Goal: Task Accomplishment & Management: Manage account settings

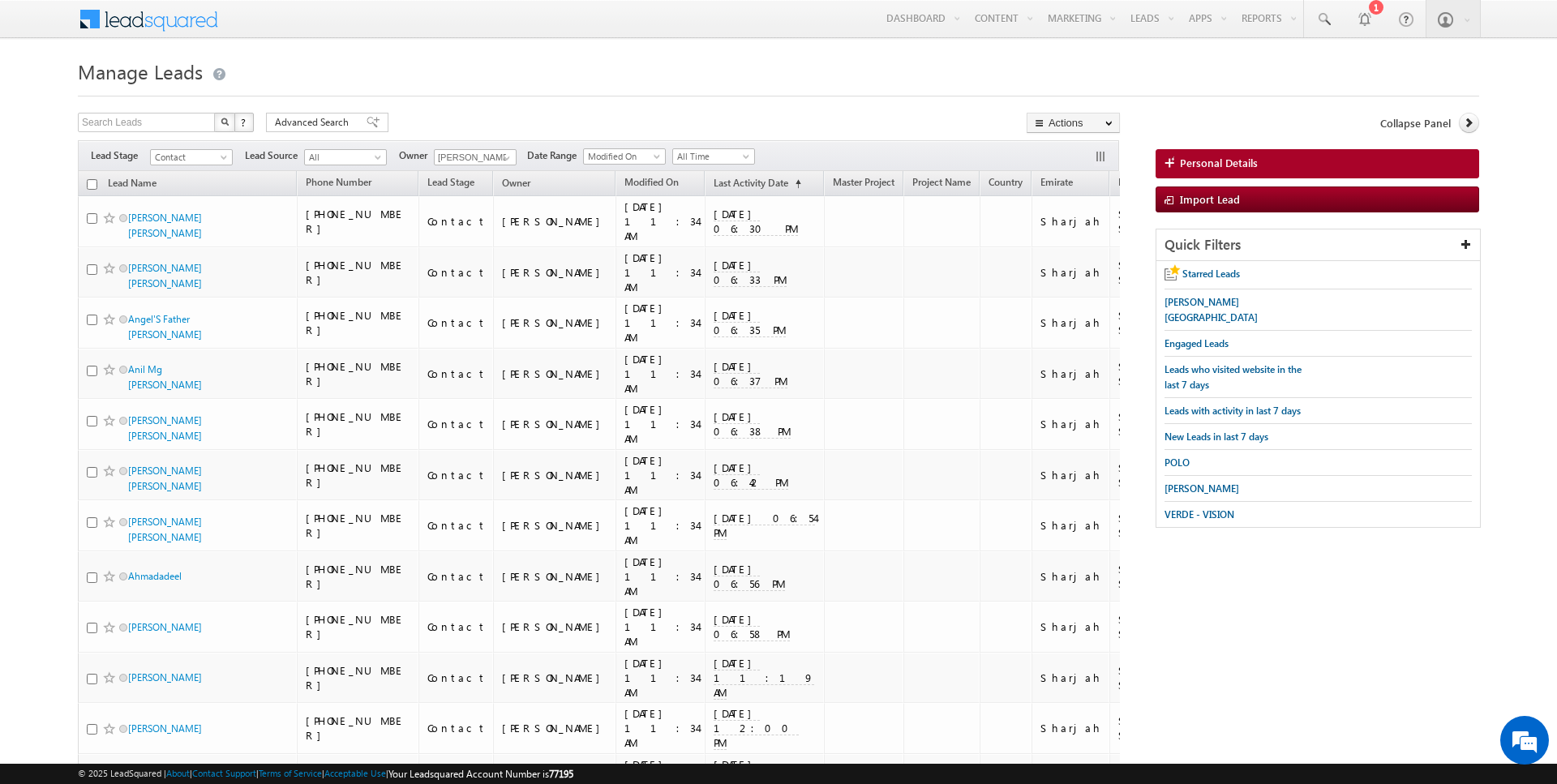
click at [94, 181] on input "checkbox" at bounding box center [92, 184] width 11 height 11
checkbox input "true"
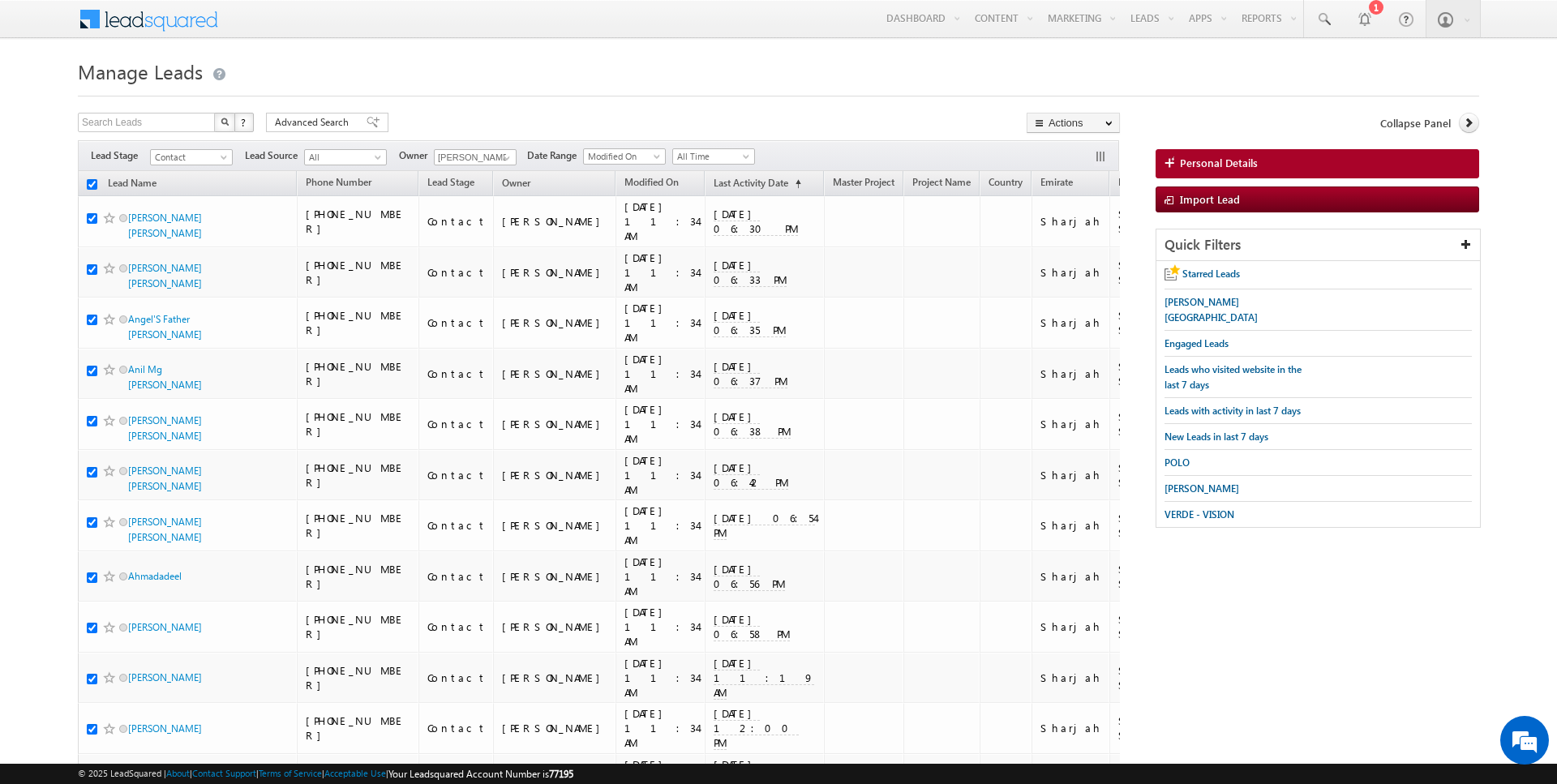
checkbox input "true"
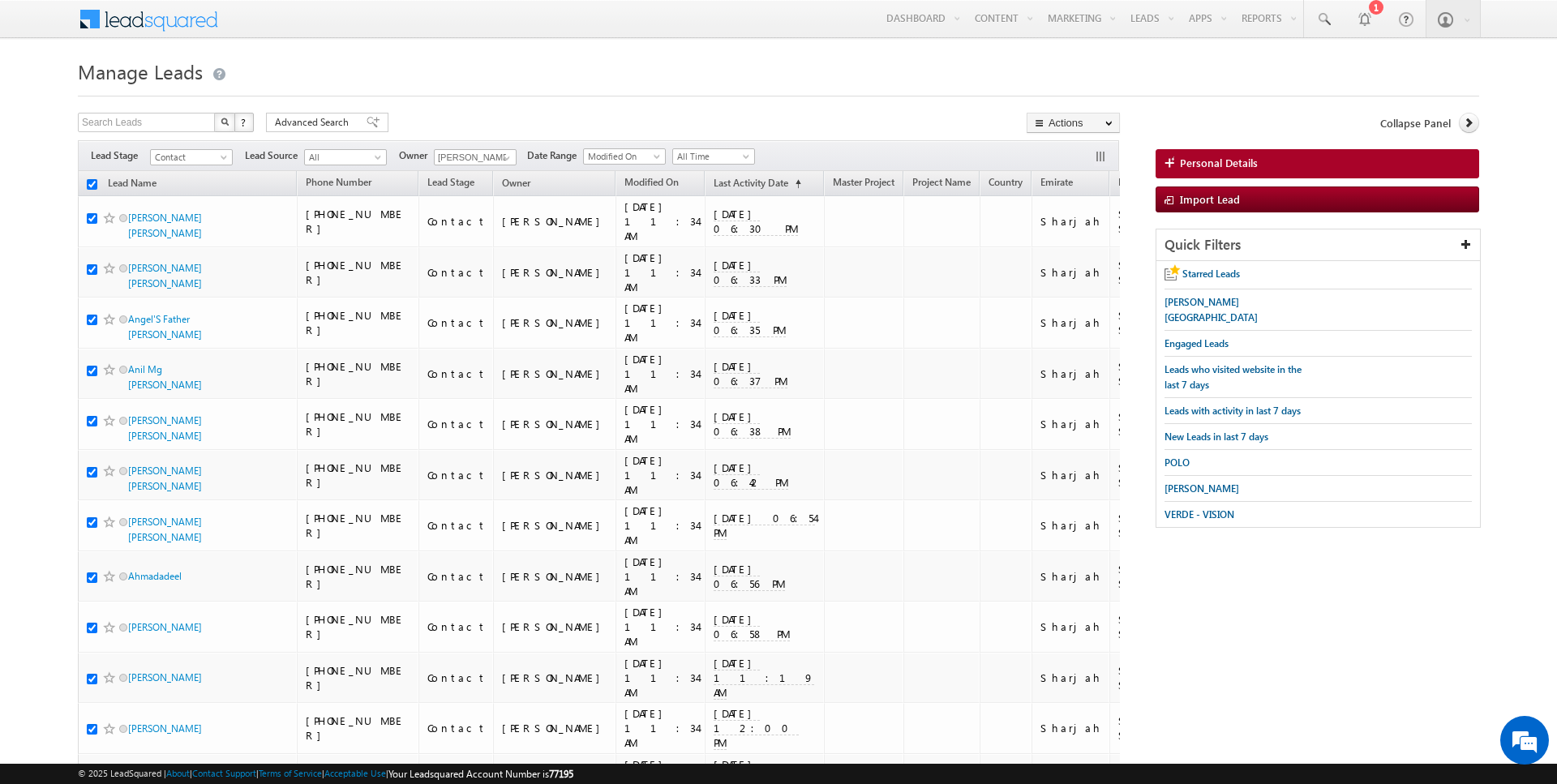
checkbox input "true"
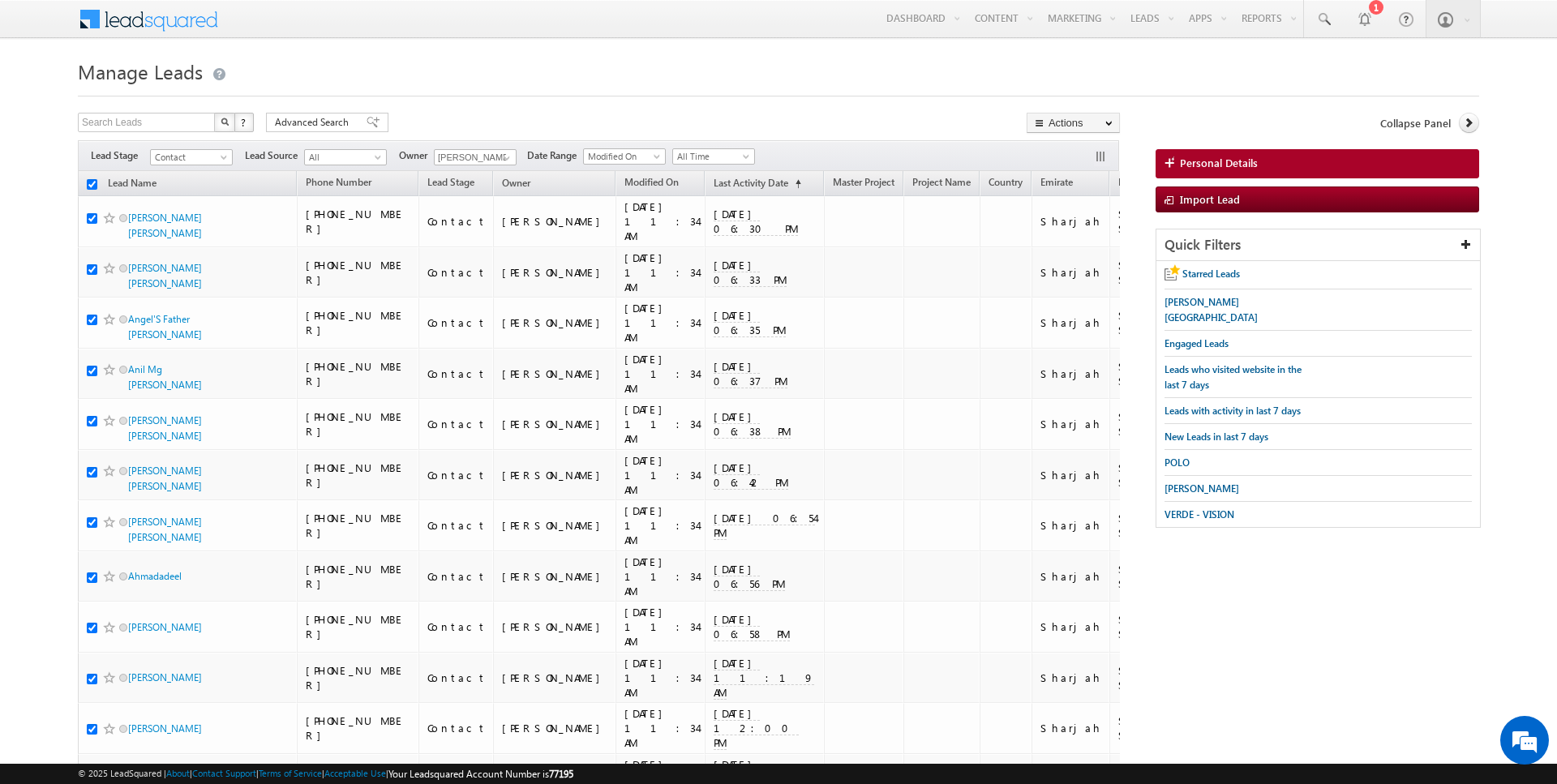
checkbox input "true"
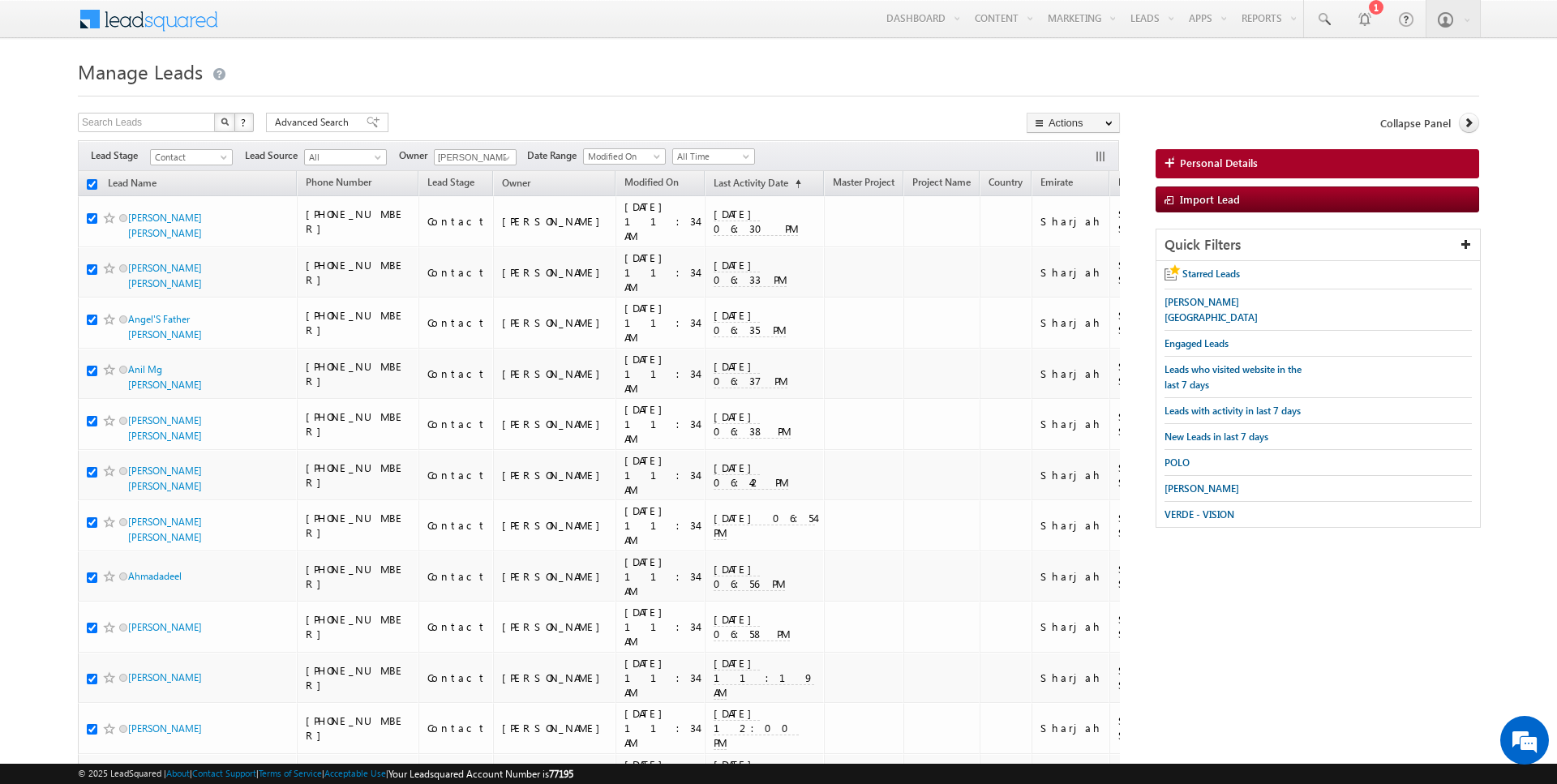
checkbox input "true"
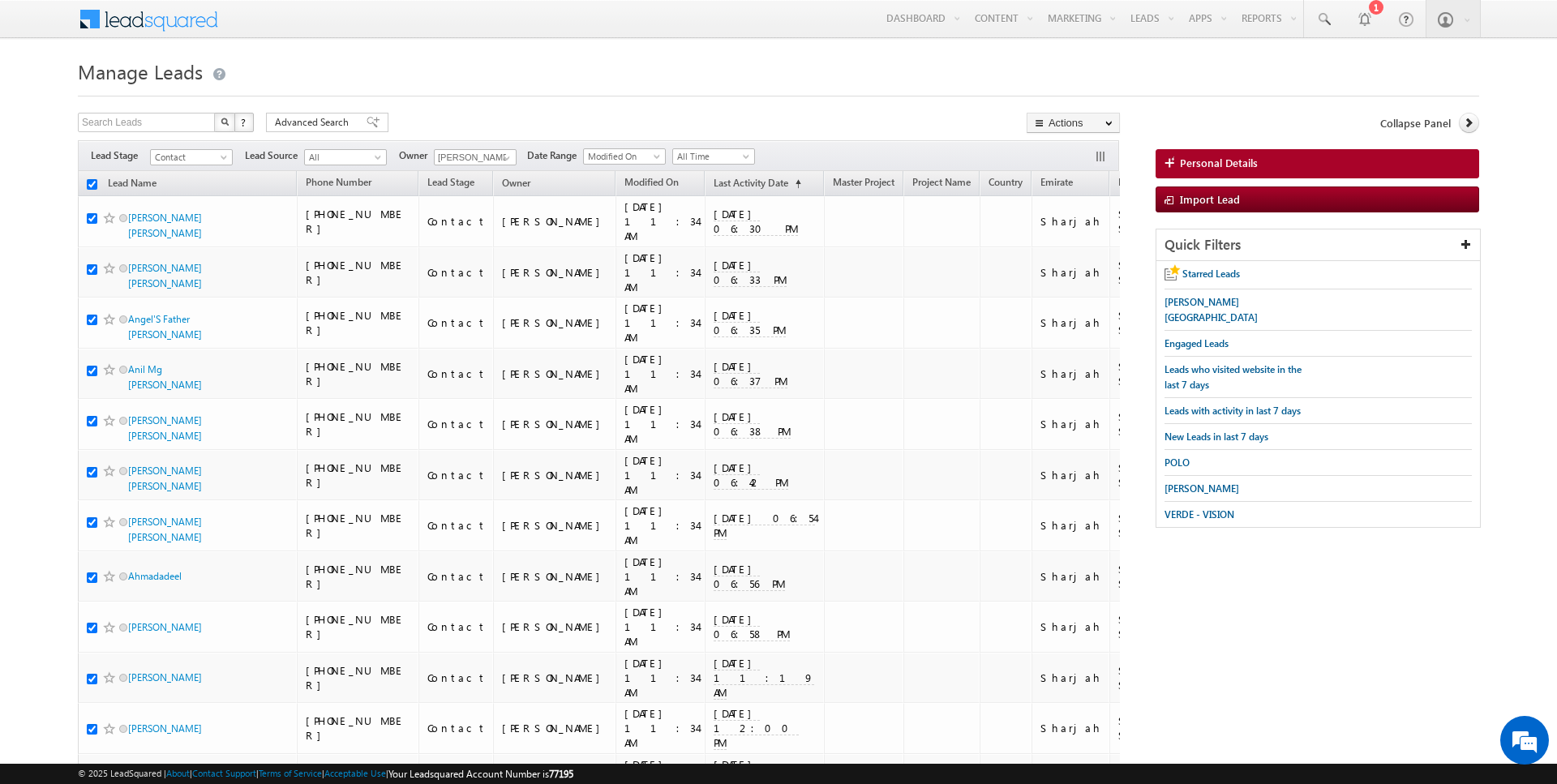
checkbox input "true"
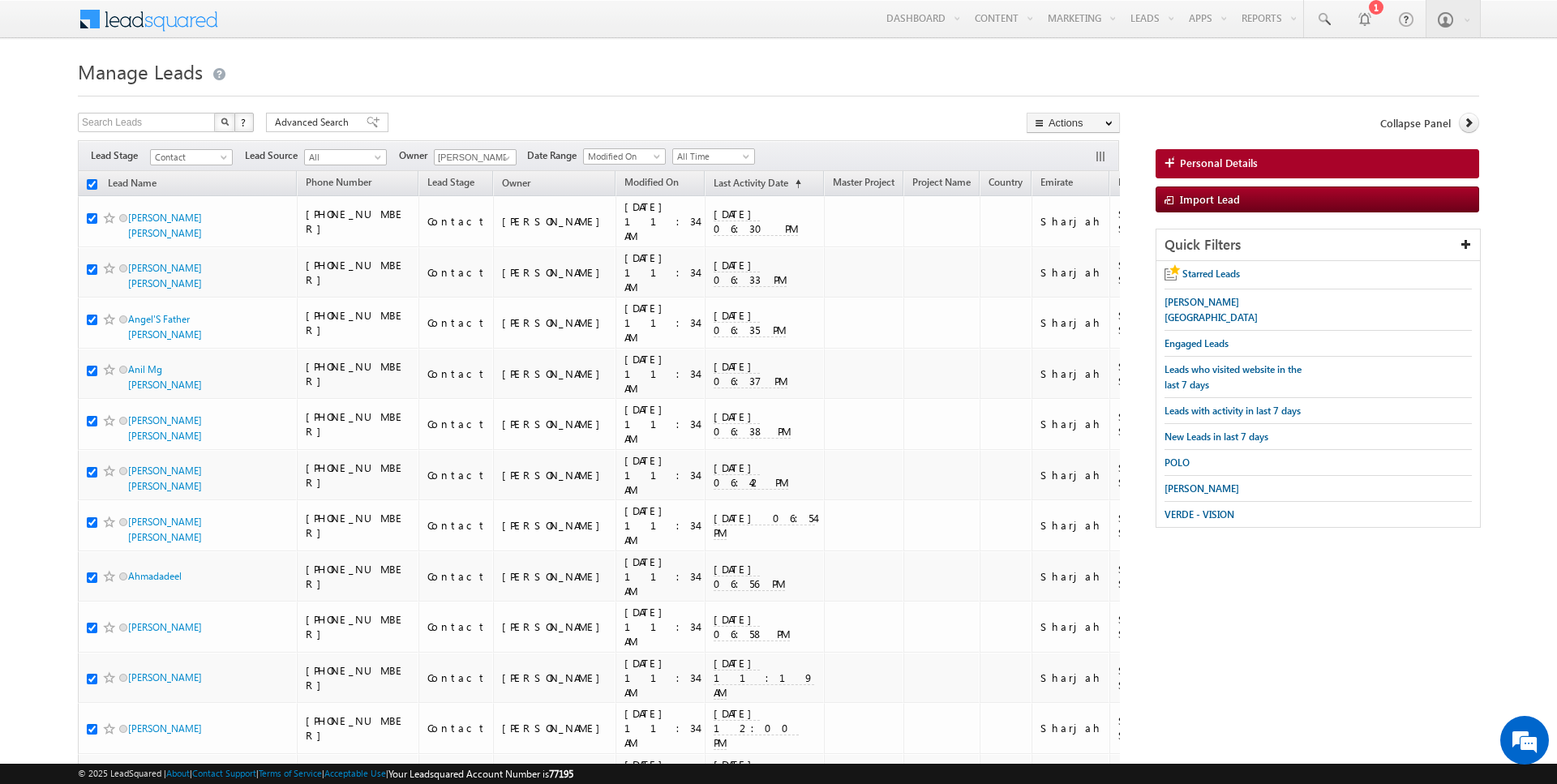
checkbox input "true"
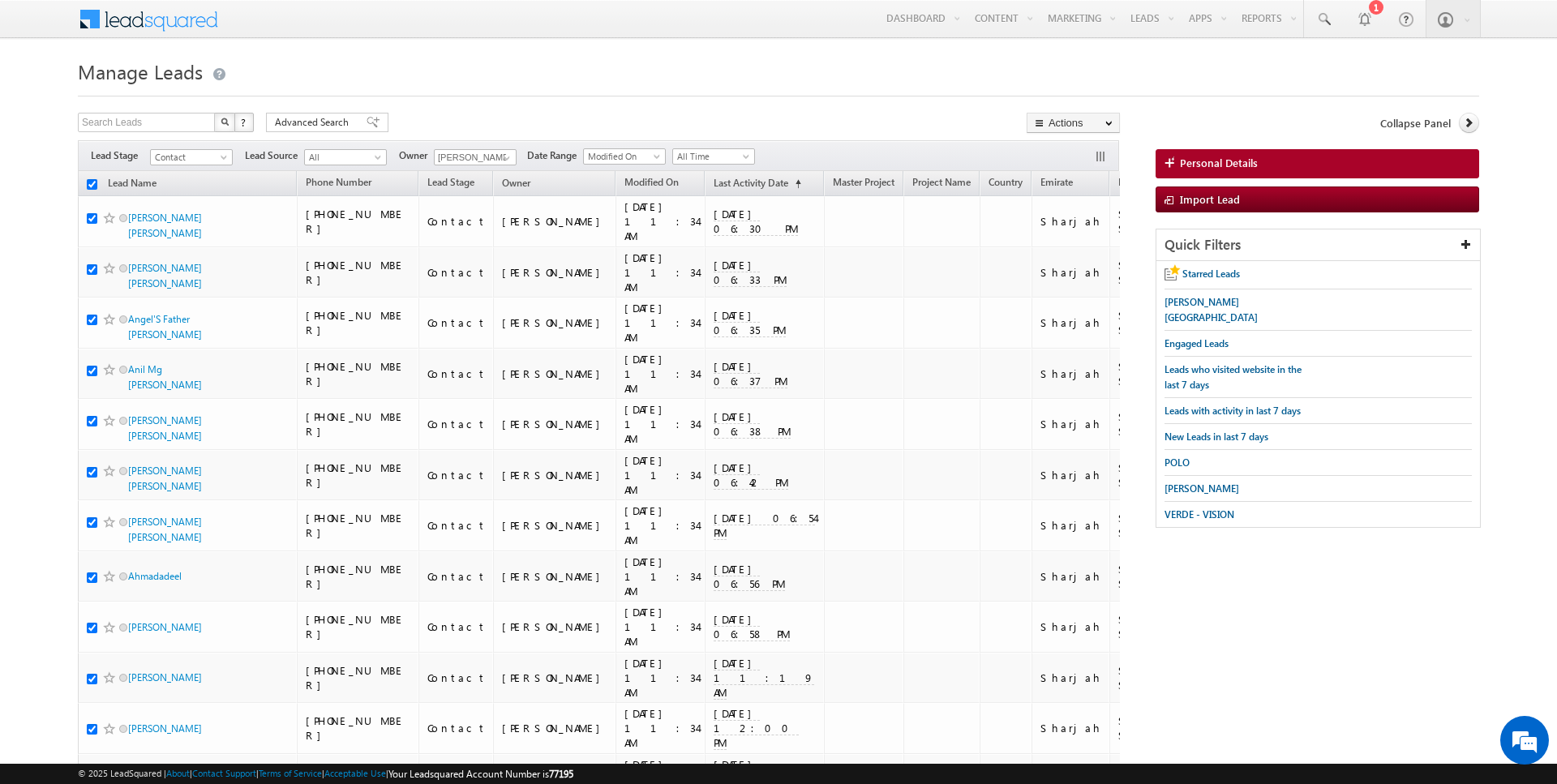
checkbox input "true"
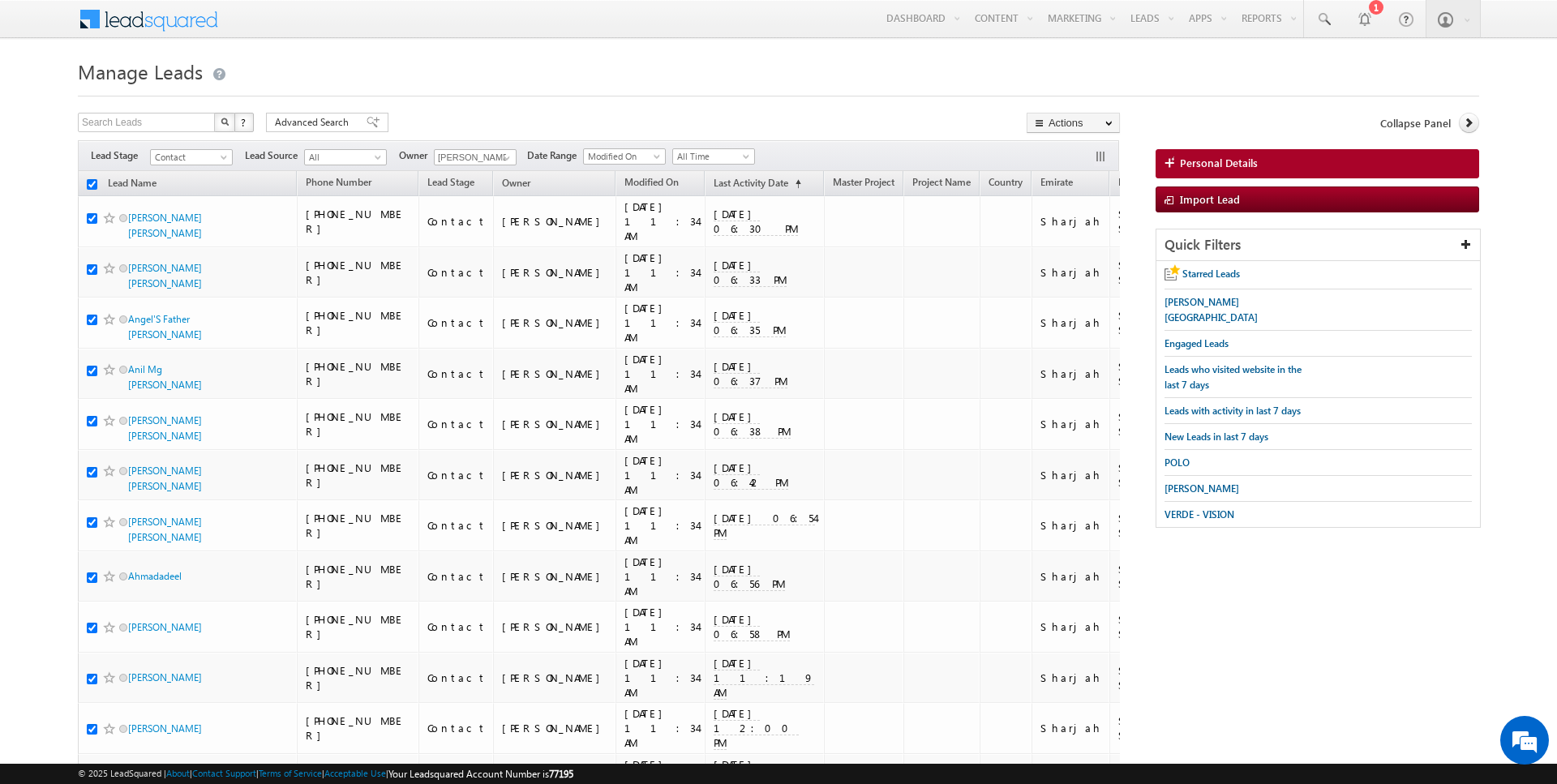
checkbox input "true"
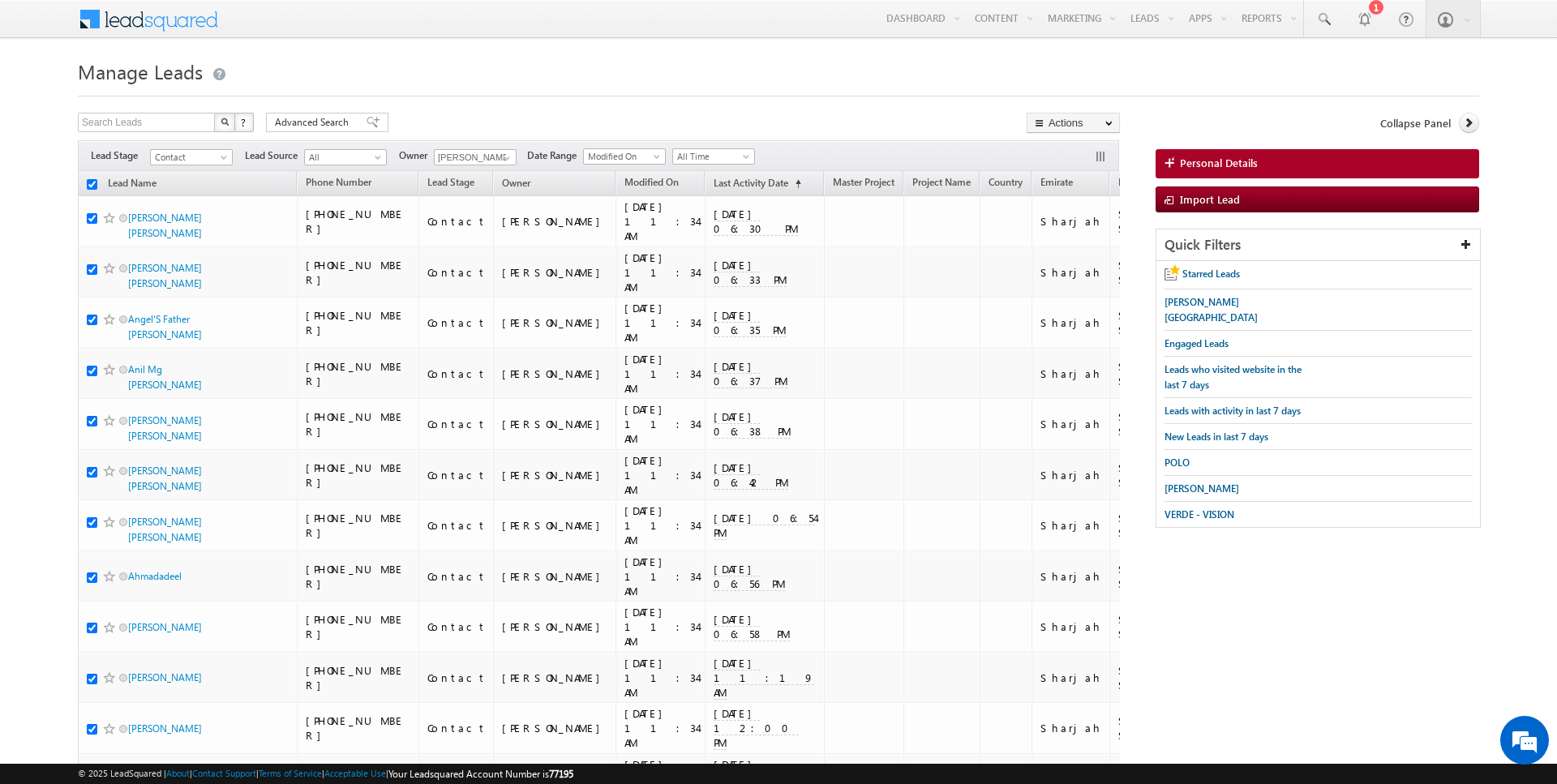
checkbox input "true"
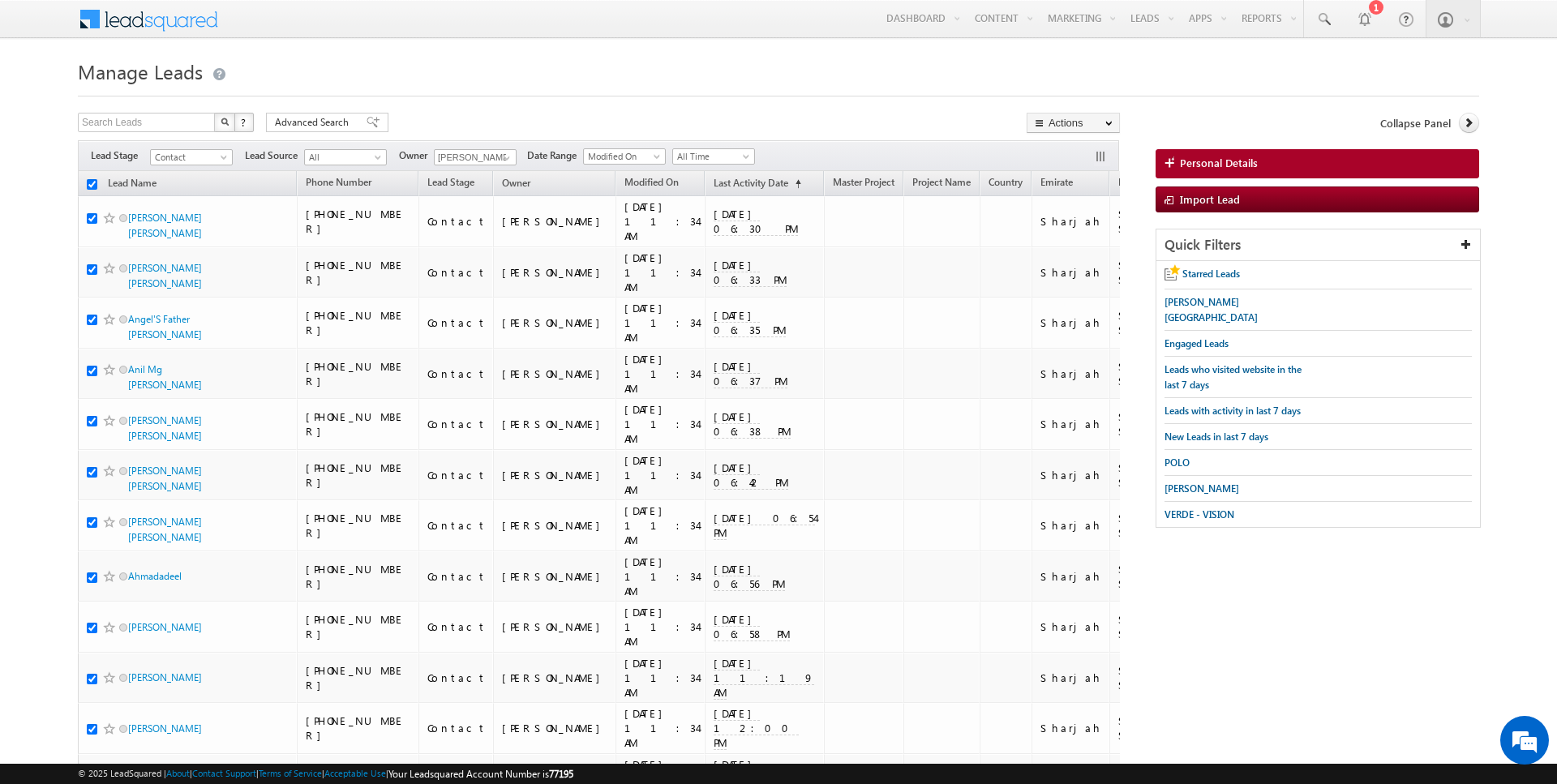
checkbox input "true"
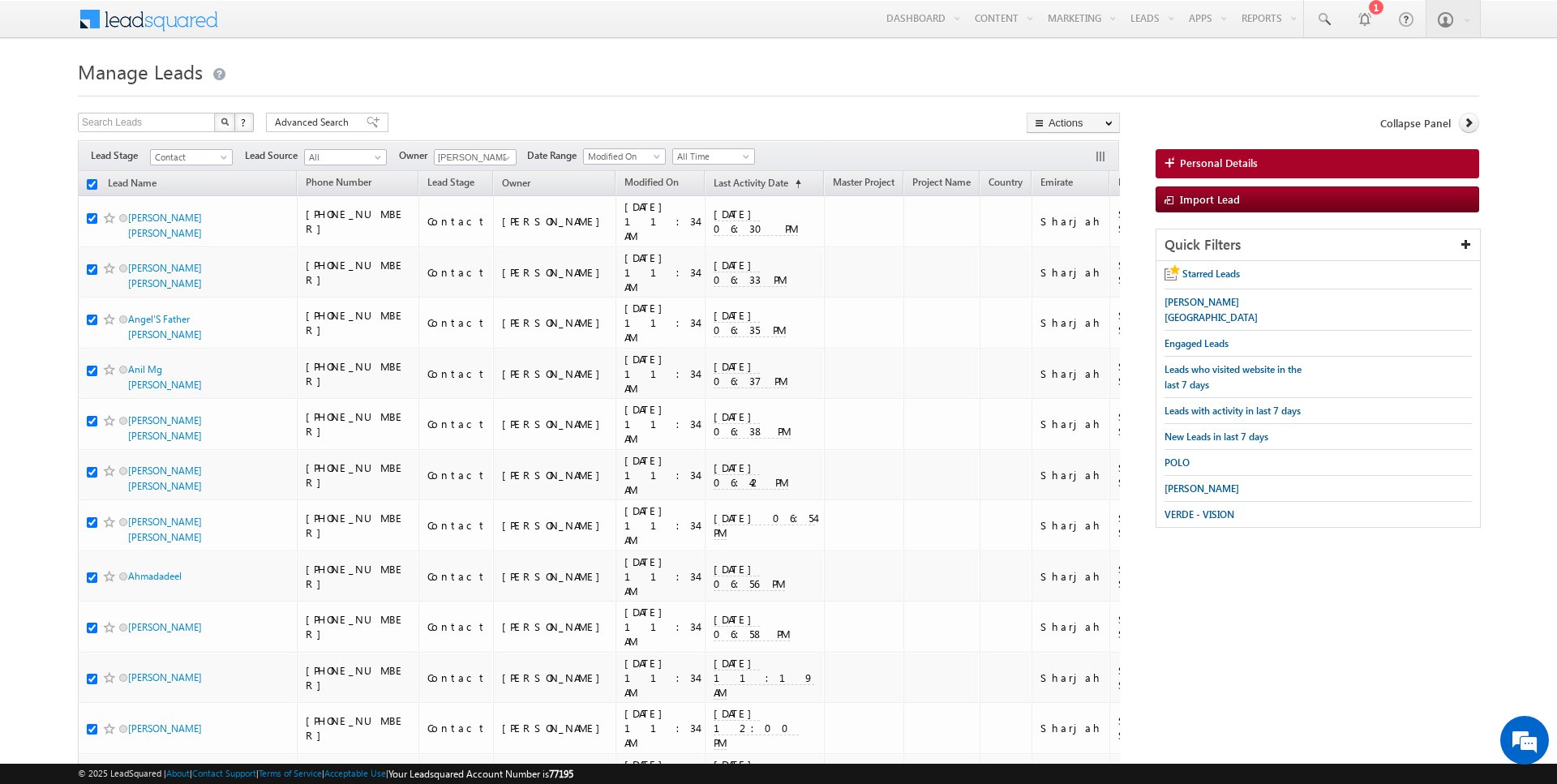
checkbox input "true"
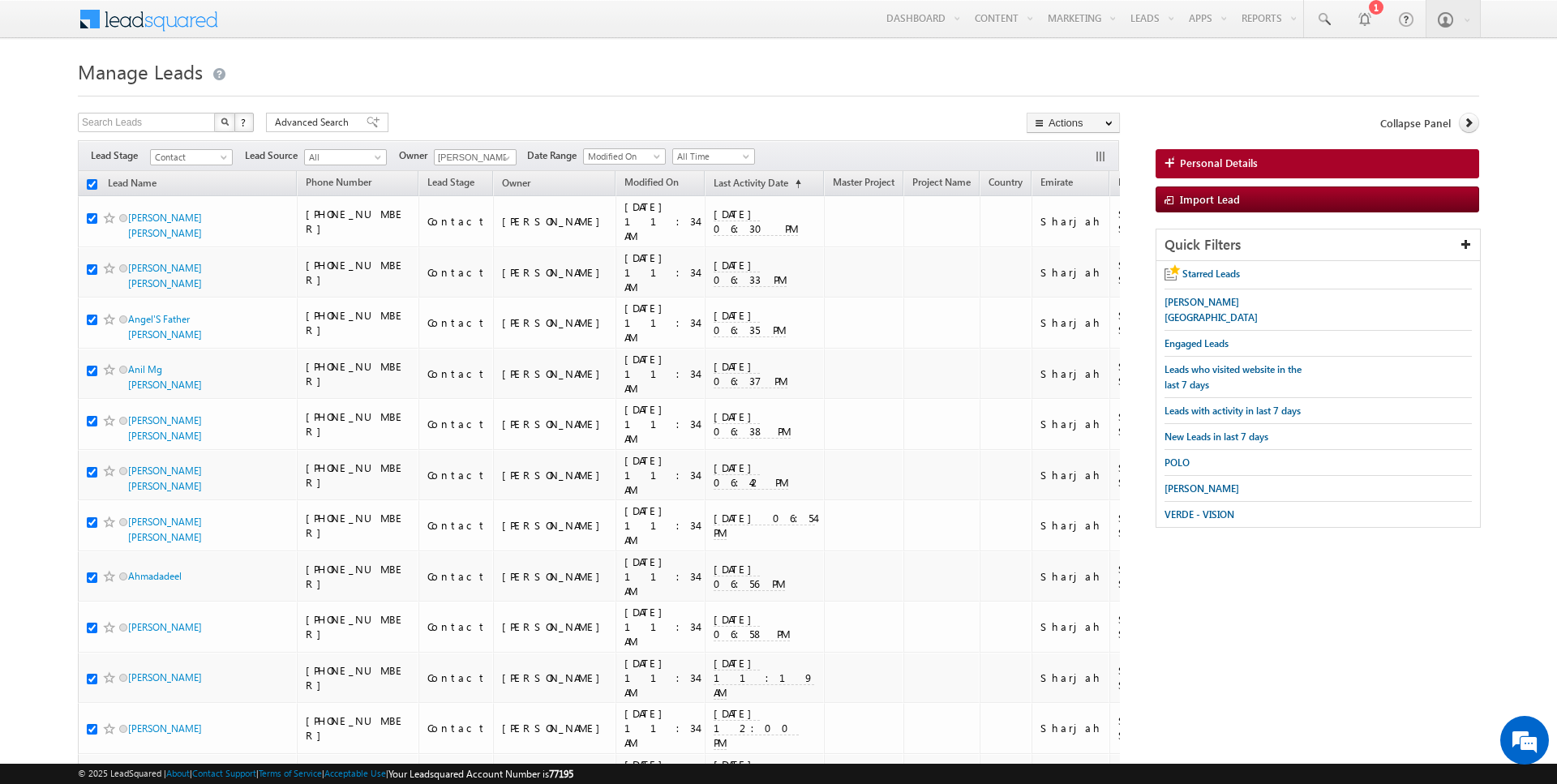
checkbox input "true"
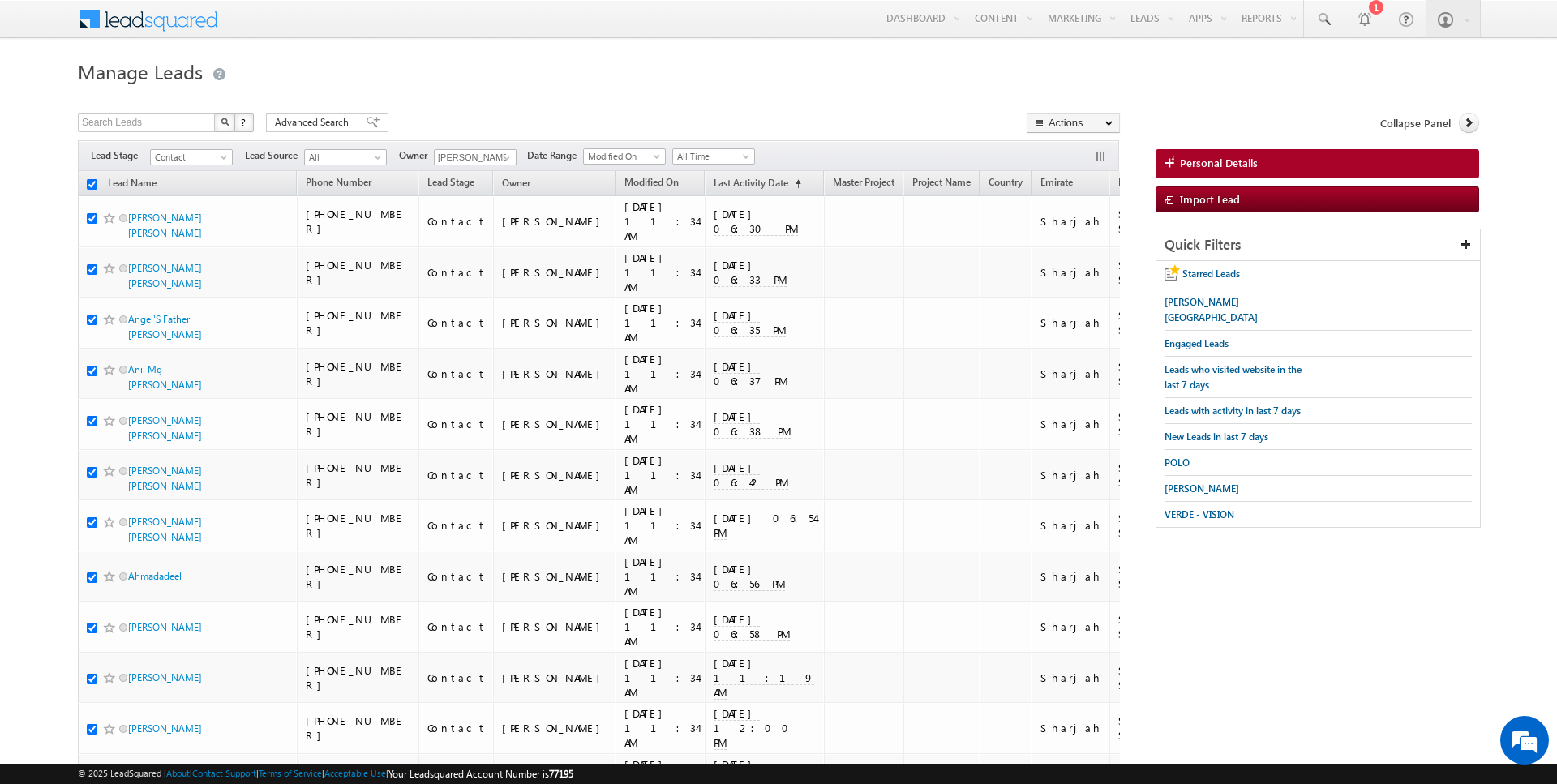
checkbox input "true"
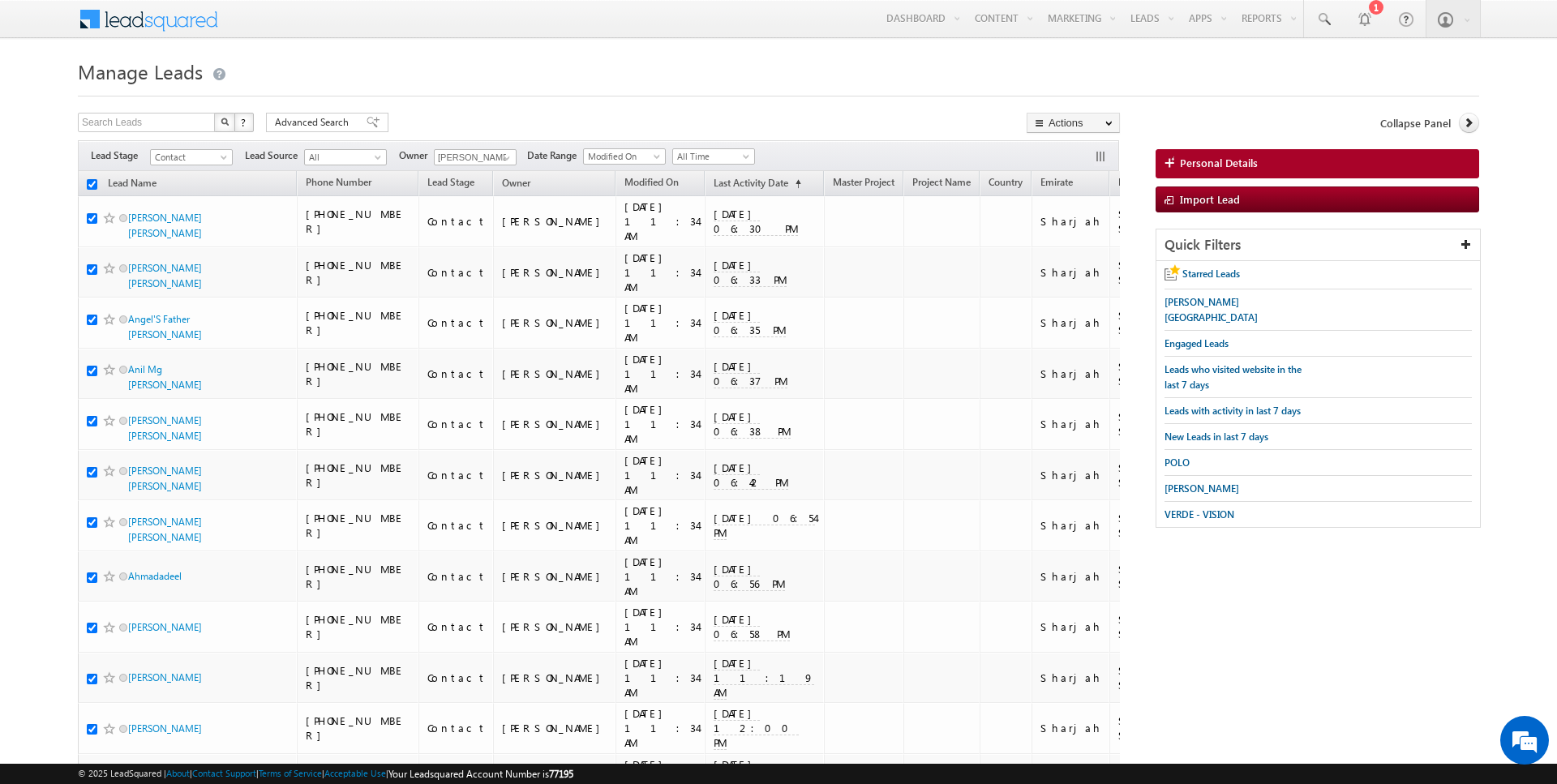
checkbox input "true"
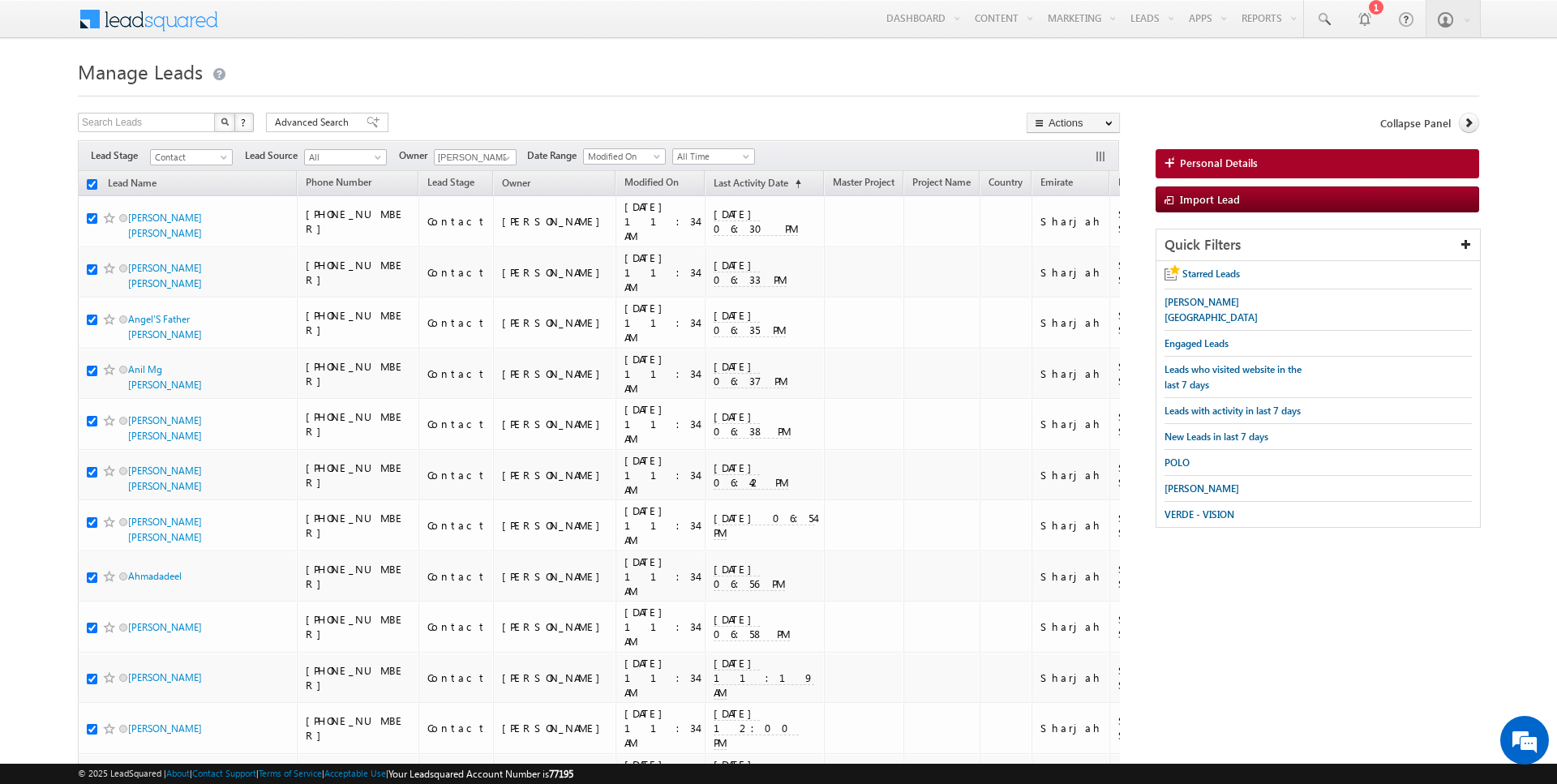
checkbox input "true"
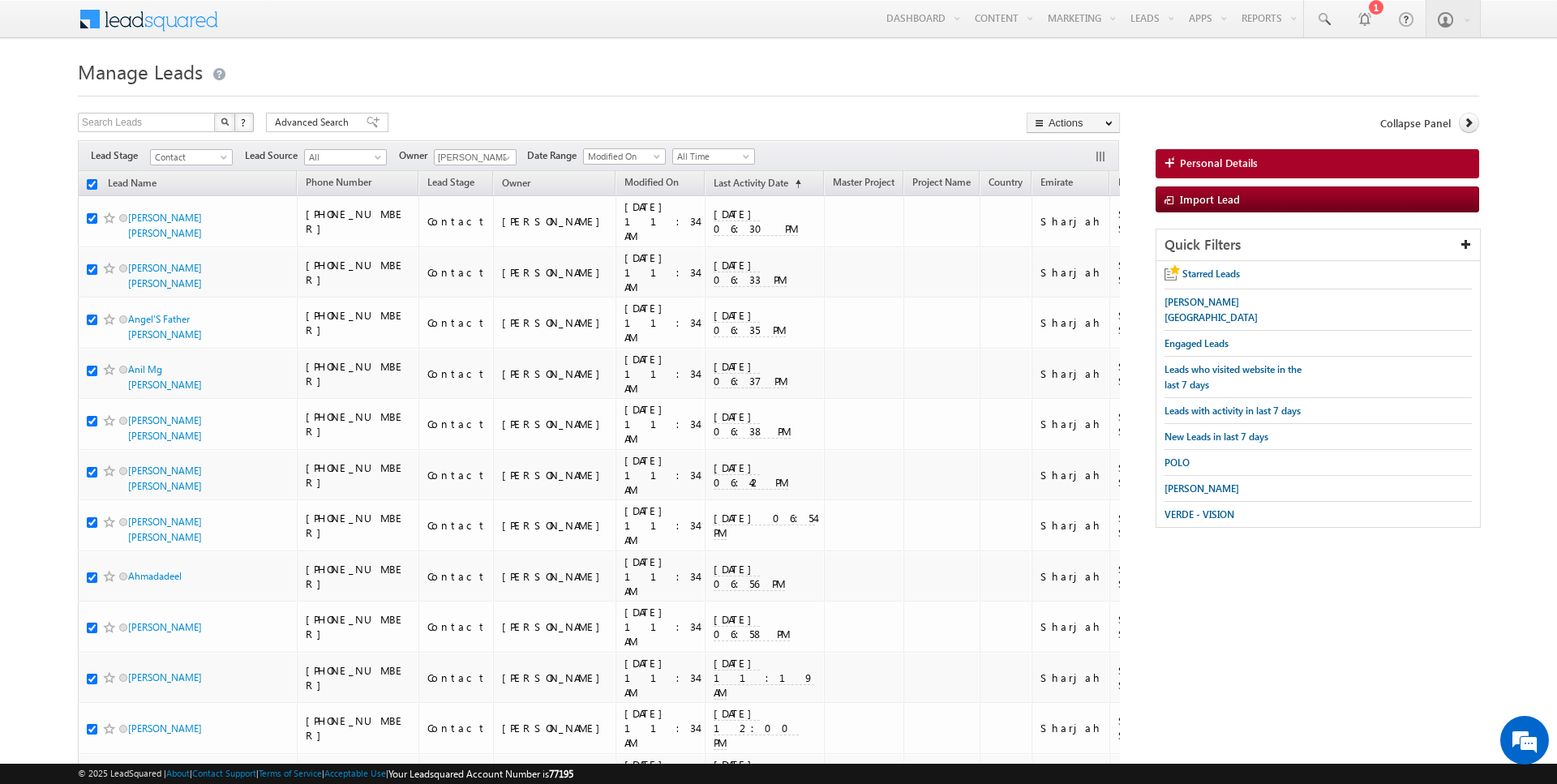
checkbox input "true"
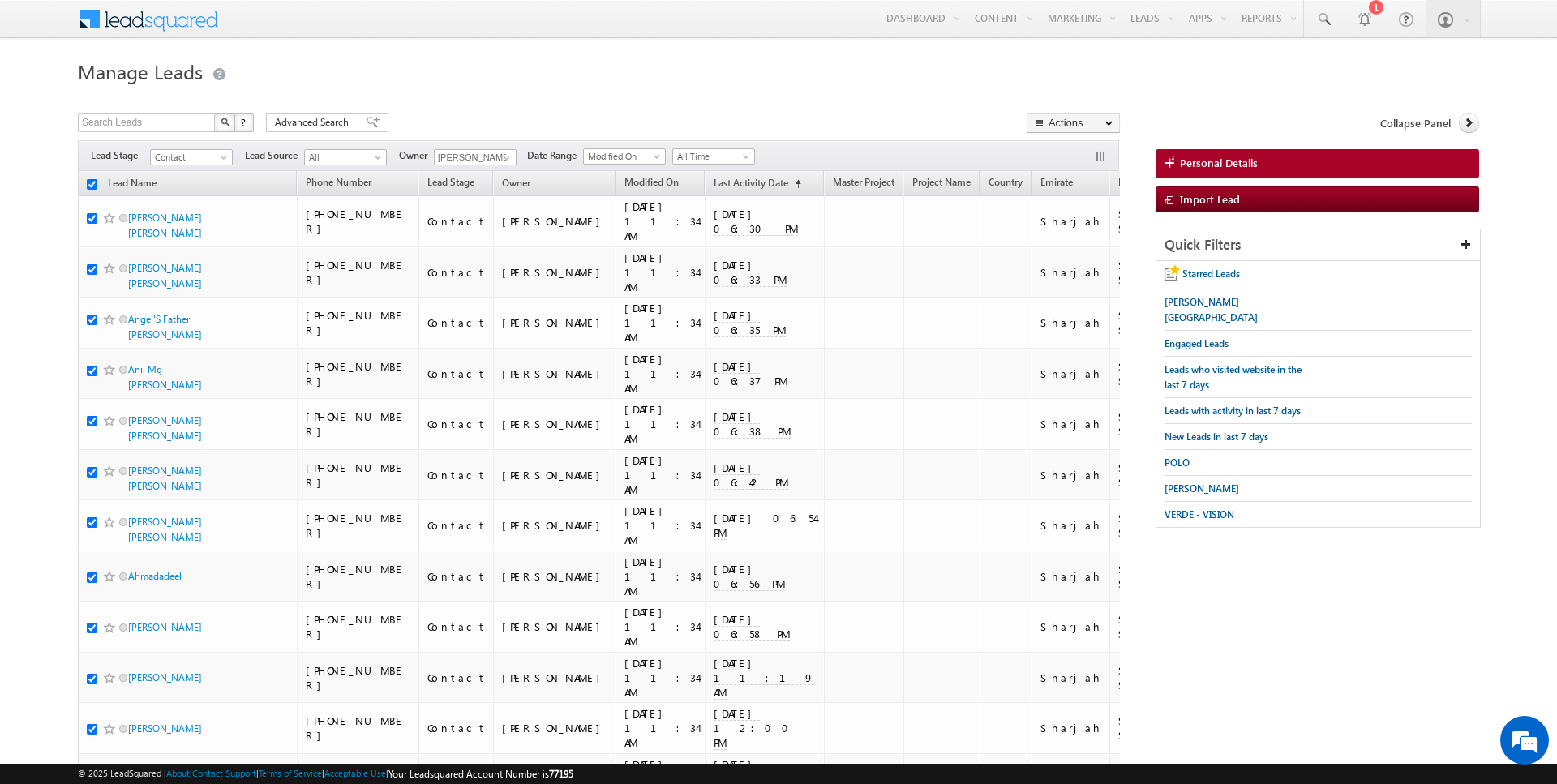
checkbox input "true"
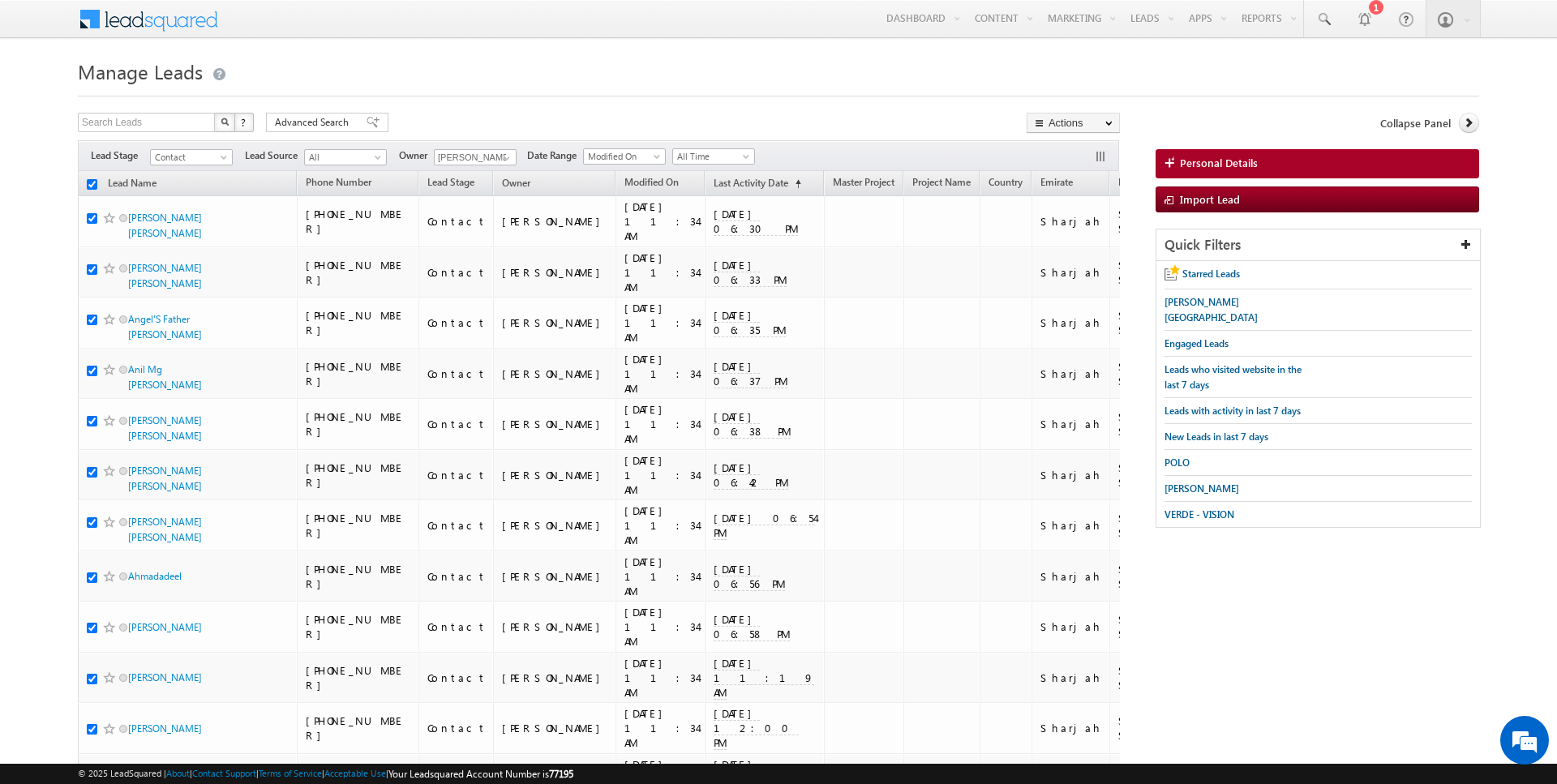
checkbox input "true"
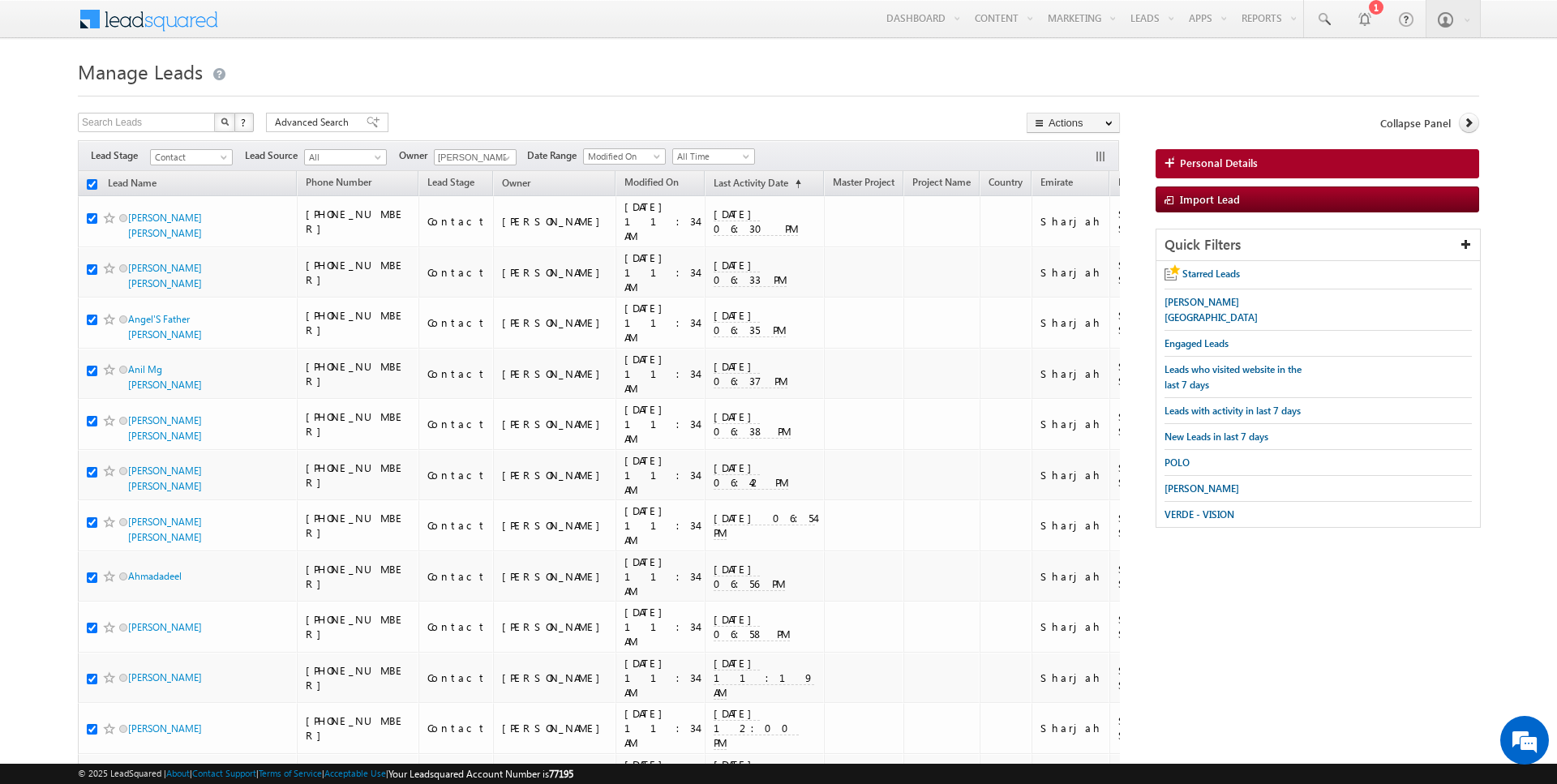
checkbox input "true"
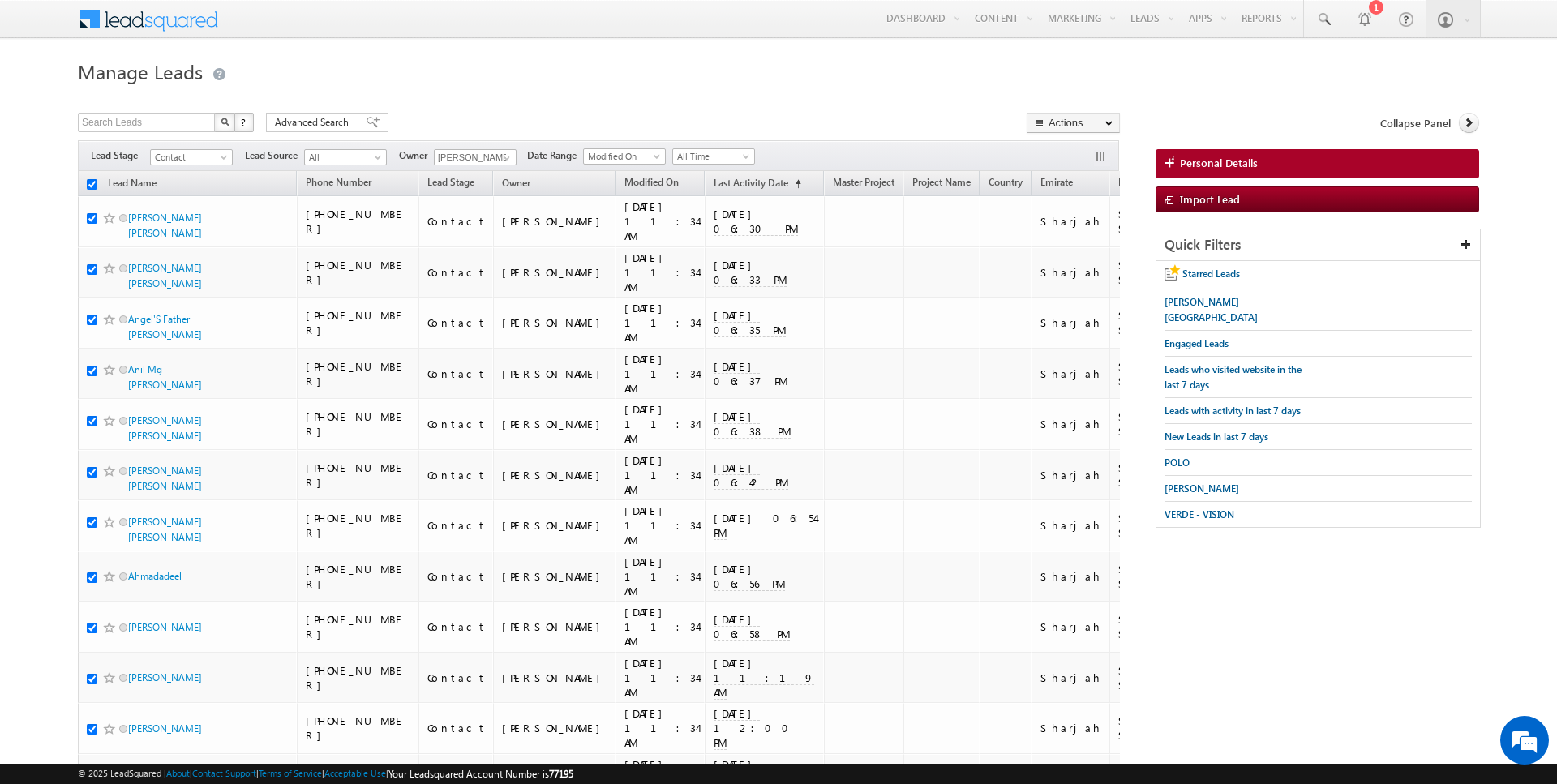
checkbox input "true"
click at [1075, 261] on link "Change Owner" at bounding box center [1073, 262] width 92 height 20
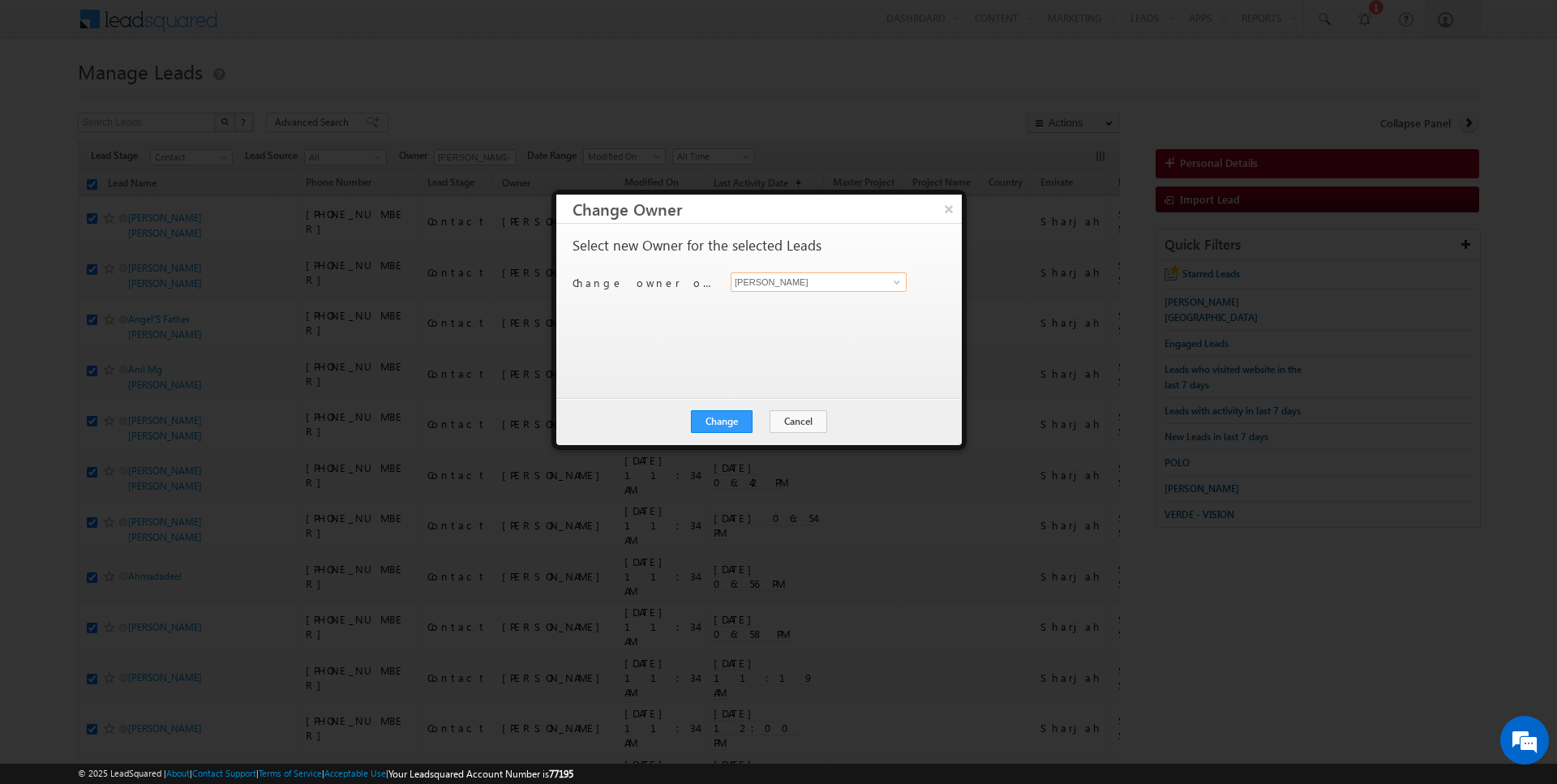
click at [827, 279] on input "[PERSON_NAME]" at bounding box center [819, 282] width 176 height 20
type input "Kartik Sharma"
click at [726, 431] on div "Change Cancel Close" at bounding box center [759, 421] width 405 height 47
click at [728, 428] on button "Change" at bounding box center [721, 422] width 62 height 23
click at [747, 421] on button "Close" at bounding box center [761, 422] width 52 height 23
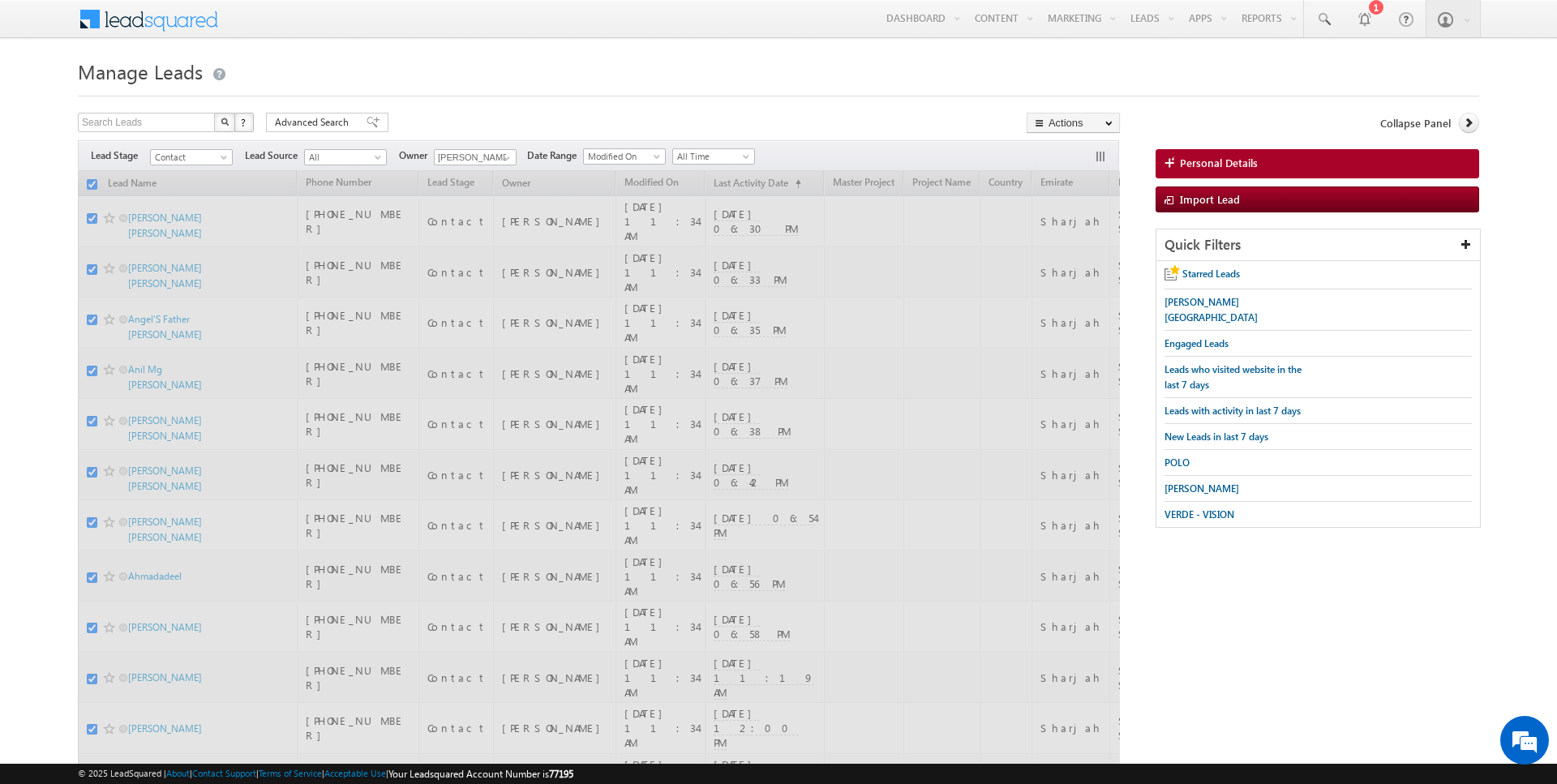
checkbox input "false"
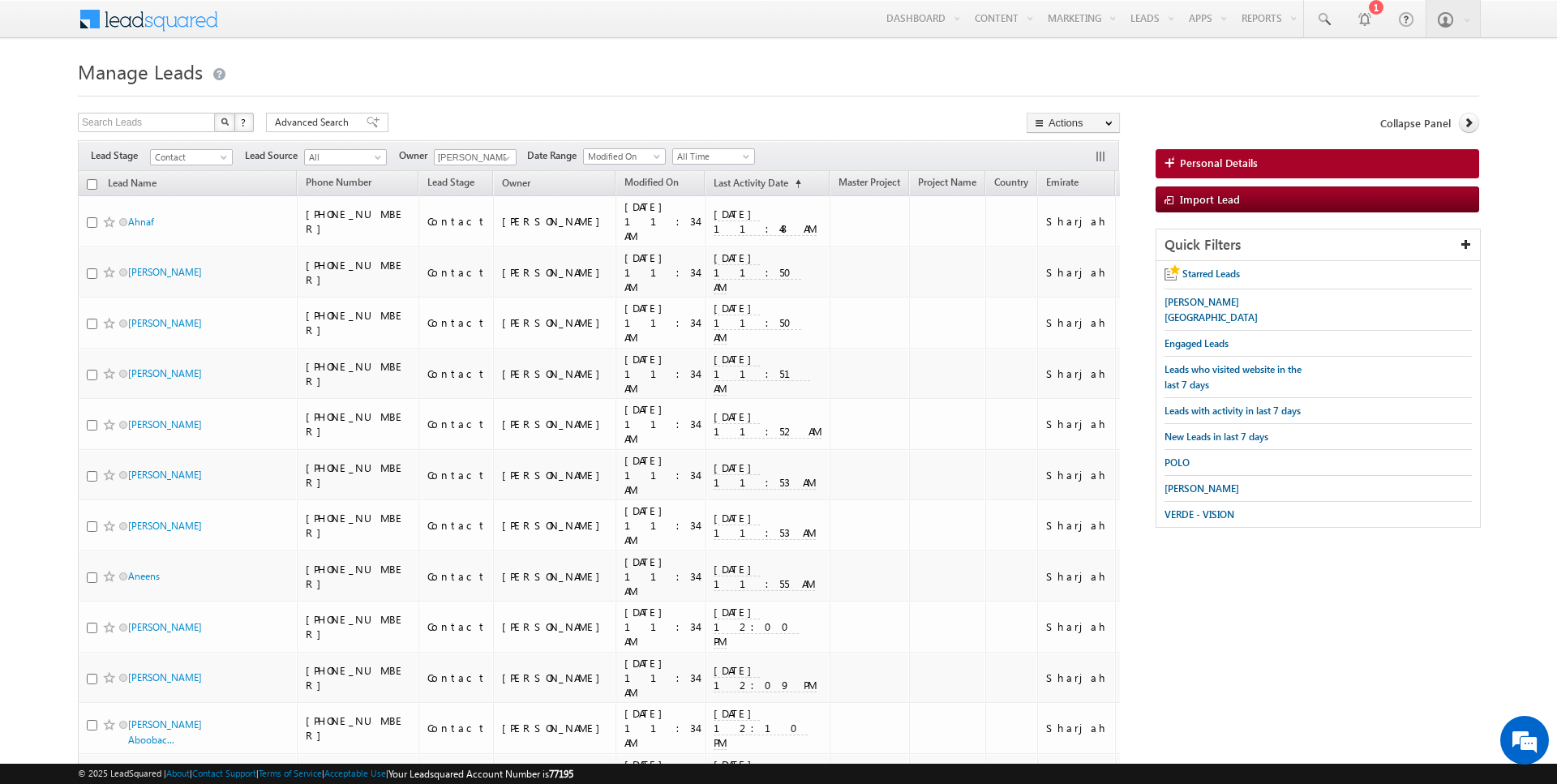
click at [93, 180] on input "checkbox" at bounding box center [92, 184] width 11 height 11
checkbox input "true"
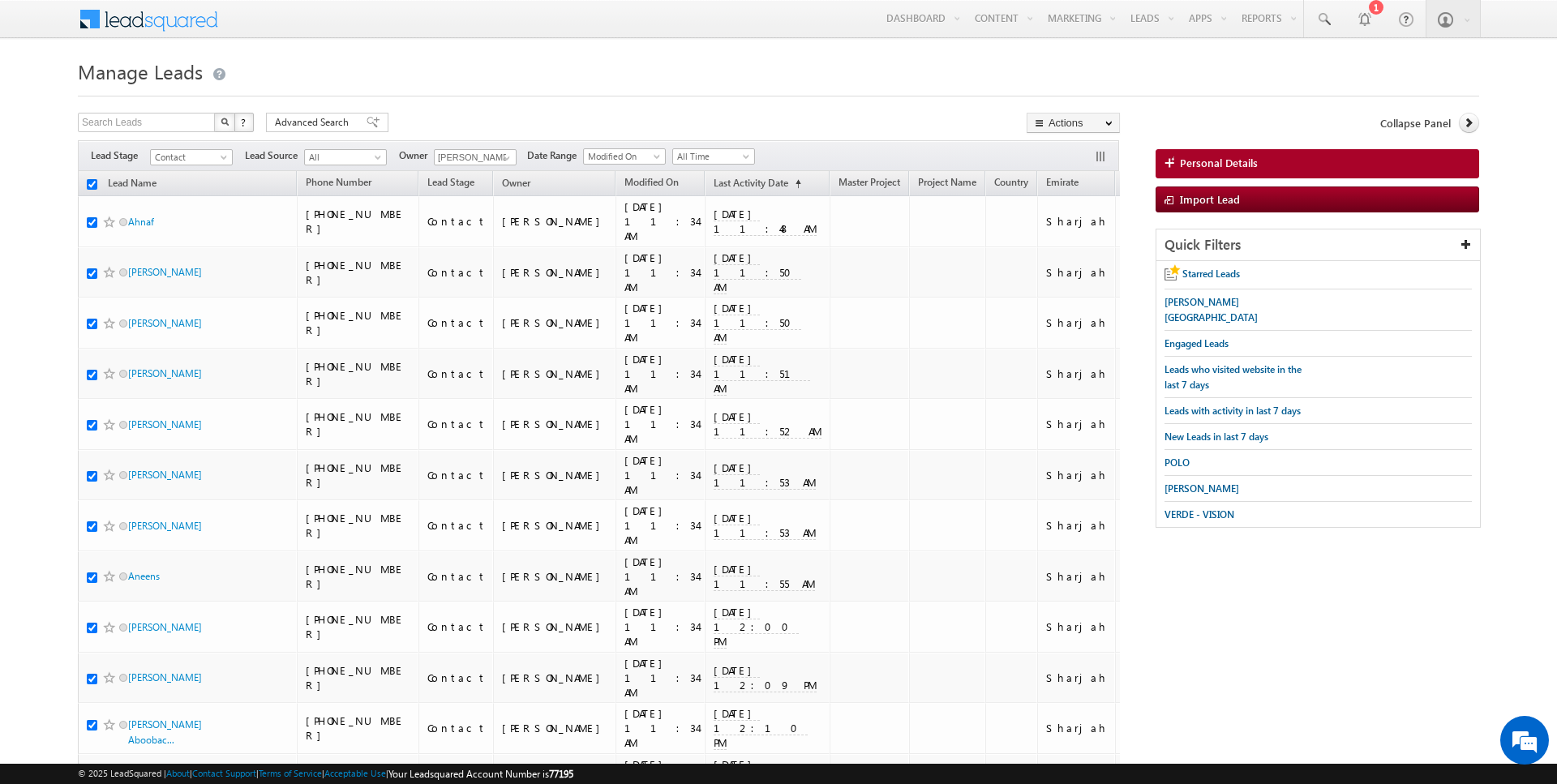
checkbox input "true"
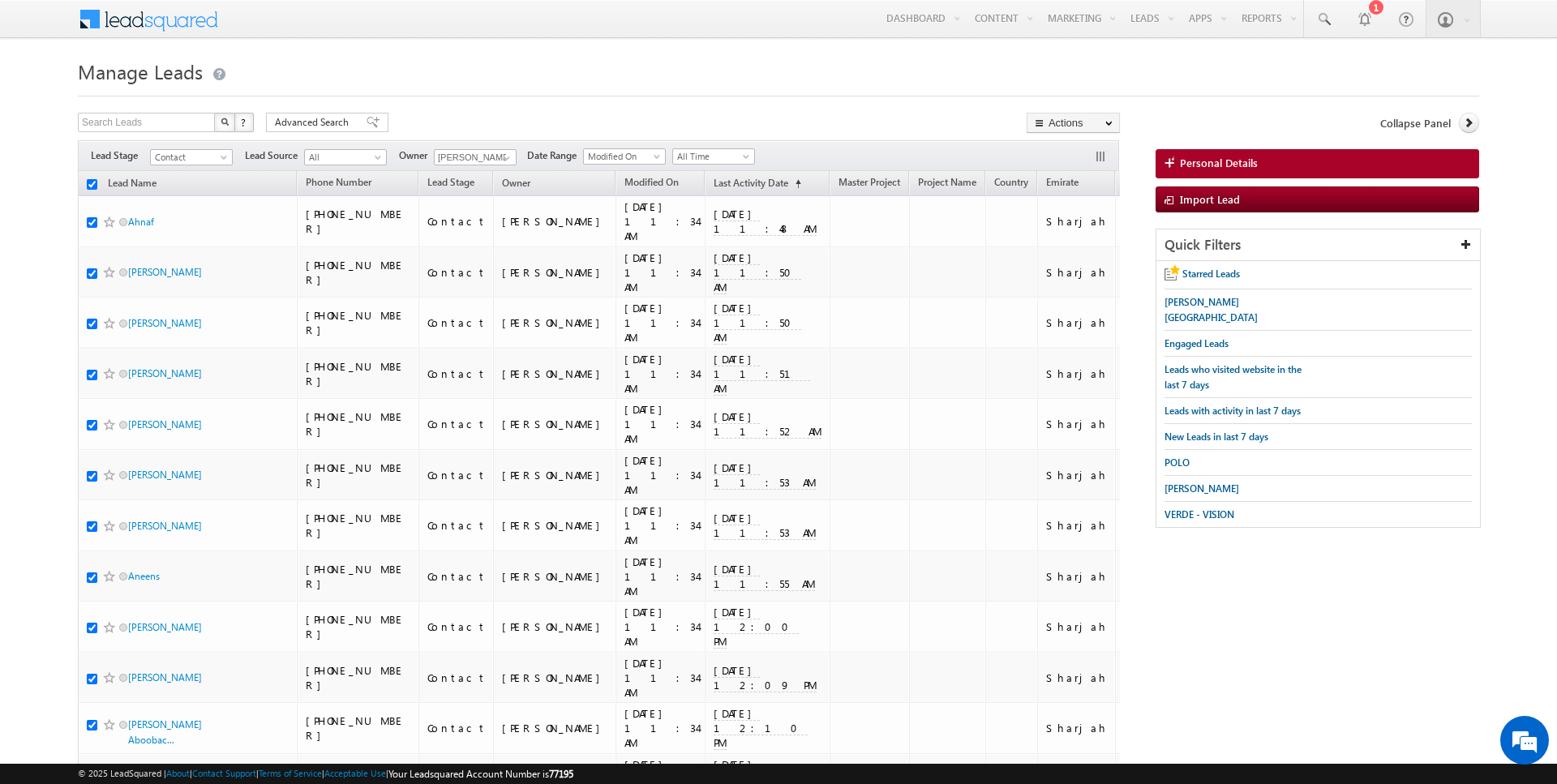
checkbox input "true"
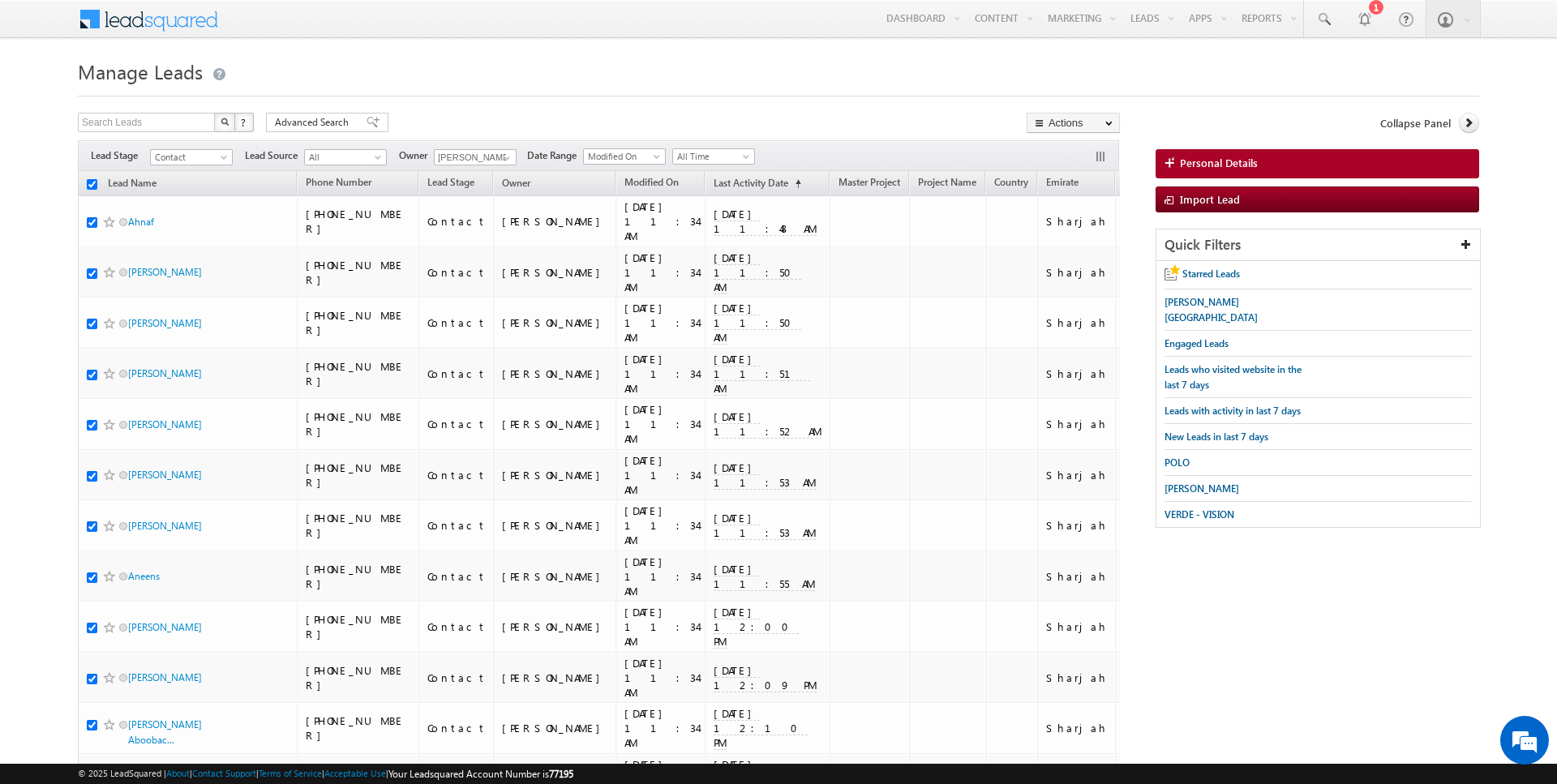
checkbox input "true"
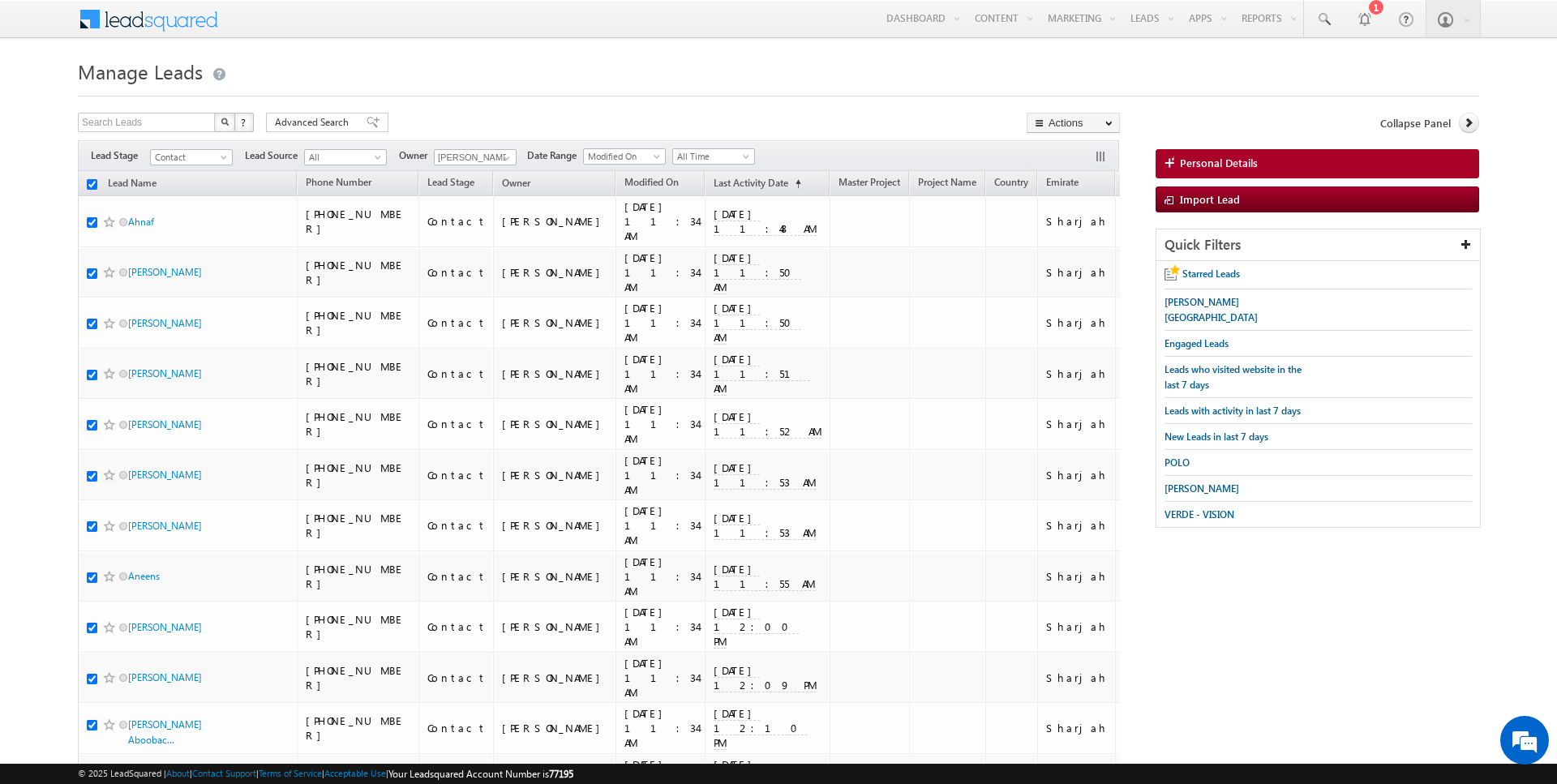
checkbox input "true"
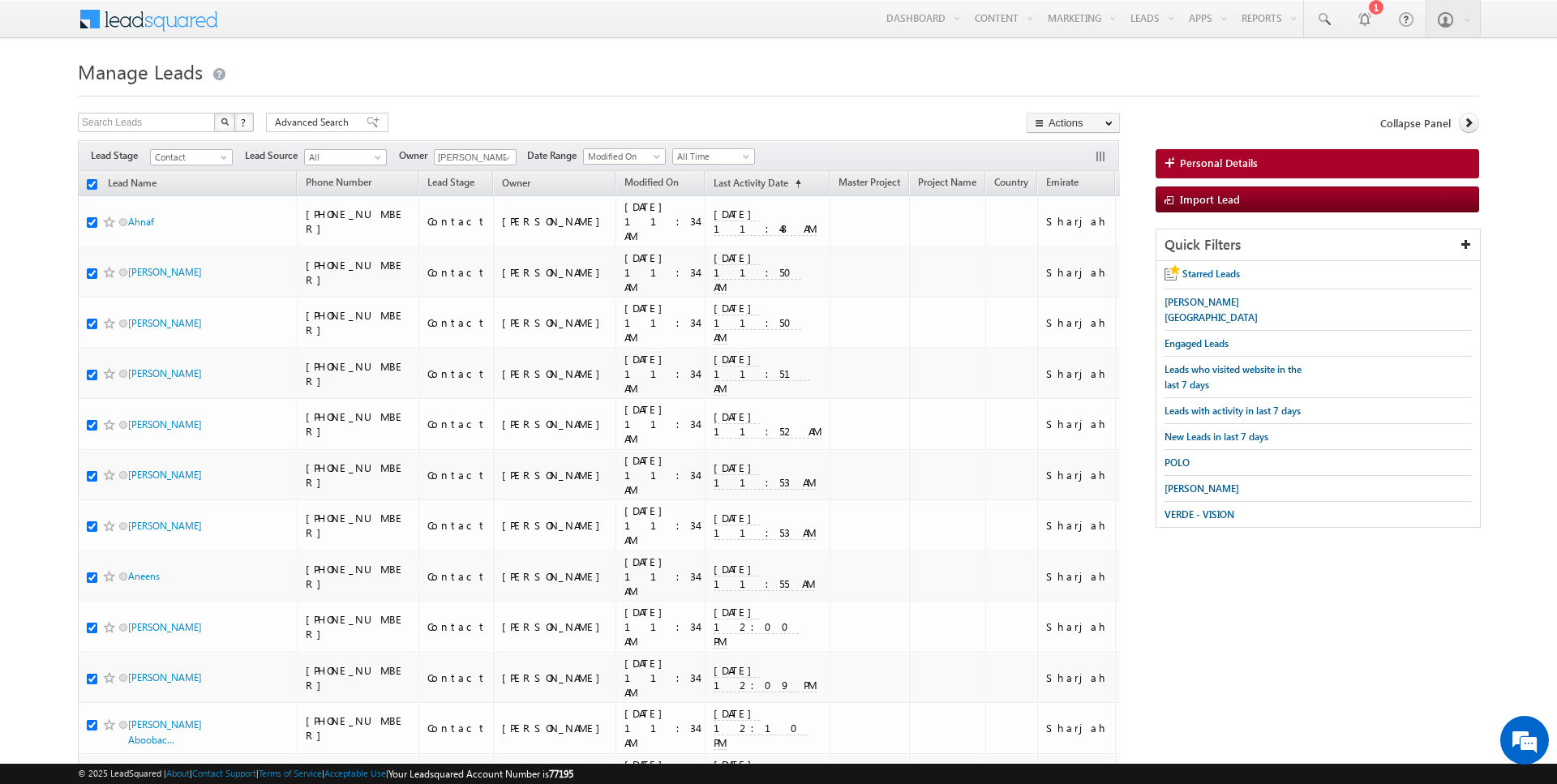
checkbox input "true"
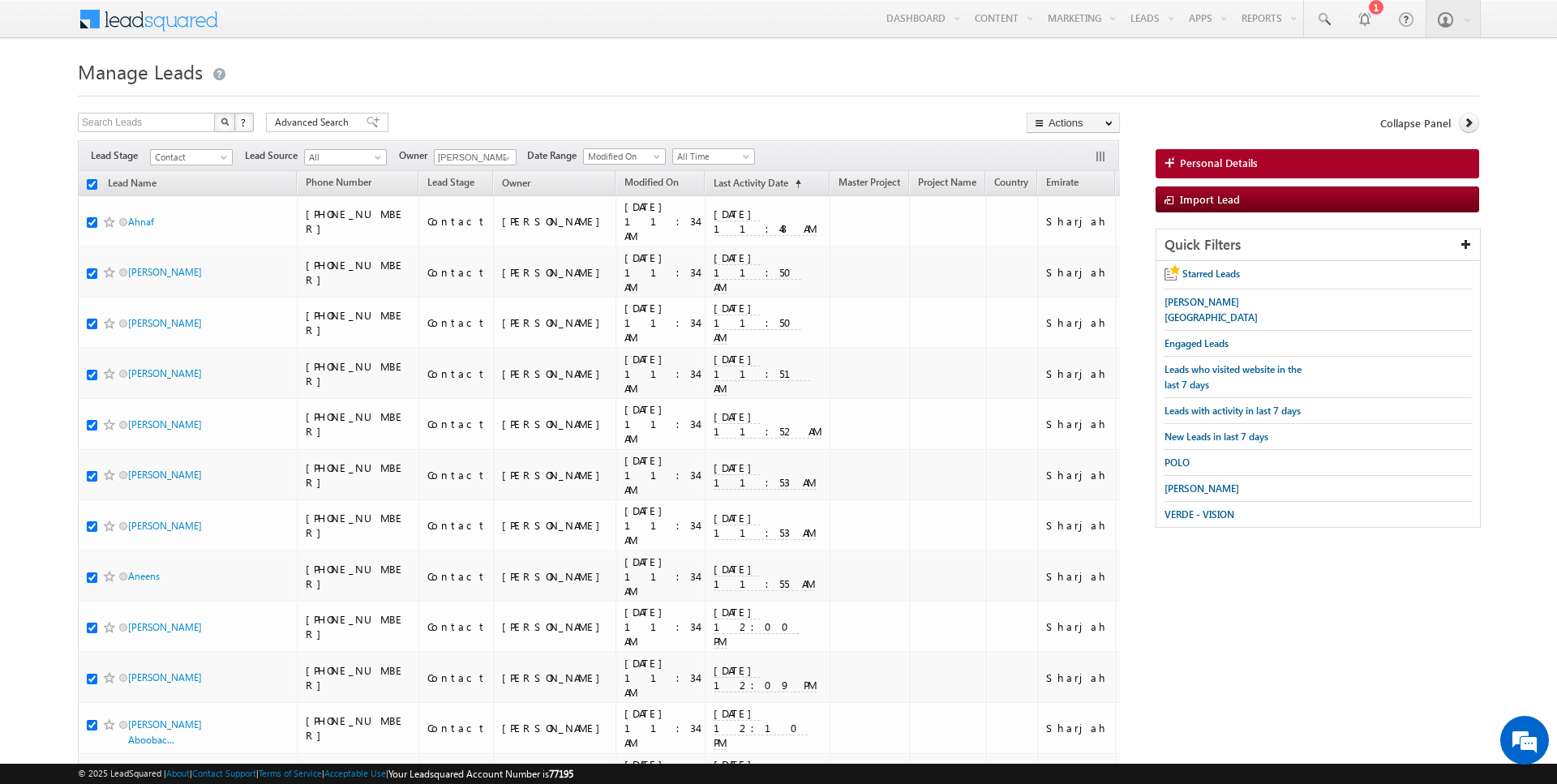
checkbox input "true"
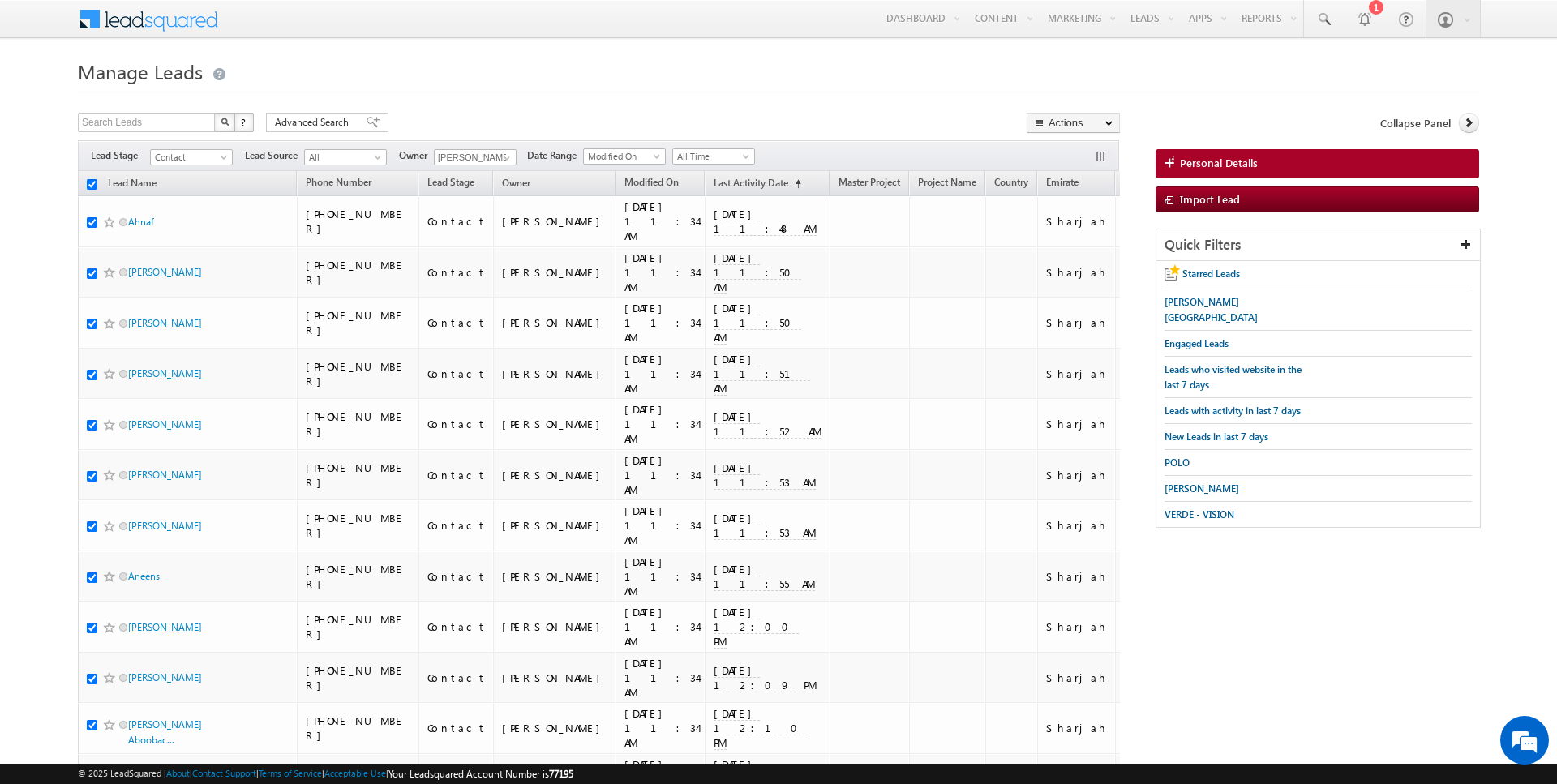
checkbox input "true"
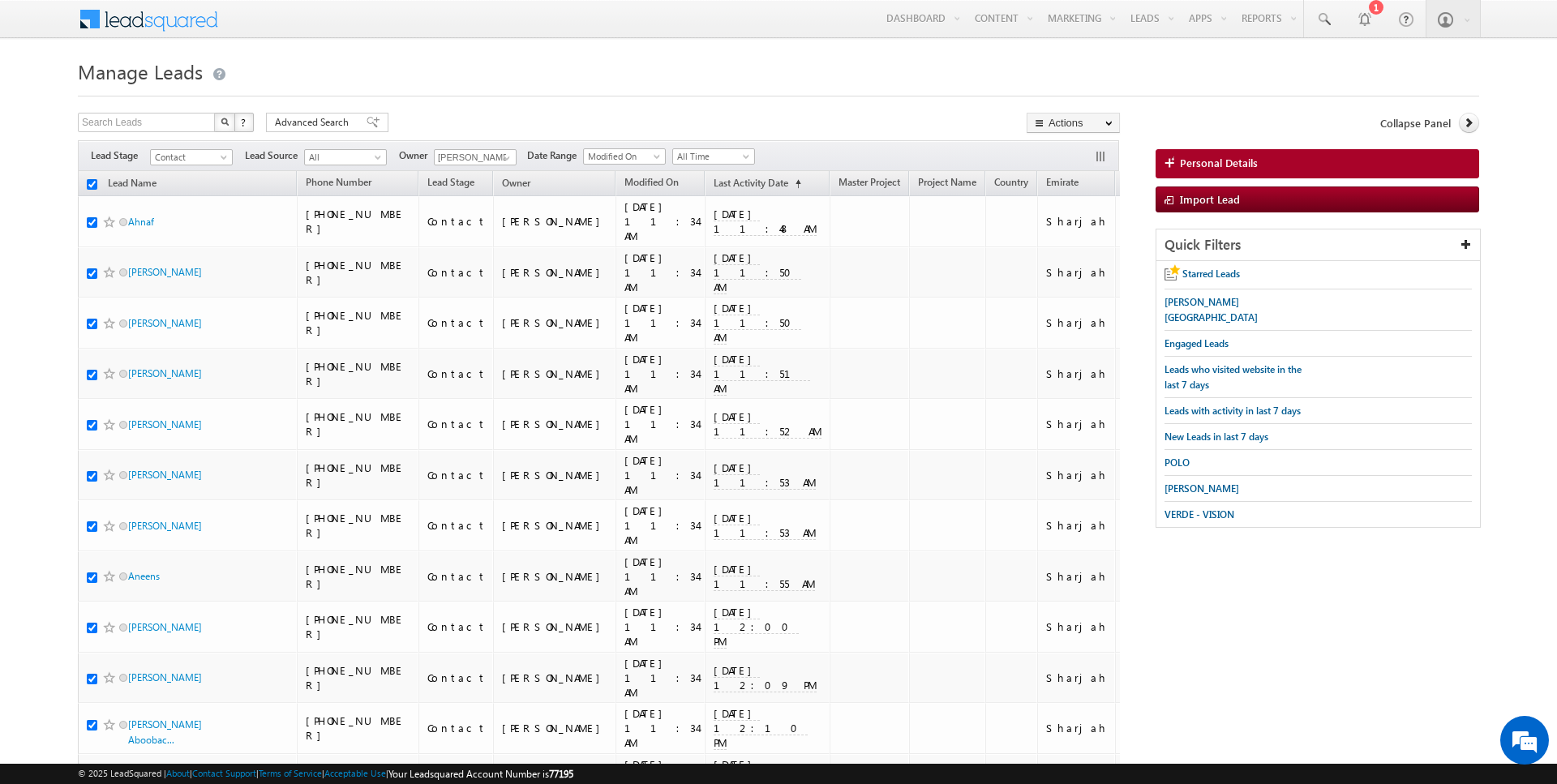
checkbox input "true"
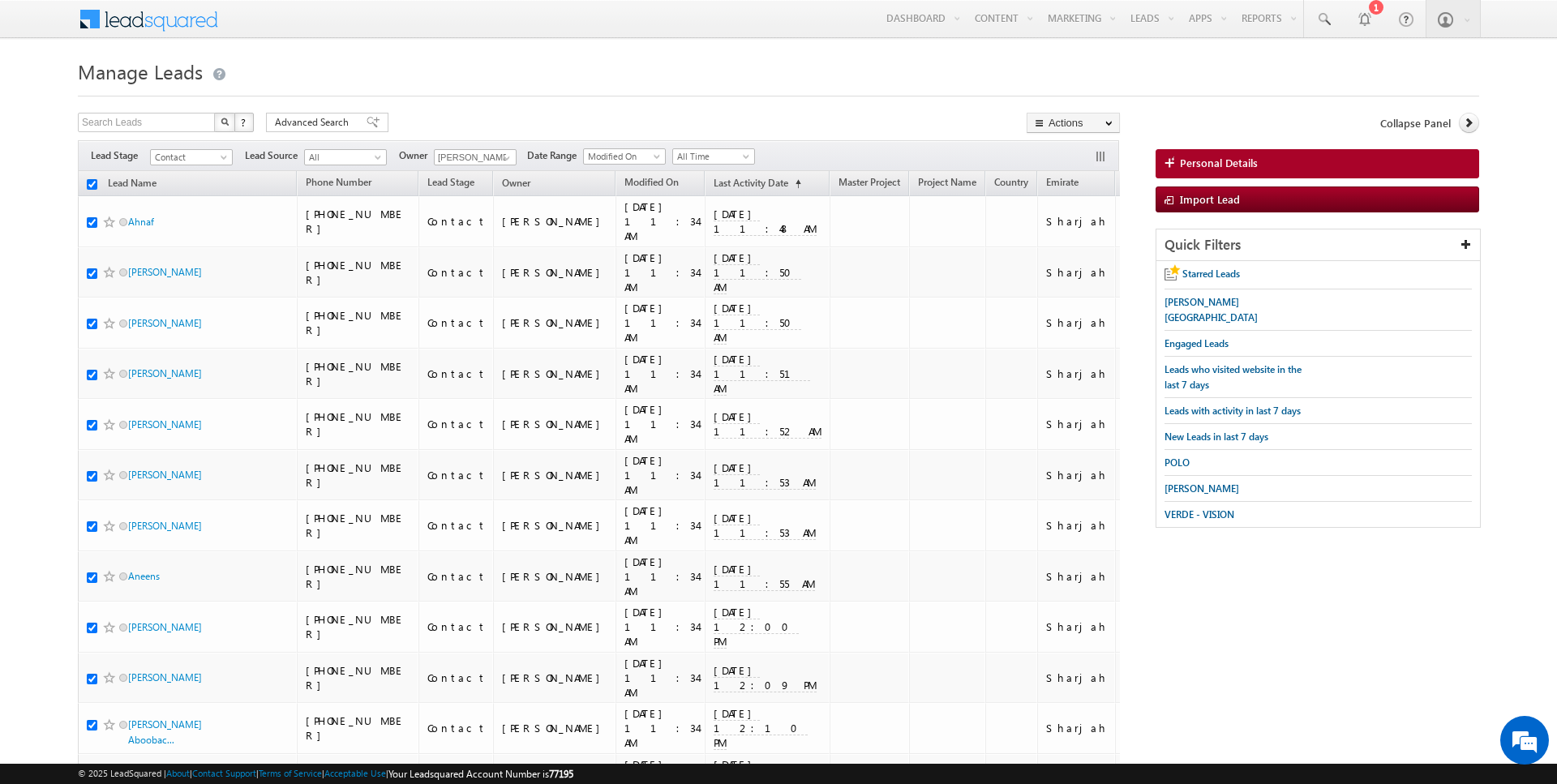
checkbox input "true"
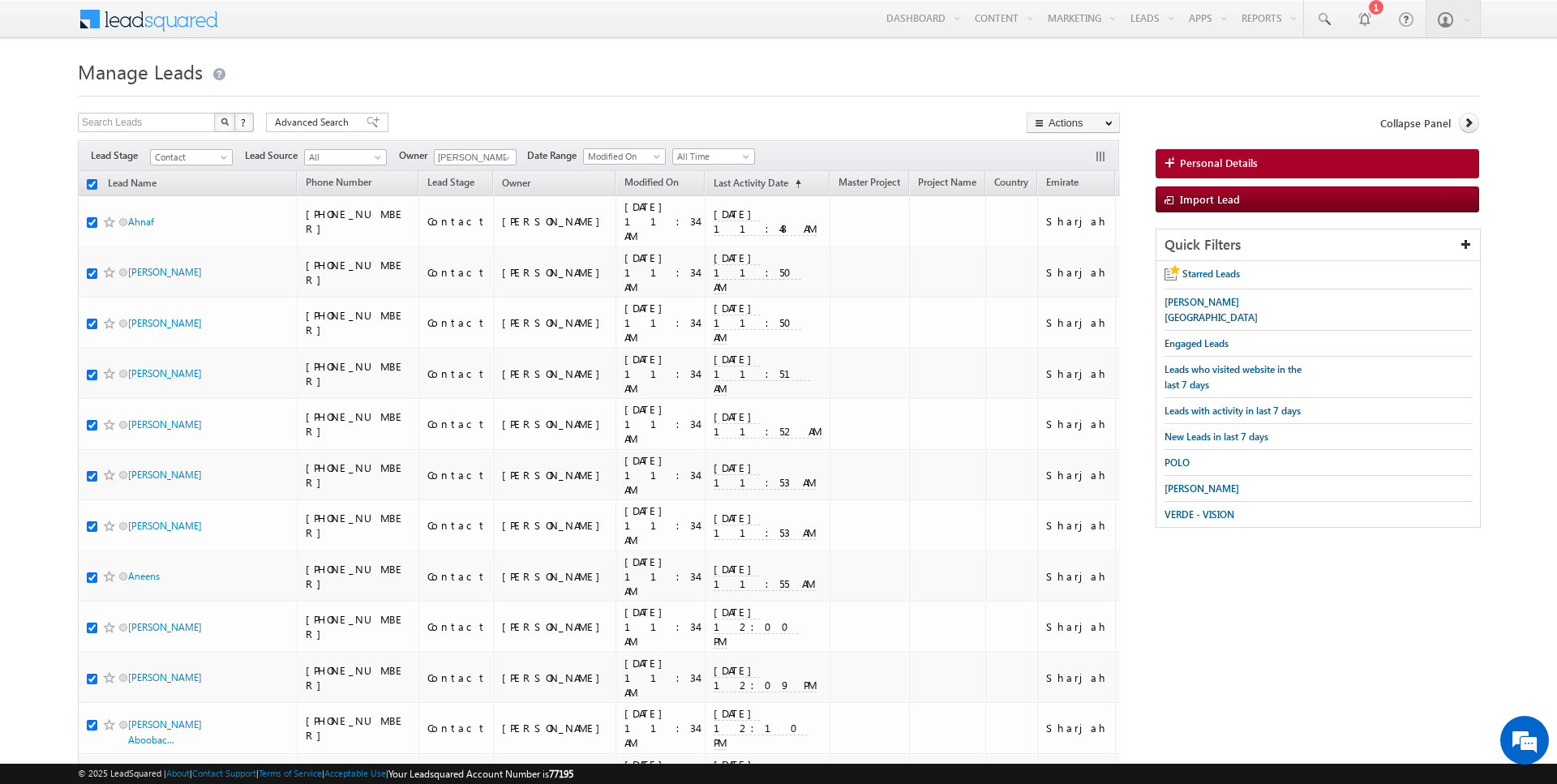
checkbox input "true"
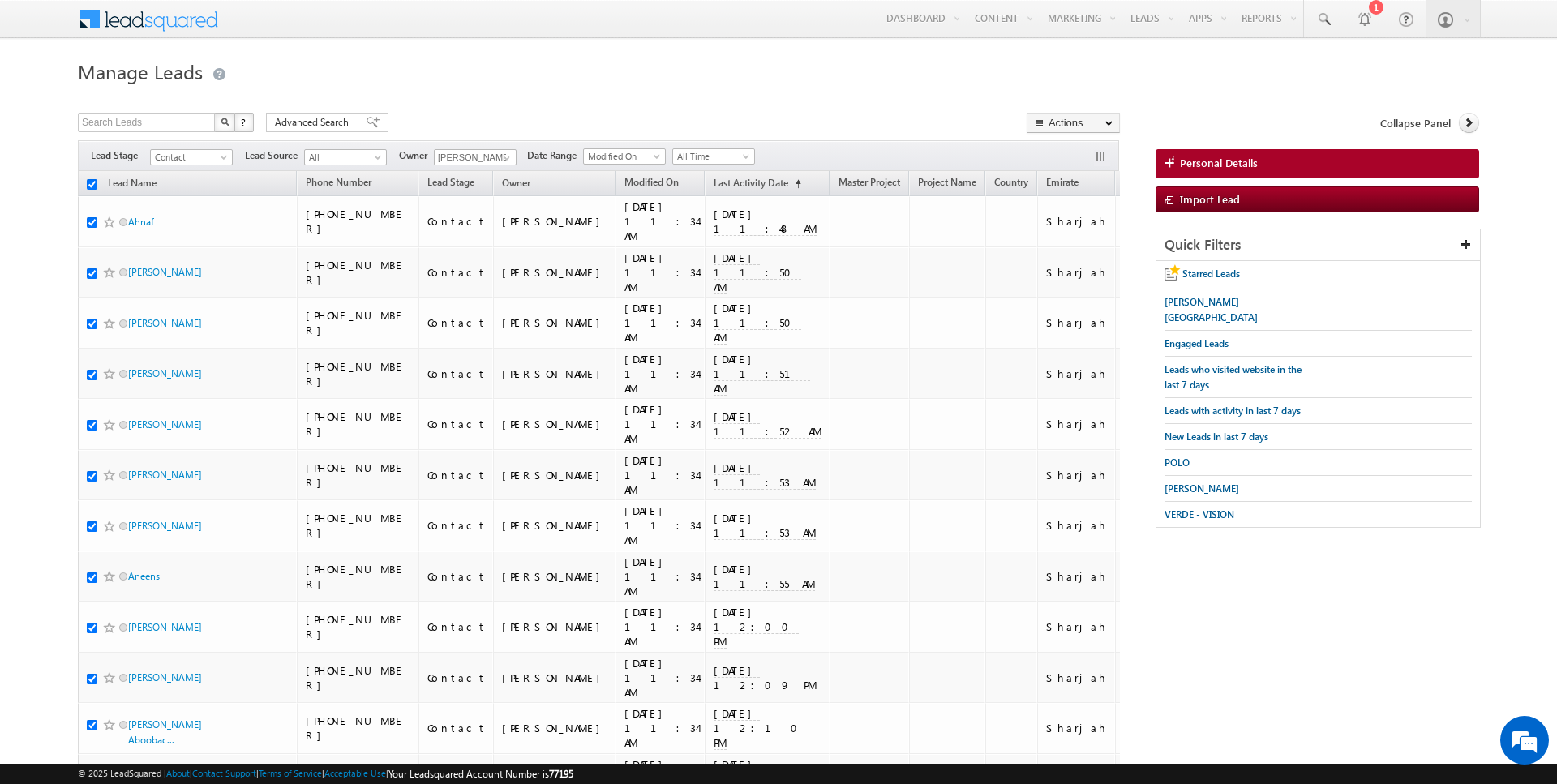
checkbox input "true"
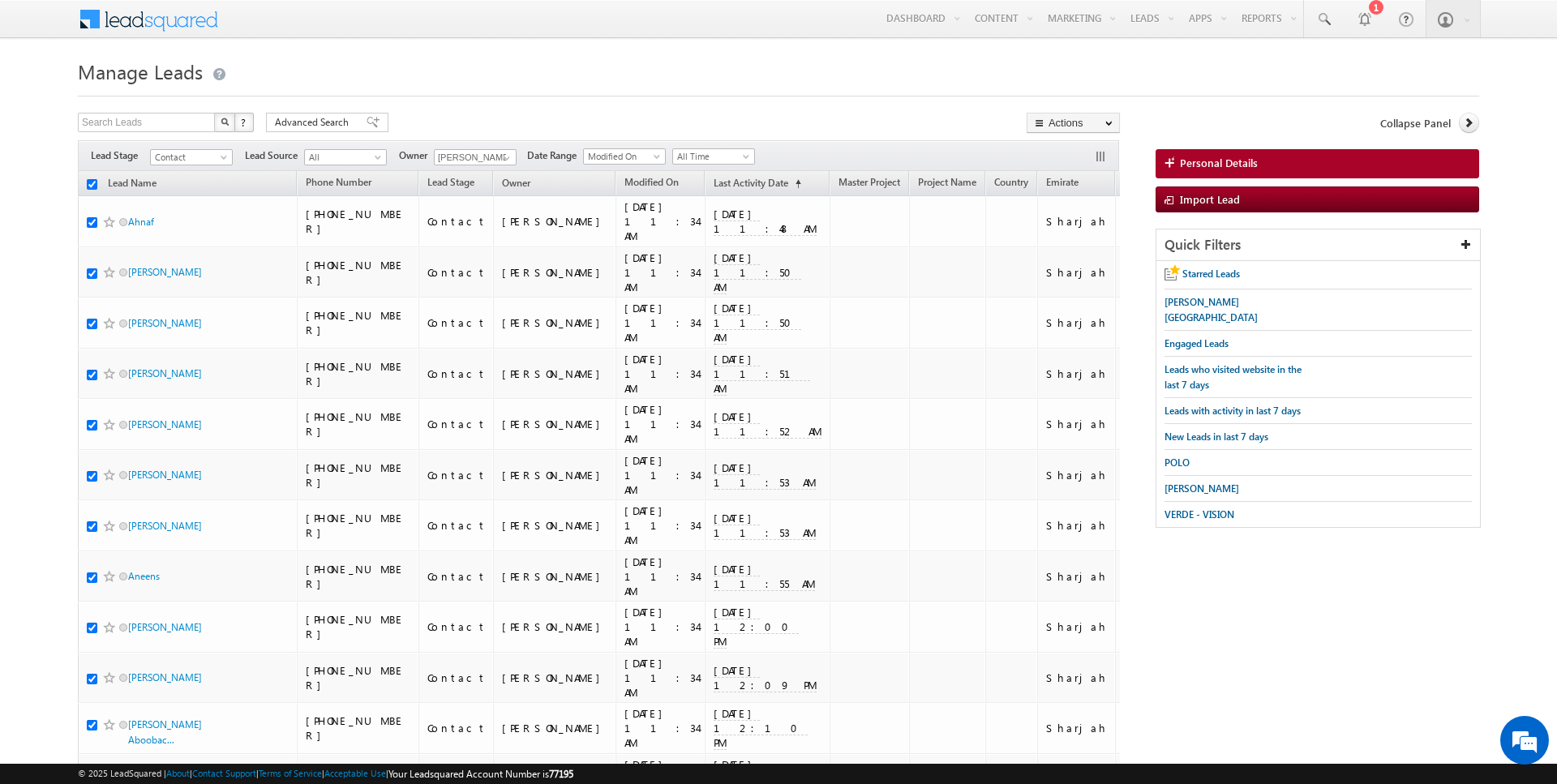
checkbox input "true"
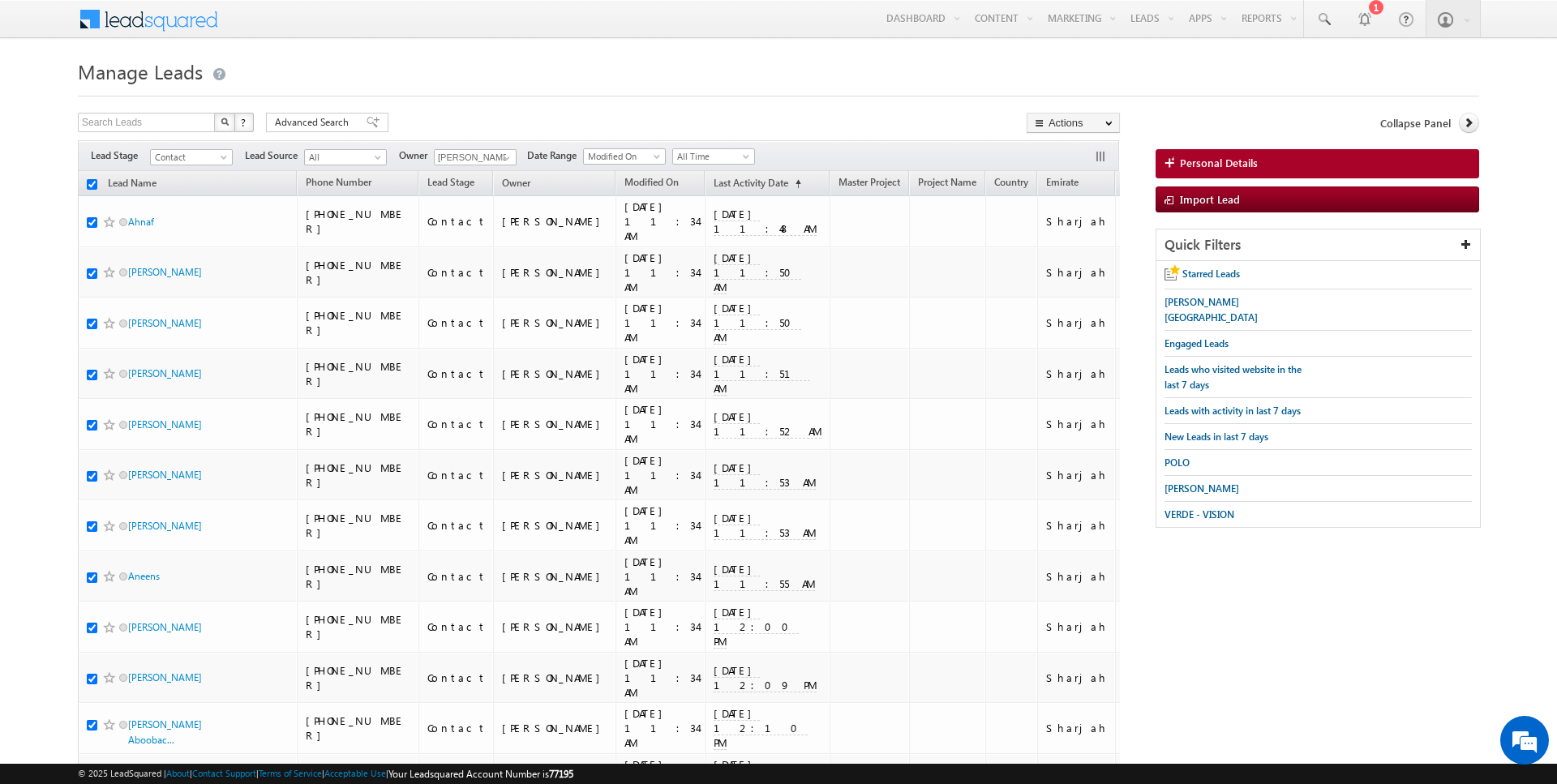
checkbox input "true"
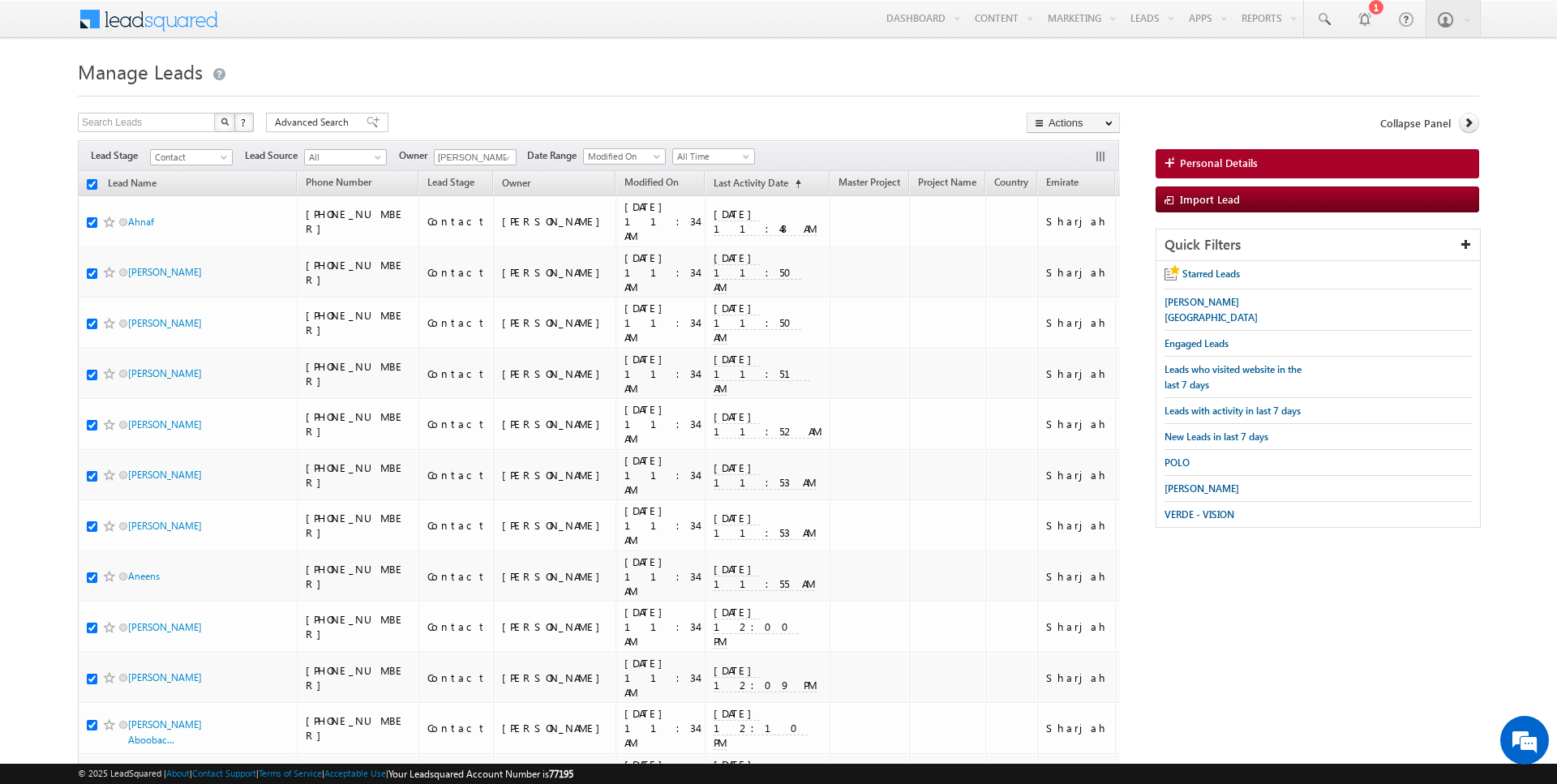
checkbox input "true"
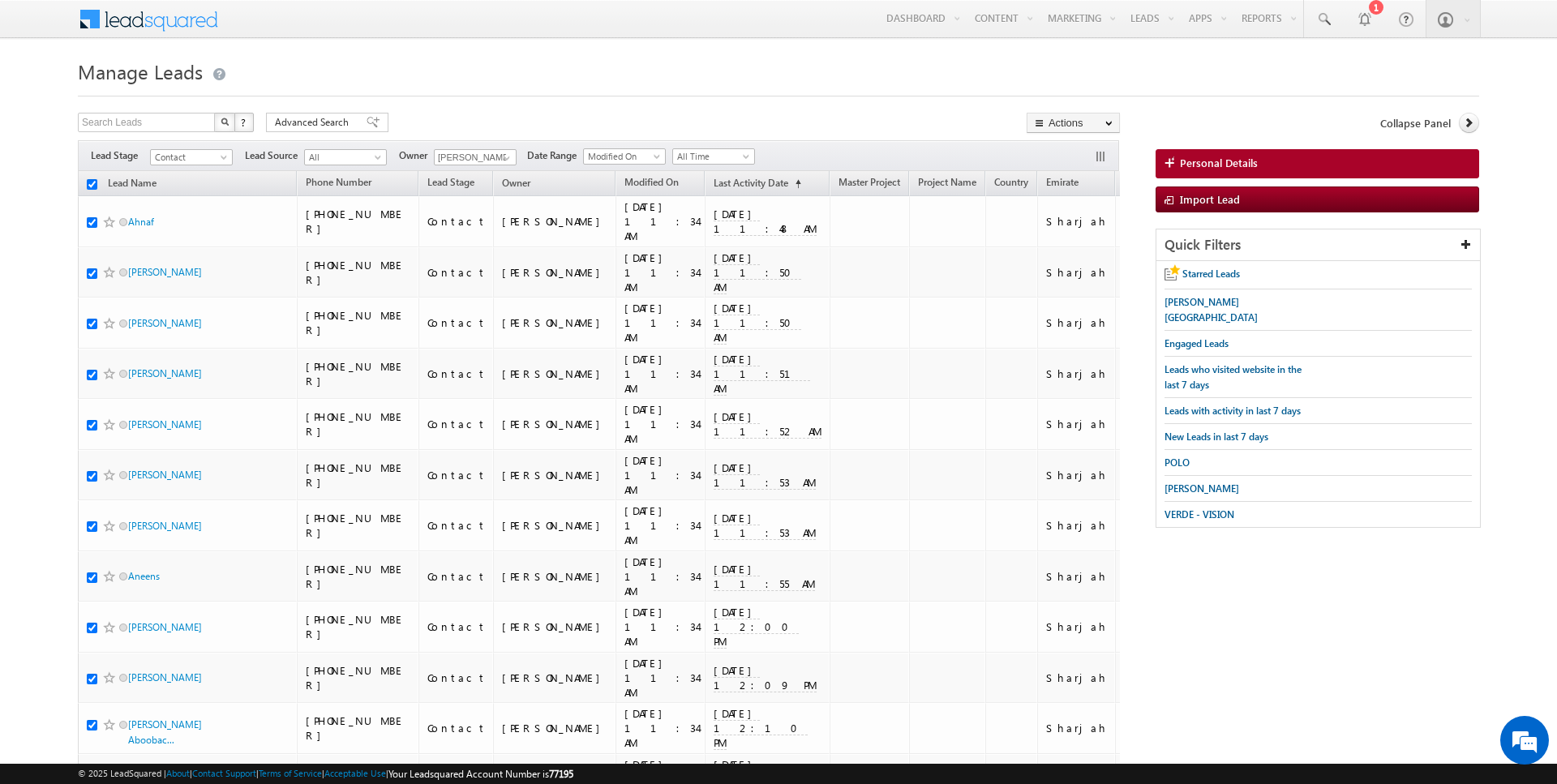
checkbox input "true"
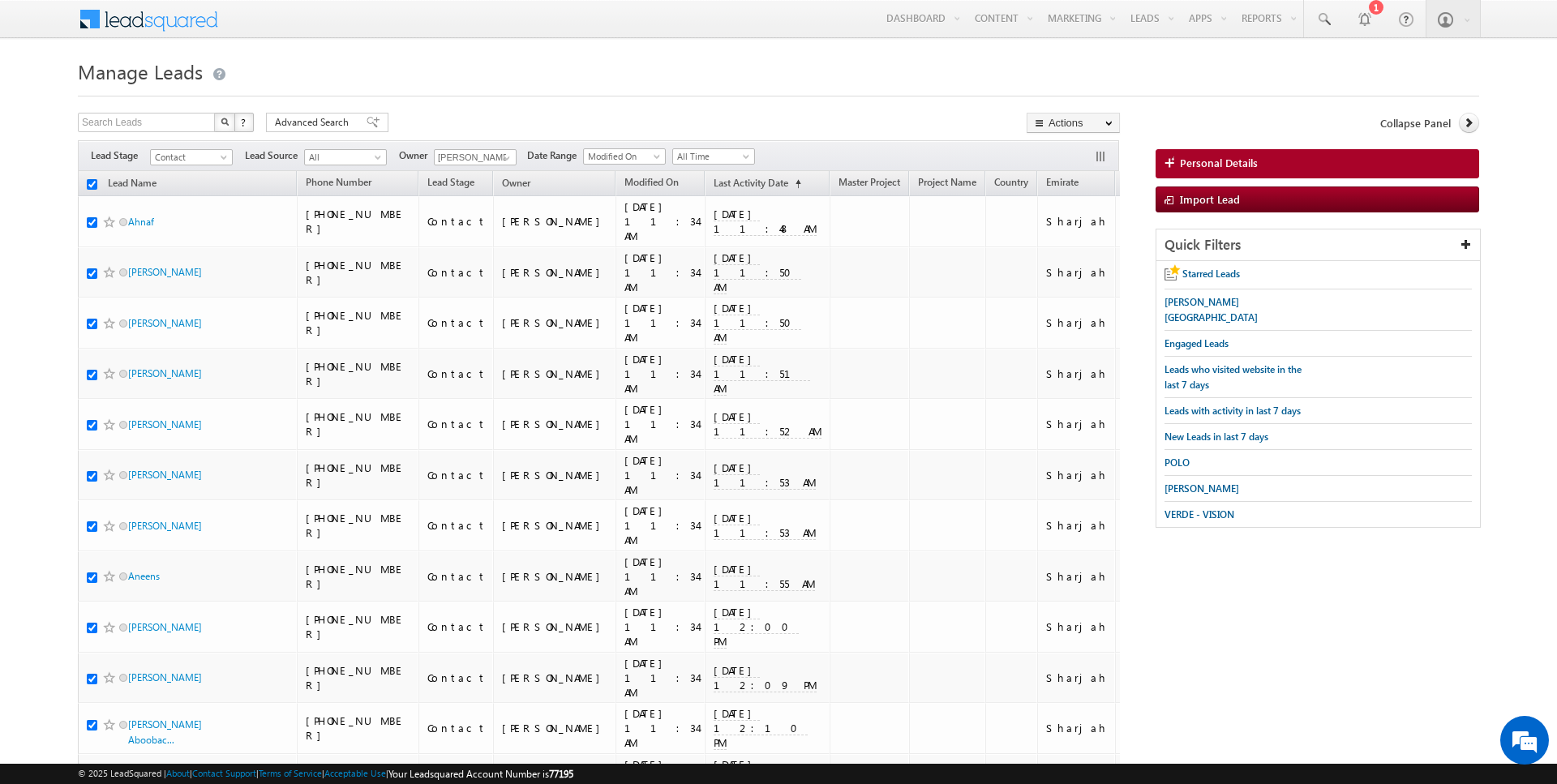
checkbox input "true"
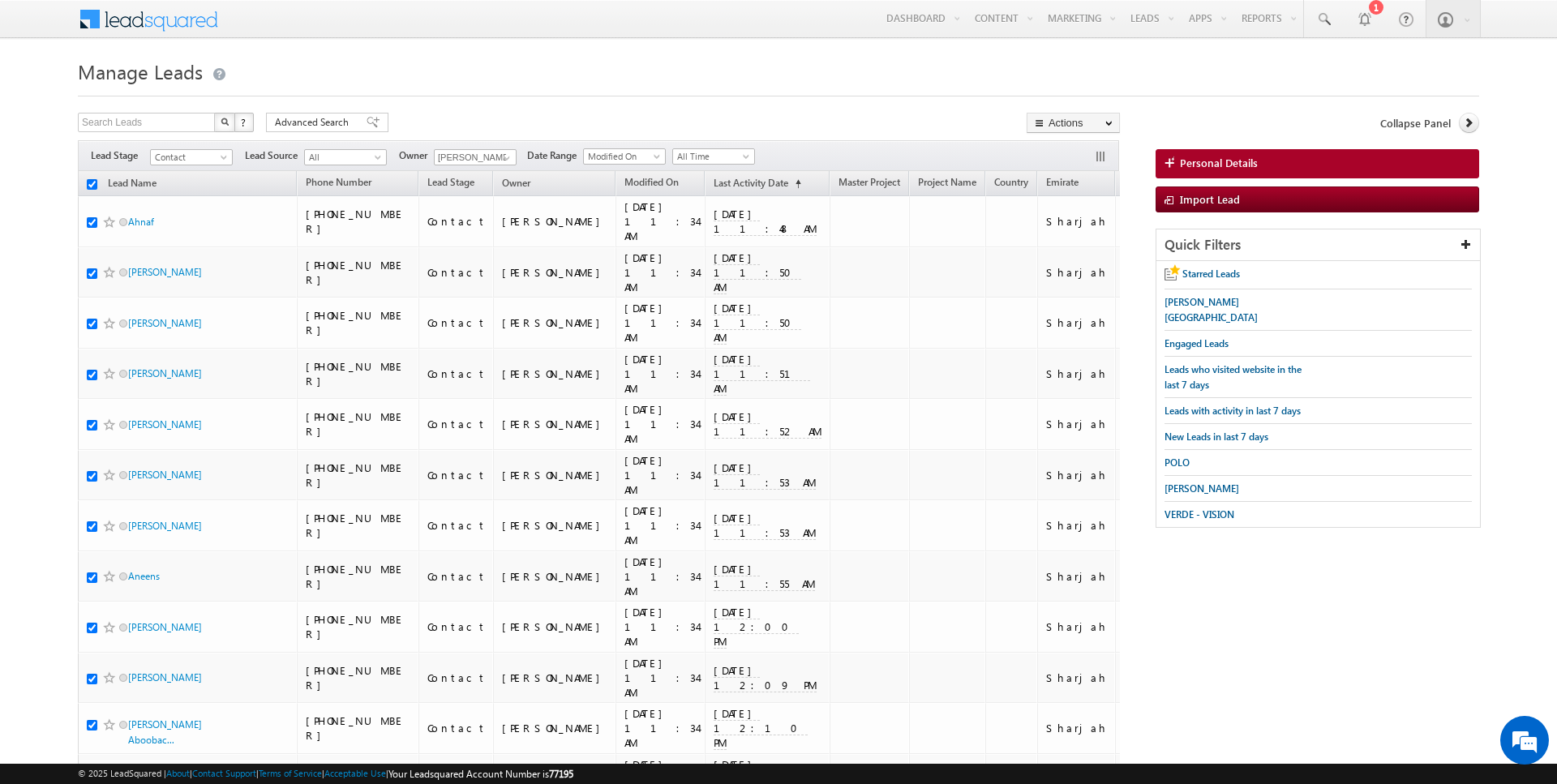
checkbox input "true"
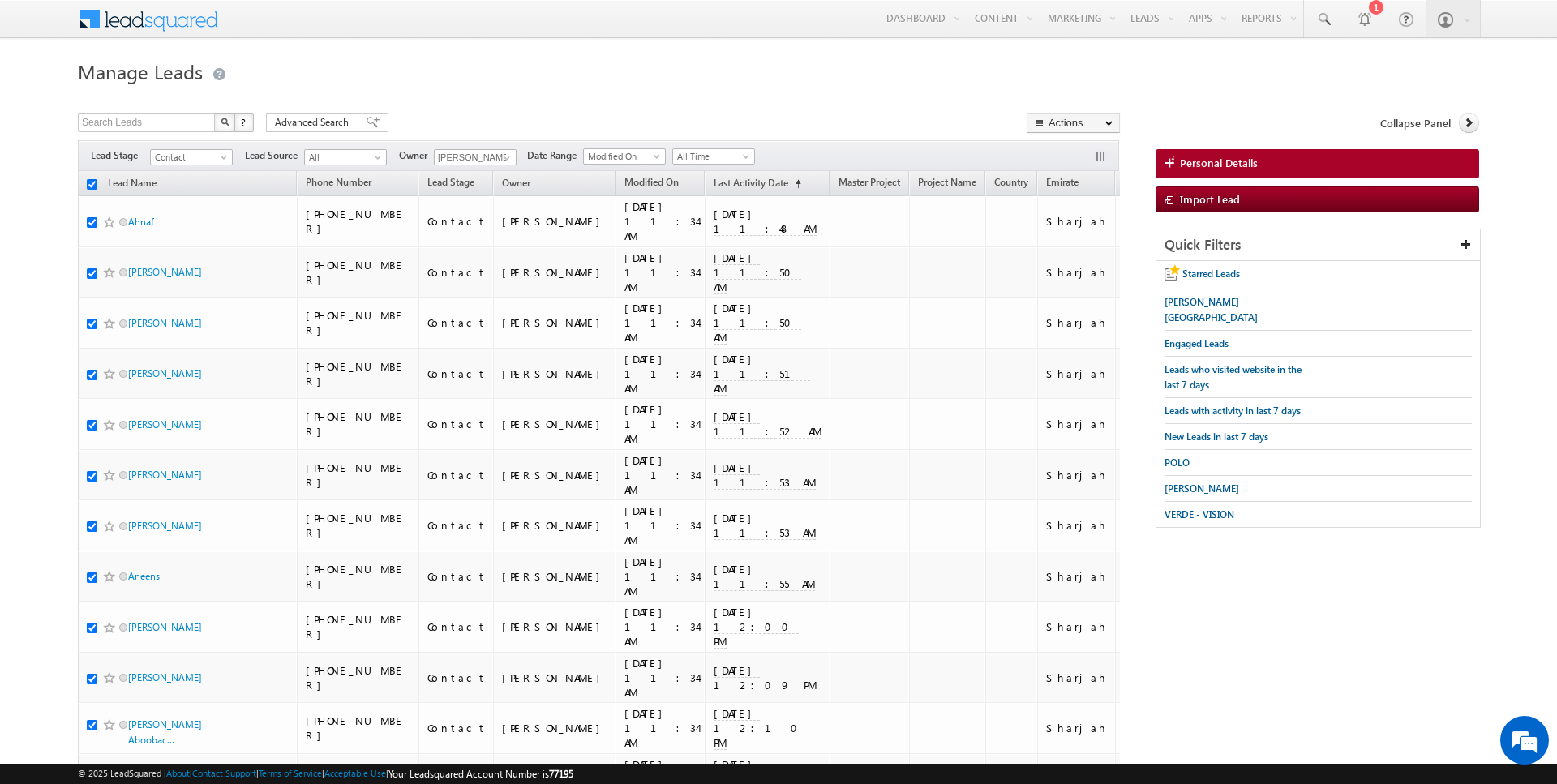
checkbox input "true"
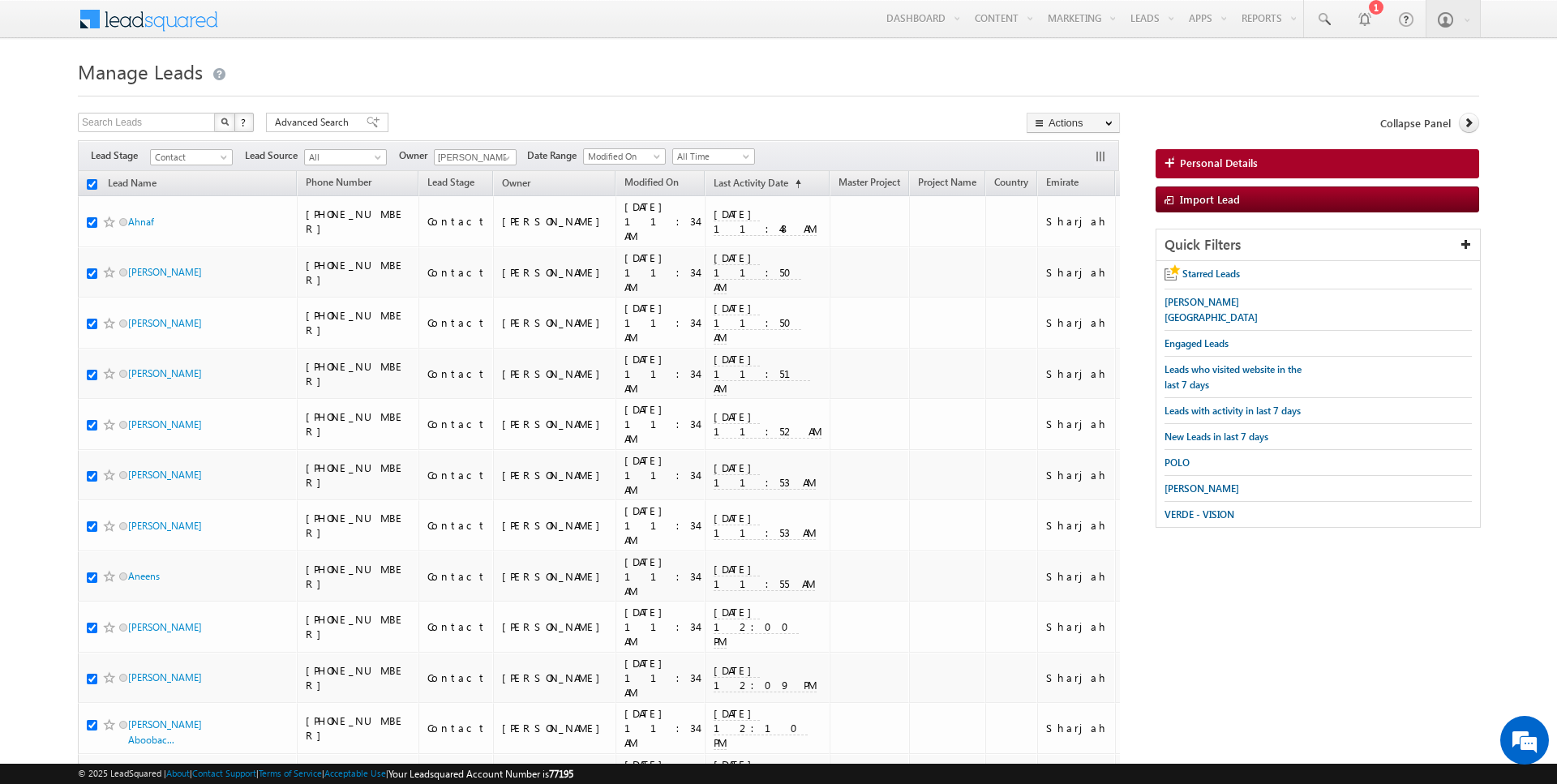
checkbox input "true"
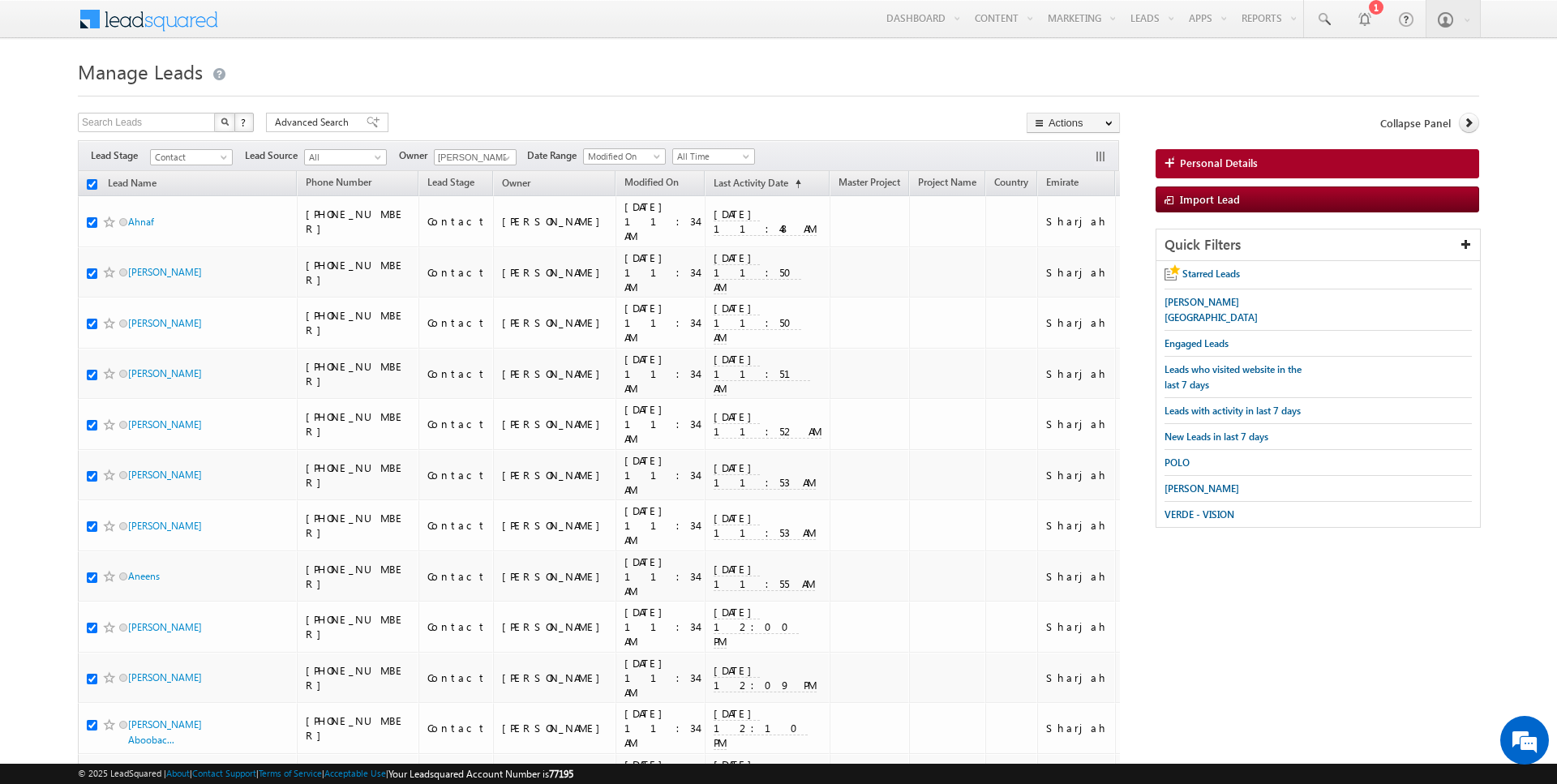
checkbox input "true"
click at [1079, 256] on link "Change Owner" at bounding box center [1073, 262] width 92 height 20
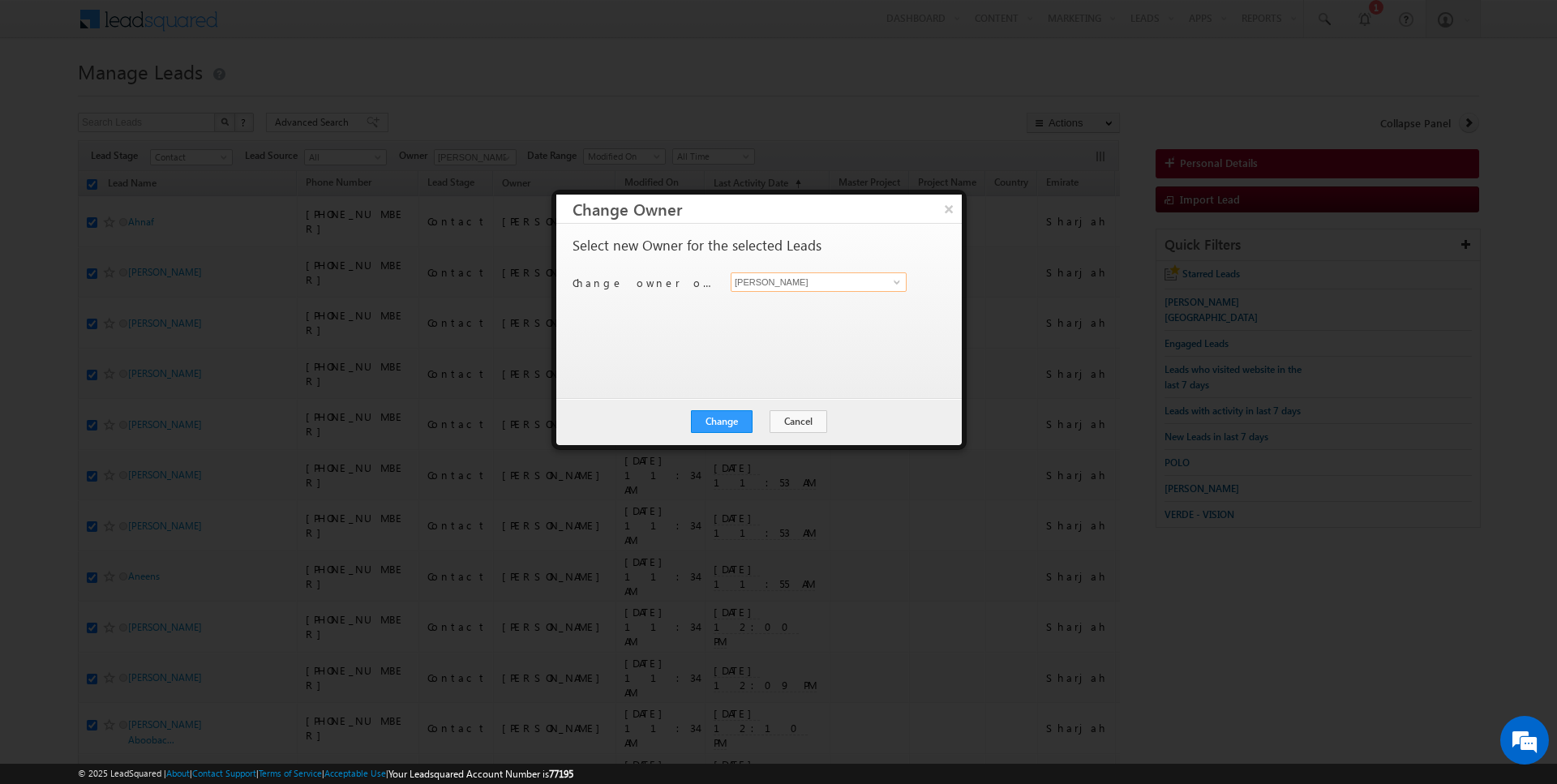
click at [765, 276] on input "[PERSON_NAME]" at bounding box center [819, 282] width 176 height 20
type input "Anuj Upadhyay"
click at [736, 421] on button "Change" at bounding box center [721, 422] width 62 height 23
click at [757, 421] on button "Close" at bounding box center [761, 422] width 52 height 23
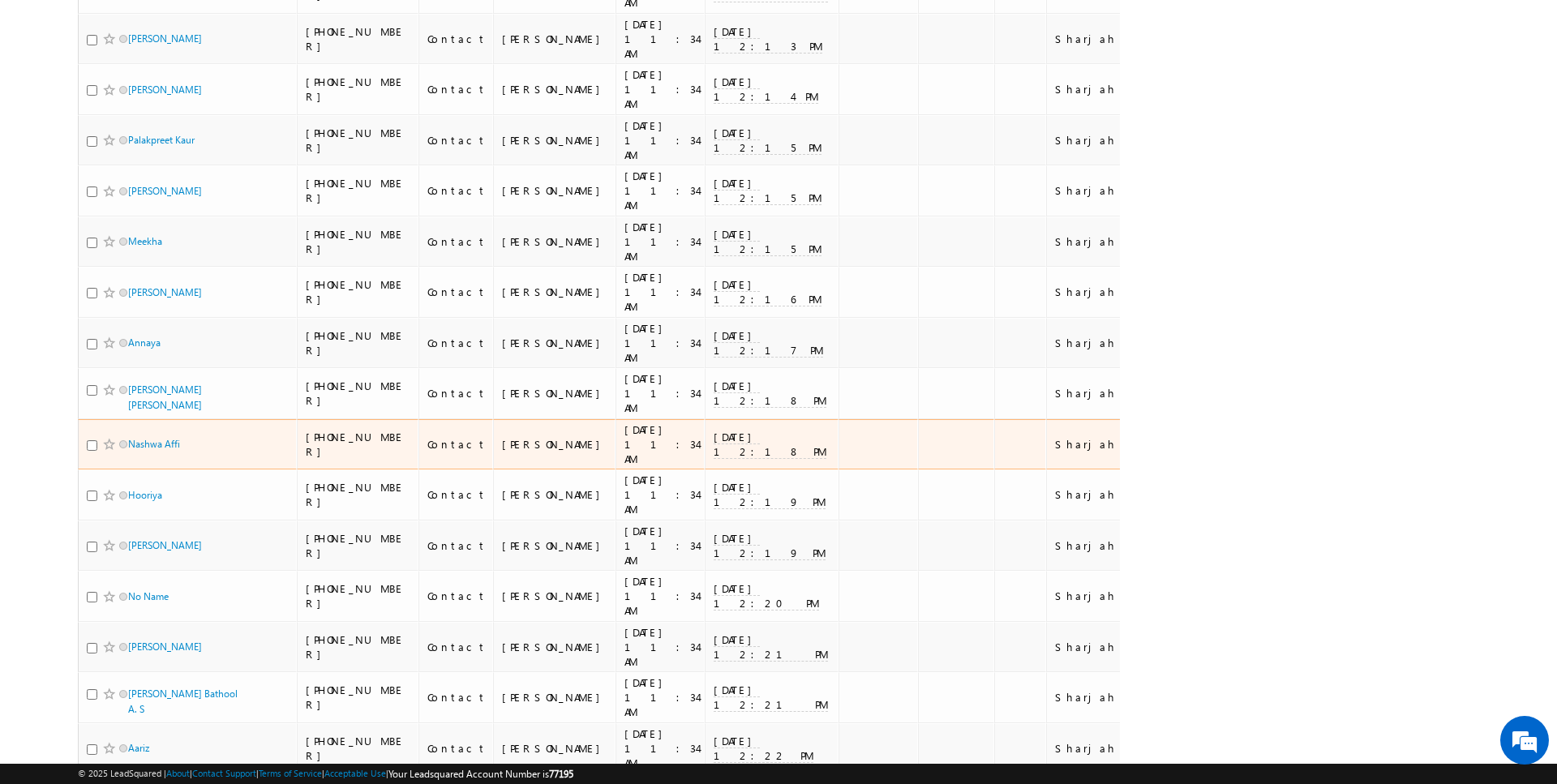
scroll to position [4554, 0]
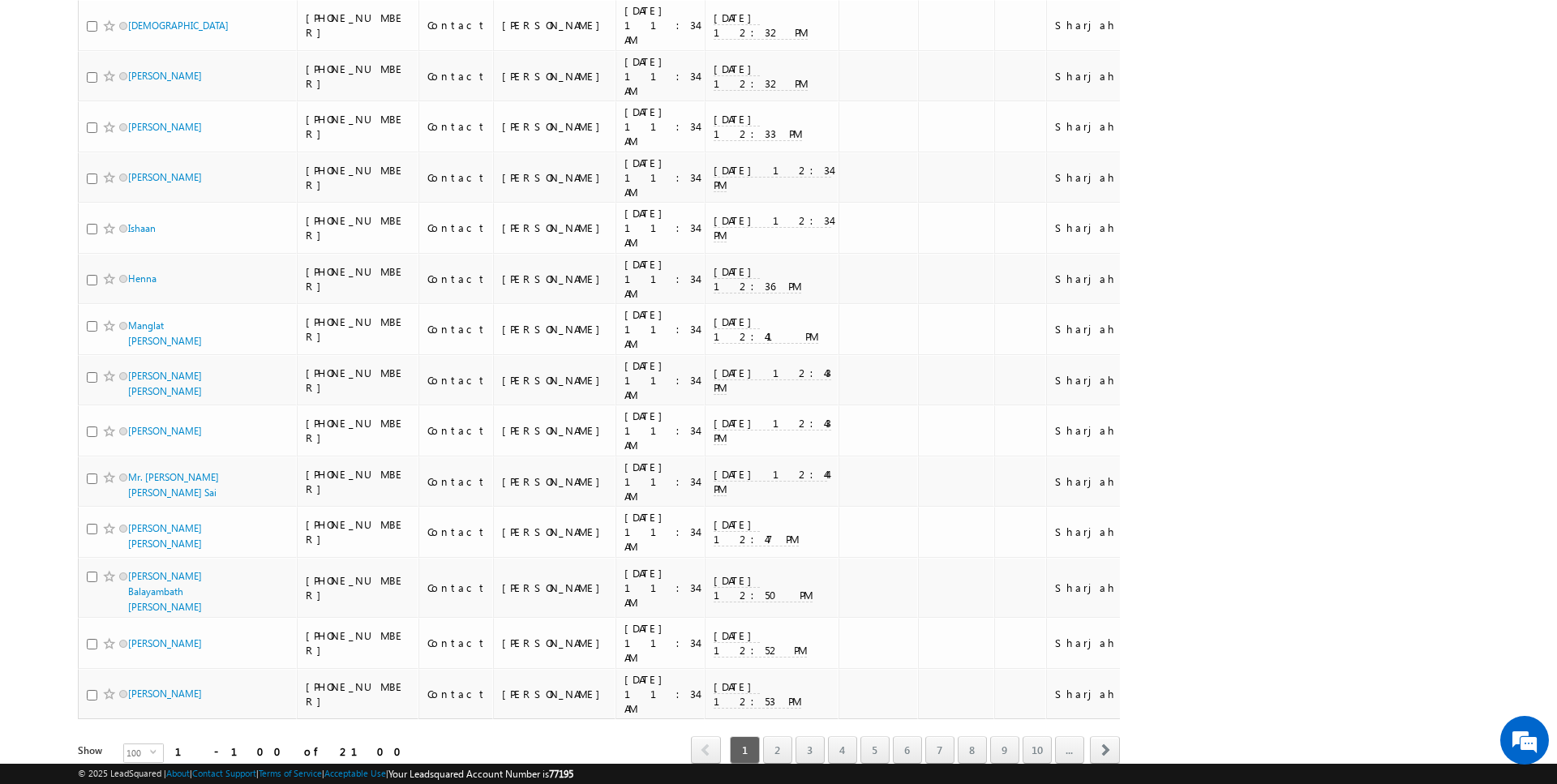
click at [863, 736] on div "1 2 3 4 5 6 7 8 9 10 ..." at bounding box center [906, 750] width 358 height 28
click at [881, 736] on link "5" at bounding box center [875, 750] width 30 height 28
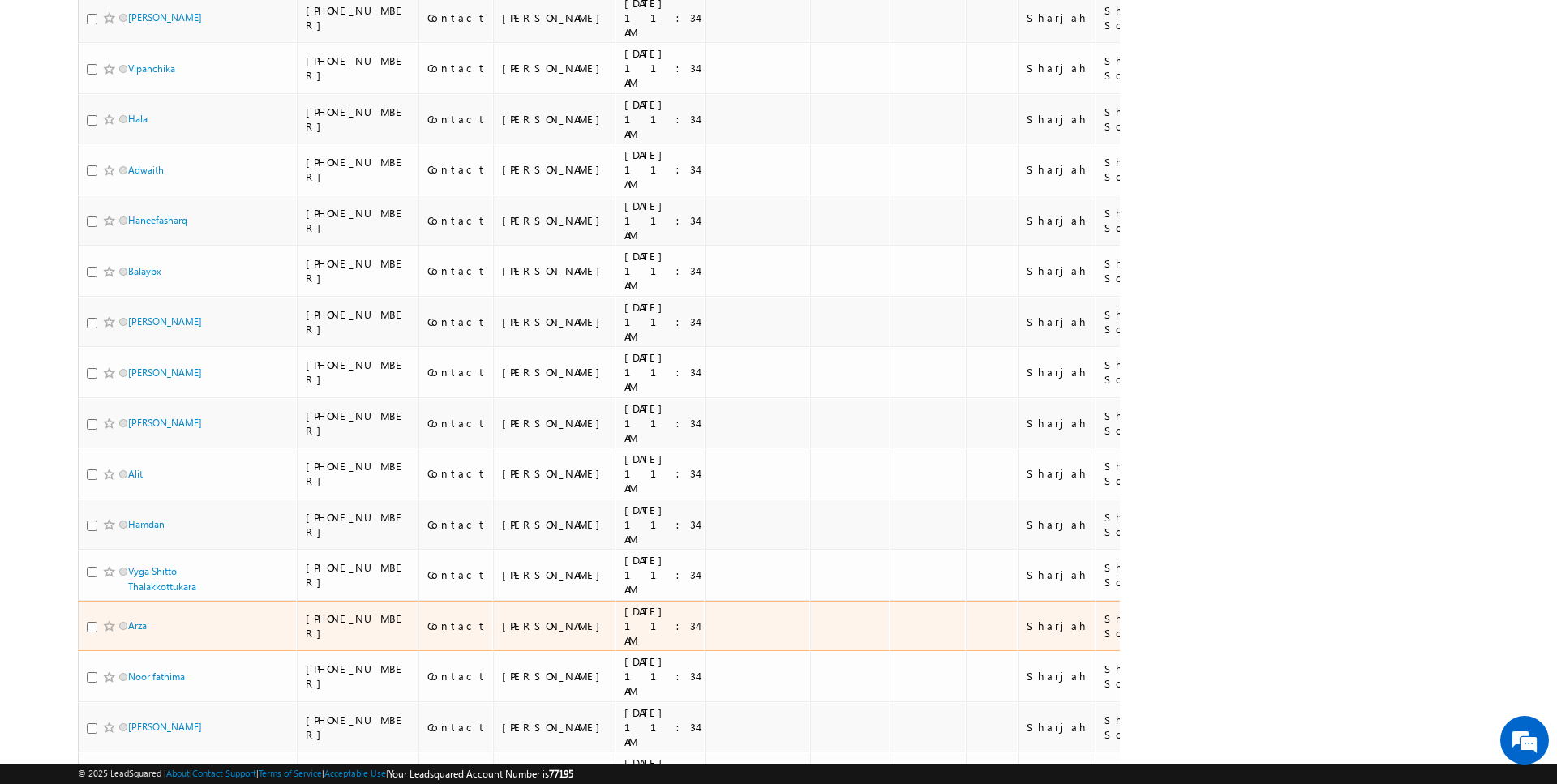
scroll to position [0, 0]
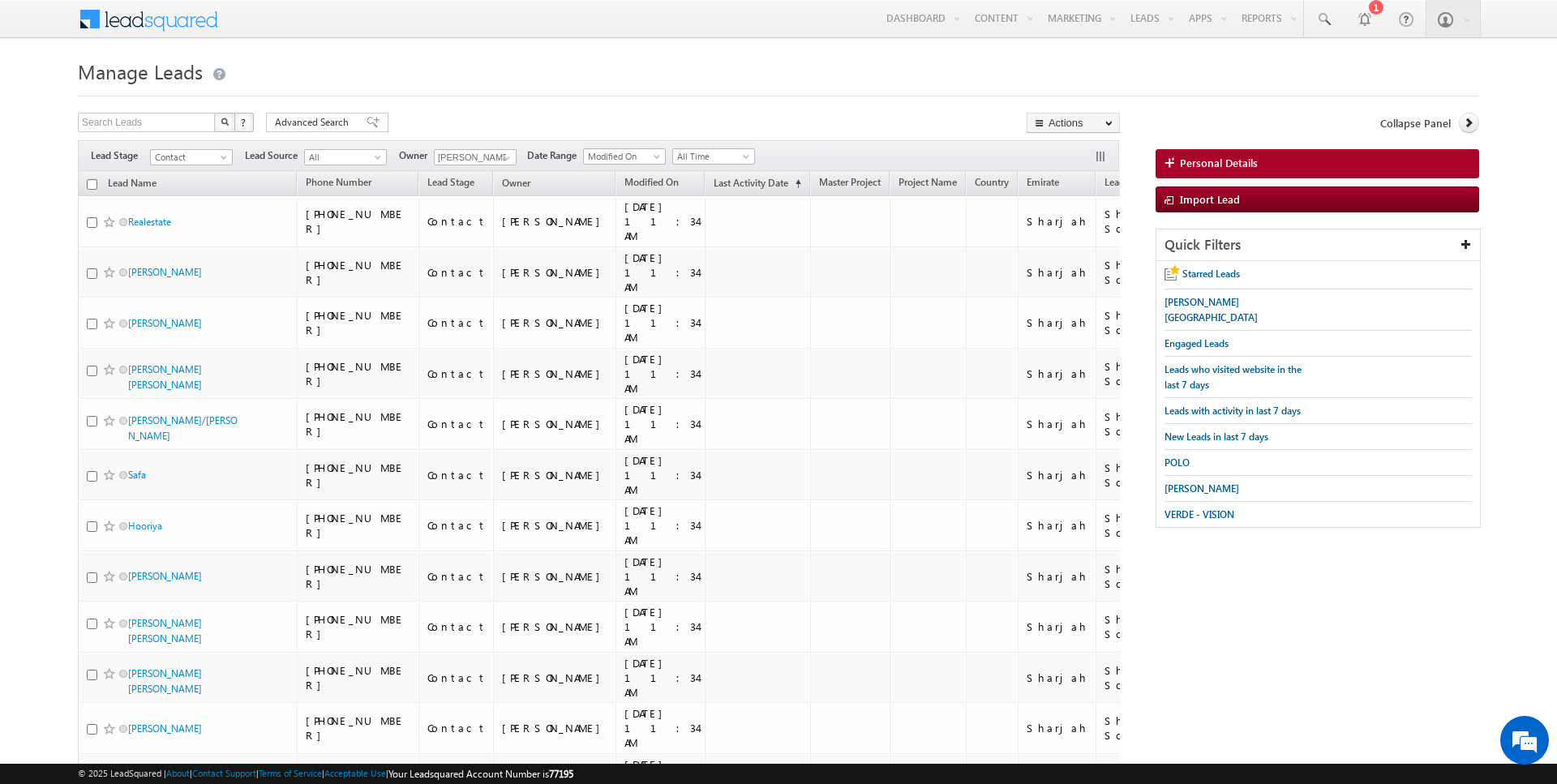
click at [92, 182] on input "checkbox" at bounding box center [92, 184] width 11 height 11
checkbox input "true"
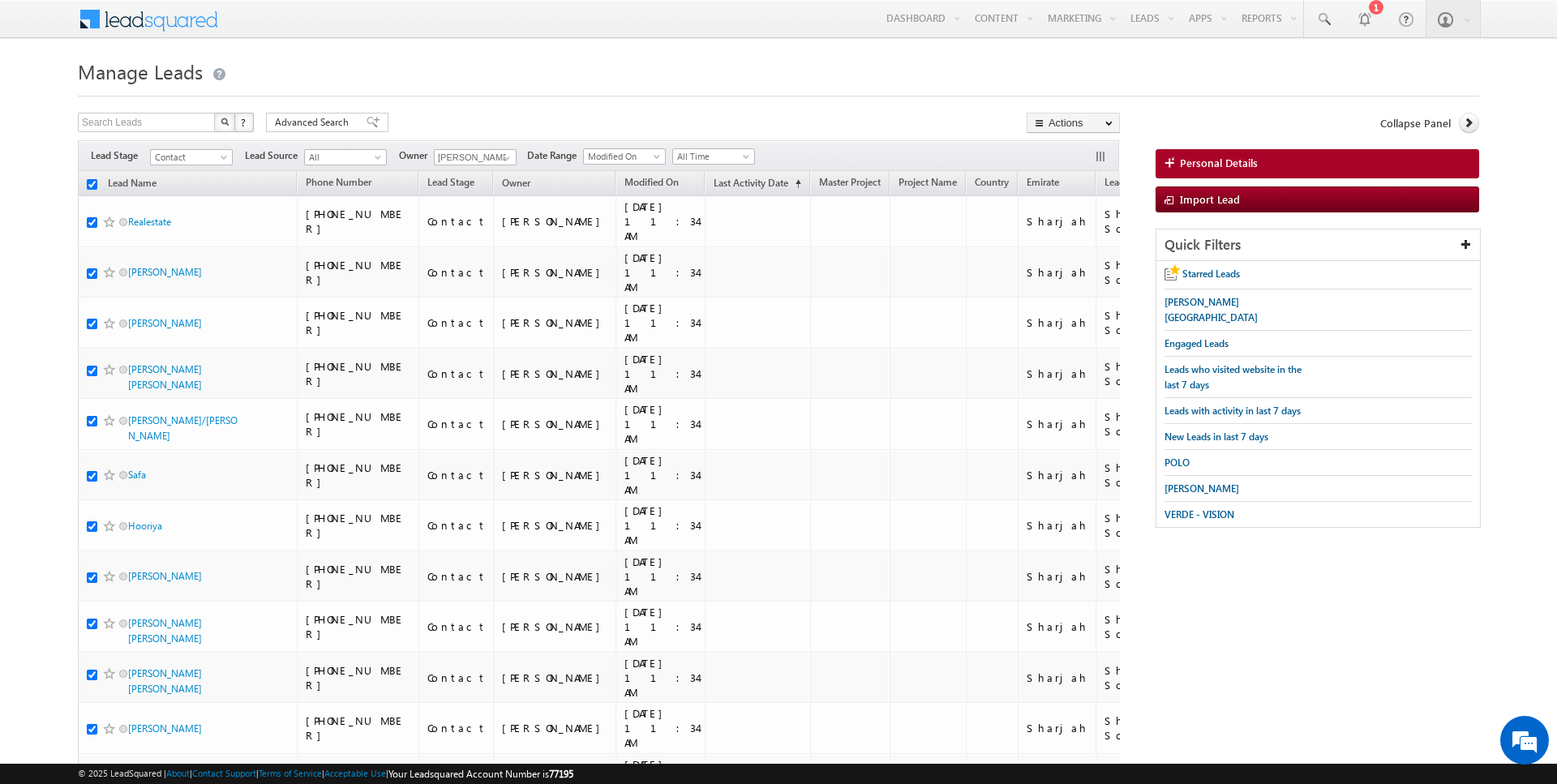
checkbox input "true"
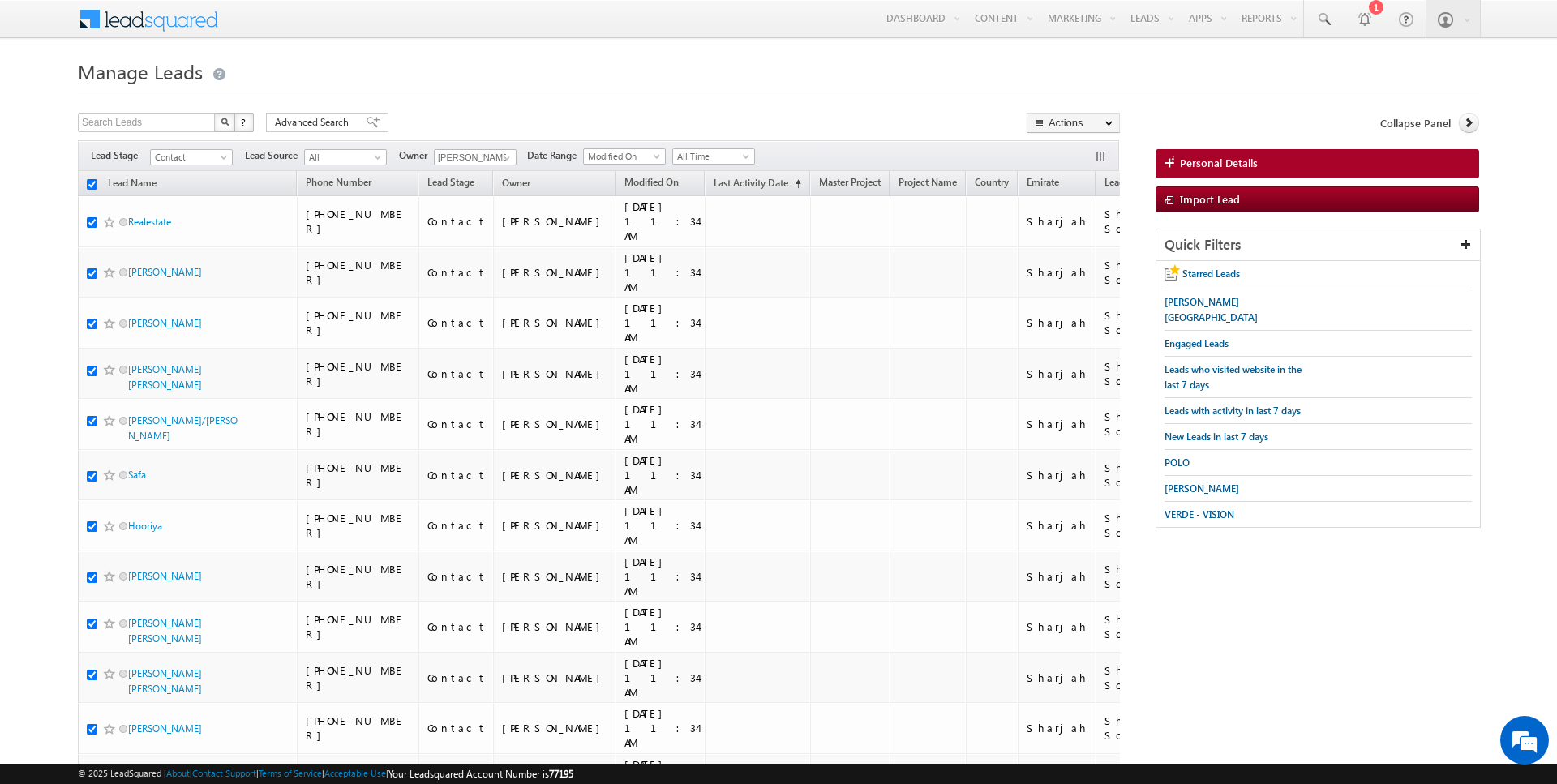
checkbox input "true"
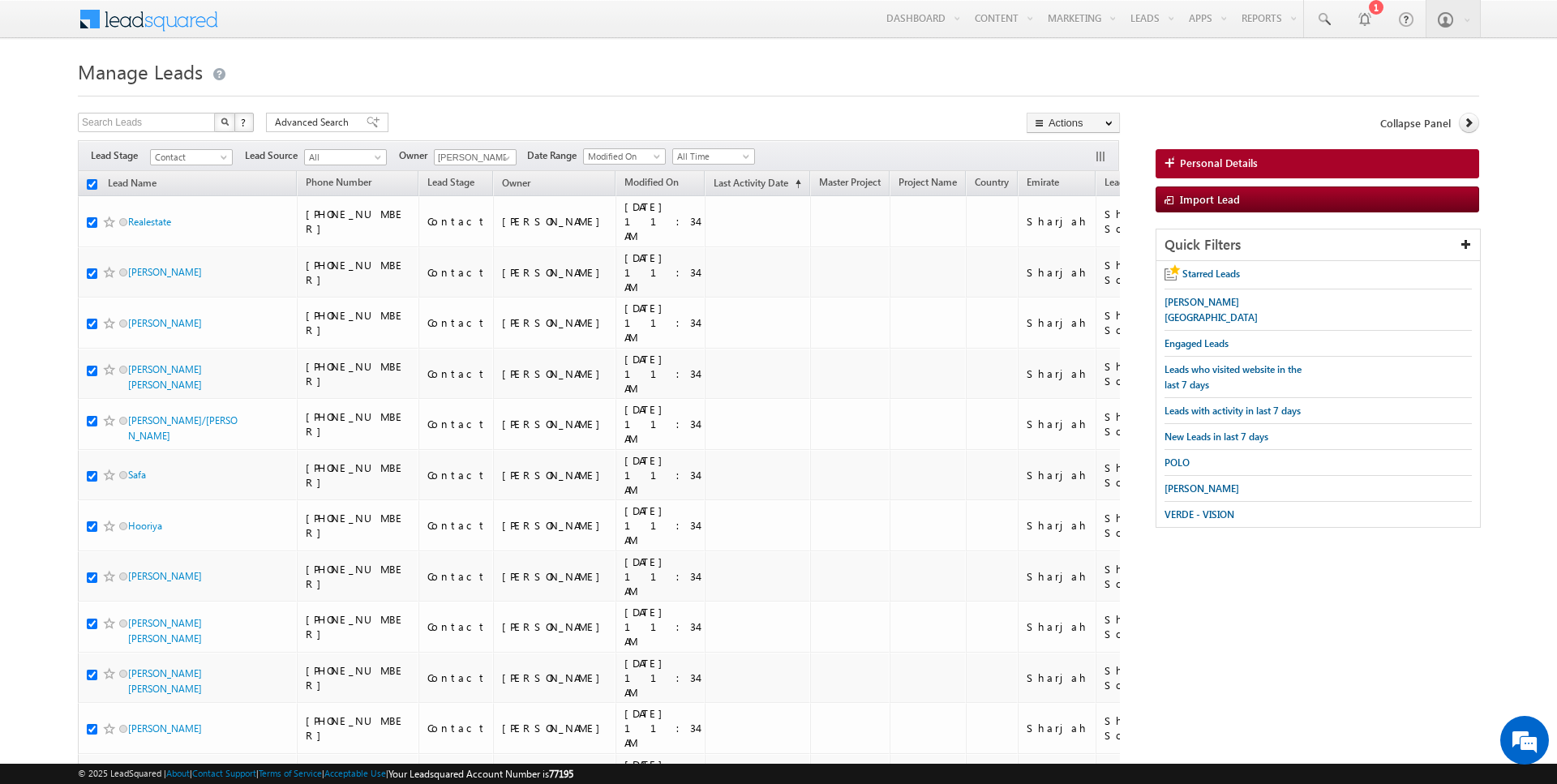
checkbox input "true"
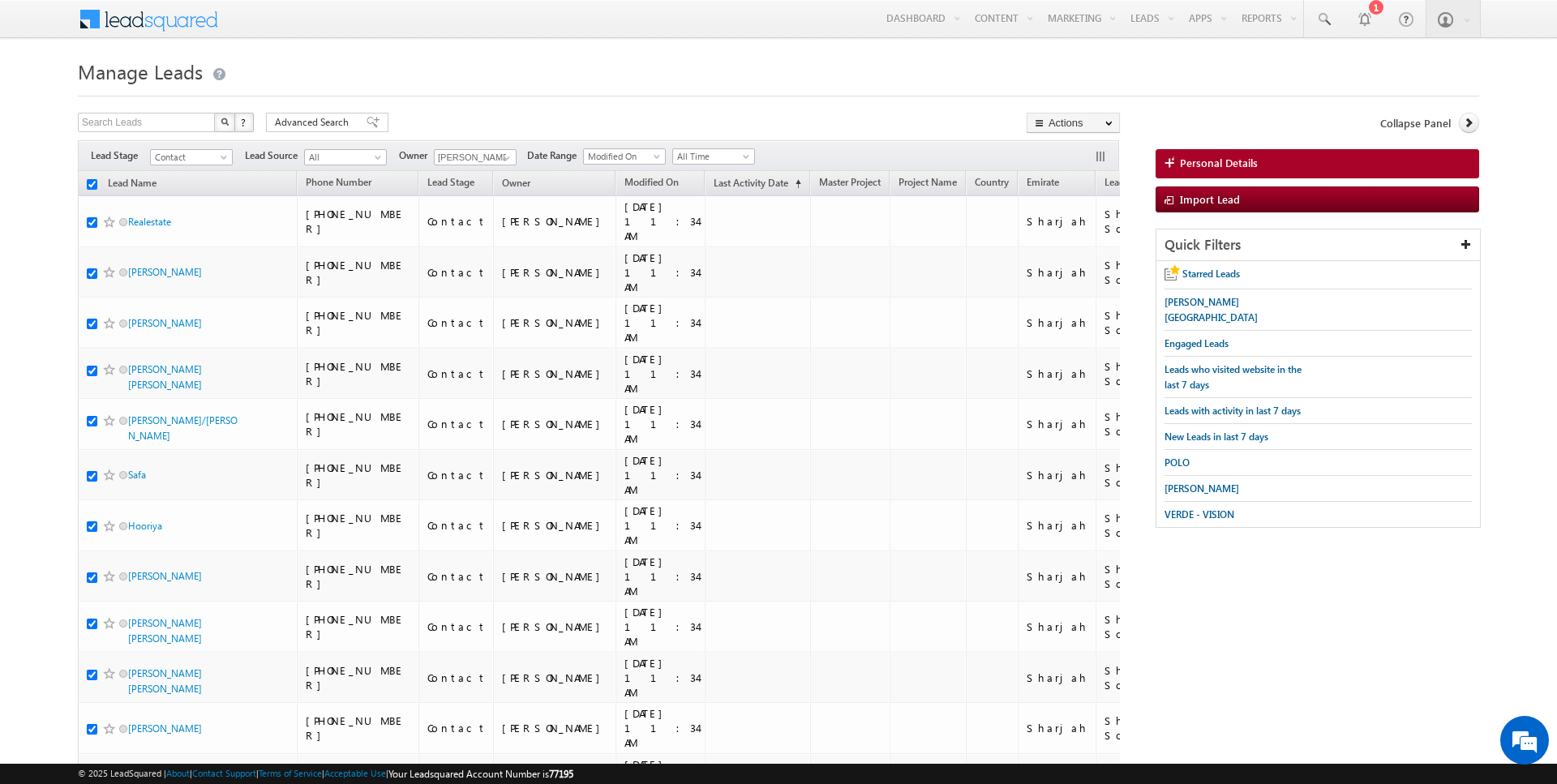
checkbox input "true"
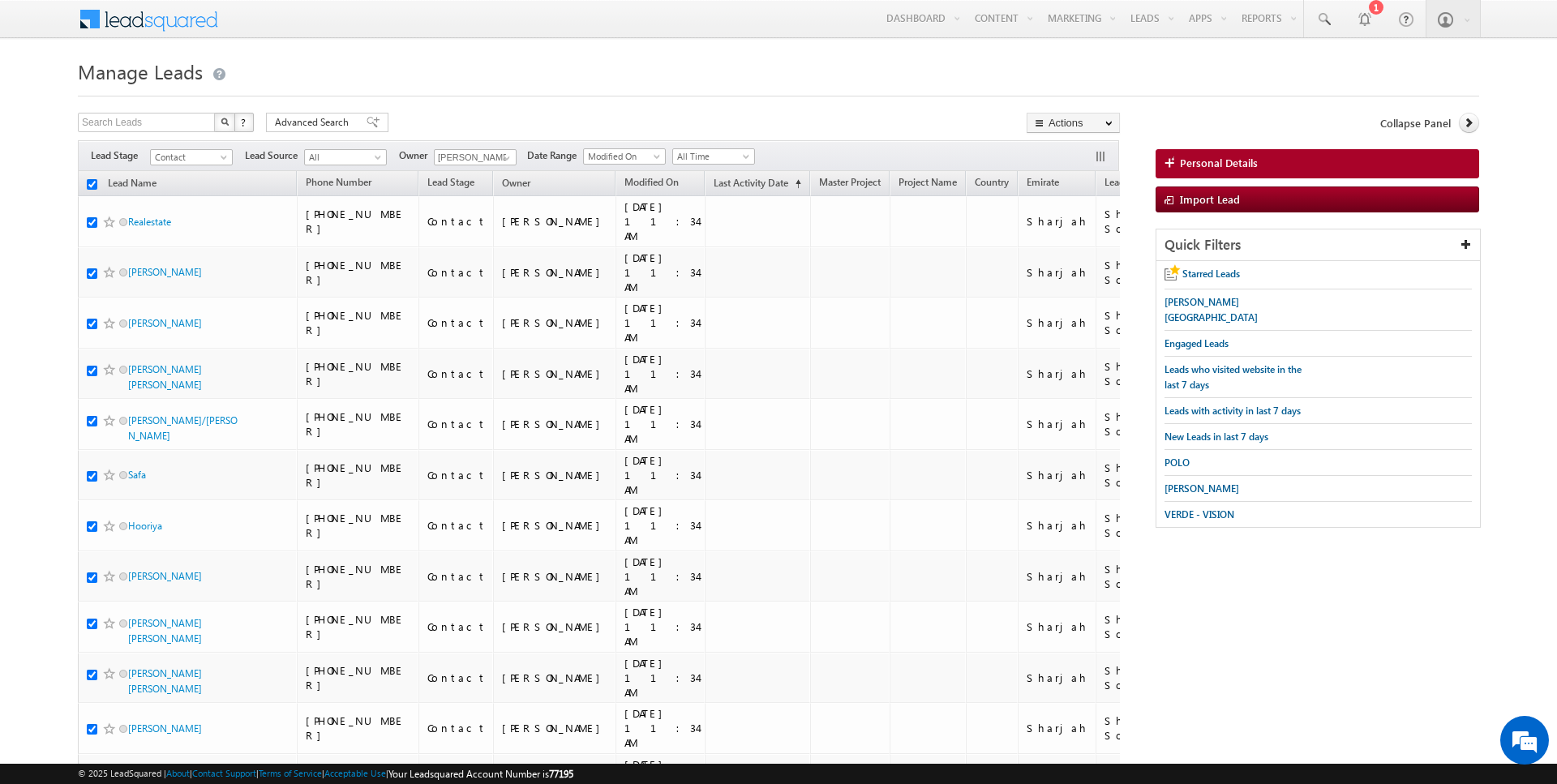
checkbox input "true"
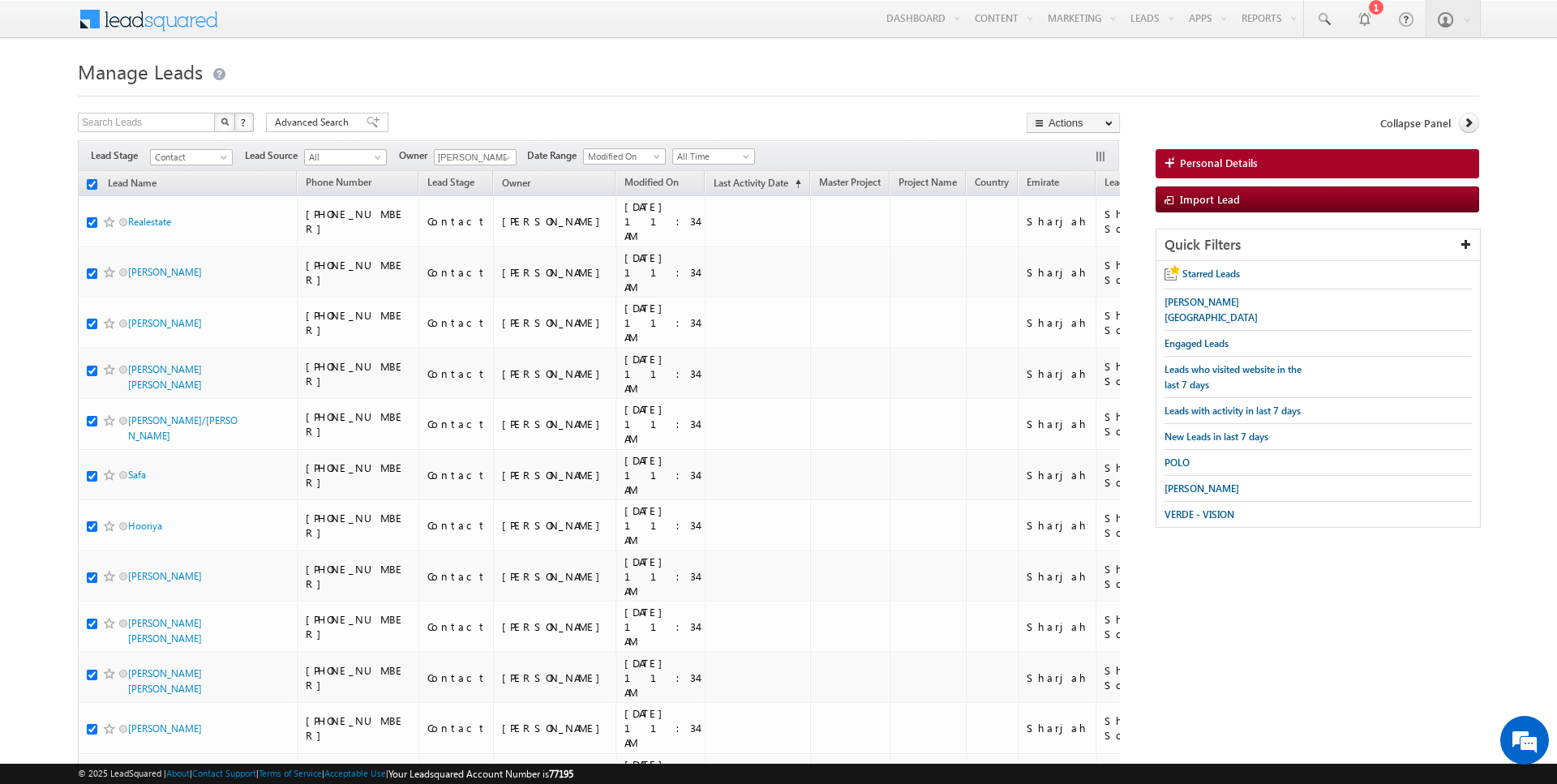
checkbox input "true"
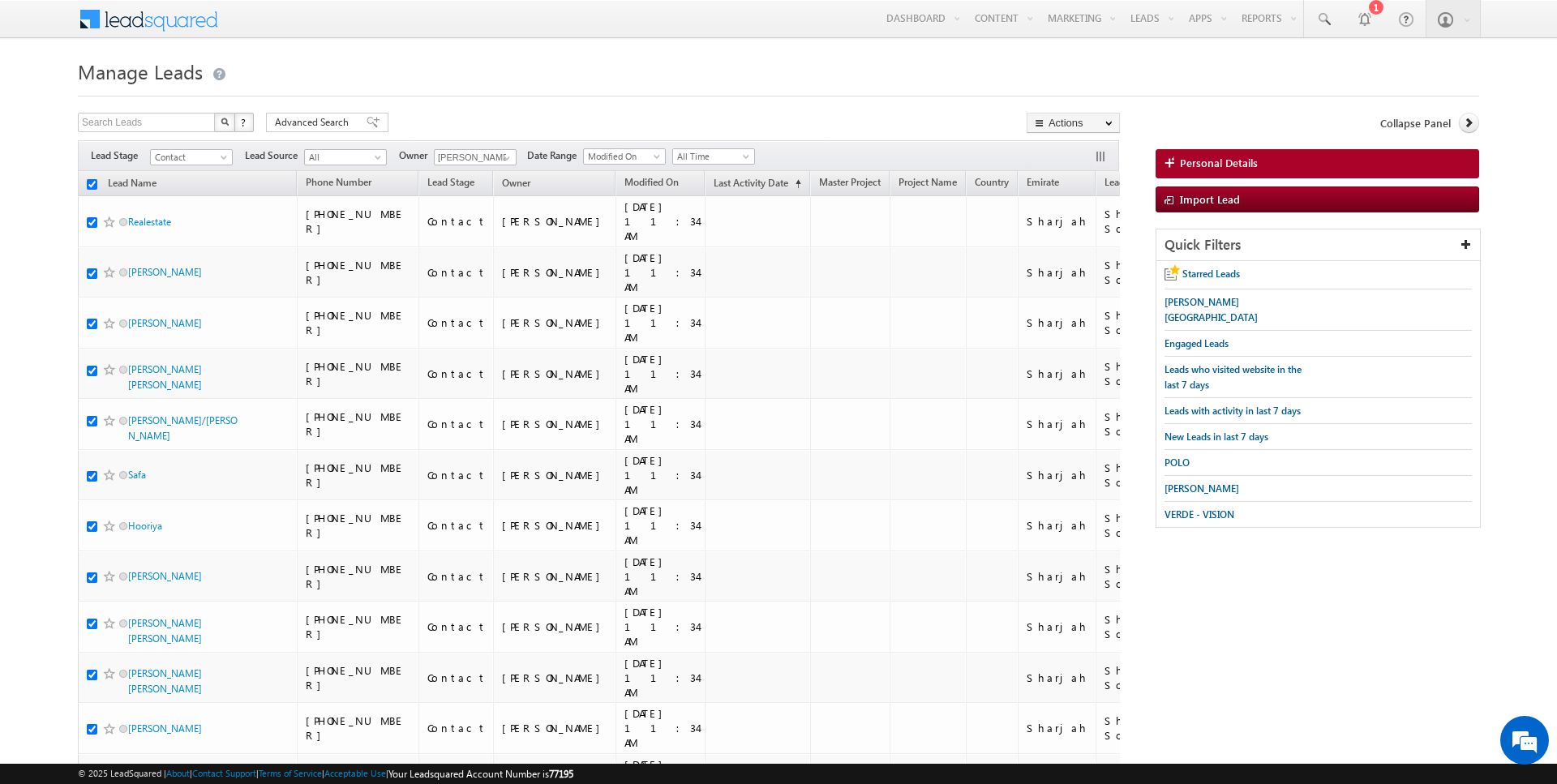
checkbox input "true"
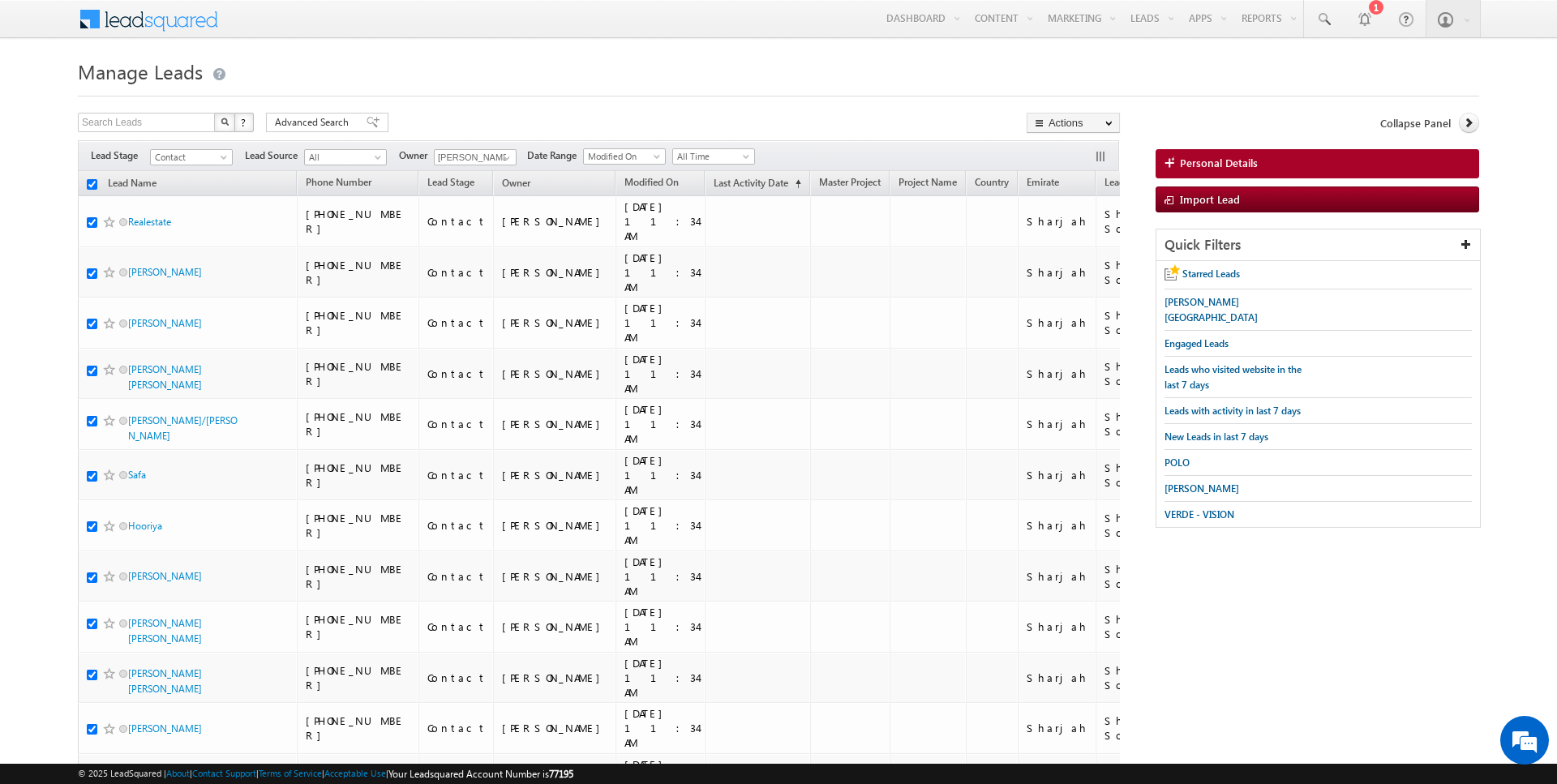
checkbox input "true"
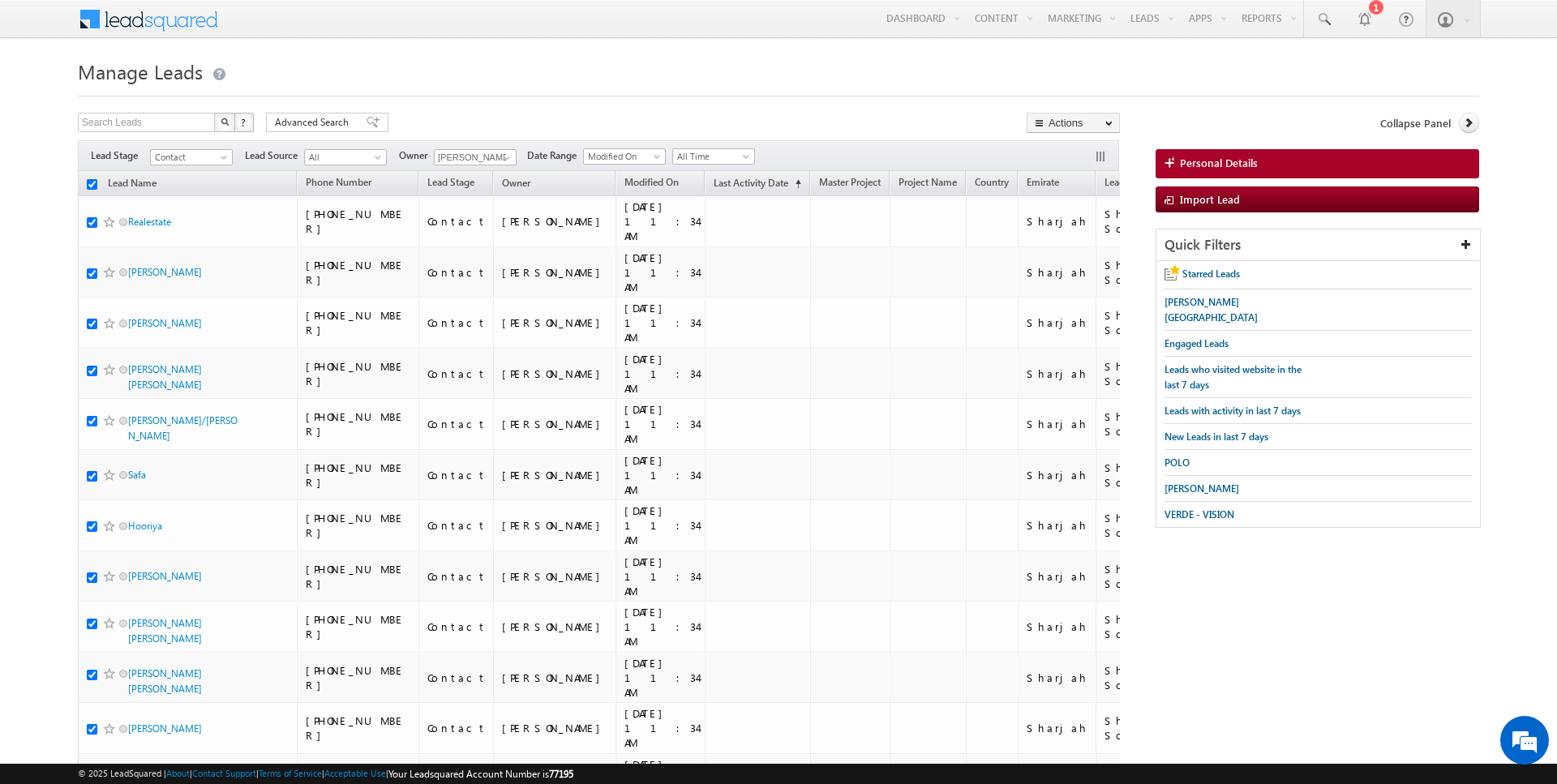
checkbox input "true"
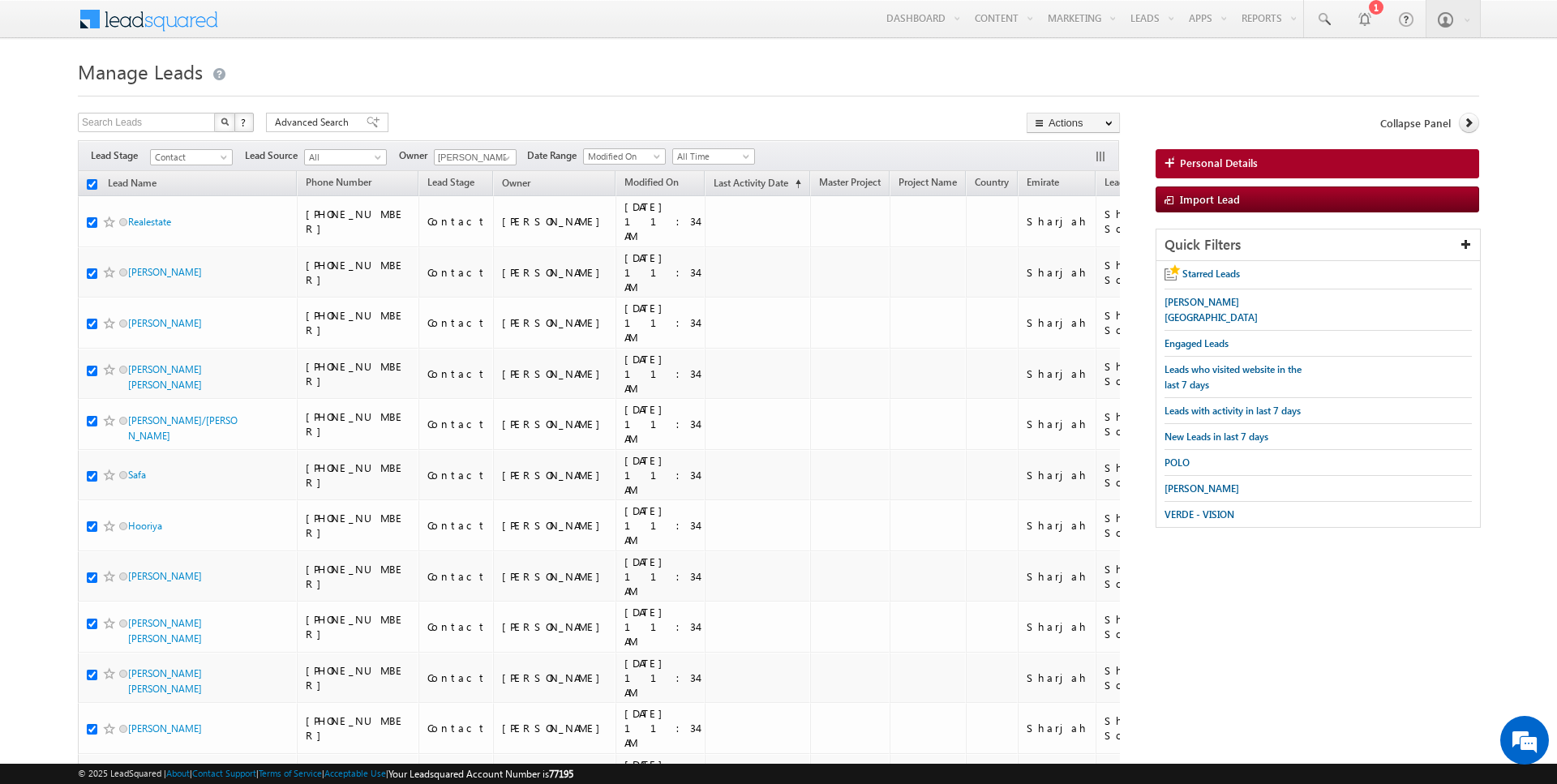
checkbox input "true"
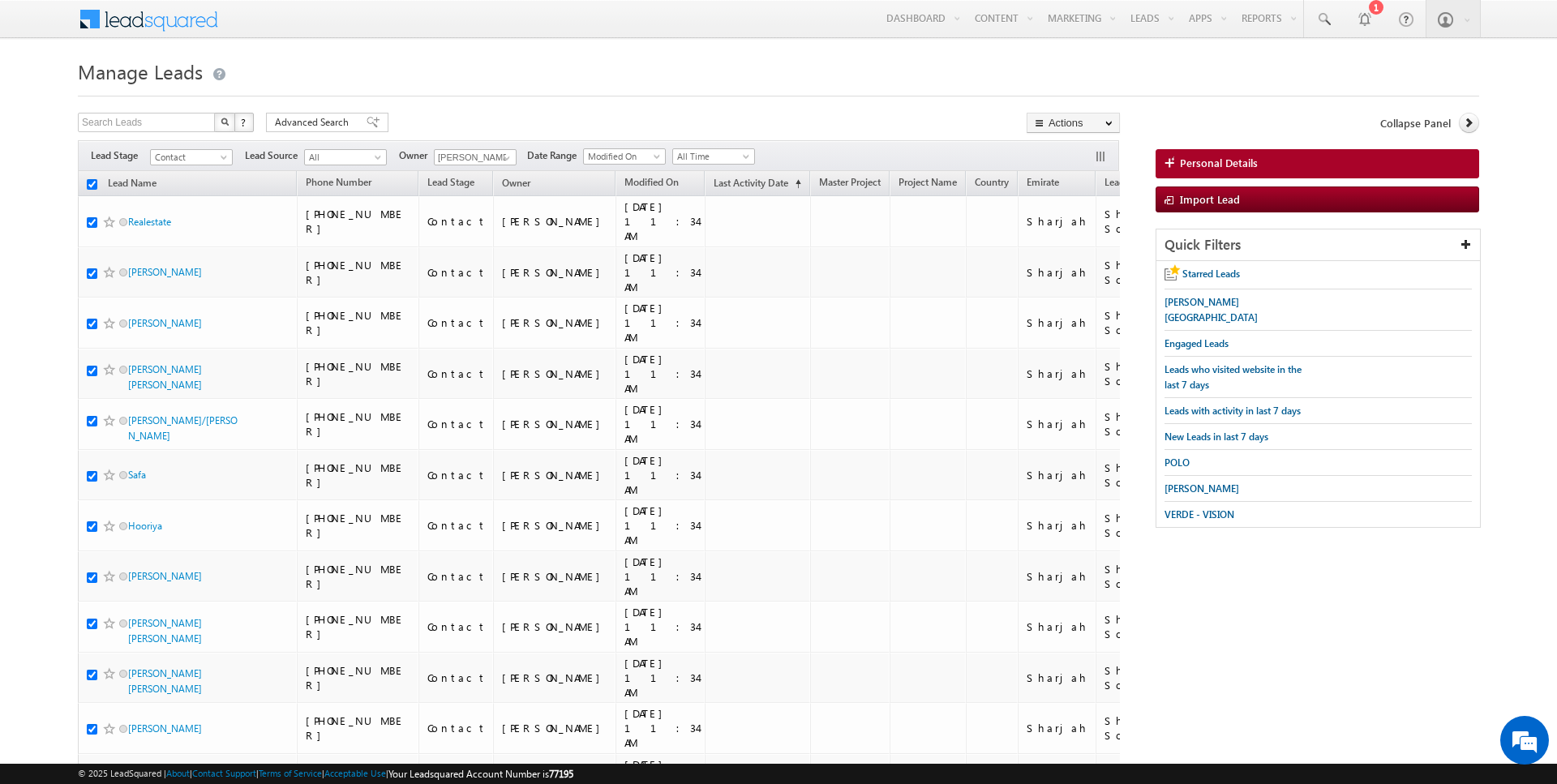
checkbox input "true"
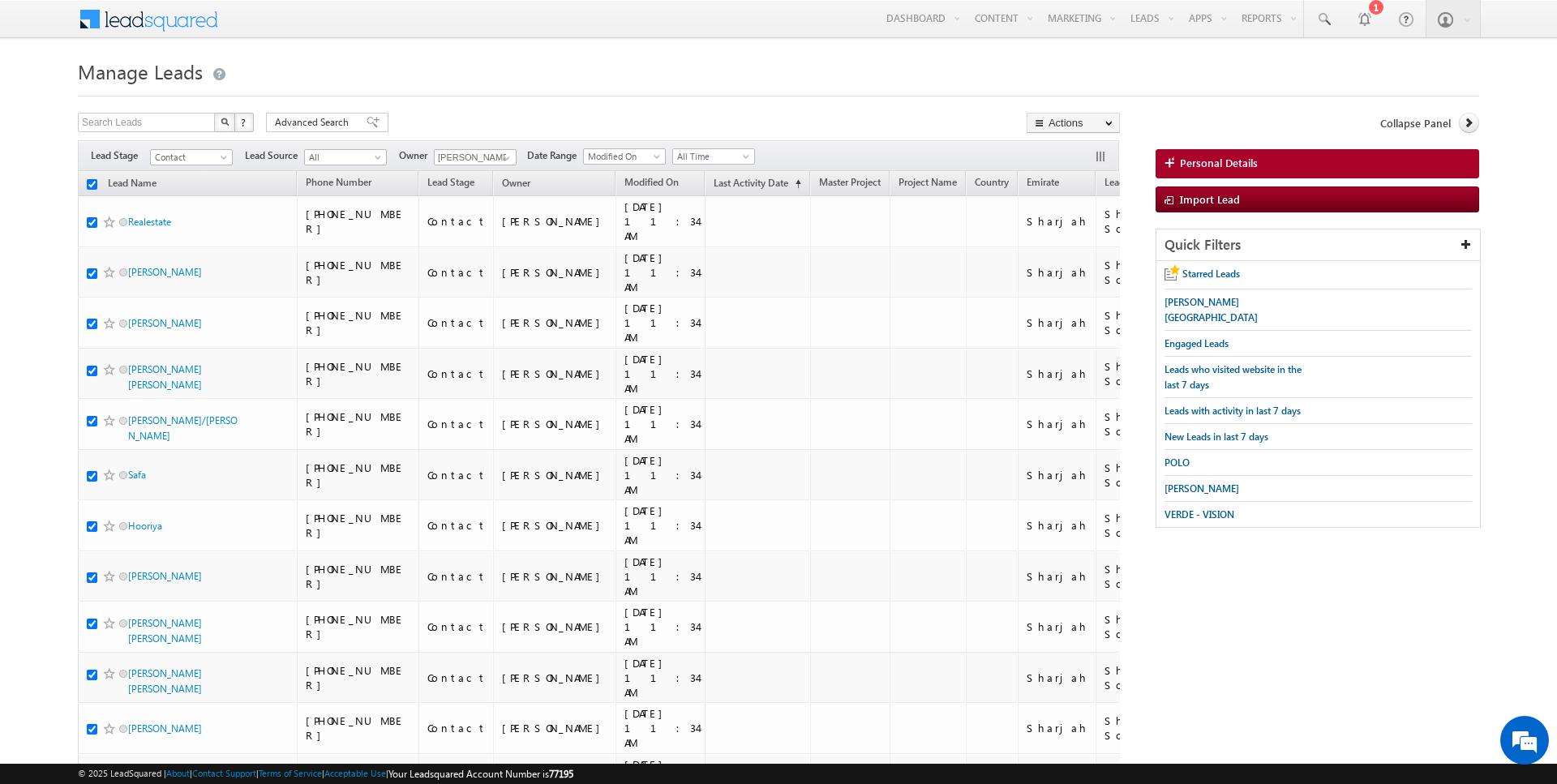
checkbox input "true"
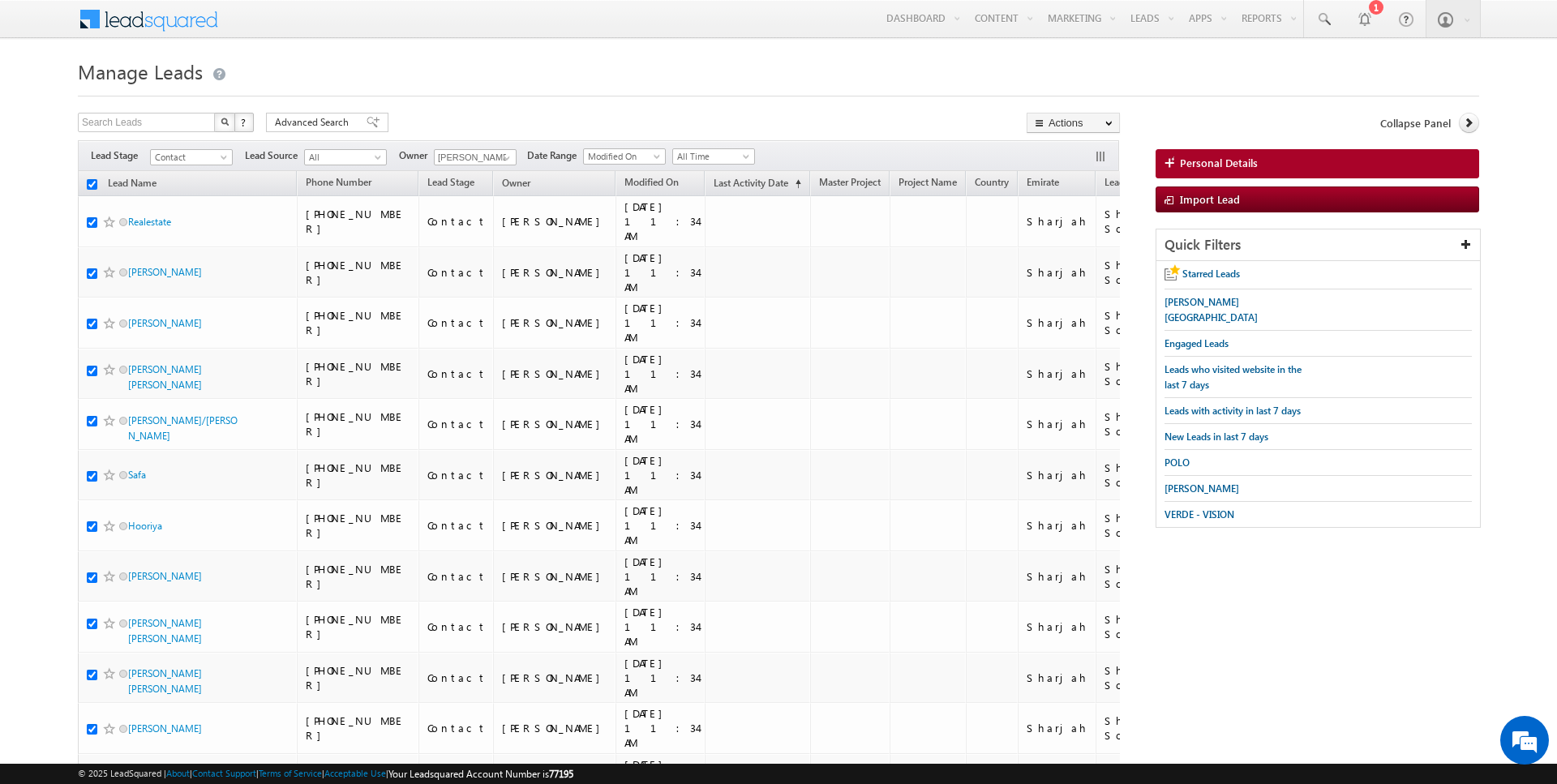
checkbox input "true"
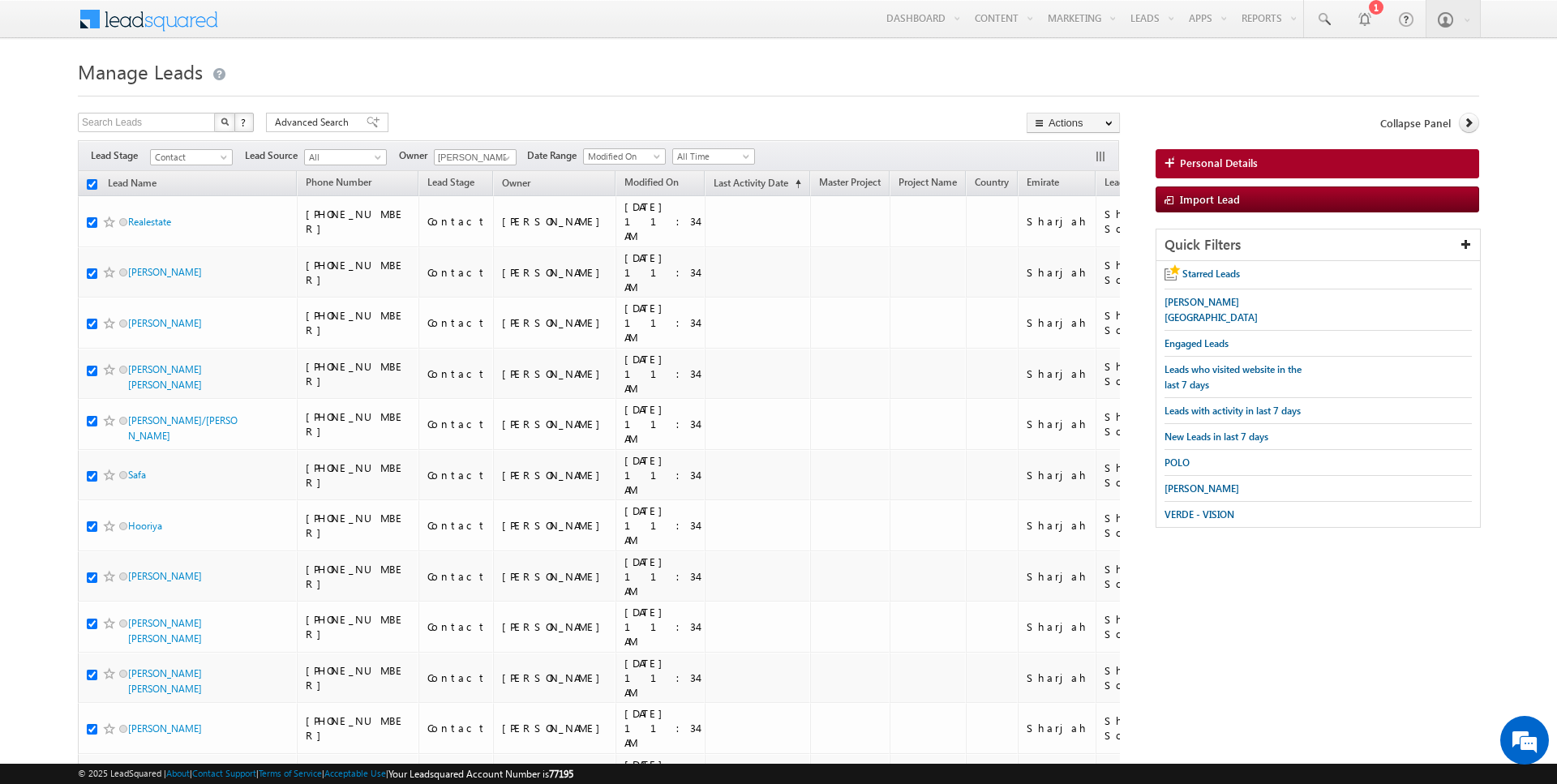
checkbox input "true"
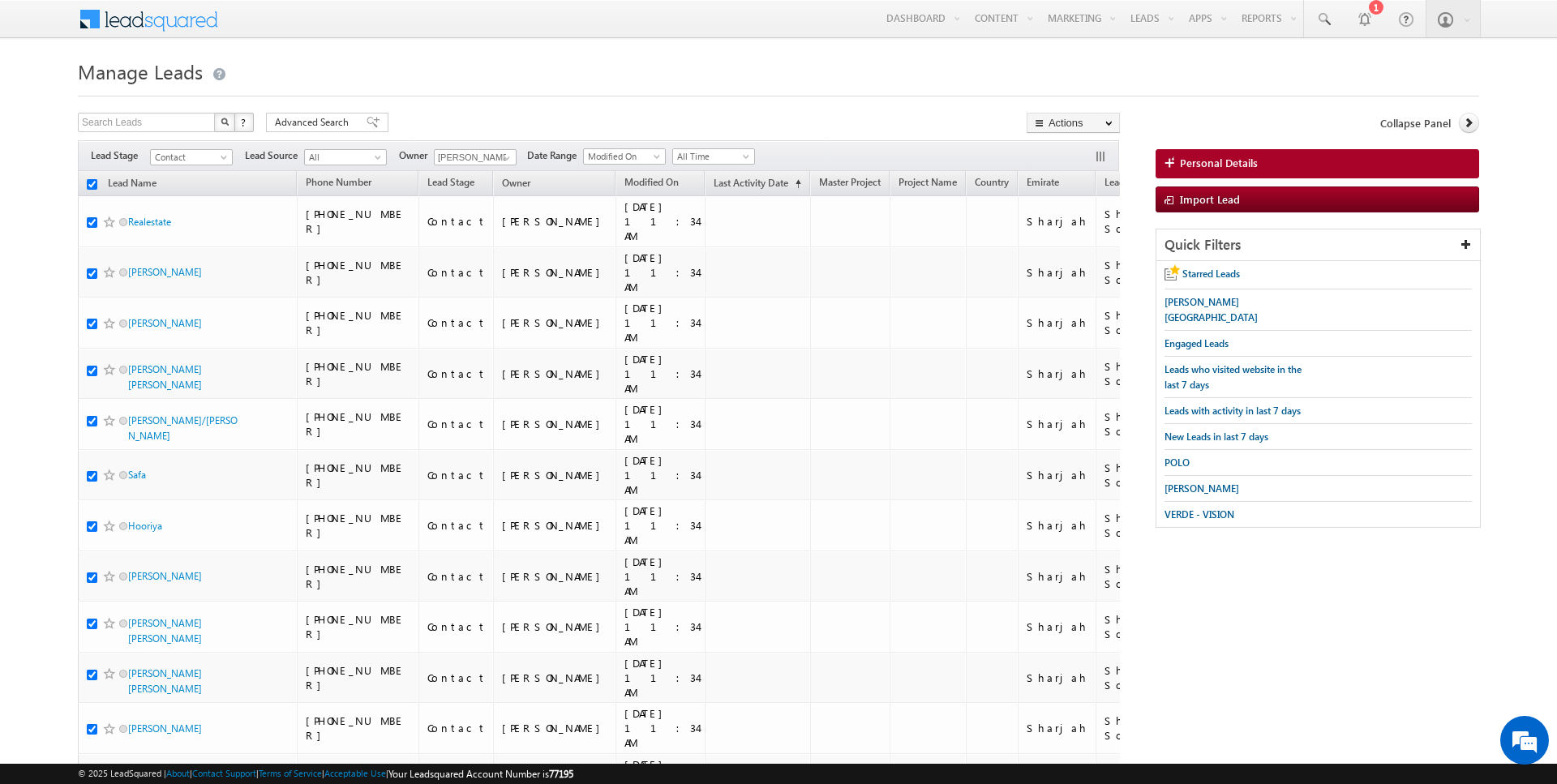
checkbox input "true"
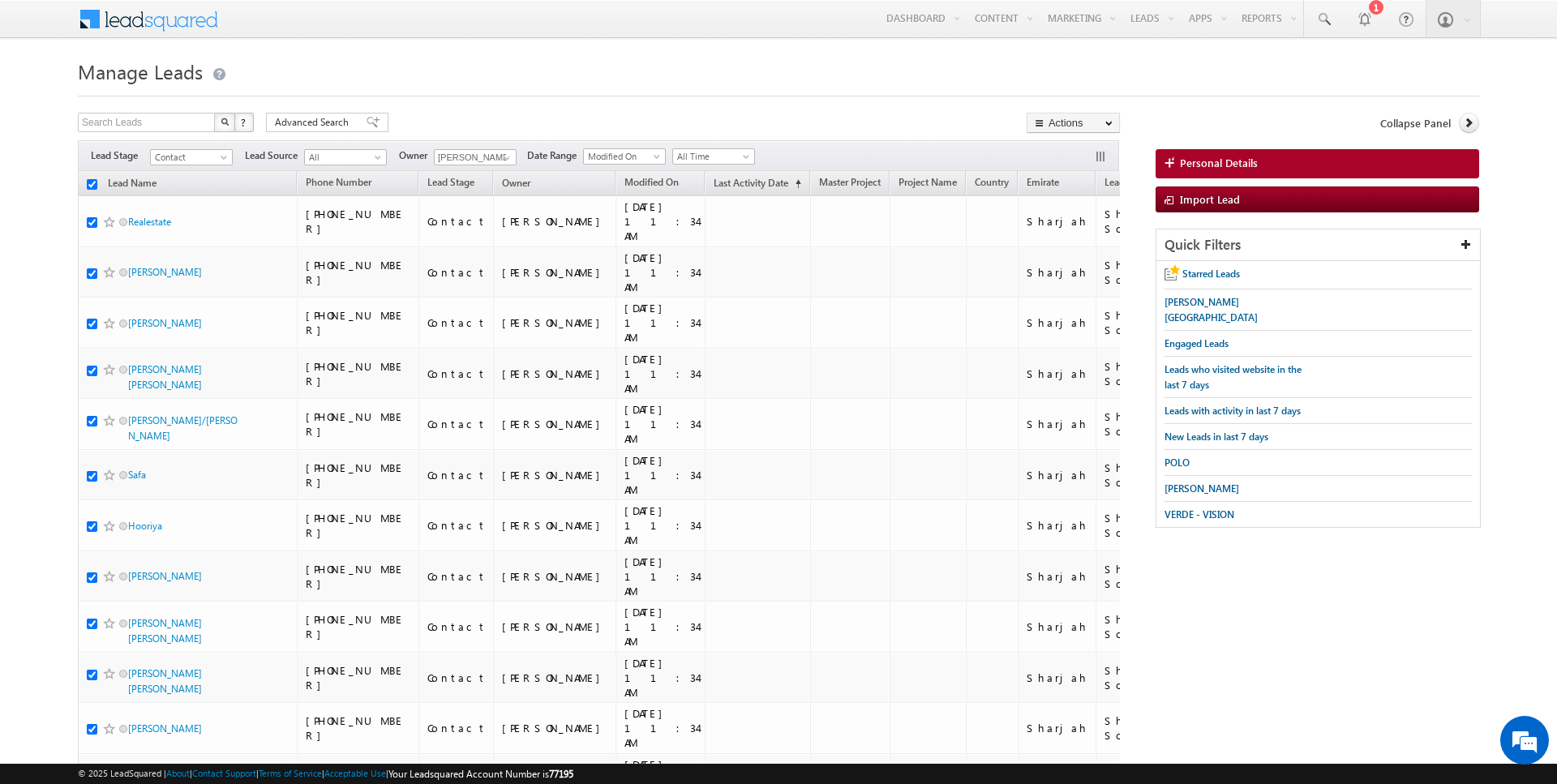
checkbox input "true"
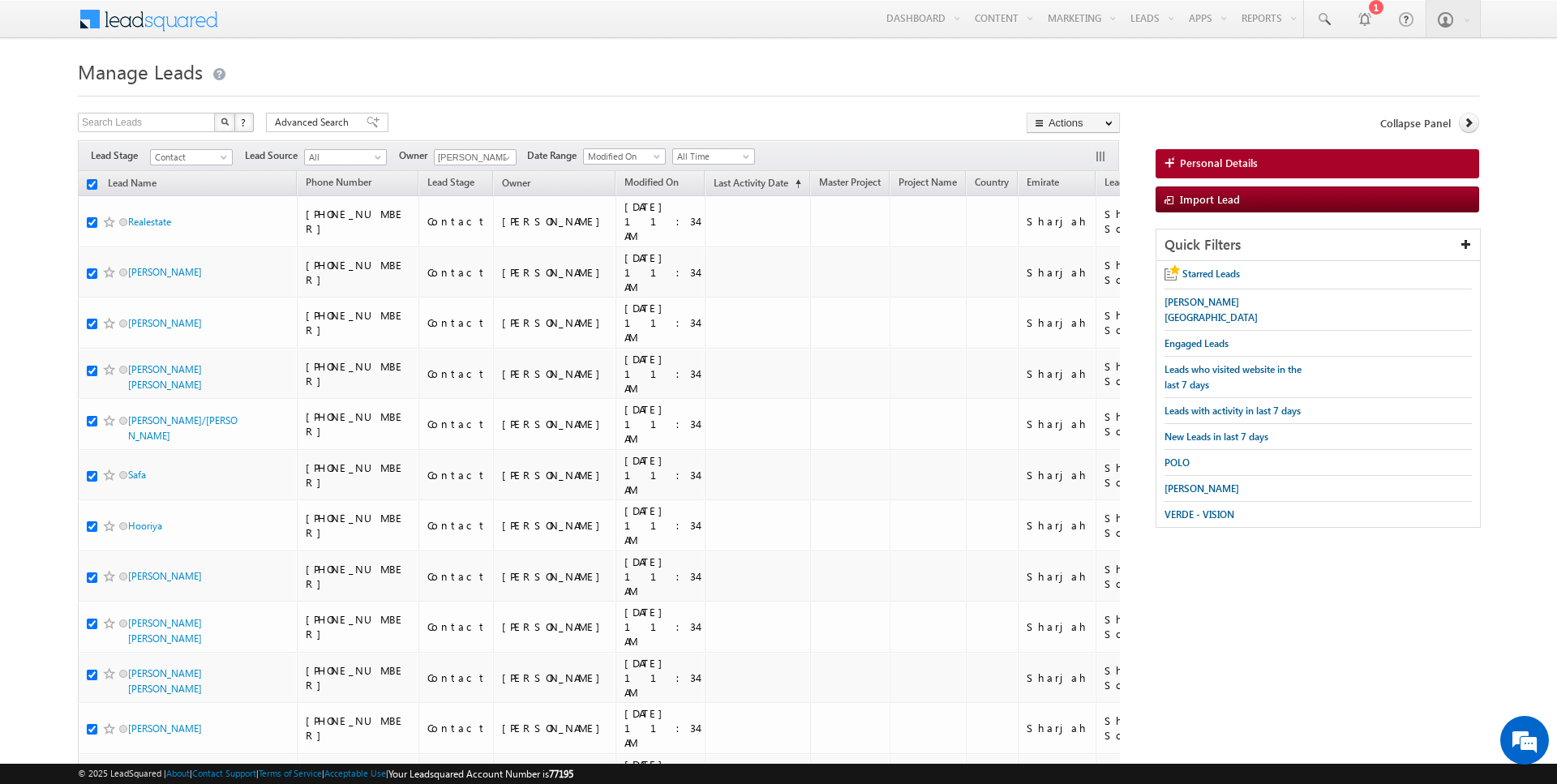
checkbox input "true"
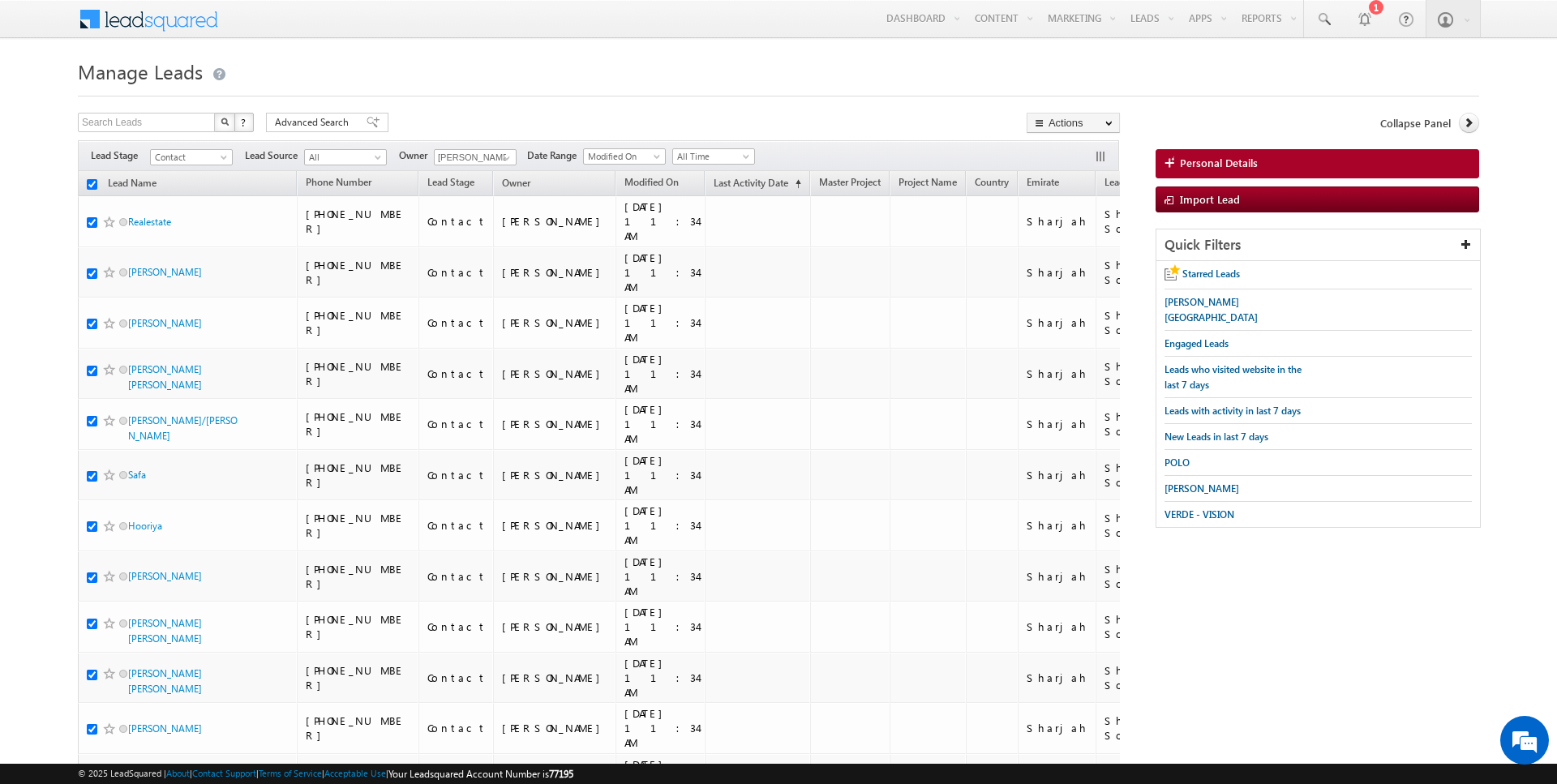
checkbox input "true"
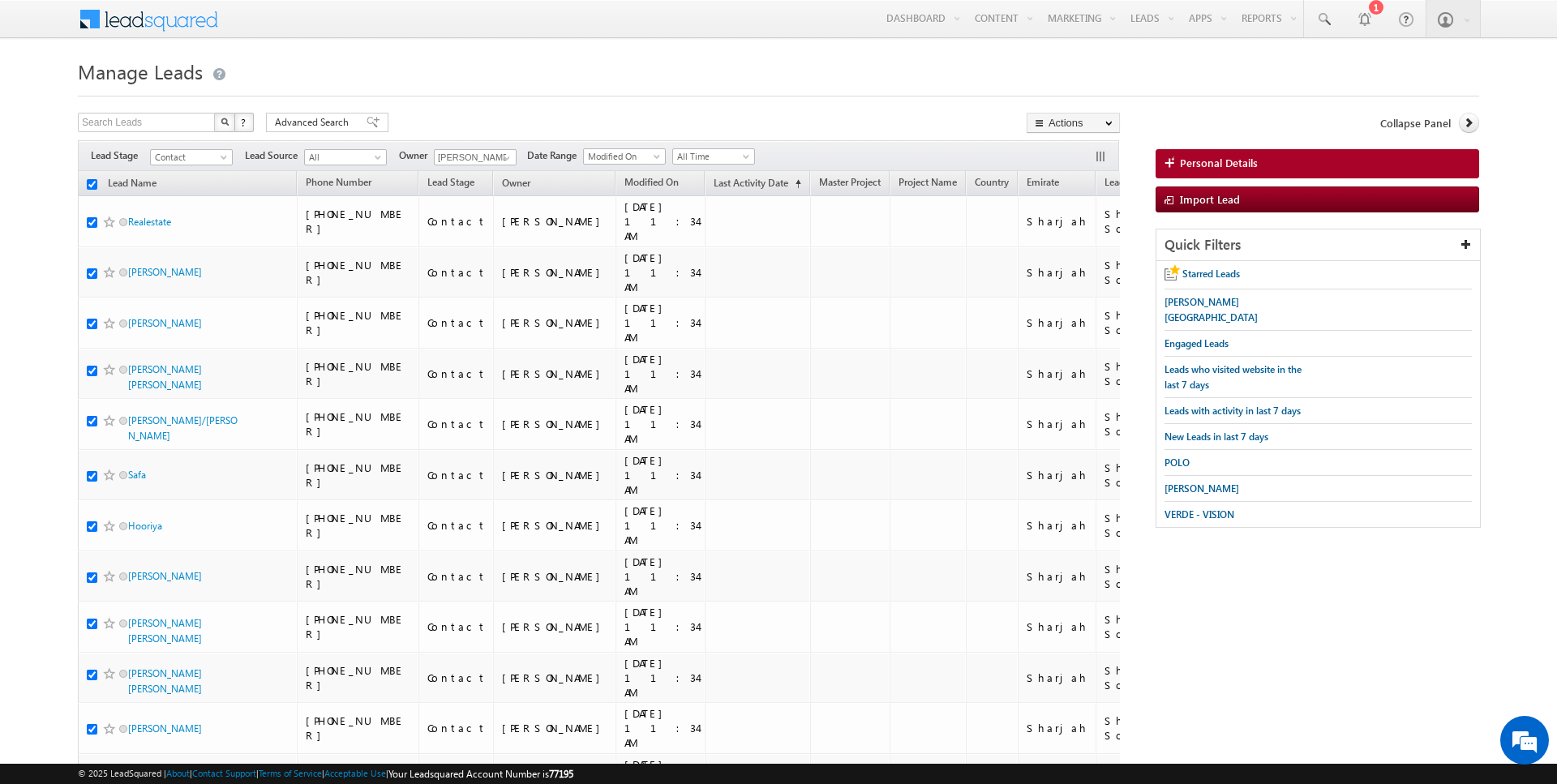
checkbox input "true"
click at [1057, 264] on link "Change Owner" at bounding box center [1073, 262] width 92 height 20
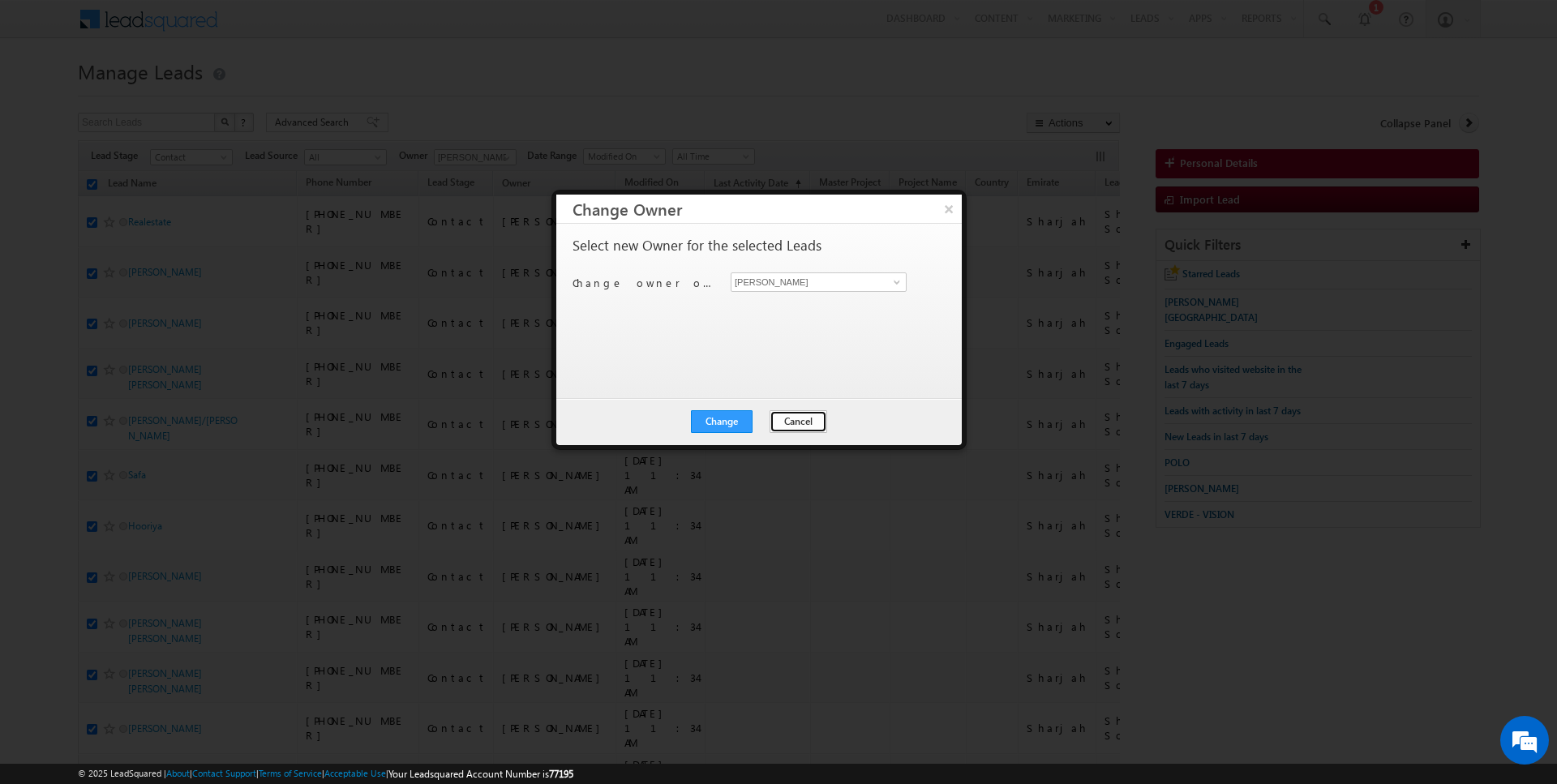
click at [788, 421] on button "Cancel" at bounding box center [798, 422] width 57 height 23
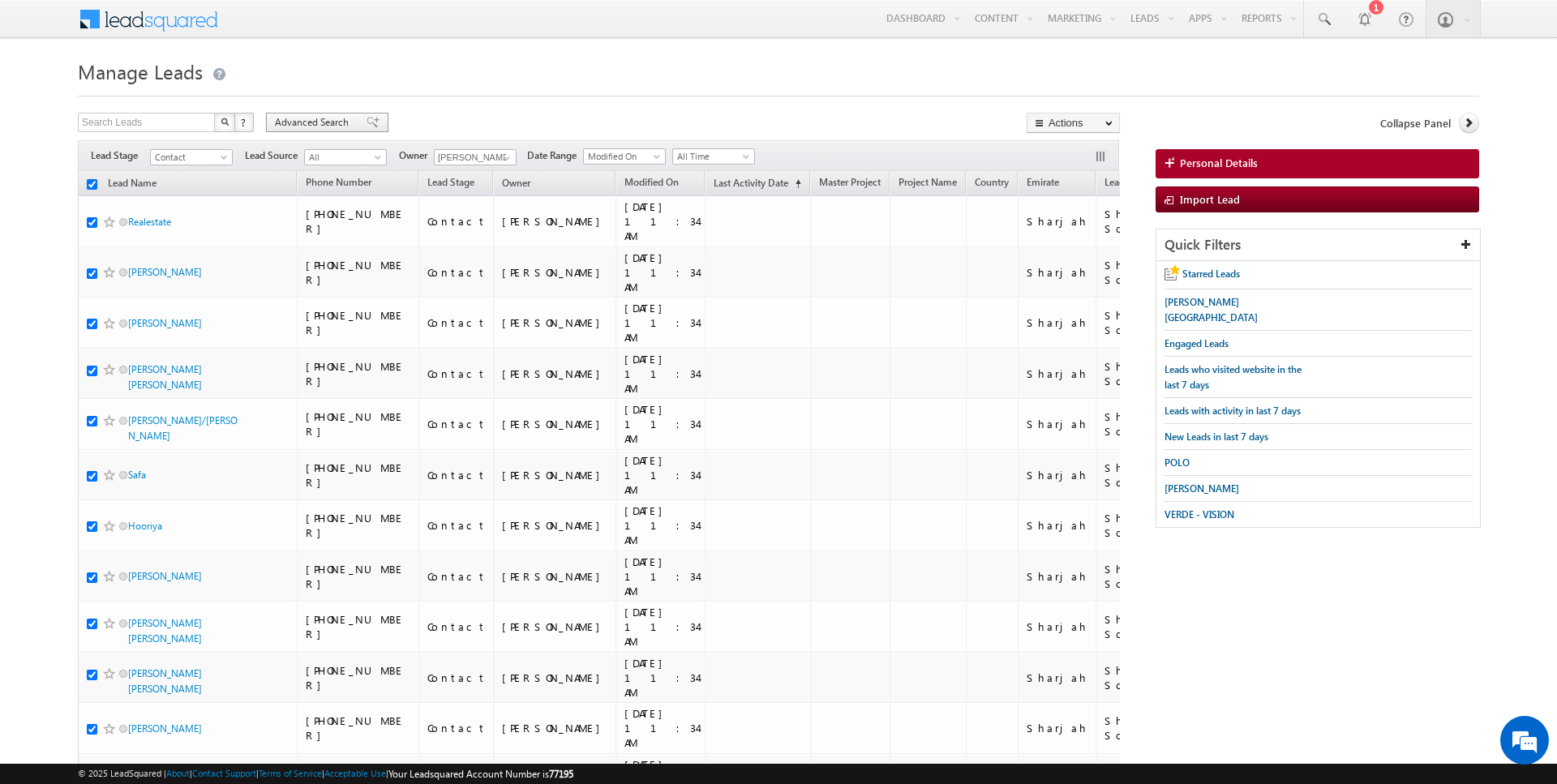
click at [320, 126] on span "Advanced Search" at bounding box center [314, 122] width 79 height 15
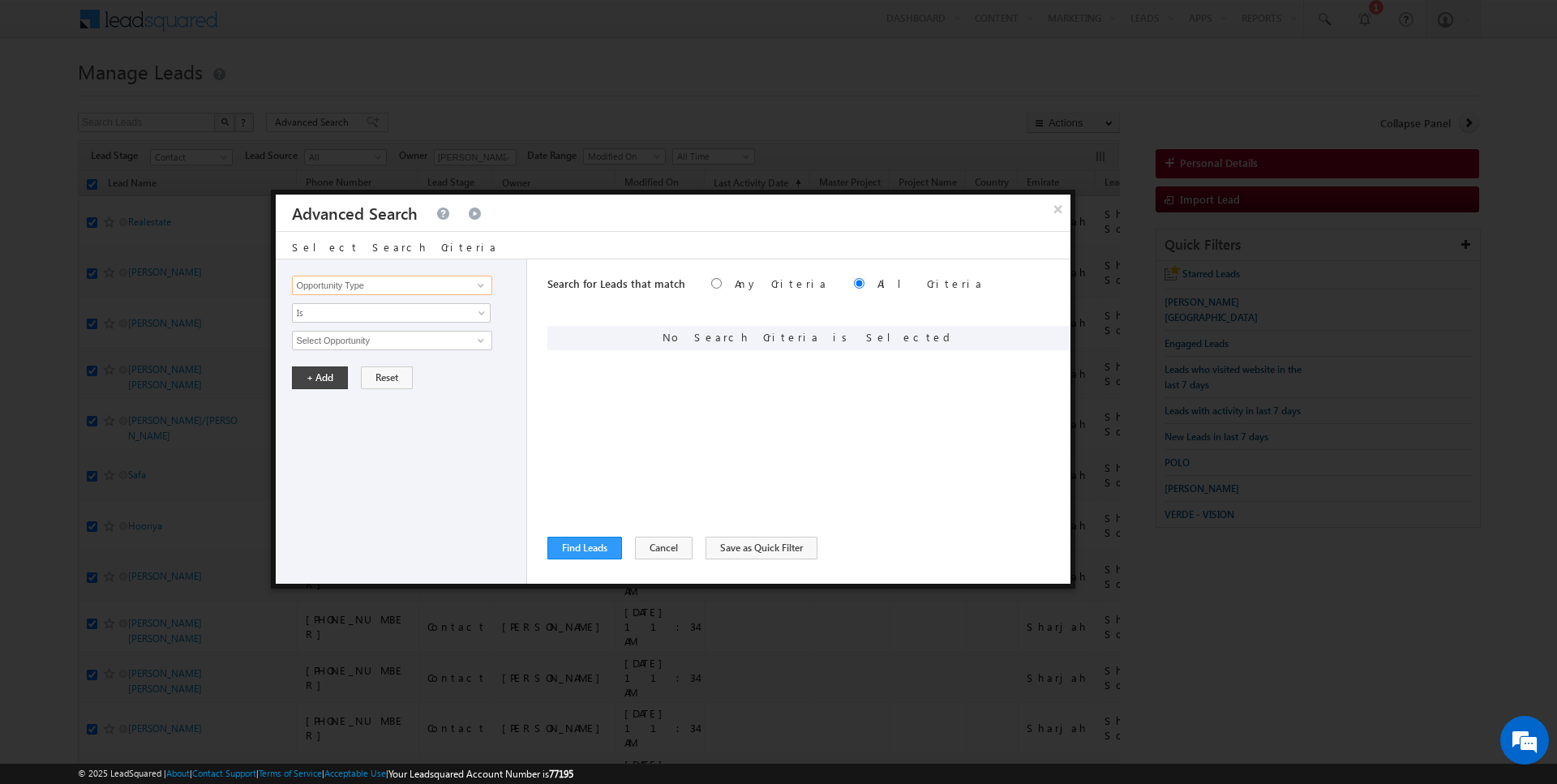
click at [342, 285] on input "Opportunity Type" at bounding box center [391, 285] width 199 height 20
click at [339, 339] on span "All Time" at bounding box center [381, 340] width 176 height 15
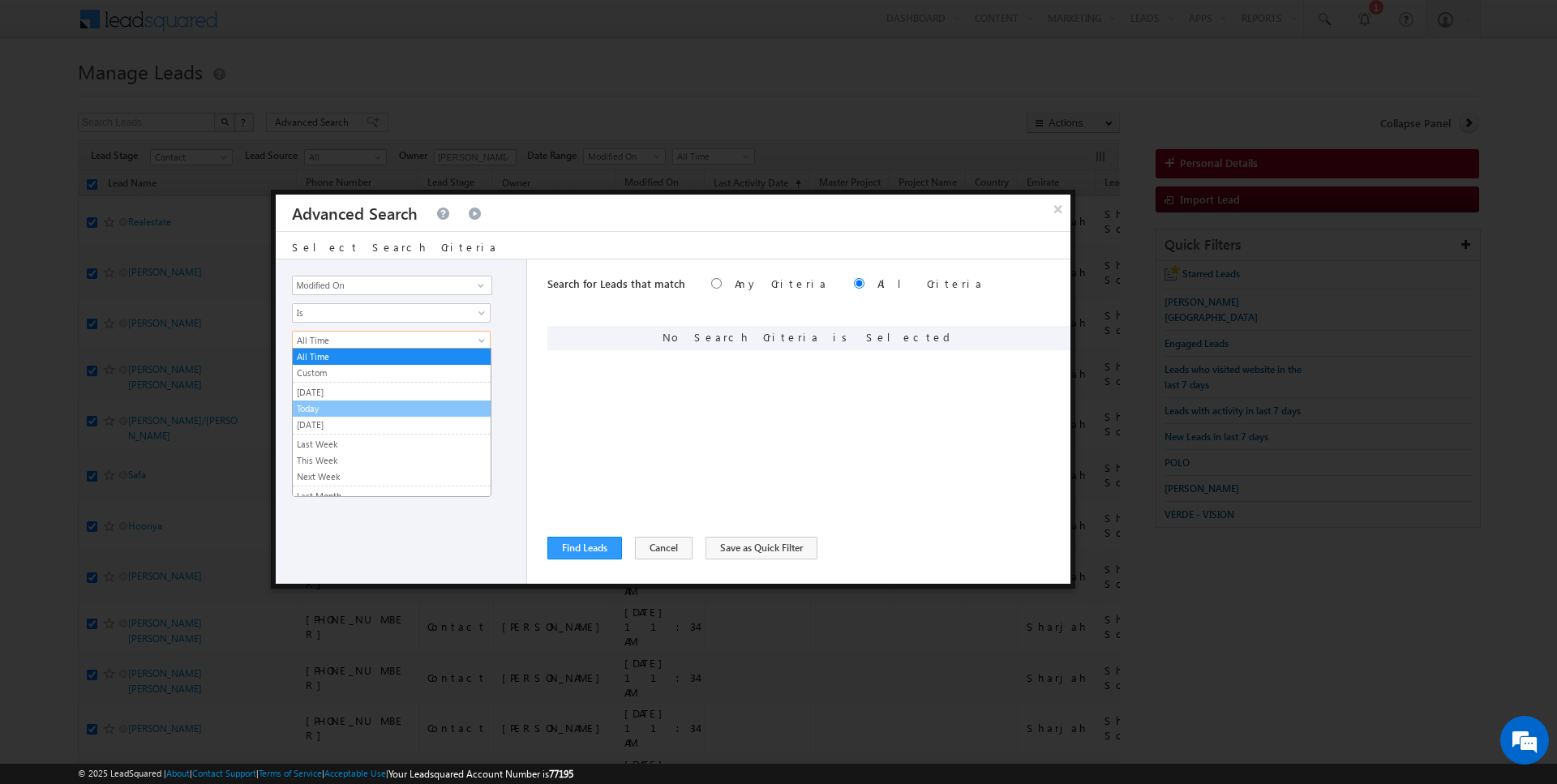
click at [326, 407] on link "Today" at bounding box center [391, 408] width 198 height 15
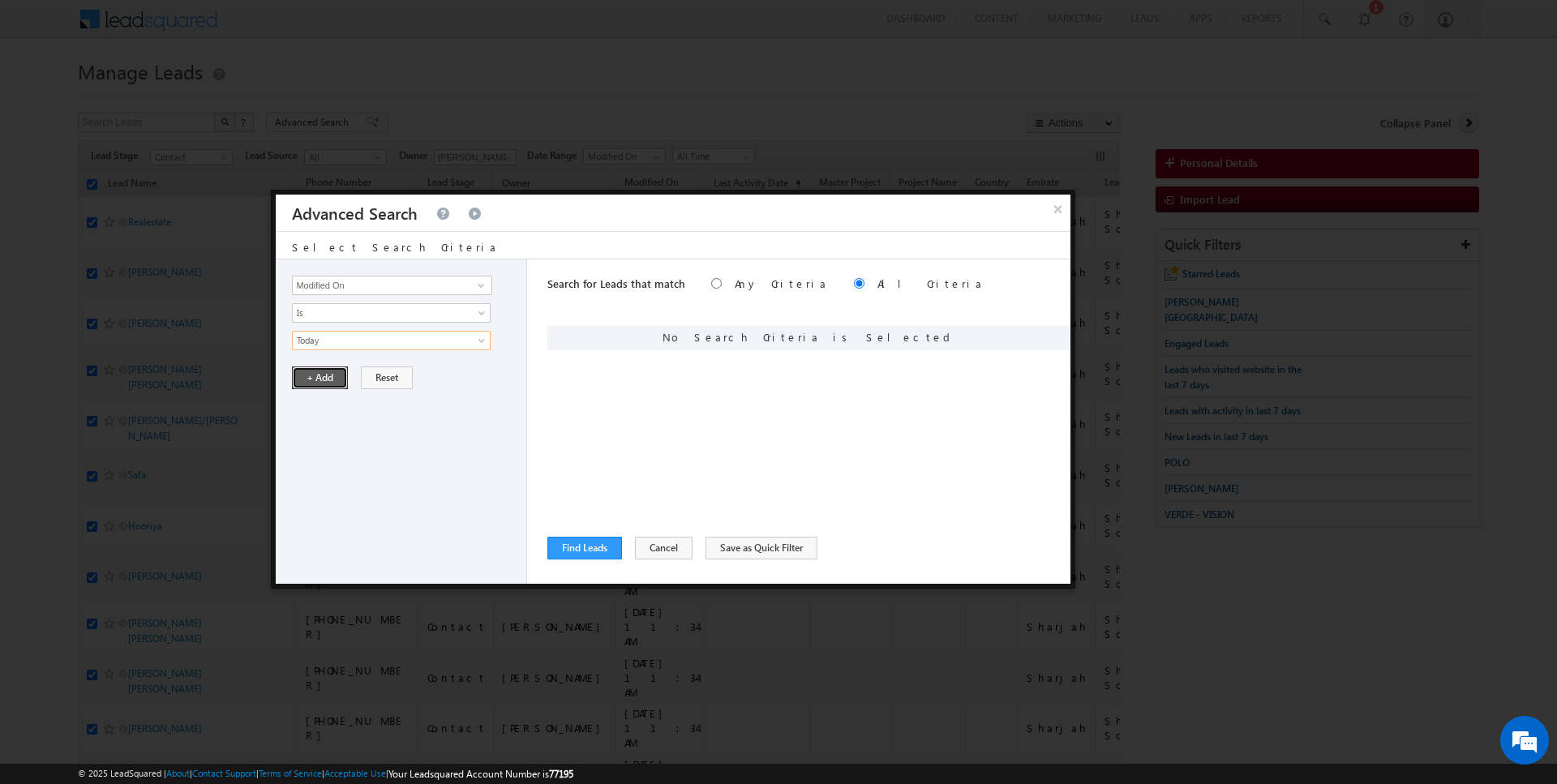
click at [324, 378] on button "+ Add" at bounding box center [320, 378] width 56 height 23
click at [345, 282] on input "Opportunity Type" at bounding box center [391, 285] width 199 height 20
click at [331, 301] on div "Opportunity Type Lead Activity Task Sales Group Prospect Id Address 1 Address 2…" at bounding box center [401, 421] width 251 height 324
click at [331, 307] on span "Is" at bounding box center [381, 313] width 176 height 15
click at [331, 347] on link "Is Not" at bounding box center [391, 346] width 198 height 15
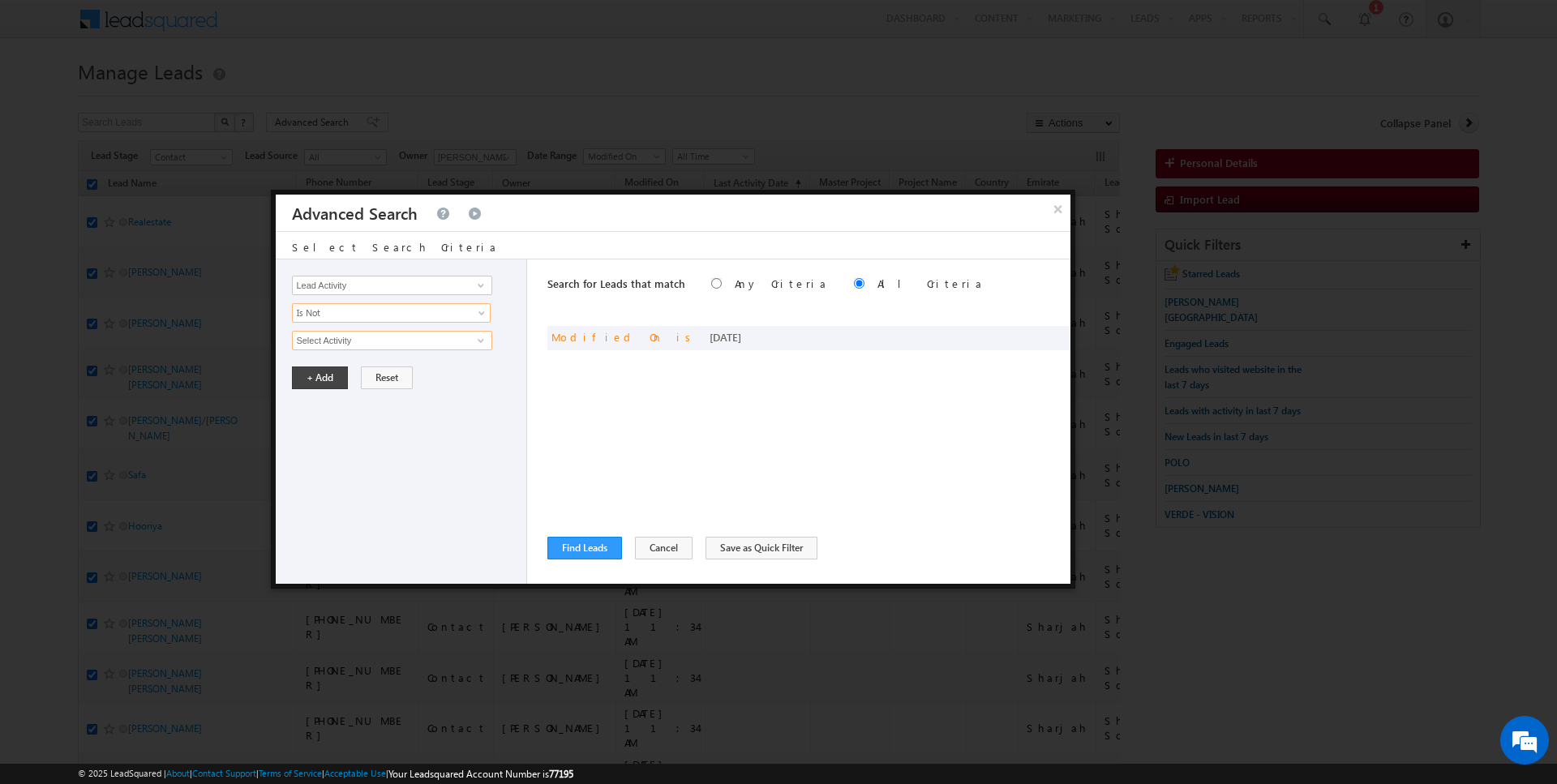
click at [331, 347] on input "Select Activity" at bounding box center [391, 340] width 199 height 20
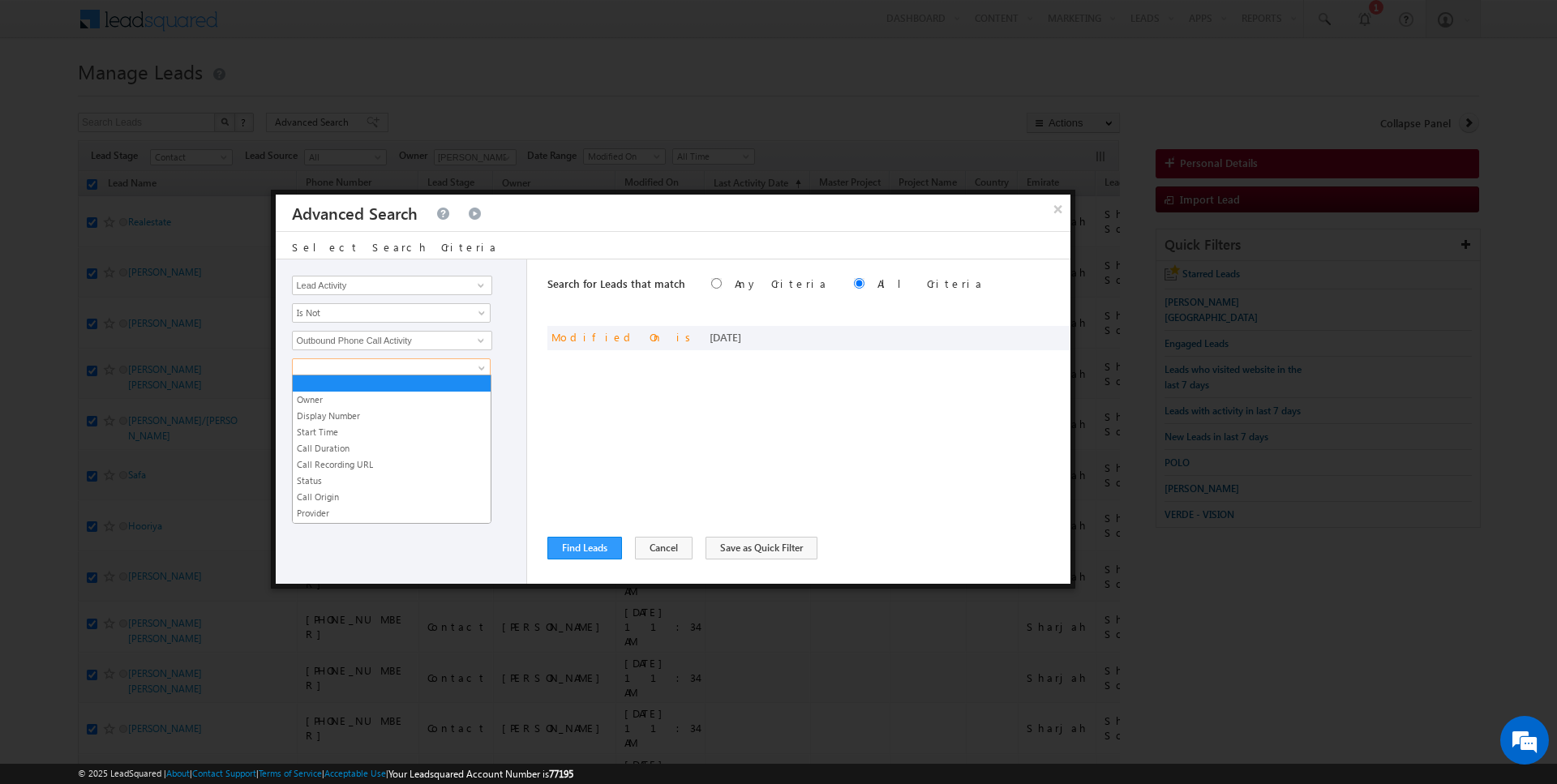
click at [365, 367] on span at bounding box center [381, 368] width 176 height 15
click at [592, 393] on div "Search for Leads that match Any Criteria All Criteria Note that the current tri…" at bounding box center [809, 421] width 523 height 324
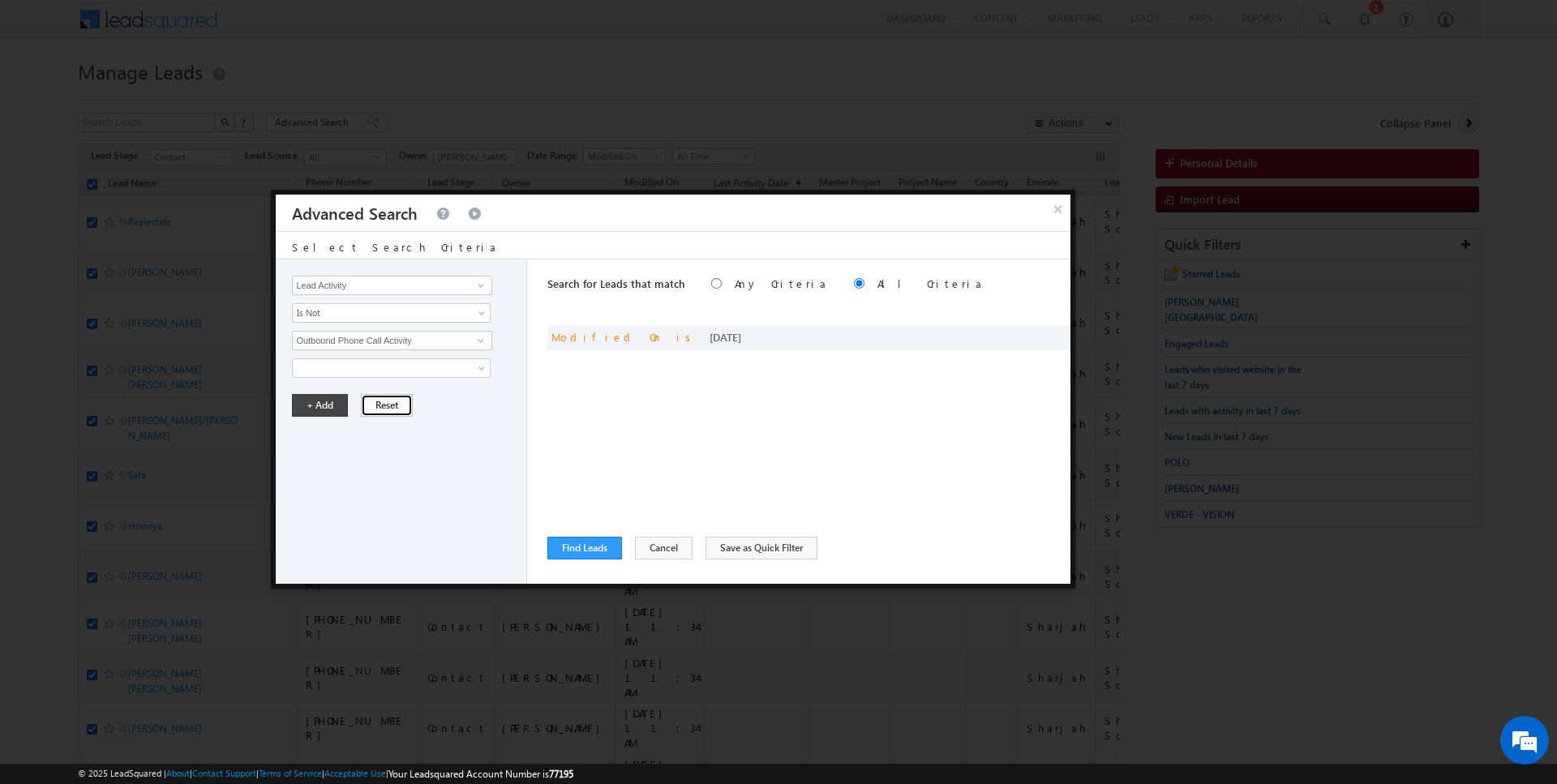
click at [366, 404] on button "Reset" at bounding box center [386, 405] width 52 height 23
click at [578, 545] on button "Find Leads" at bounding box center [584, 548] width 75 height 23
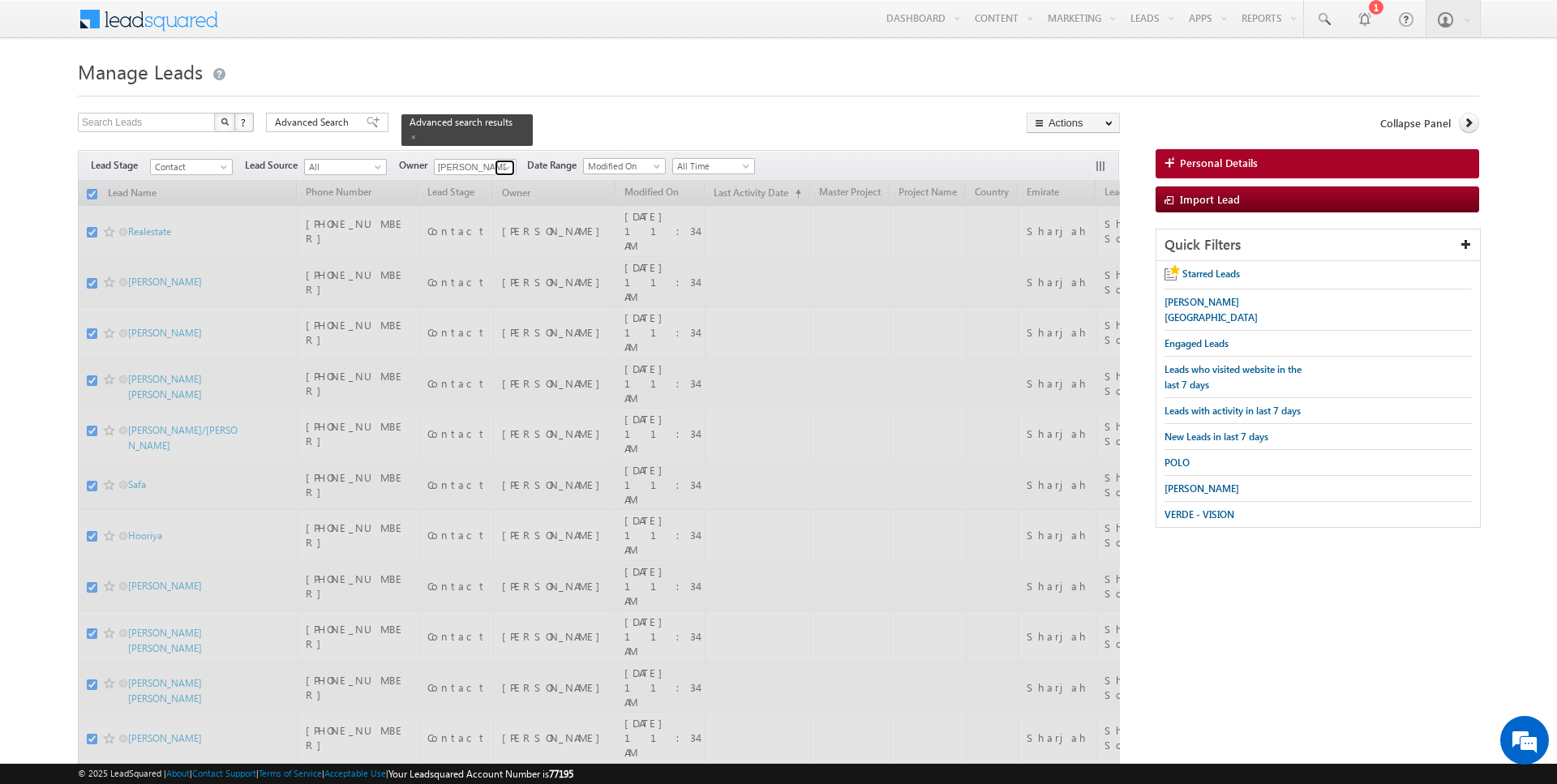
click at [502, 163] on span at bounding box center [507, 168] width 13 height 13
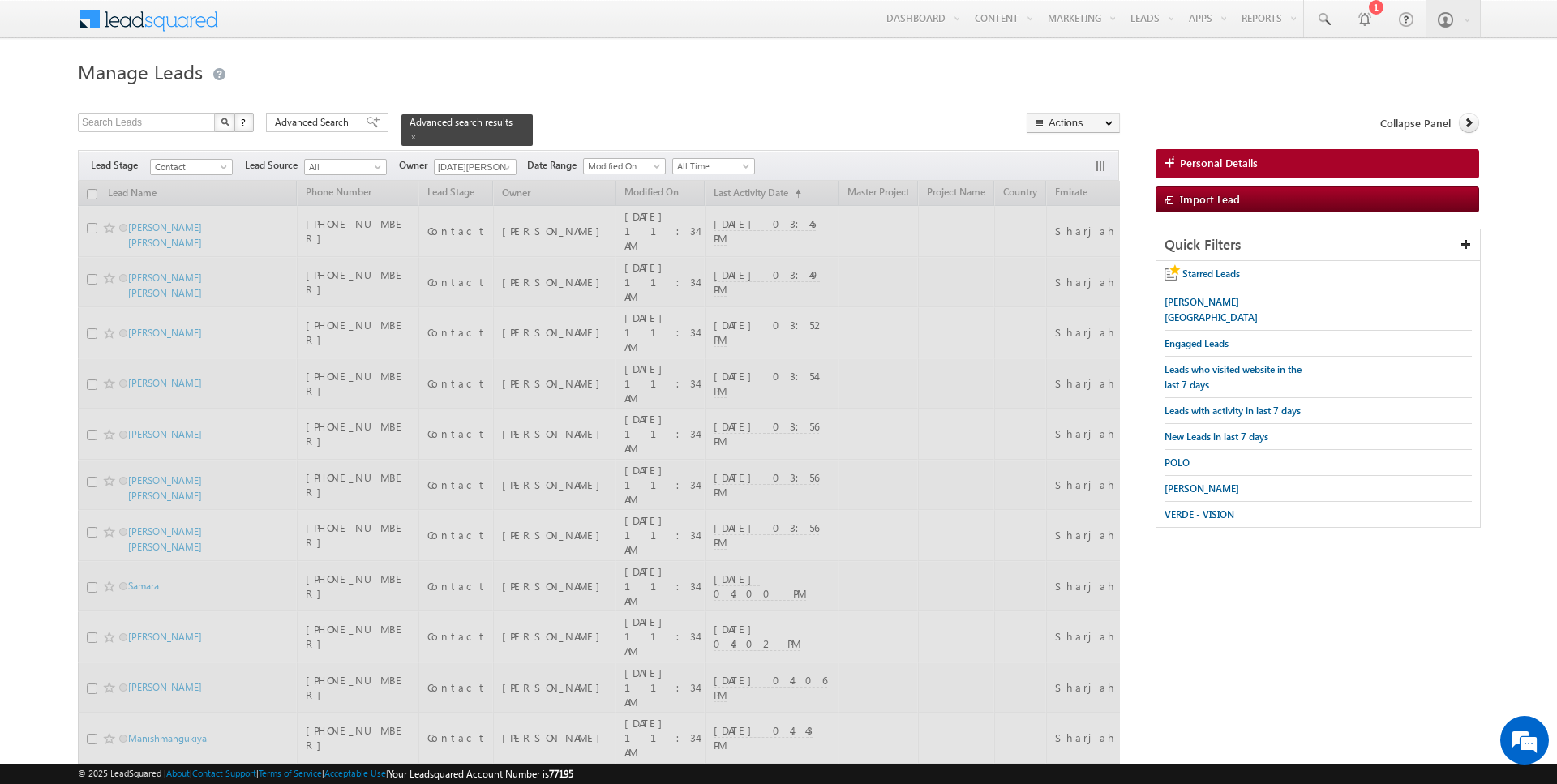
click at [578, 114] on div "Search Leads X ? 2100 results found Advanced Search Advanced Search Advanced se…" at bounding box center [599, 129] width 1042 height 34
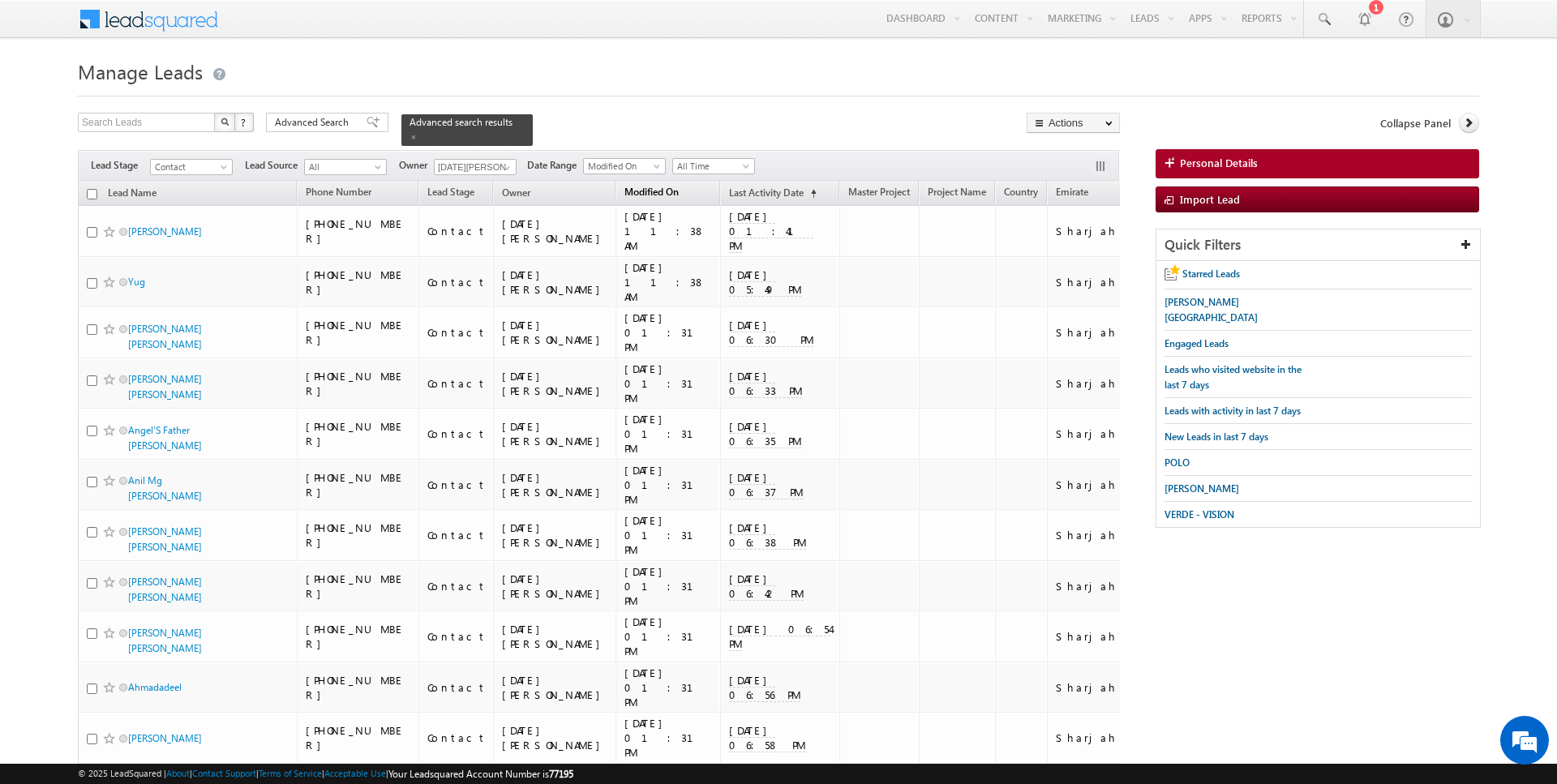
click at [624, 194] on span "Modified On" at bounding box center [651, 191] width 54 height 12
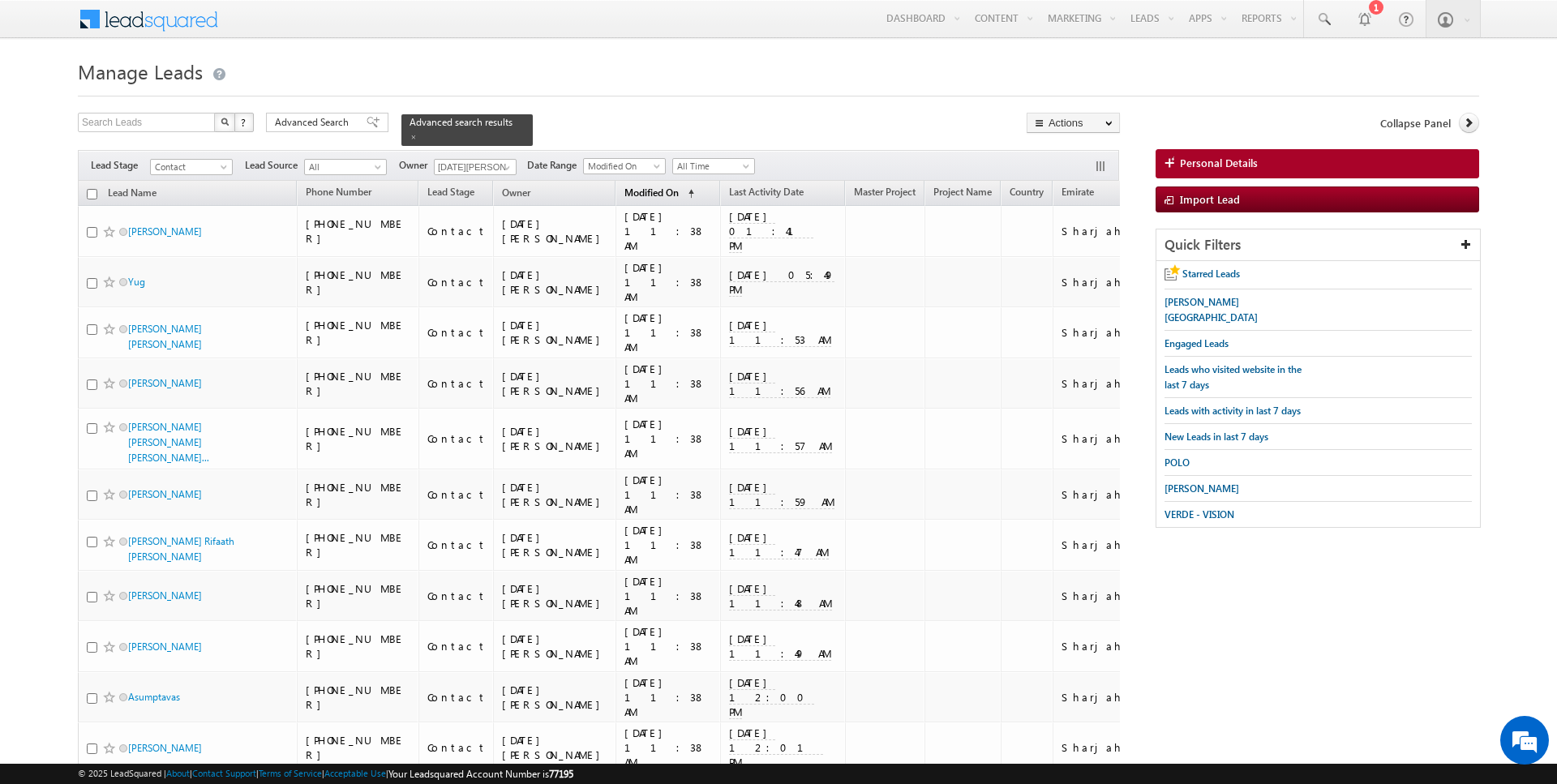
click at [624, 194] on span "Modified On" at bounding box center [651, 192] width 54 height 12
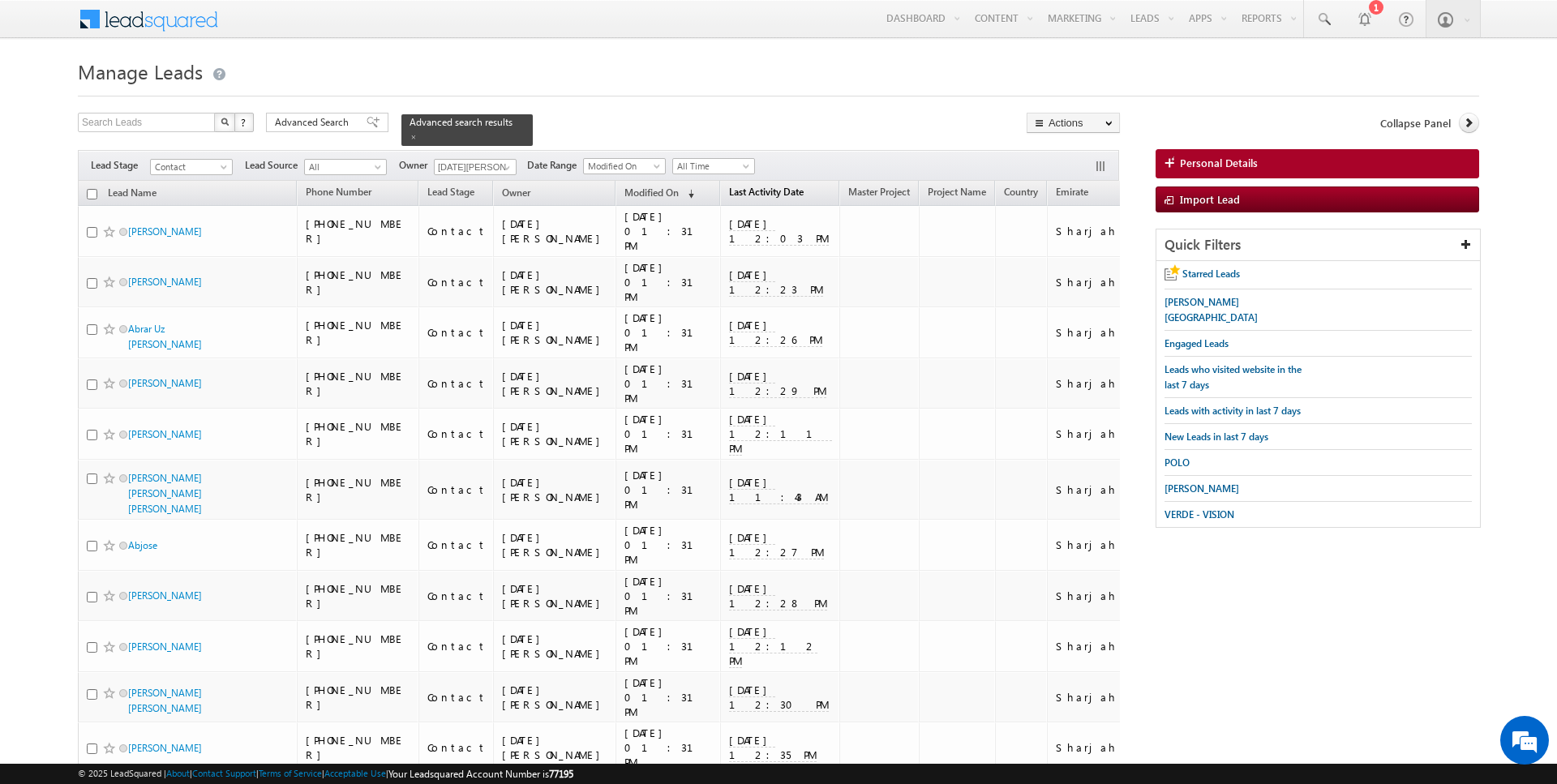
click at [721, 189] on link "Last Activity Date (sorted ascending)" at bounding box center [766, 194] width 91 height 21
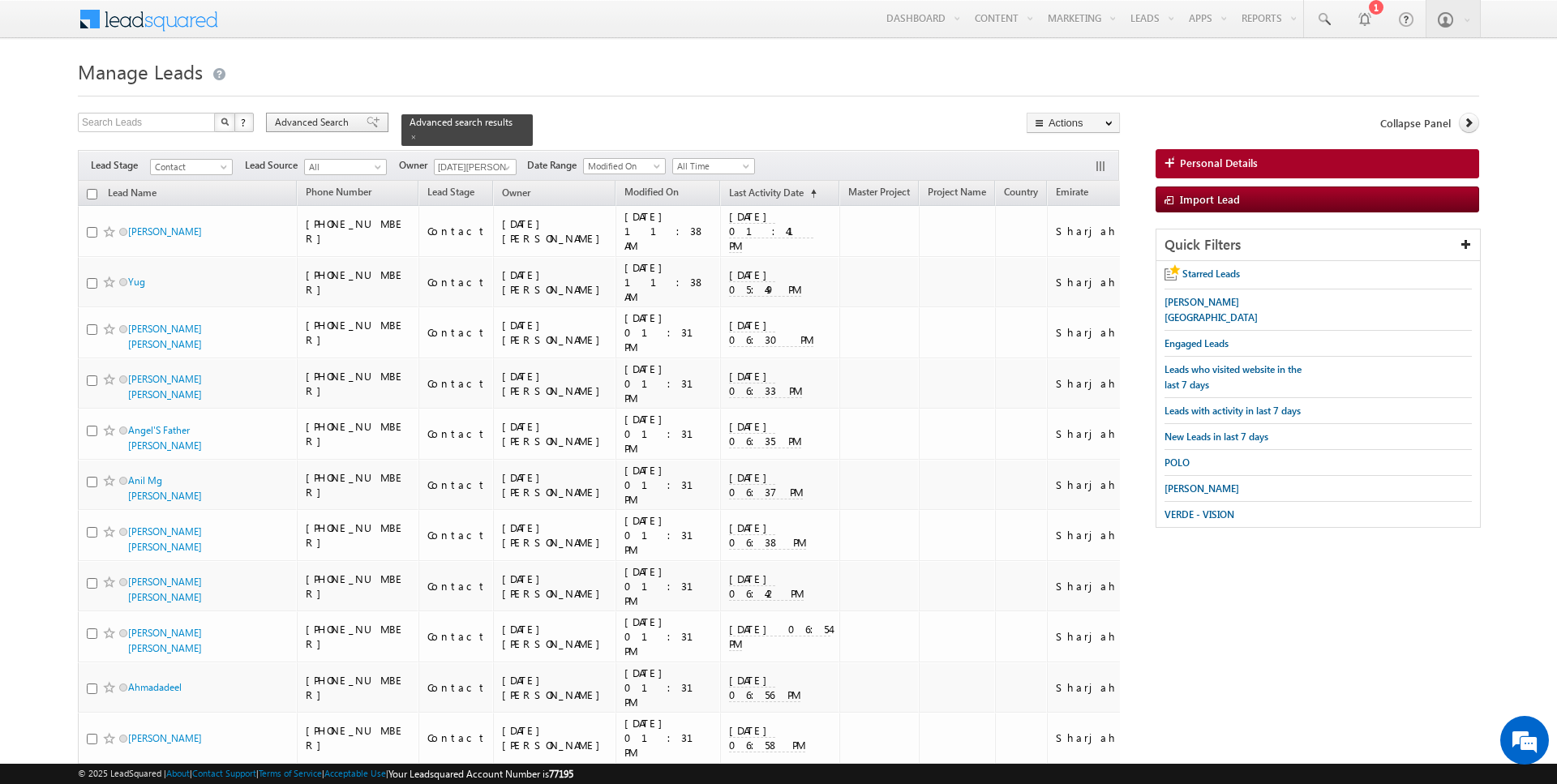
click at [289, 123] on span "Advanced Search" at bounding box center [314, 122] width 79 height 15
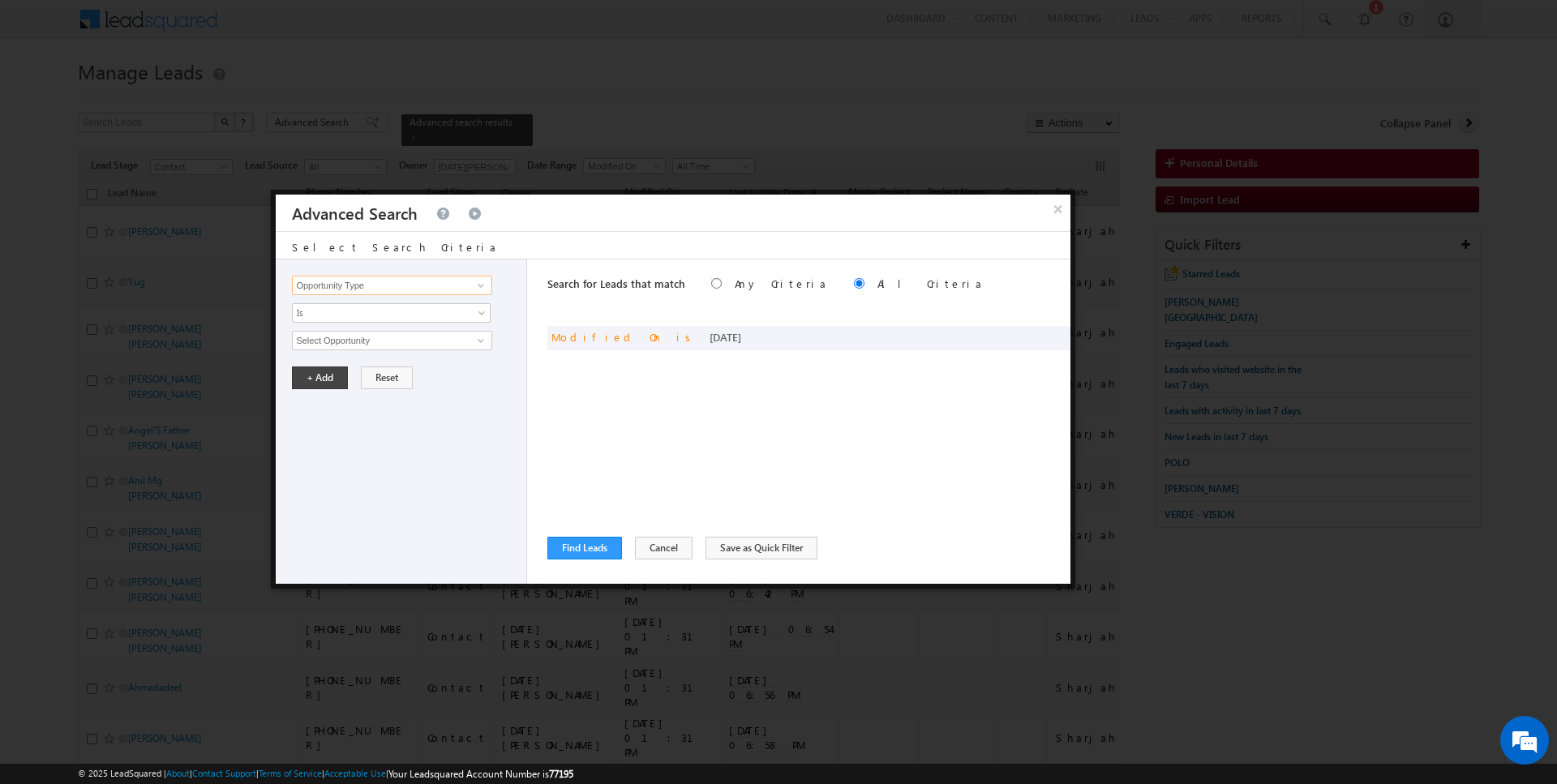
click at [325, 282] on input "Opportunity Type" at bounding box center [391, 285] width 199 height 20
click at [325, 311] on span "Is" at bounding box center [381, 313] width 176 height 15
click at [325, 352] on link "Before" at bounding box center [391, 346] width 198 height 15
click at [324, 376] on button "+ Add" at bounding box center [320, 378] width 56 height 23
click at [573, 547] on button "Find Leads" at bounding box center [584, 548] width 75 height 23
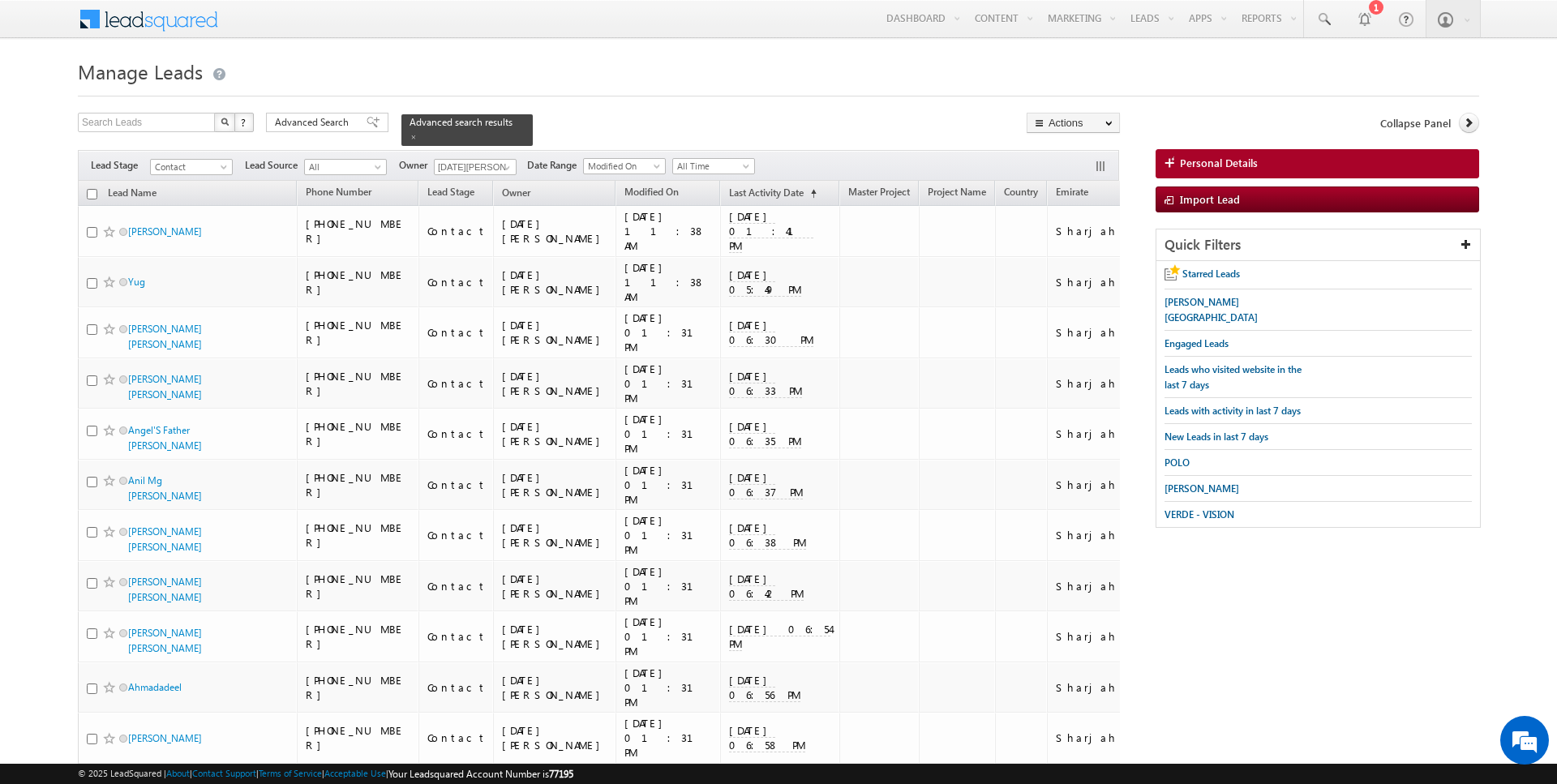
click at [91, 194] on input "checkbox" at bounding box center [92, 194] width 11 height 11
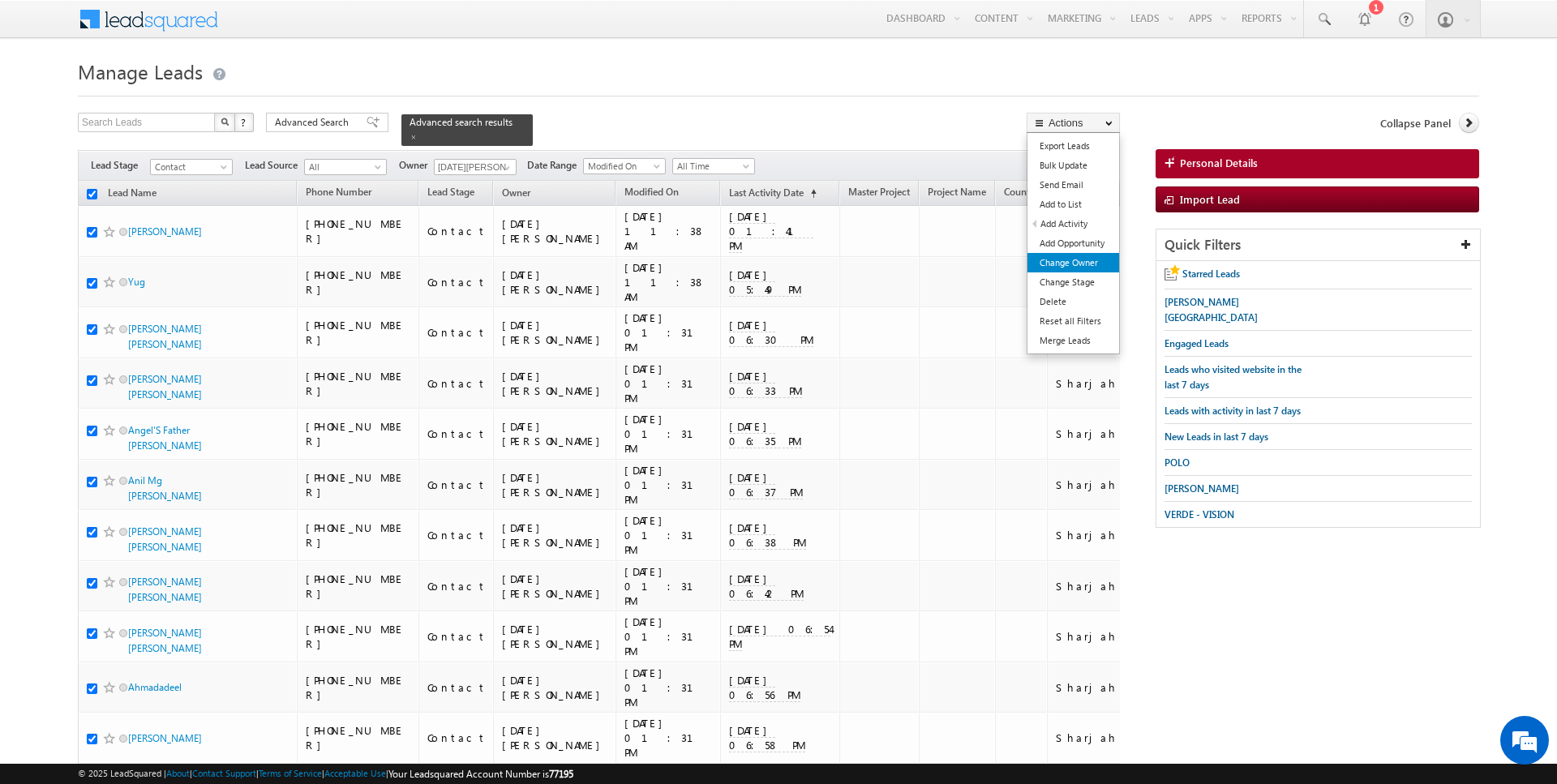
click at [1074, 262] on link "Change Owner" at bounding box center [1073, 262] width 92 height 20
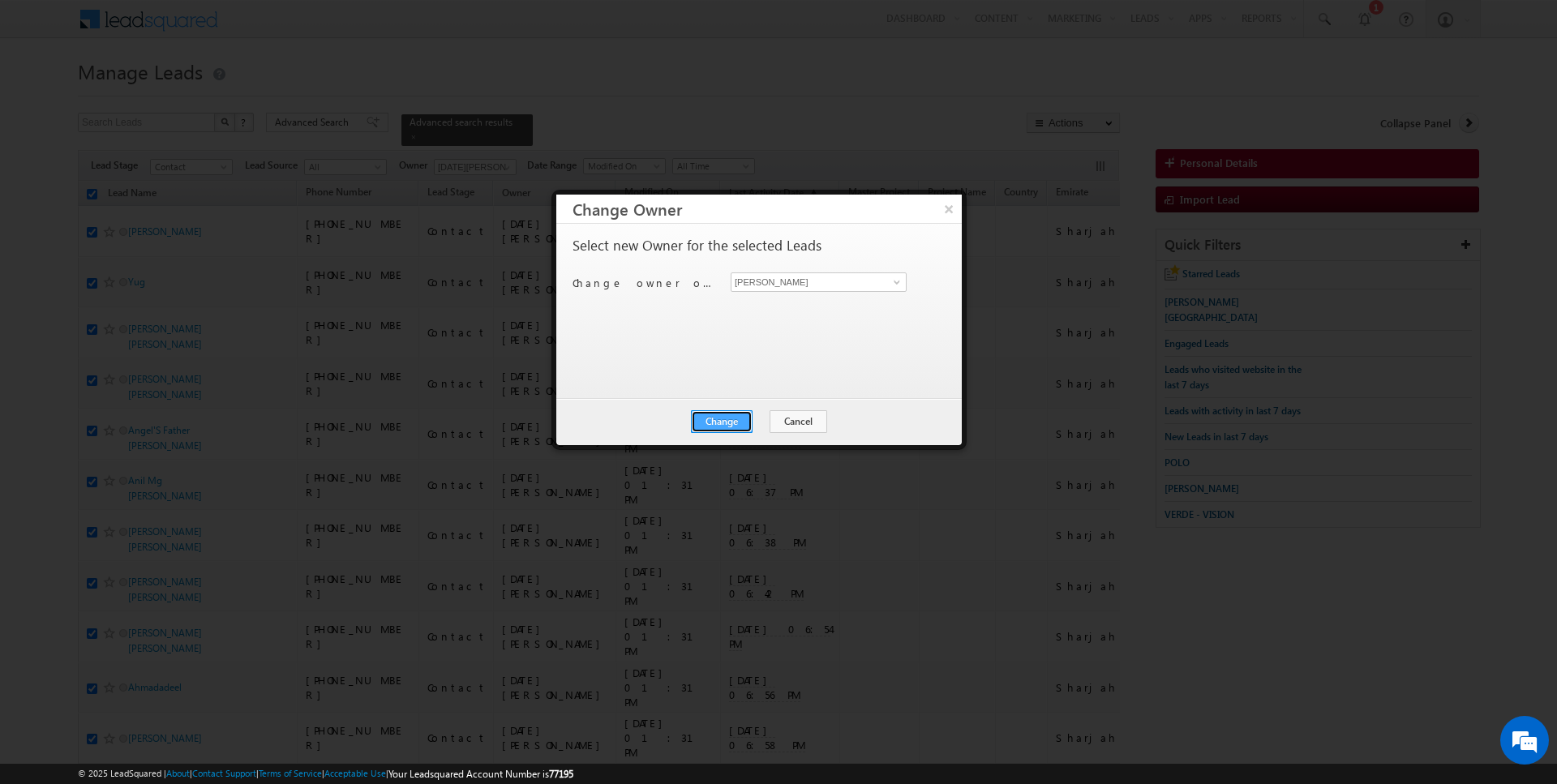
click at [733, 417] on button "Change" at bounding box center [721, 422] width 62 height 23
click at [759, 418] on button "Close" at bounding box center [761, 422] width 52 height 23
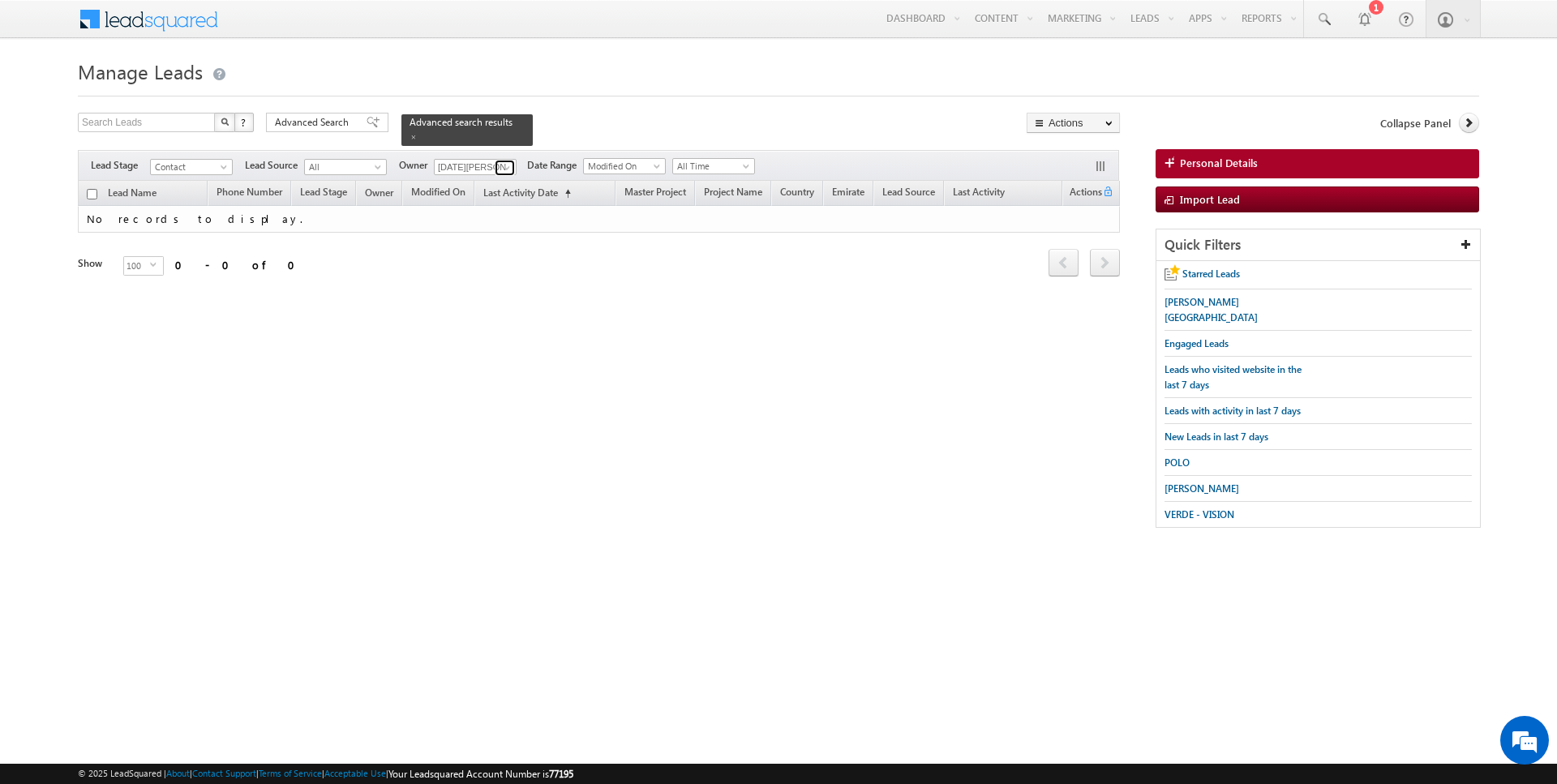
click at [505, 166] on span at bounding box center [507, 168] width 13 height 13
click at [204, 167] on span "Contact" at bounding box center [189, 167] width 77 height 15
click at [194, 209] on link "Prospect" at bounding box center [192, 215] width 82 height 15
click at [409, 139] on span at bounding box center [413, 137] width 8 height 8
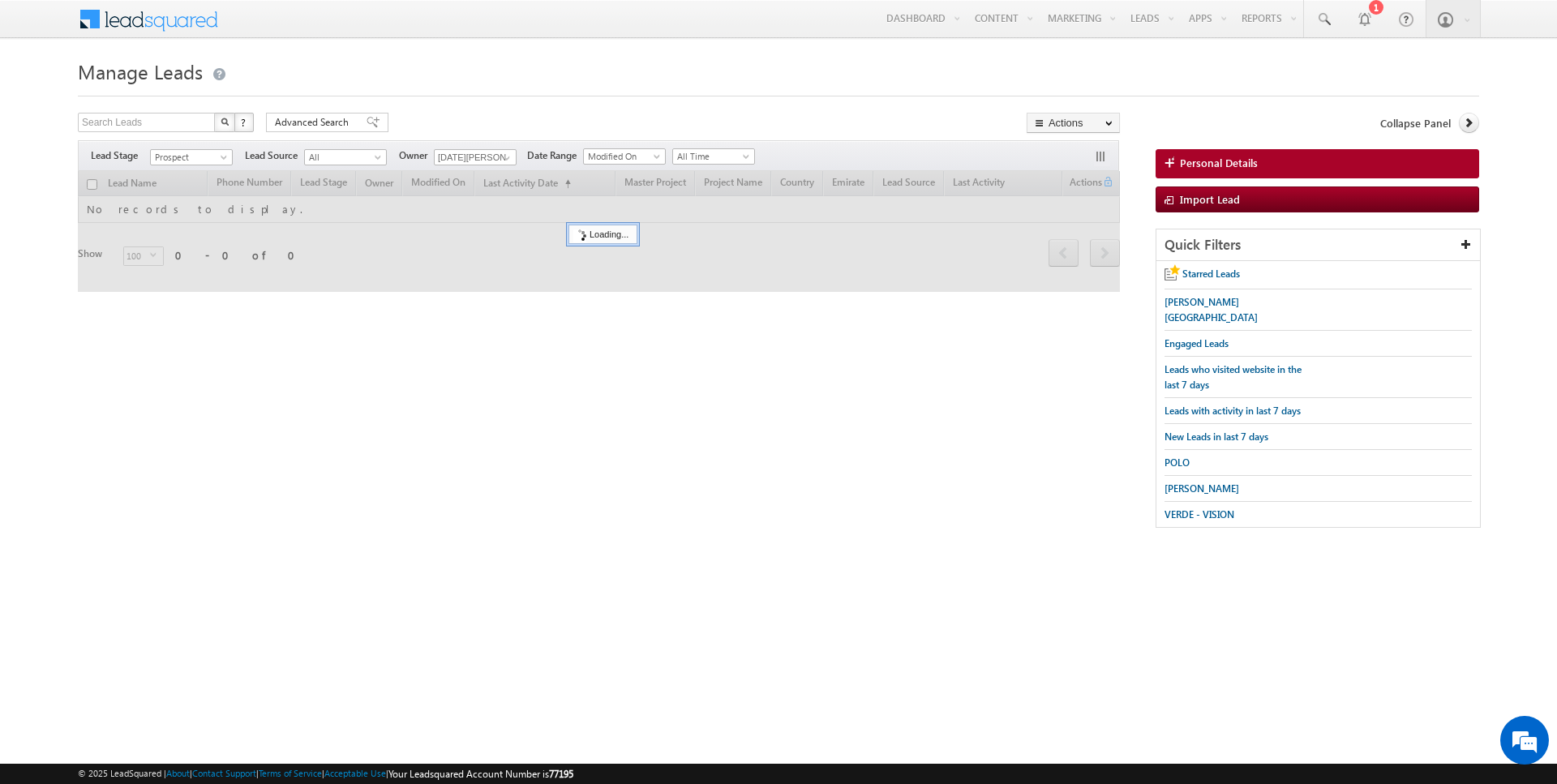
click at [502, 129] on div "Search Leads X ? 0 results found Advanced Search Advanced Search Advanced searc…" at bounding box center [599, 124] width 1042 height 24
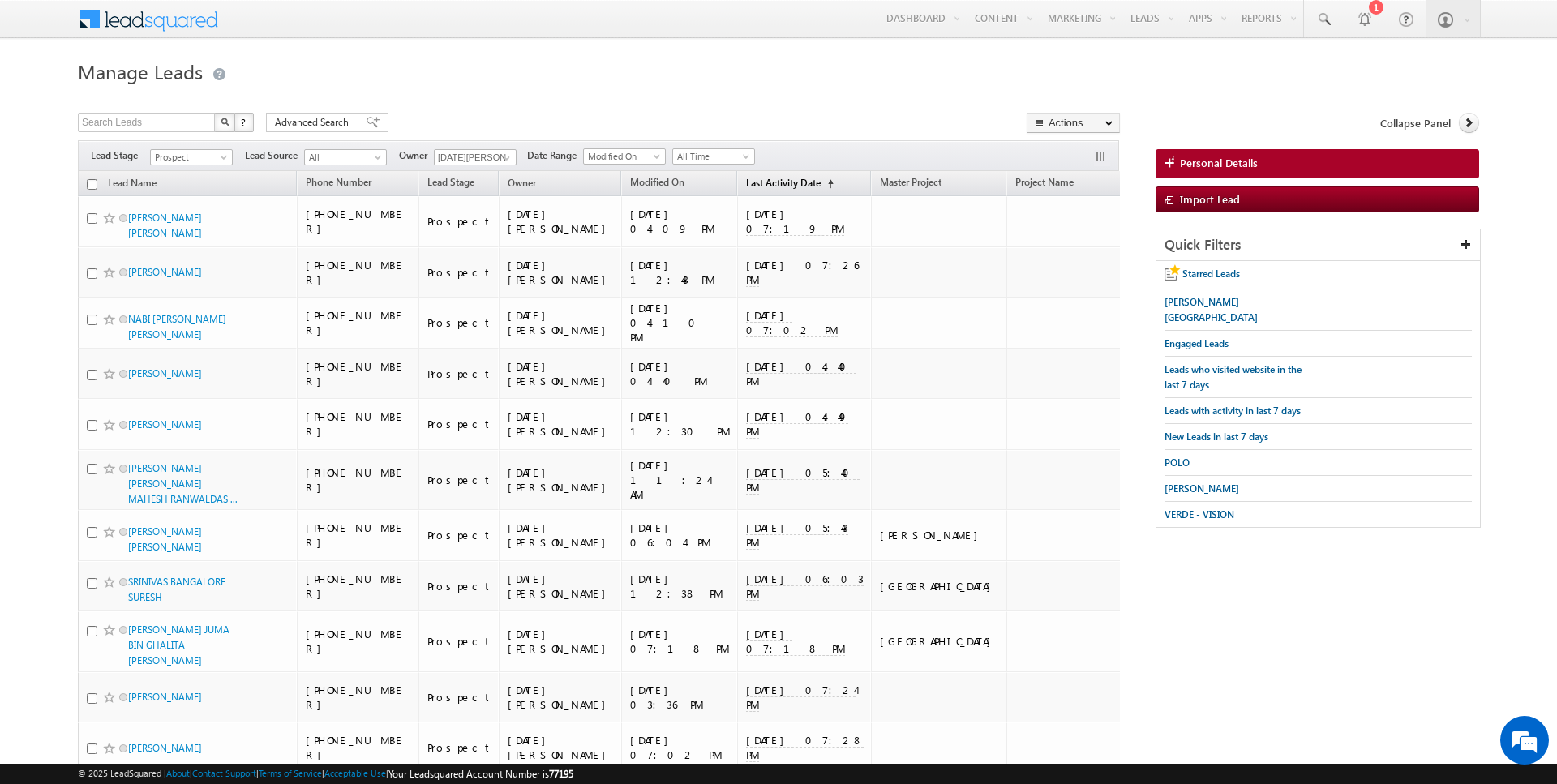
click at [738, 187] on link "Last Activity Date (sorted ascending)" at bounding box center [790, 185] width 104 height 21
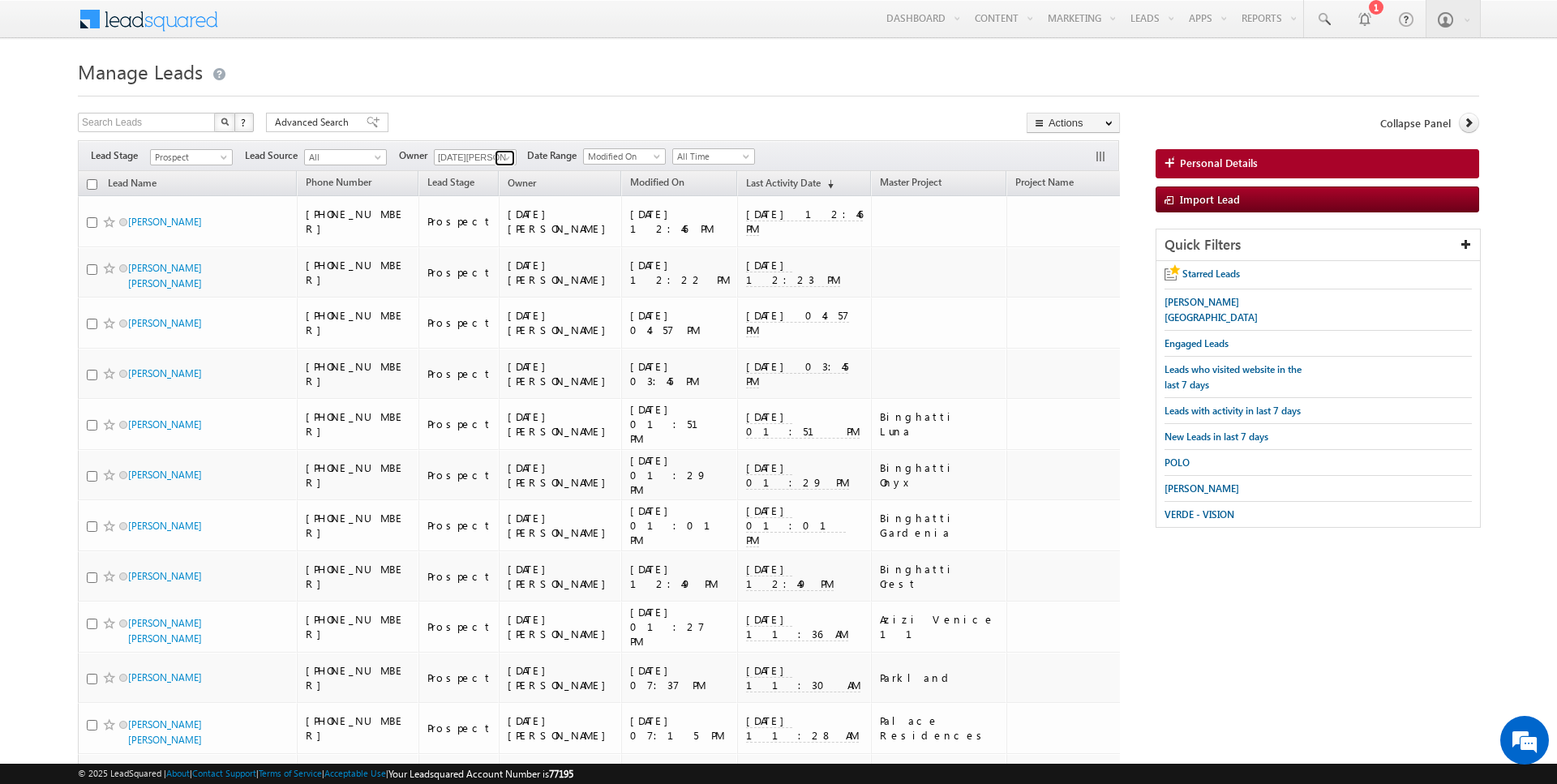
click at [495, 157] on link at bounding box center [505, 158] width 21 height 16
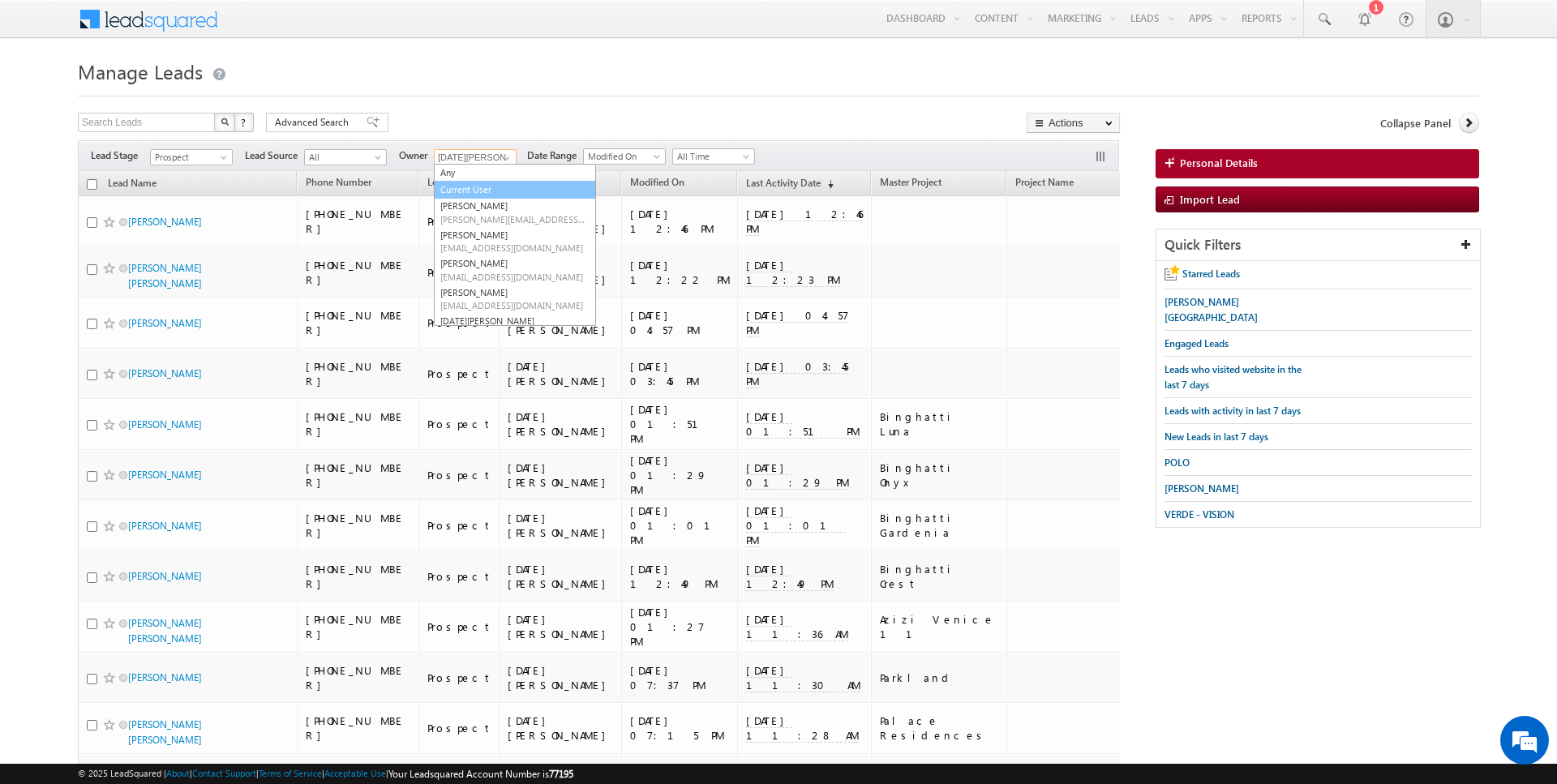
click at [481, 195] on link "Current User" at bounding box center [515, 189] width 162 height 19
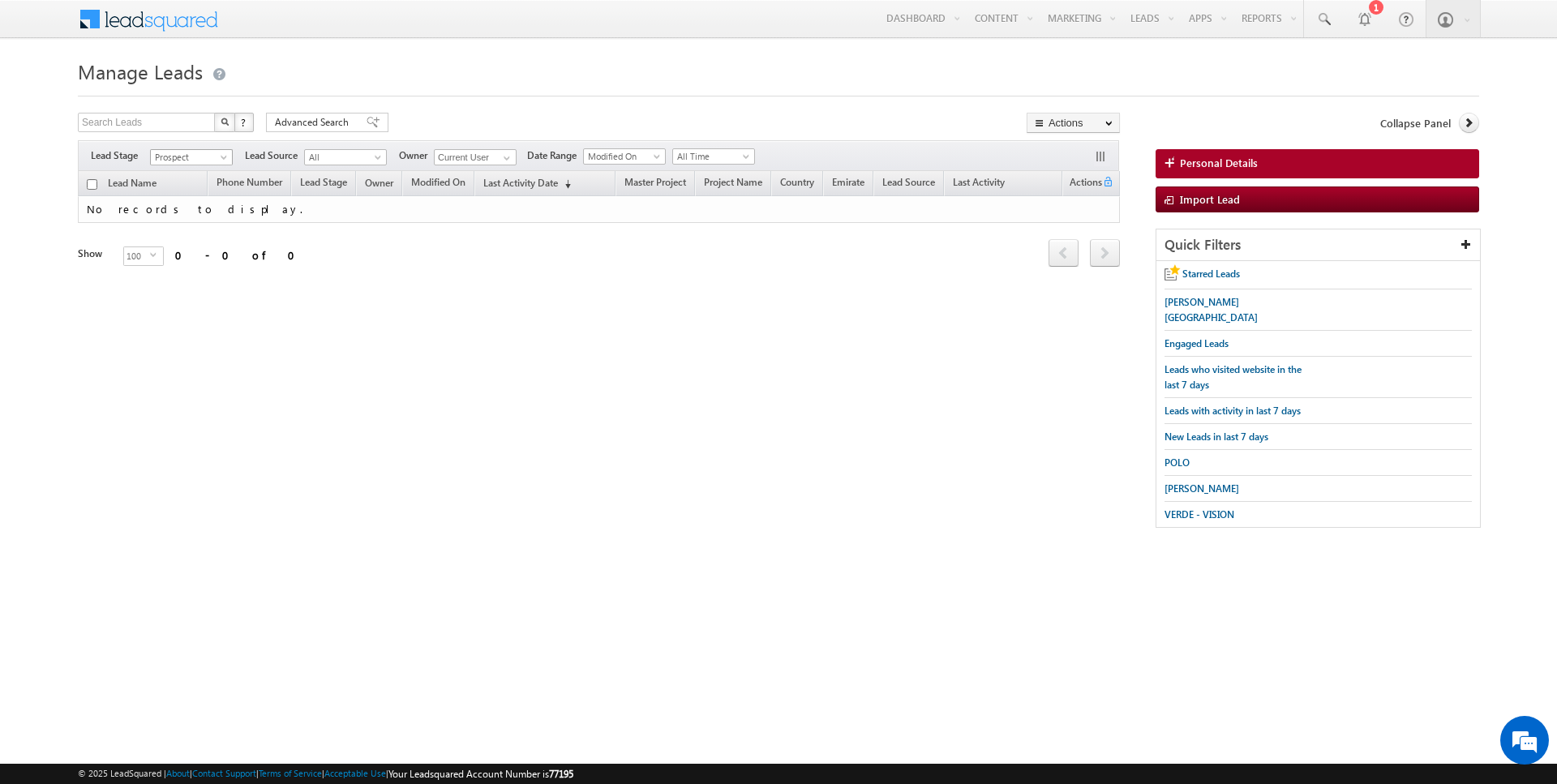
click at [217, 157] on span "Prospect" at bounding box center [189, 157] width 77 height 15
click at [199, 184] on link "Contact" at bounding box center [192, 189] width 82 height 15
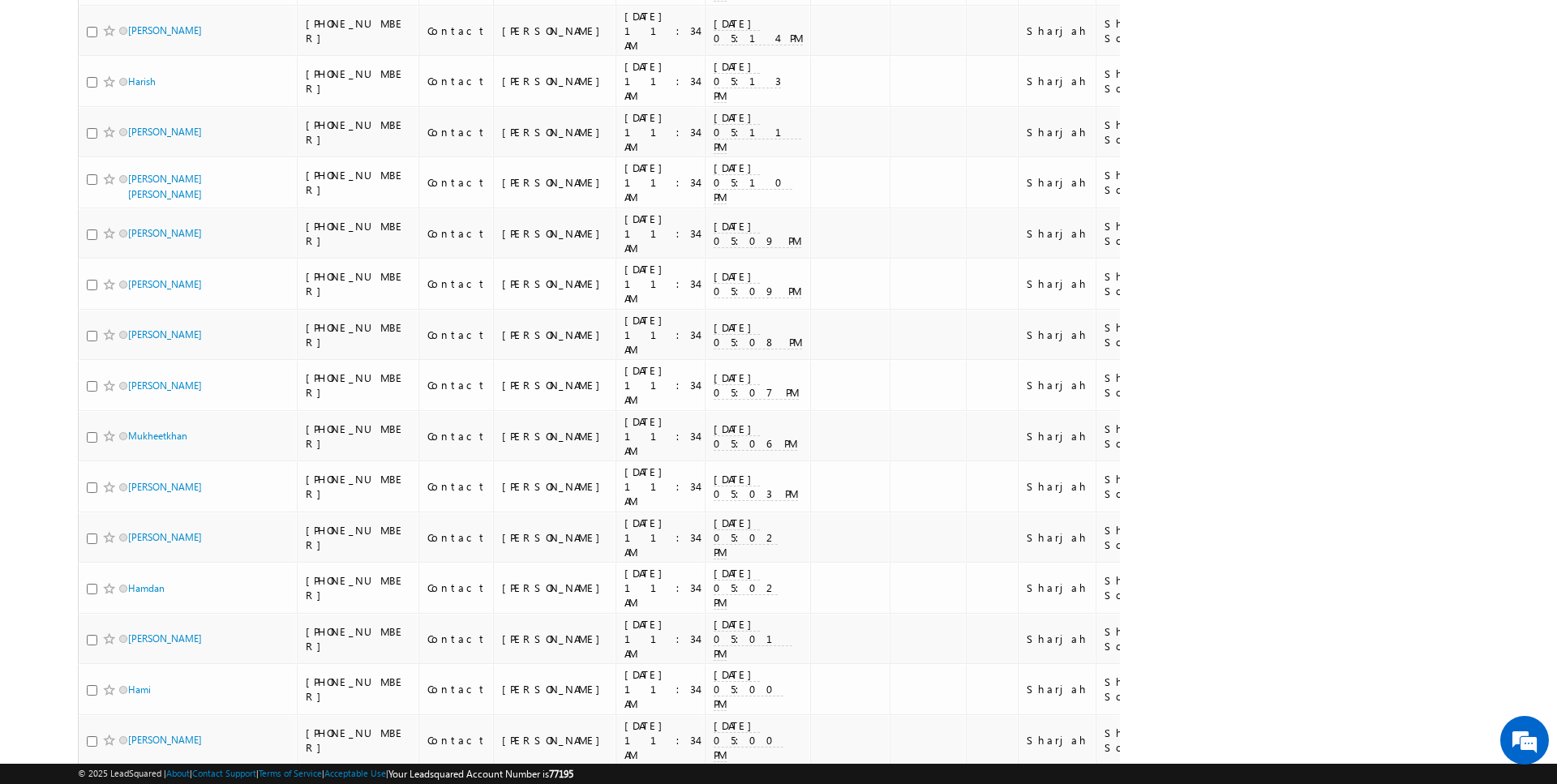
scroll to position [4560, 0]
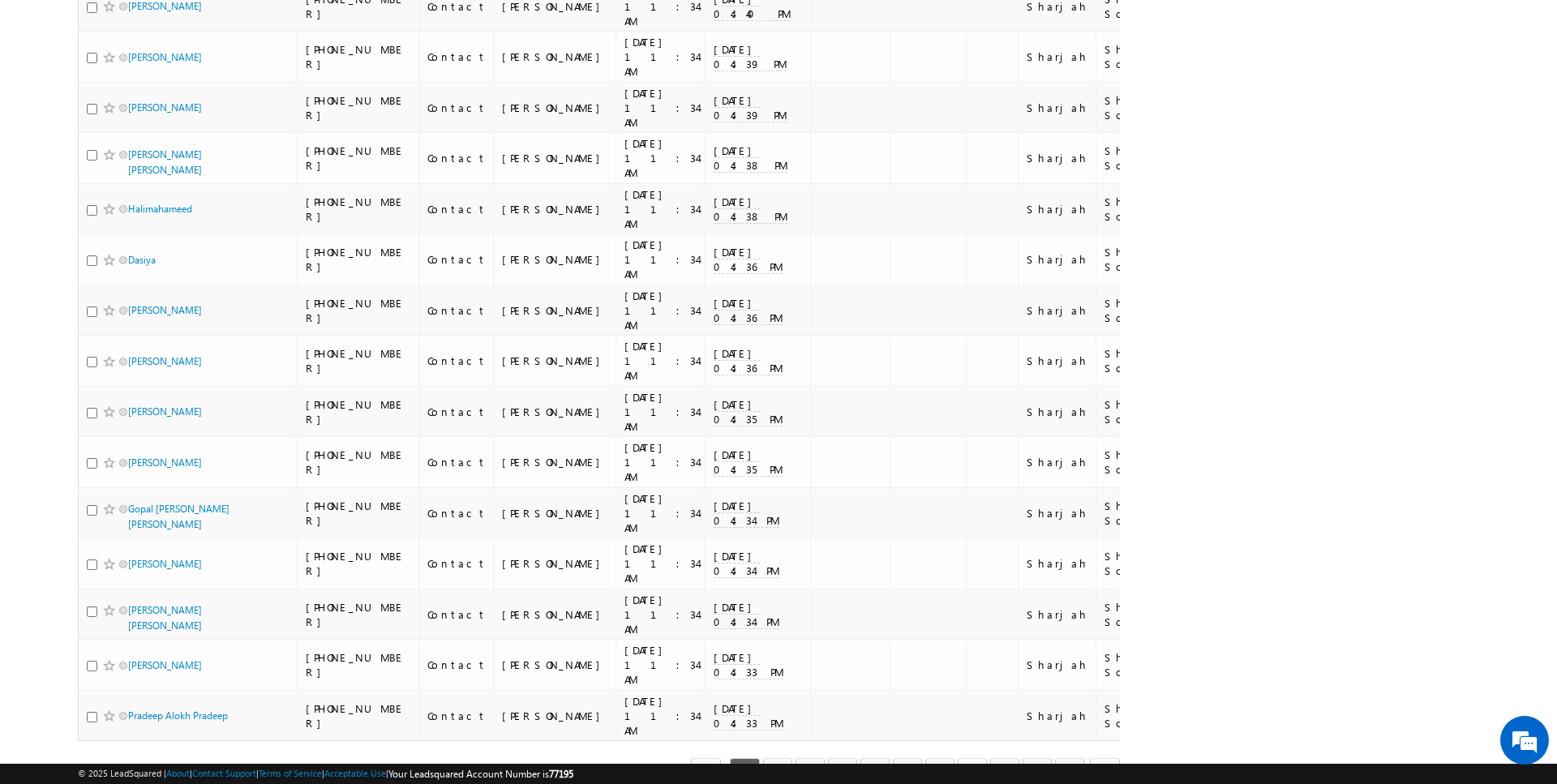
click at [978, 758] on link "8" at bounding box center [972, 772] width 30 height 28
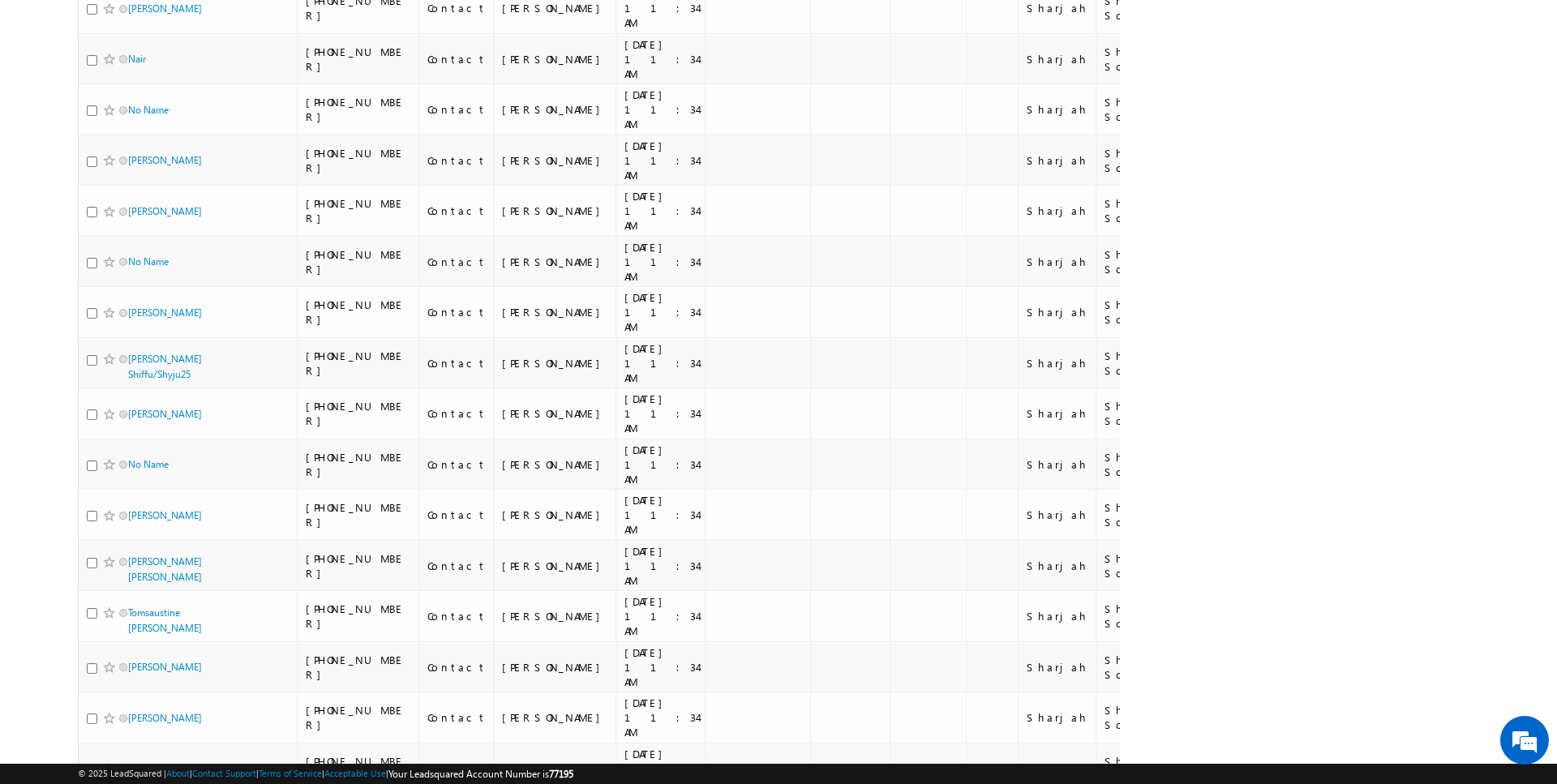
scroll to position [0, 0]
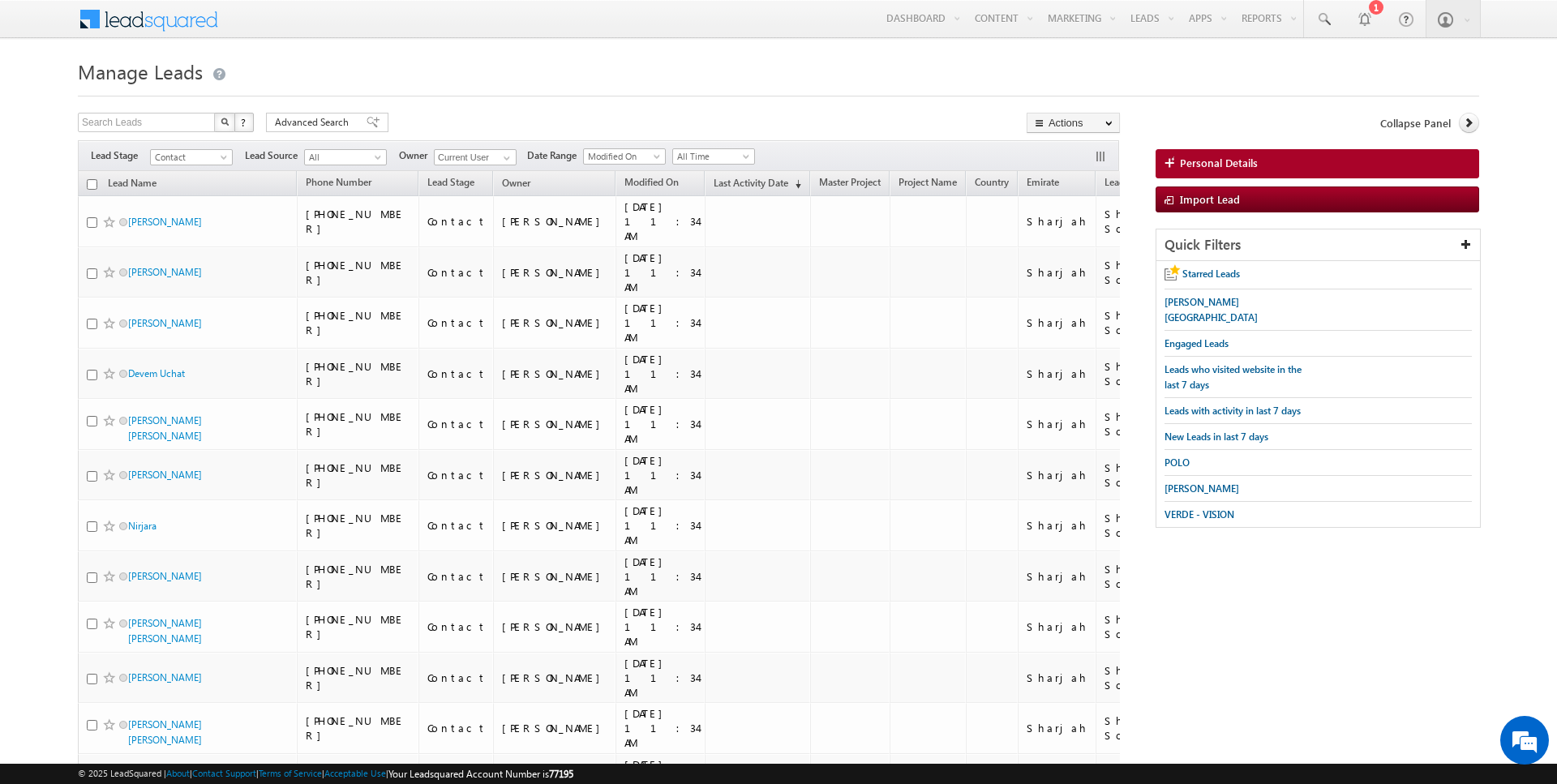
click at [89, 182] on input "checkbox" at bounding box center [92, 184] width 11 height 11
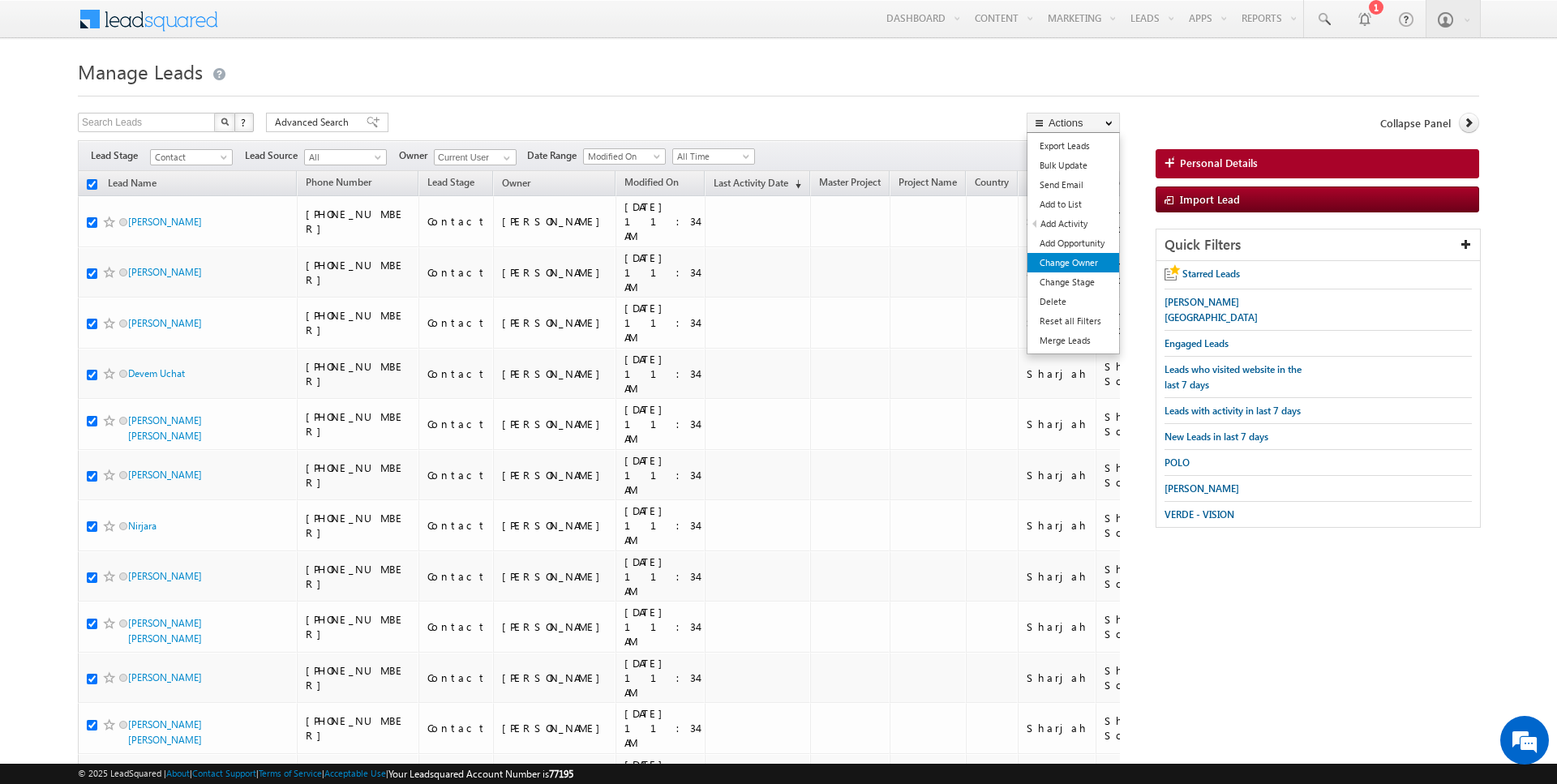
click at [1080, 268] on link "Change Owner" at bounding box center [1073, 262] width 92 height 20
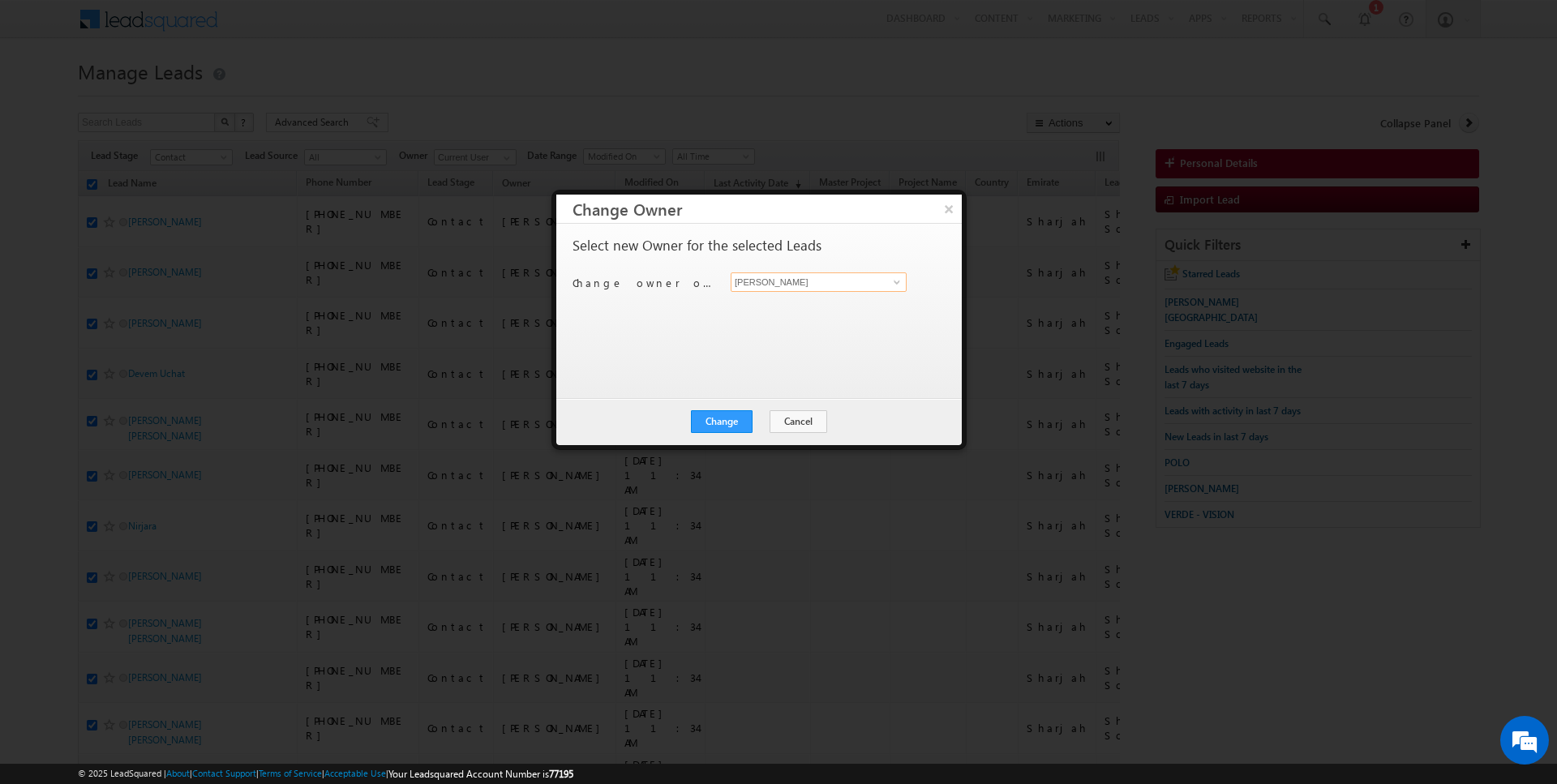
click at [775, 281] on input "[PERSON_NAME]" at bounding box center [819, 282] width 176 height 20
click at [728, 425] on button "Change" at bounding box center [721, 422] width 62 height 23
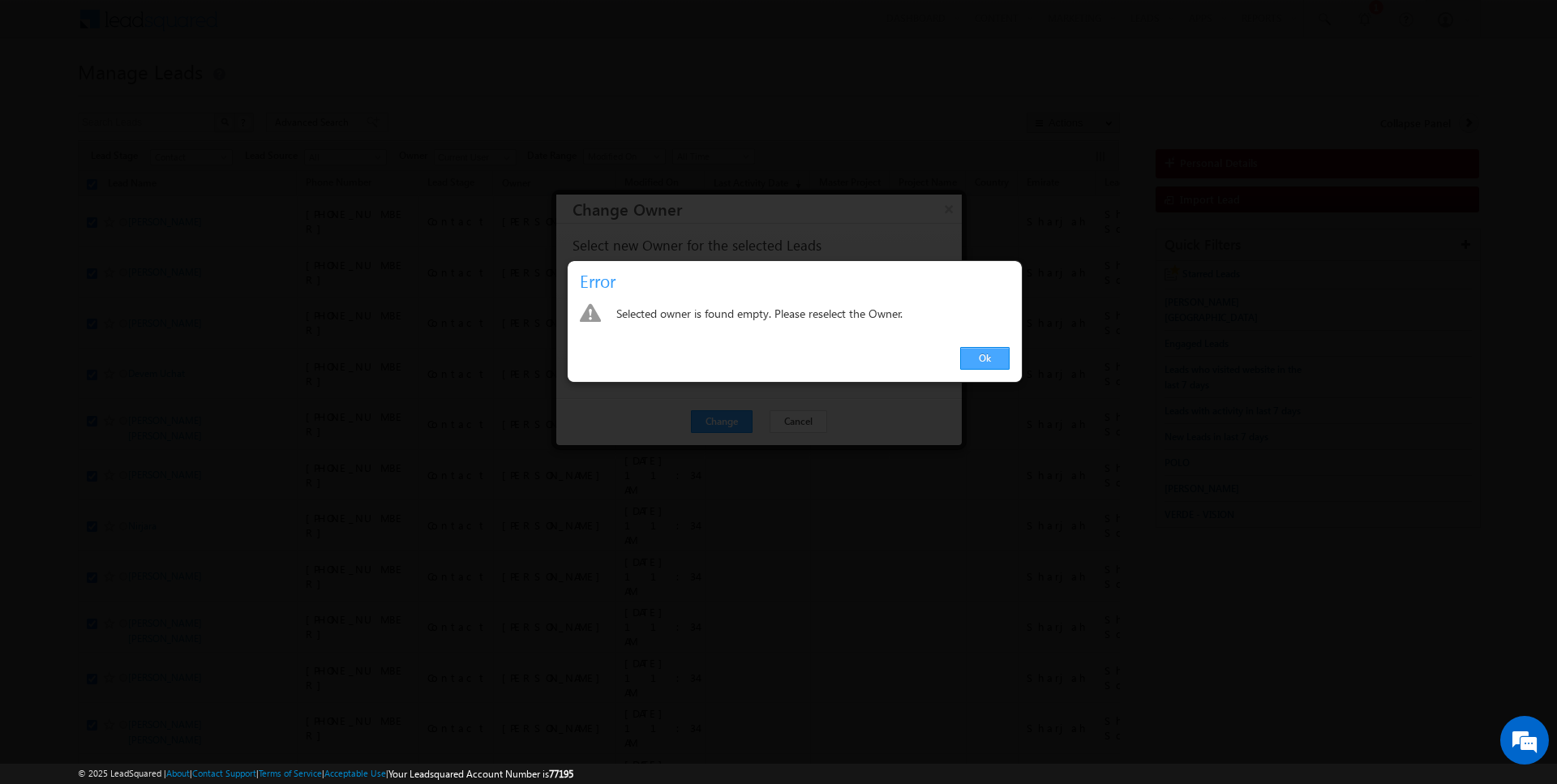
click at [979, 358] on link "Ok" at bounding box center [984, 358] width 49 height 23
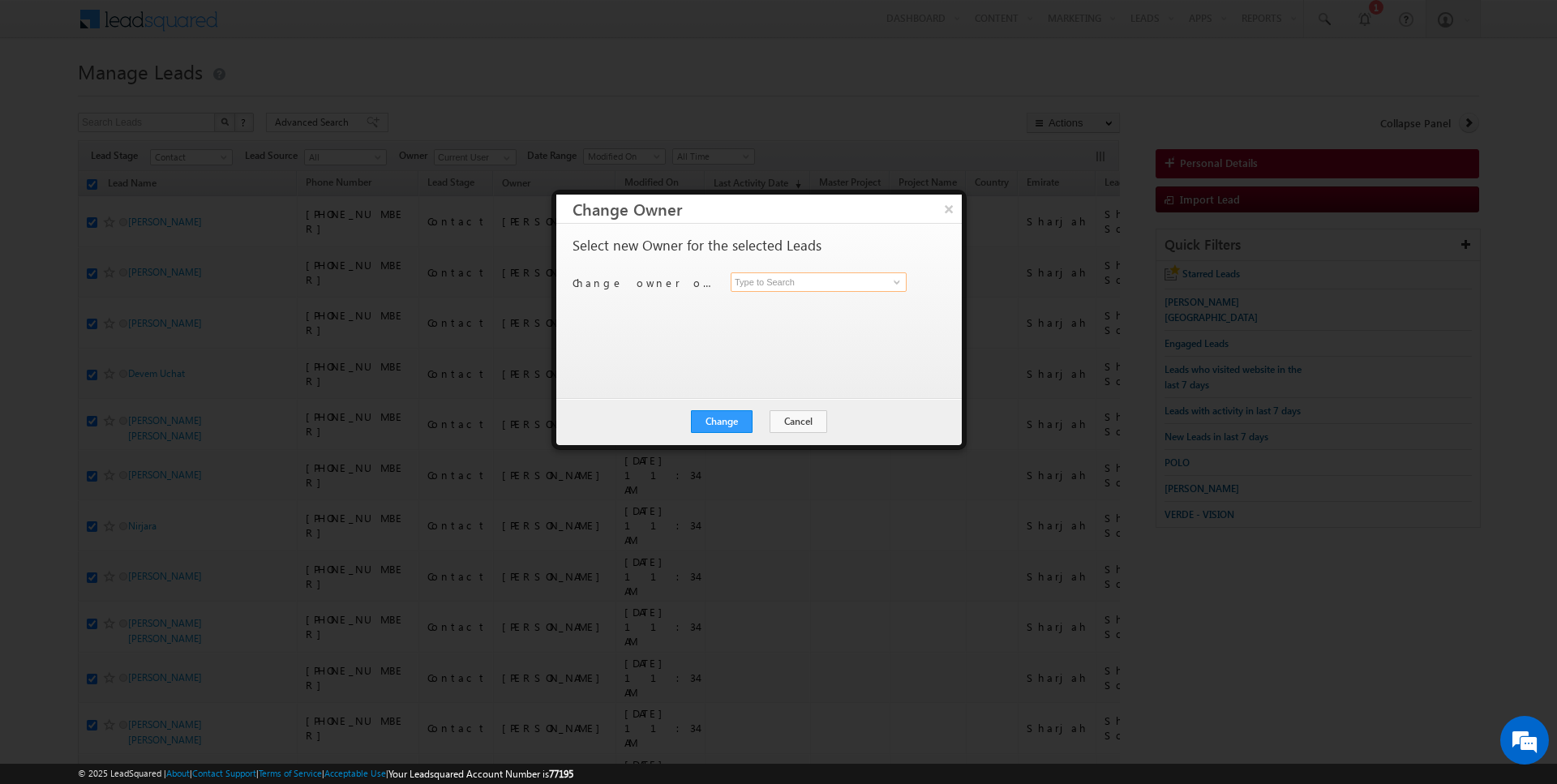
click at [814, 287] on input at bounding box center [819, 282] width 176 height 20
click at [724, 417] on button "Change" at bounding box center [721, 422] width 62 height 23
click at [760, 426] on button "Close" at bounding box center [761, 422] width 52 height 23
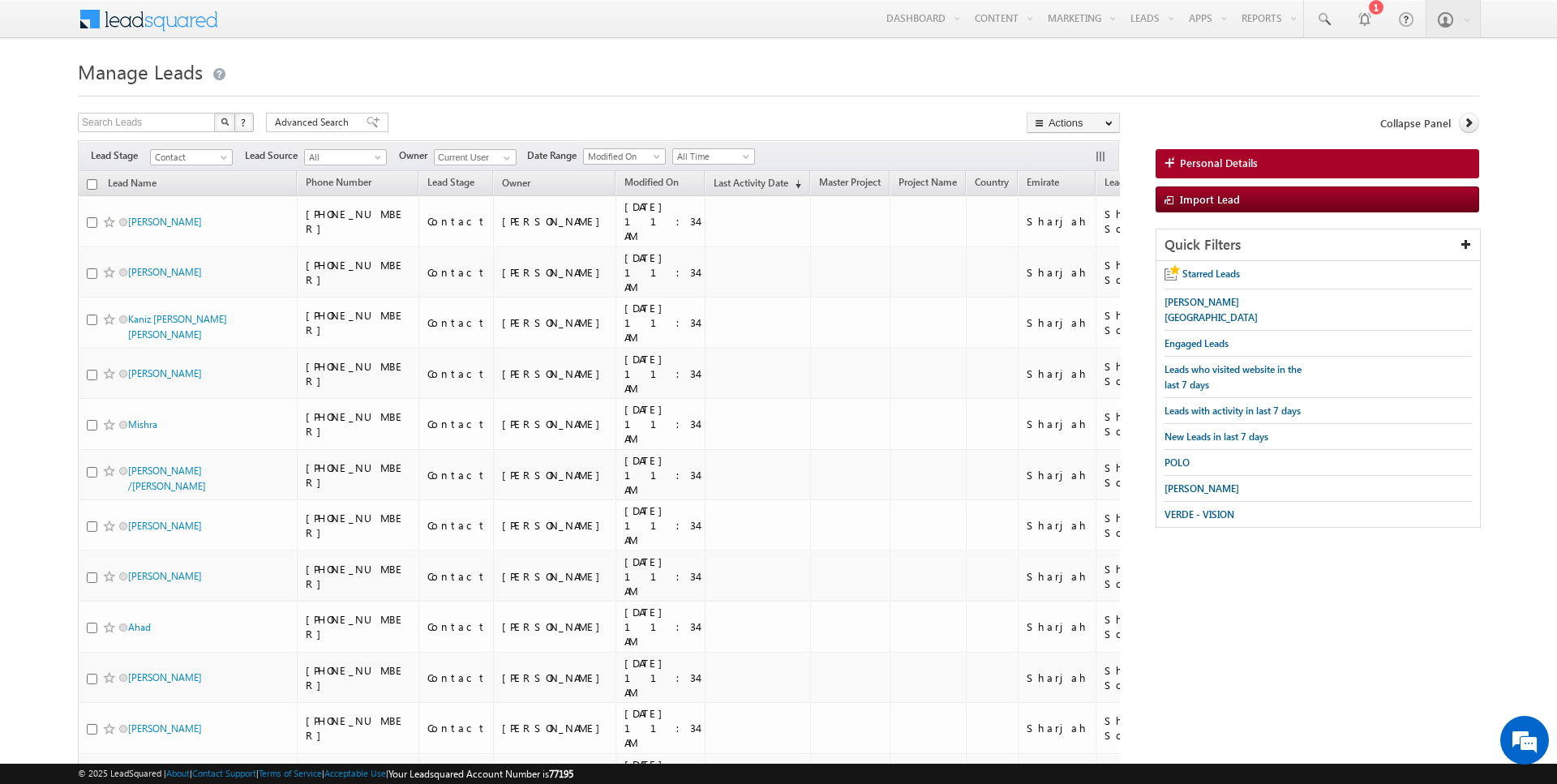
click at [318, 121] on span "Advanced Search" at bounding box center [314, 122] width 79 height 15
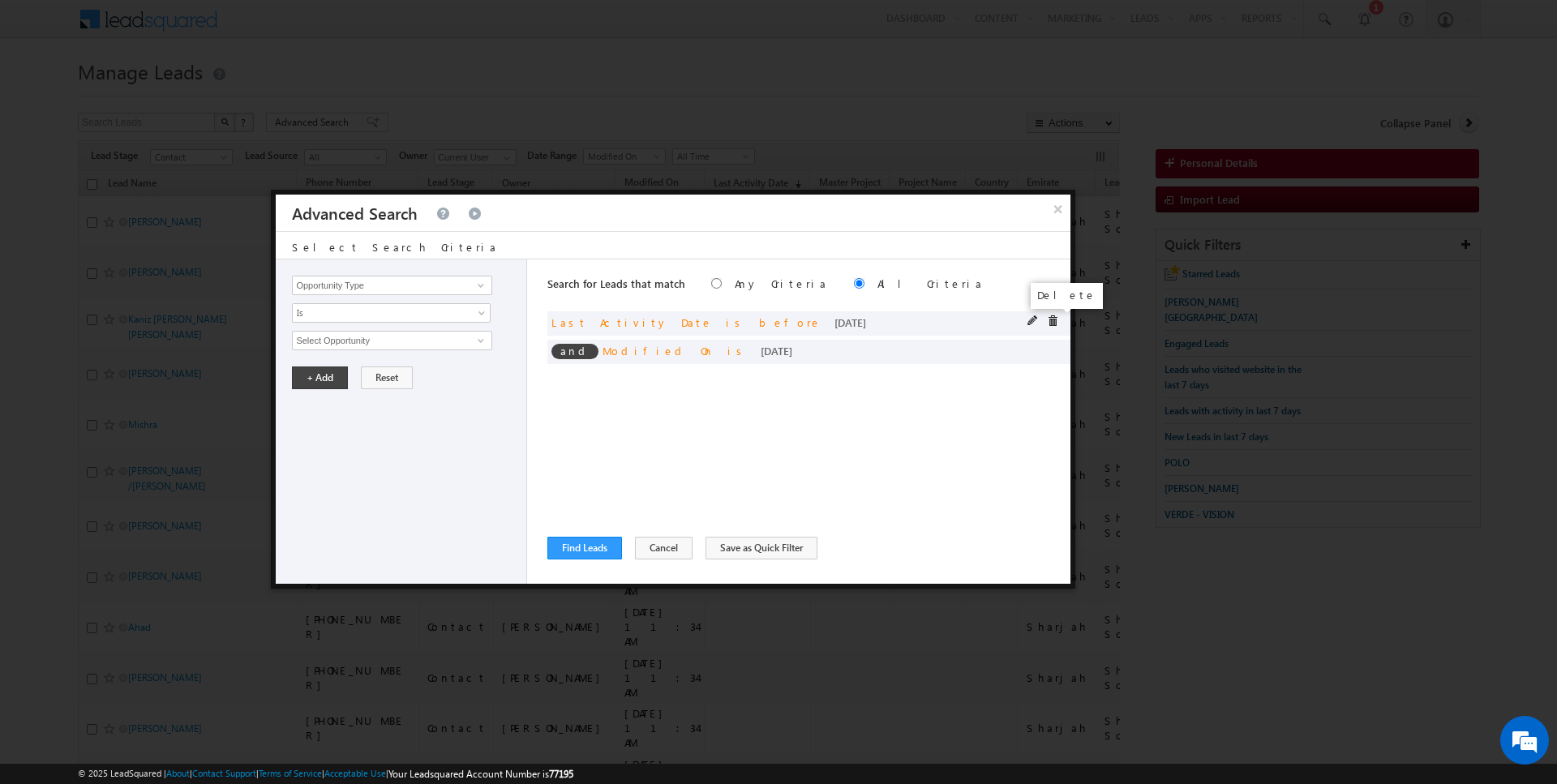
click at [1052, 320] on span at bounding box center [1052, 321] width 11 height 11
click at [0, 0] on span at bounding box center [0, 0] width 0 height 0
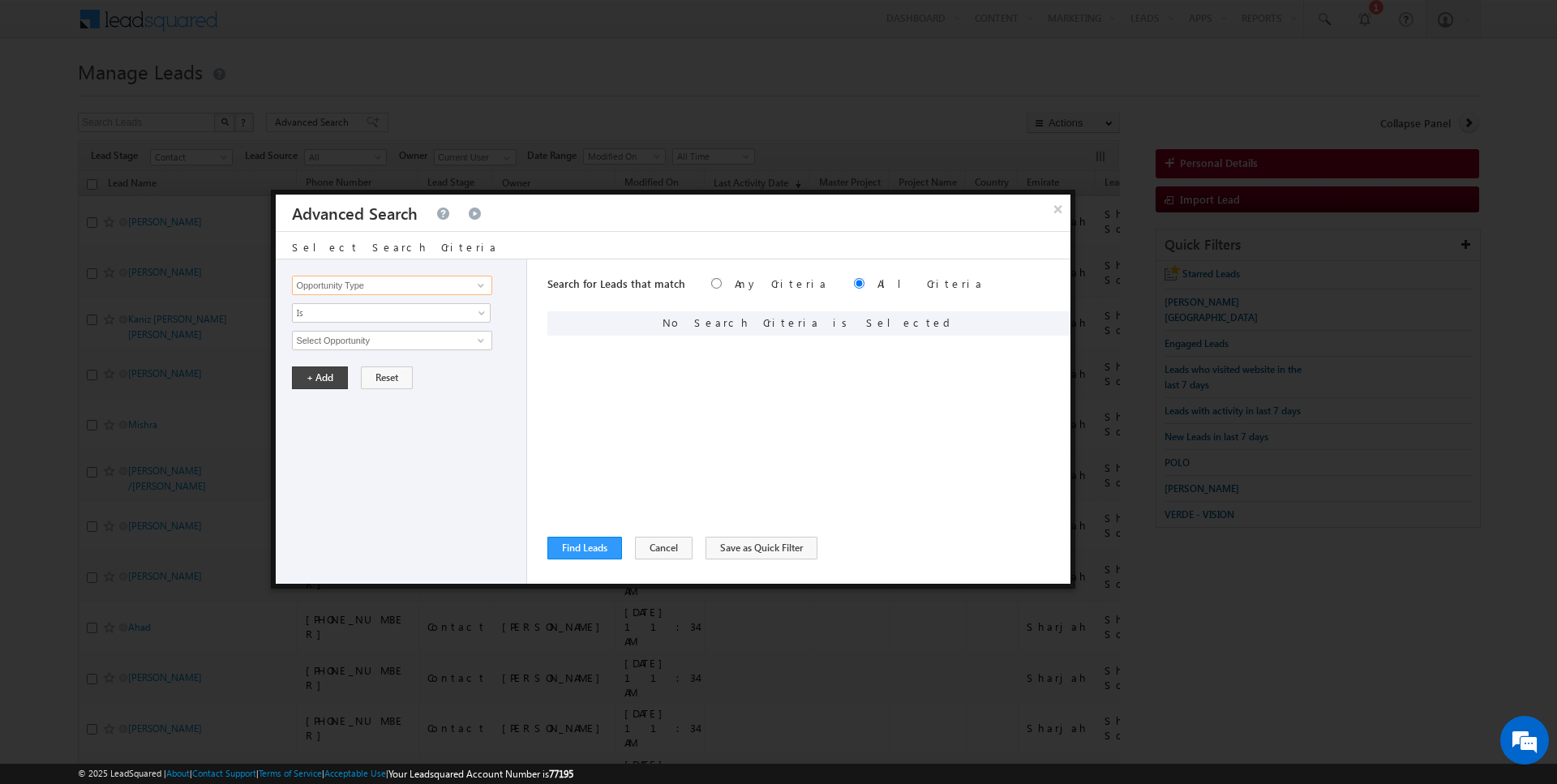
click at [434, 281] on input "Opportunity Type" at bounding box center [391, 285] width 199 height 20
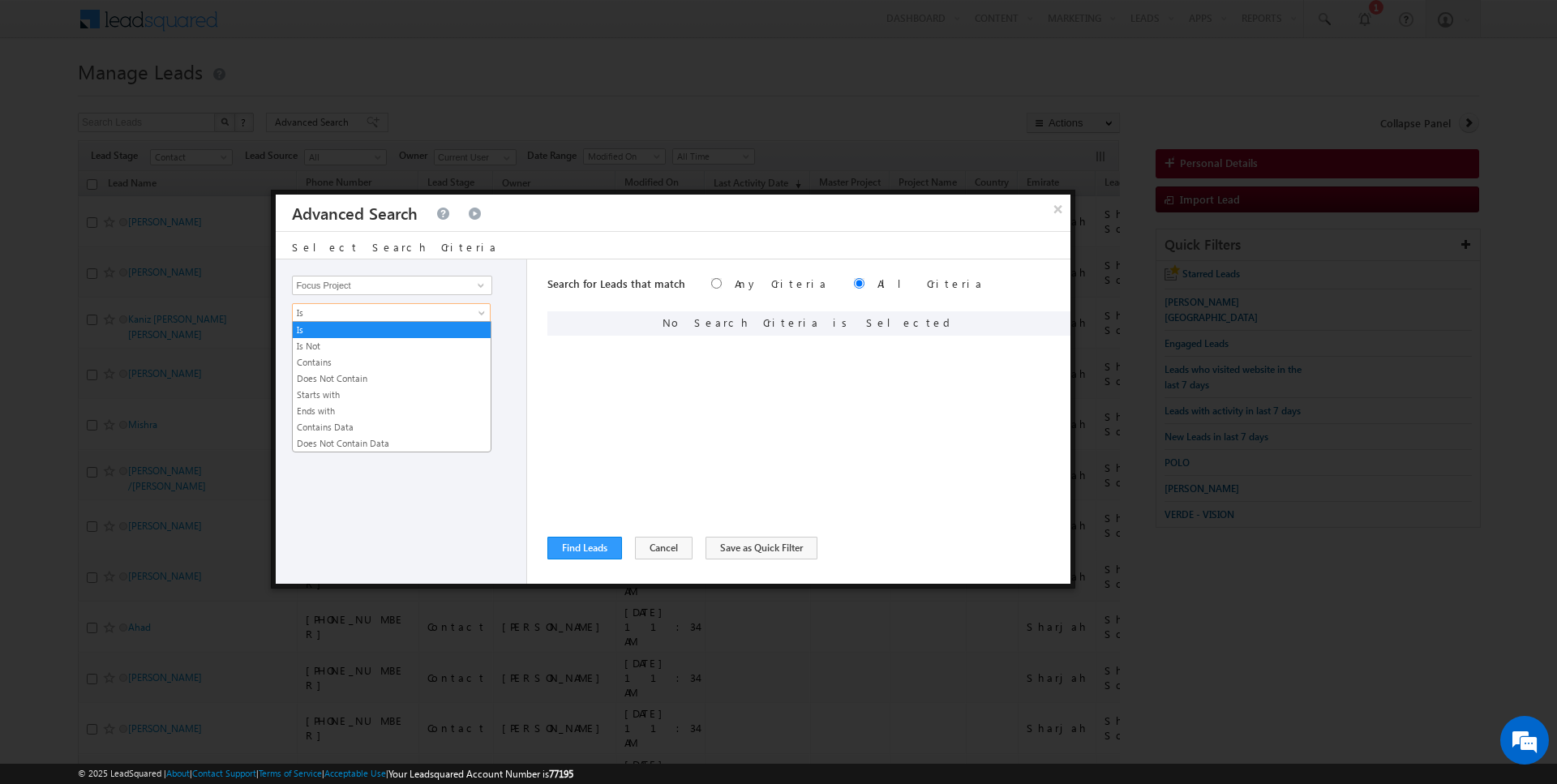
click at [414, 306] on span "Is" at bounding box center [381, 313] width 176 height 15
click at [358, 360] on link "Contains" at bounding box center [391, 362] width 198 height 15
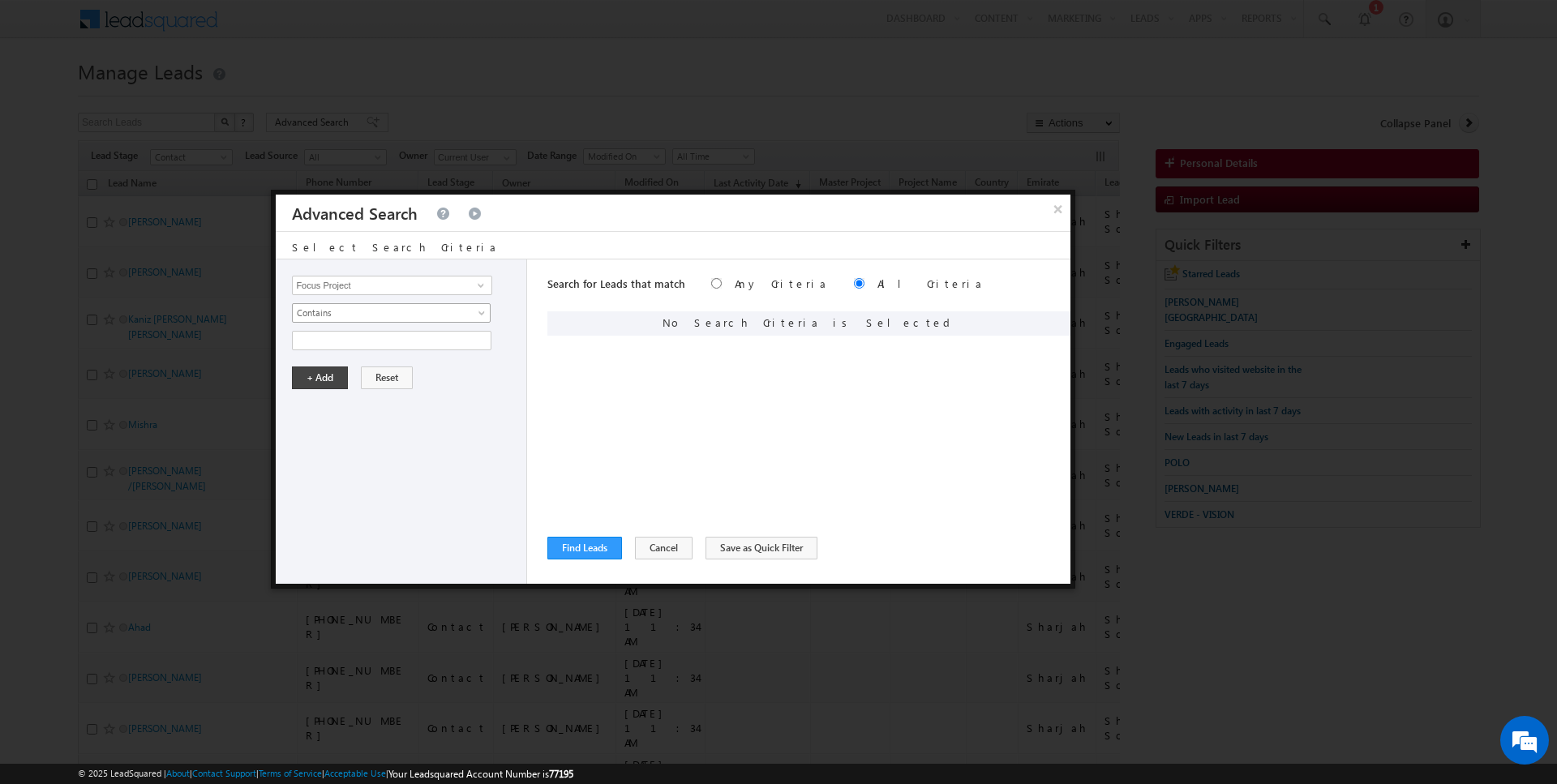
click at [355, 312] on span "Contains" at bounding box center [381, 313] width 176 height 15
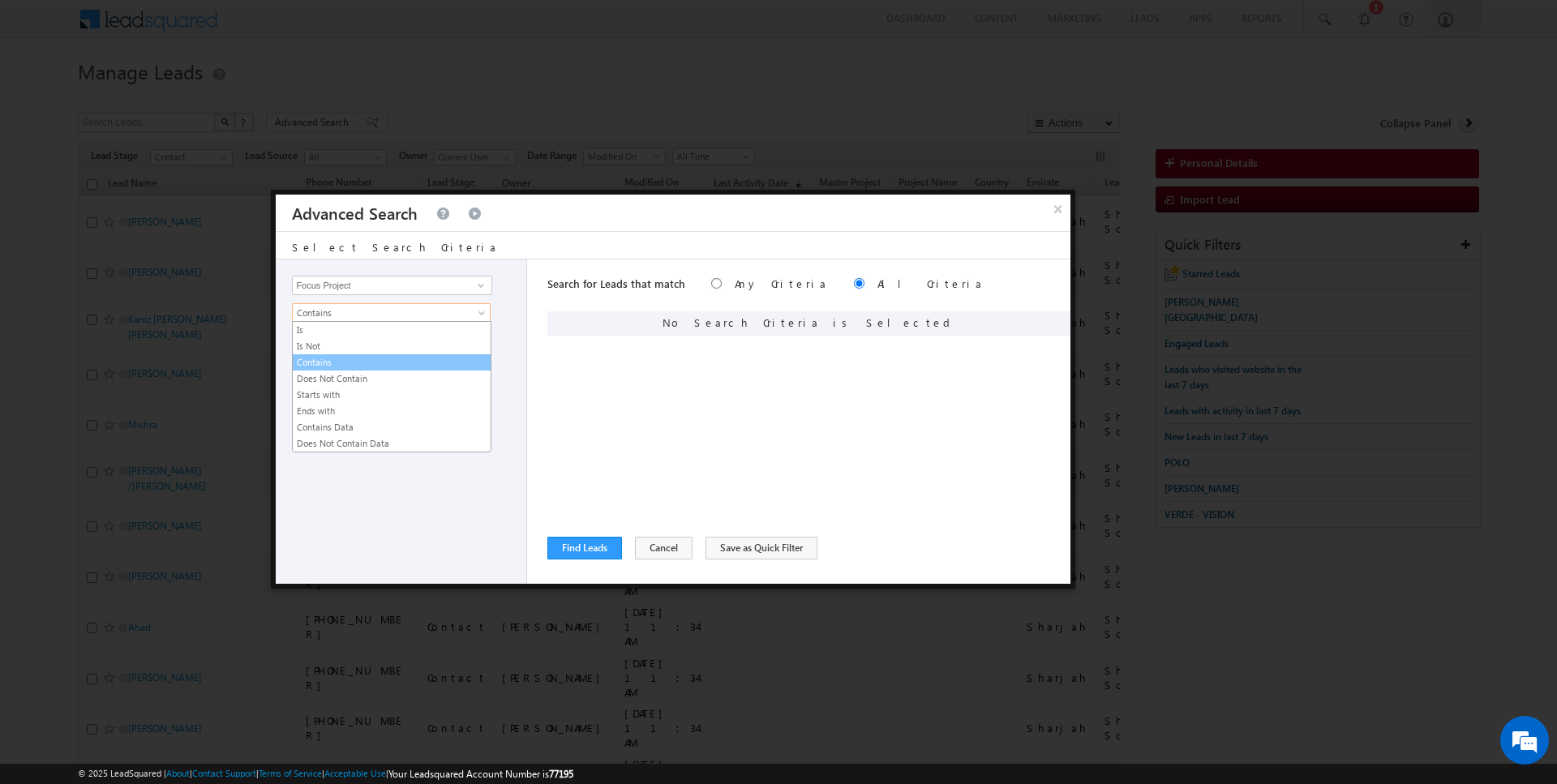
click at [357, 357] on link "Contains" at bounding box center [391, 362] width 198 height 15
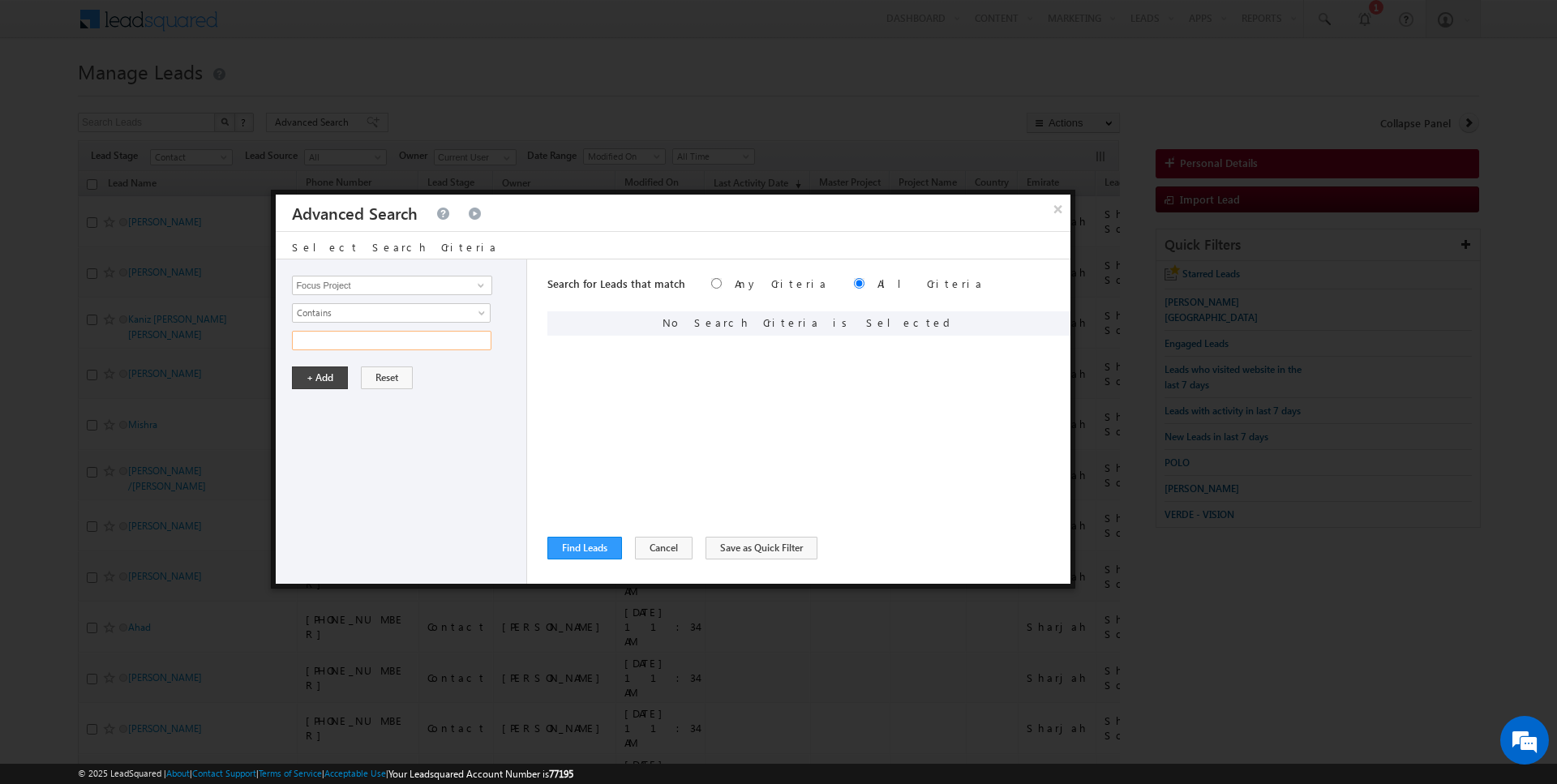
click at [357, 334] on input "text" at bounding box center [391, 340] width 199 height 20
click at [314, 387] on div "Opportunity Type Lead Activity Task Sales Group Prospect Id Address 1 Address 2…" at bounding box center [401, 421] width 251 height 324
click at [320, 383] on button "+ Add" at bounding box center [320, 378] width 56 height 23
click at [587, 547] on button "Find Leads" at bounding box center [584, 548] width 75 height 23
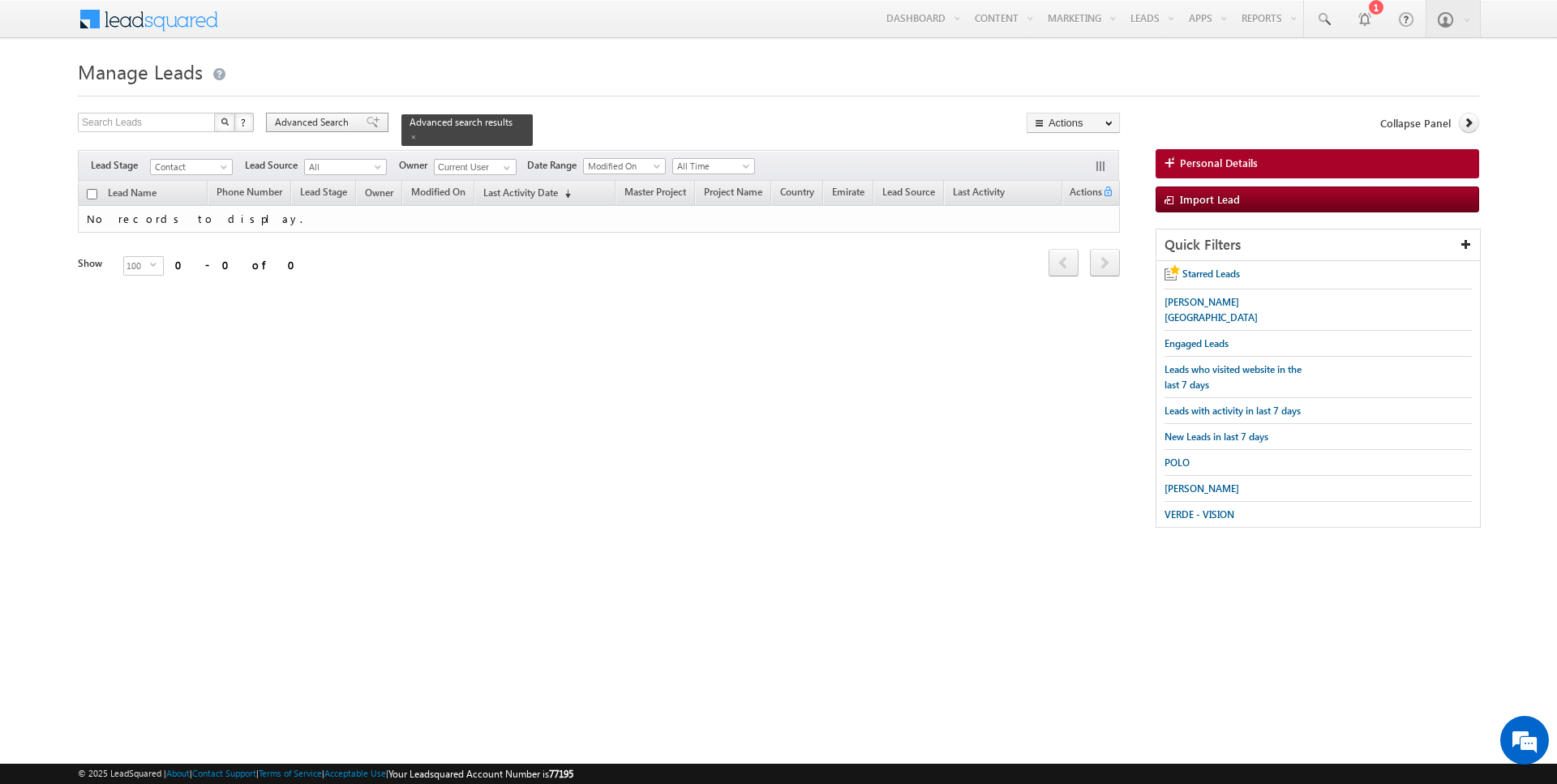
click at [326, 125] on span "Advanced Search" at bounding box center [314, 122] width 79 height 15
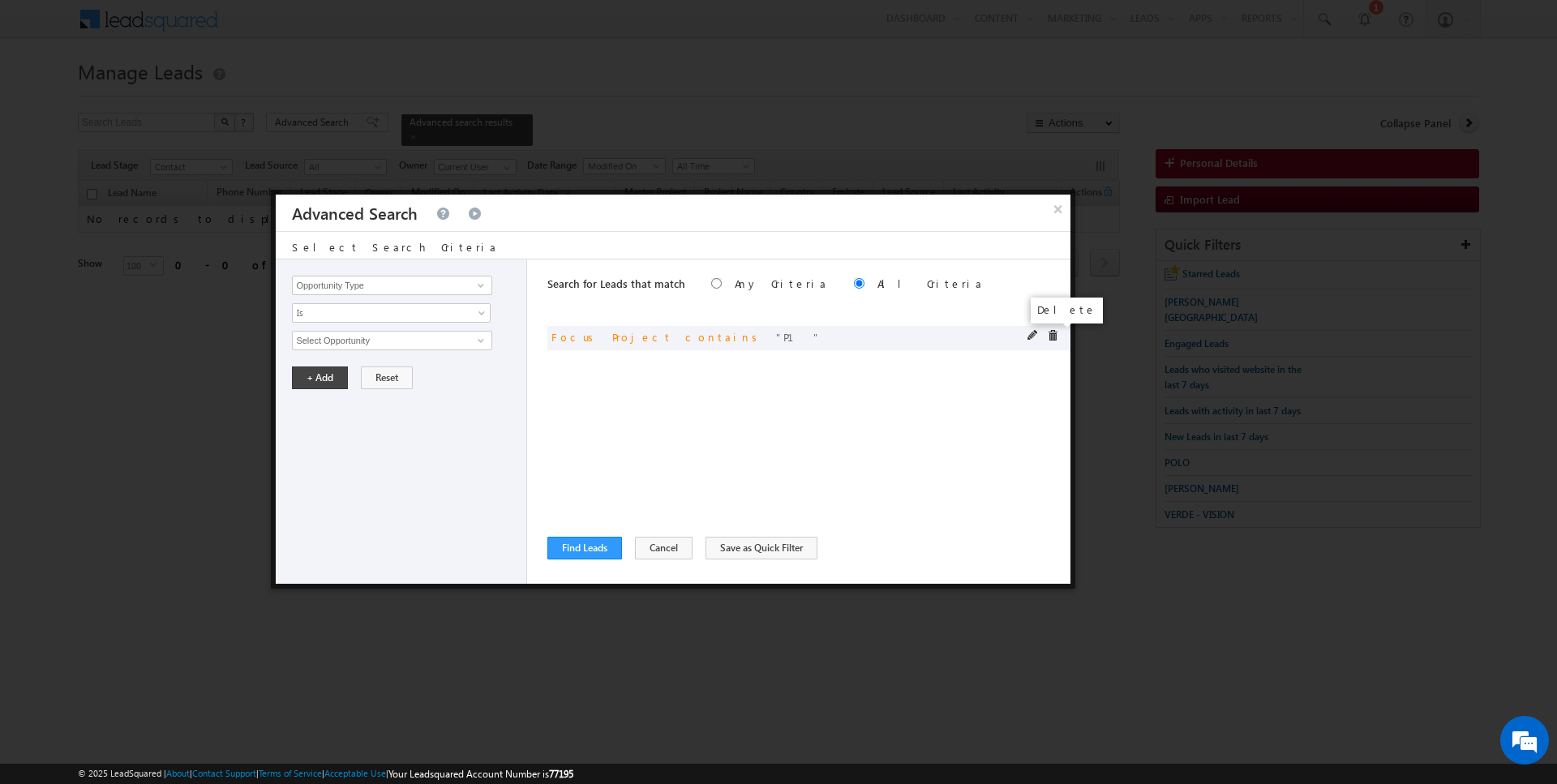
click at [1052, 334] on span at bounding box center [1052, 335] width 11 height 11
click at [654, 550] on button "Cancel" at bounding box center [664, 548] width 57 height 23
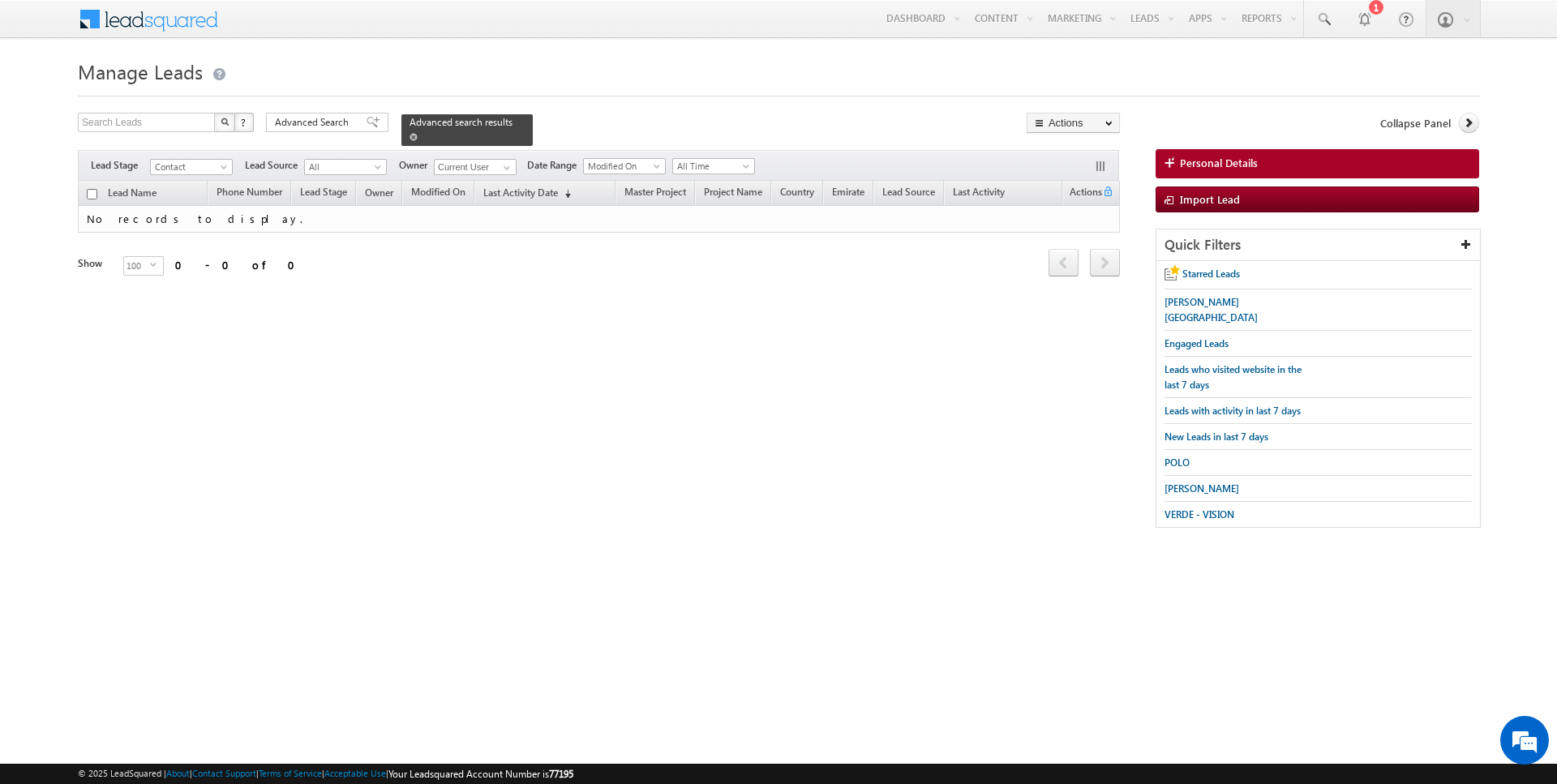
click at [409, 138] on span at bounding box center [413, 137] width 8 height 8
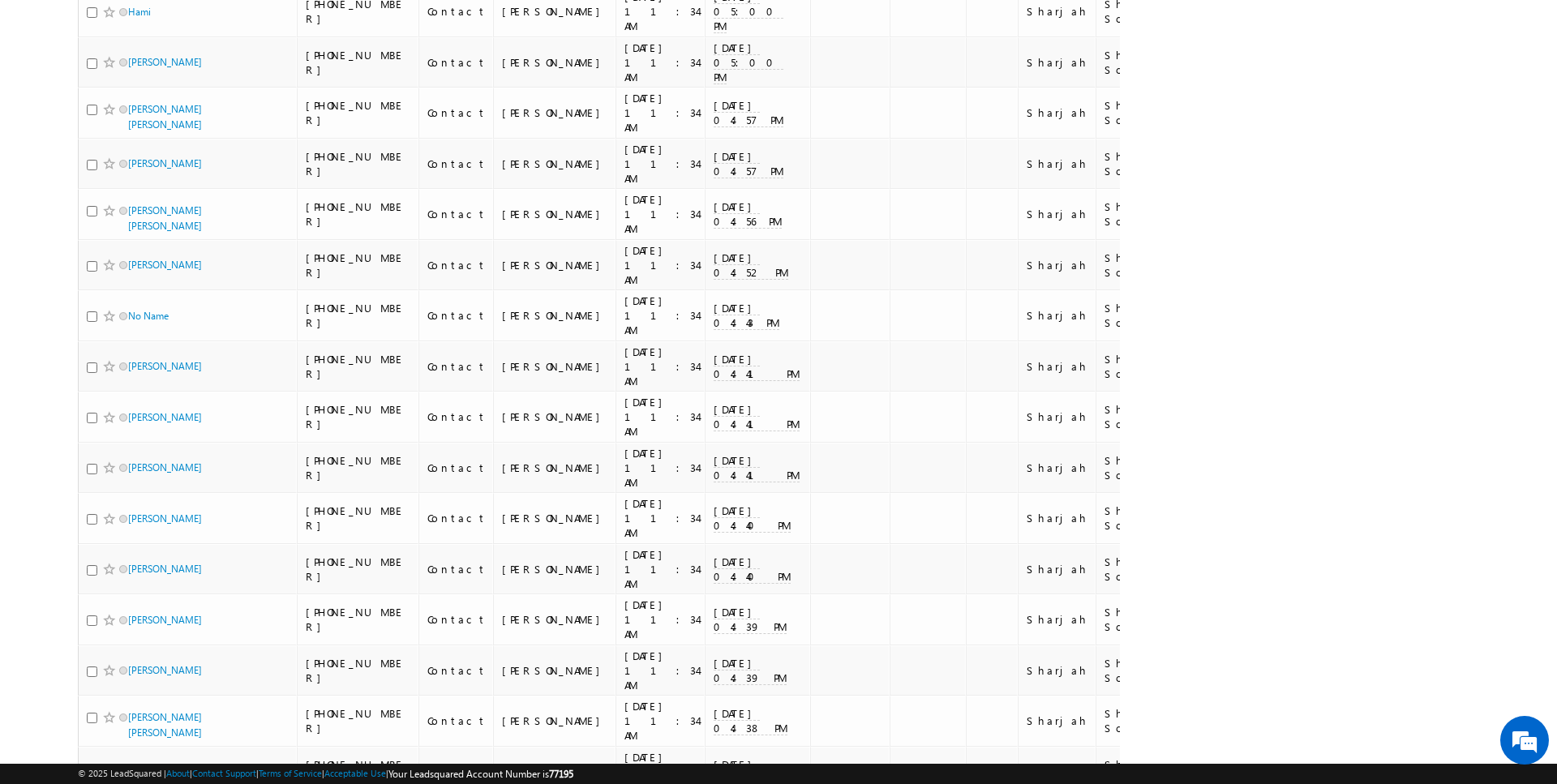
scroll to position [4560, 0]
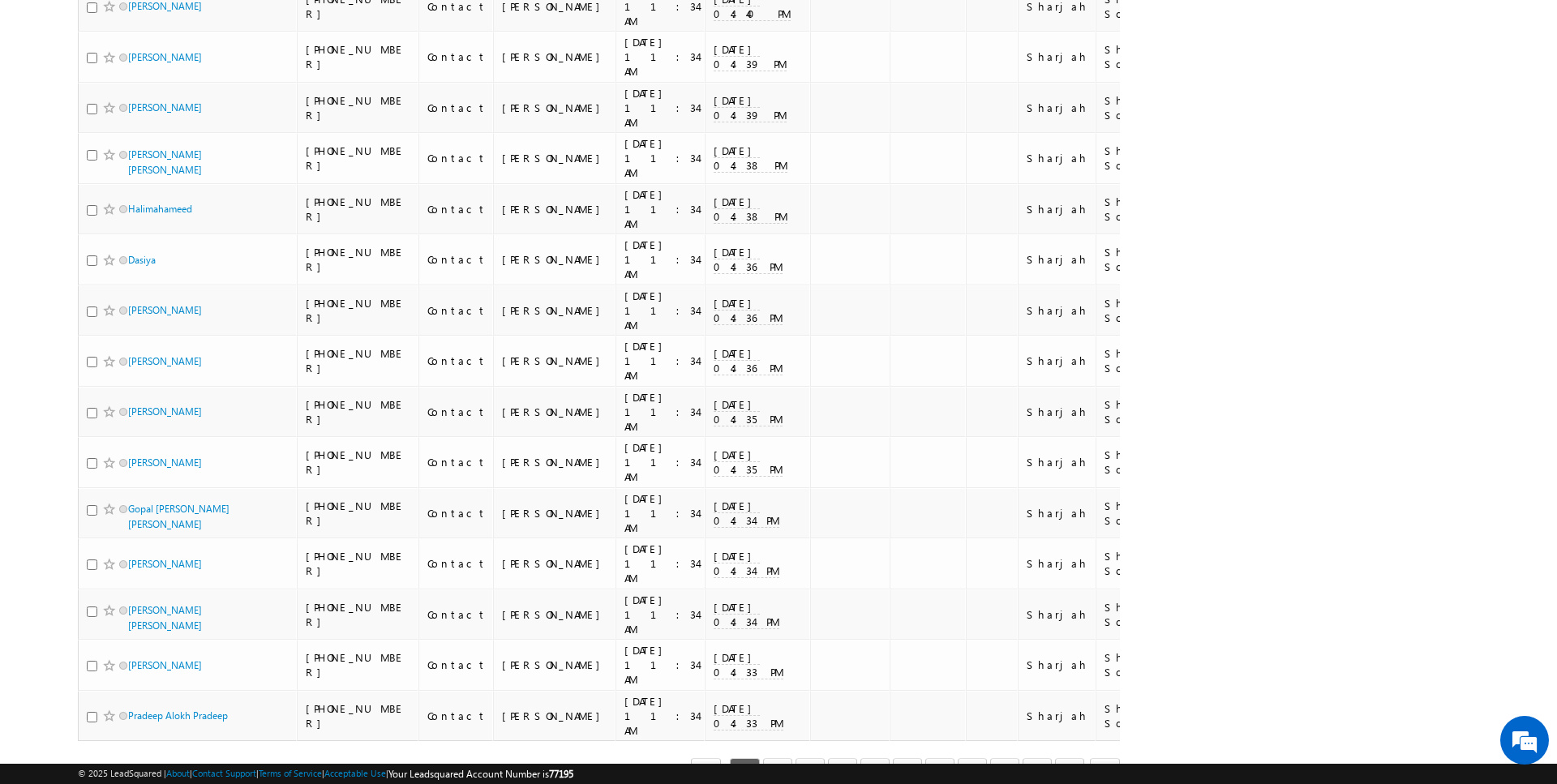
click at [767, 758] on div "1 2 3 4 5 6 7 8 9 10 ..." at bounding box center [906, 772] width 358 height 28
click at [784, 758] on link "2" at bounding box center [778, 772] width 30 height 28
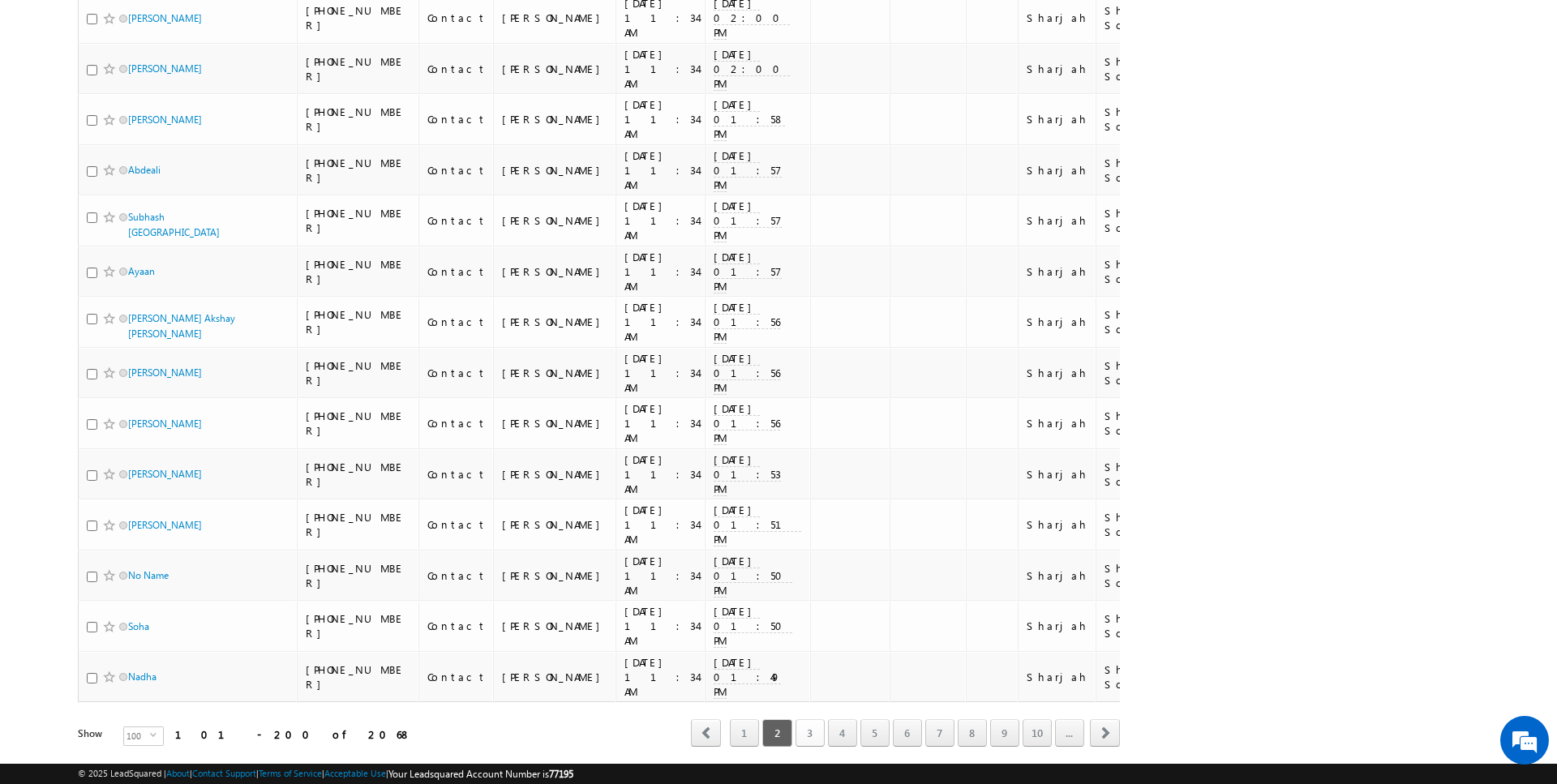
click at [806, 719] on link "3" at bounding box center [810, 733] width 30 height 28
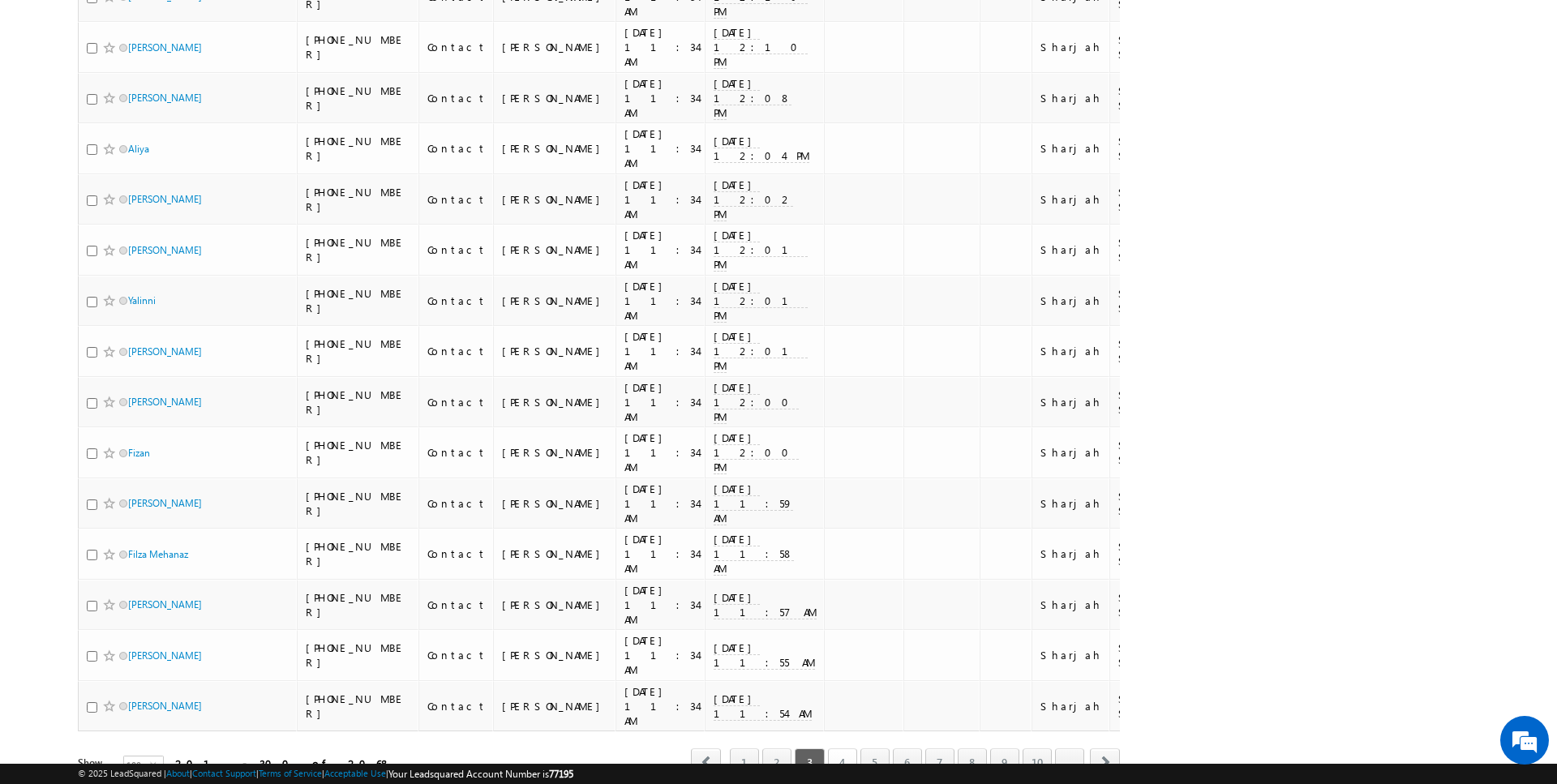
scroll to position [4554, 0]
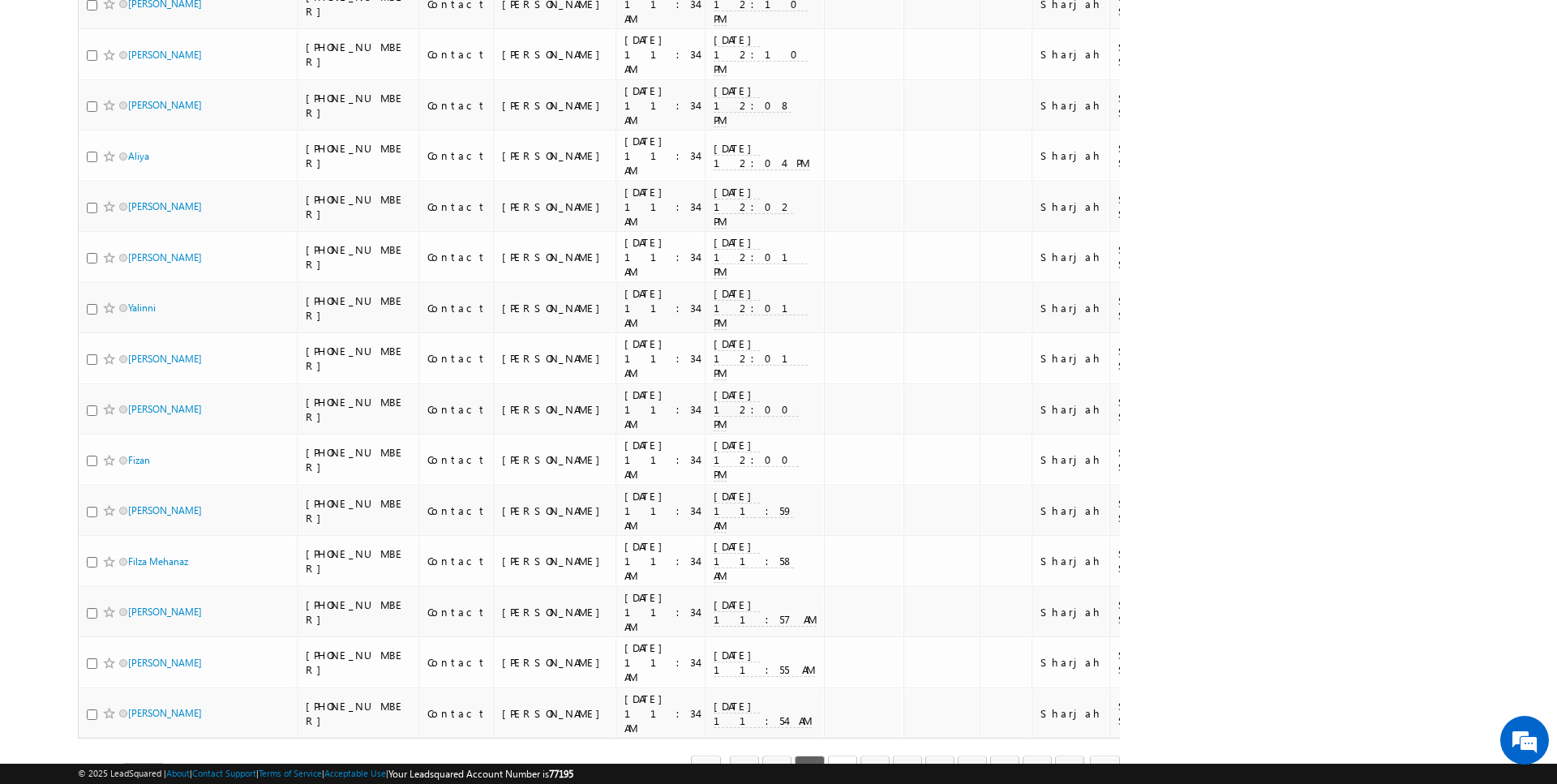
click at [846, 755] on link "4" at bounding box center [842, 769] width 30 height 28
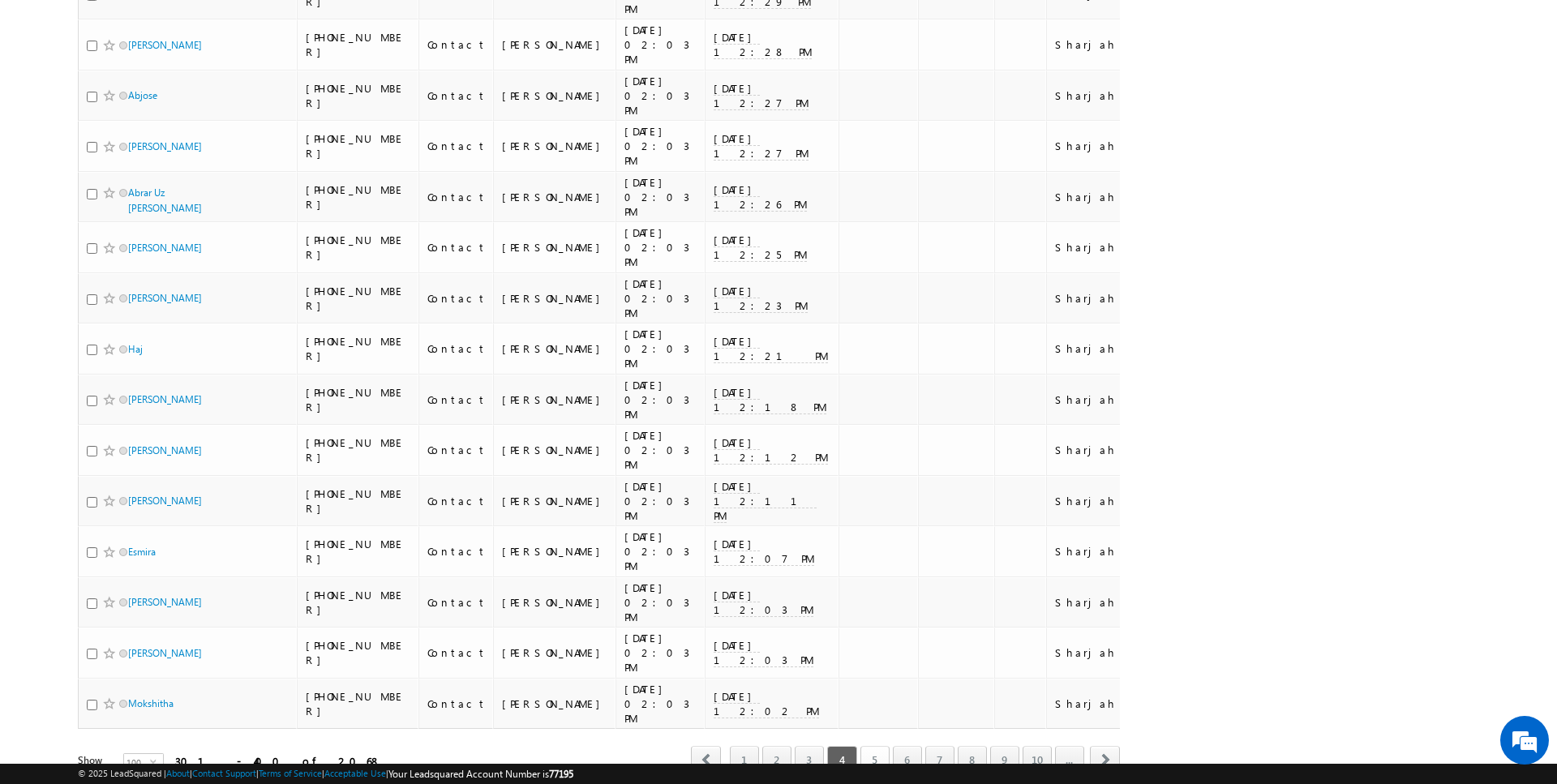
click at [874, 745] on link "5" at bounding box center [875, 759] width 30 height 28
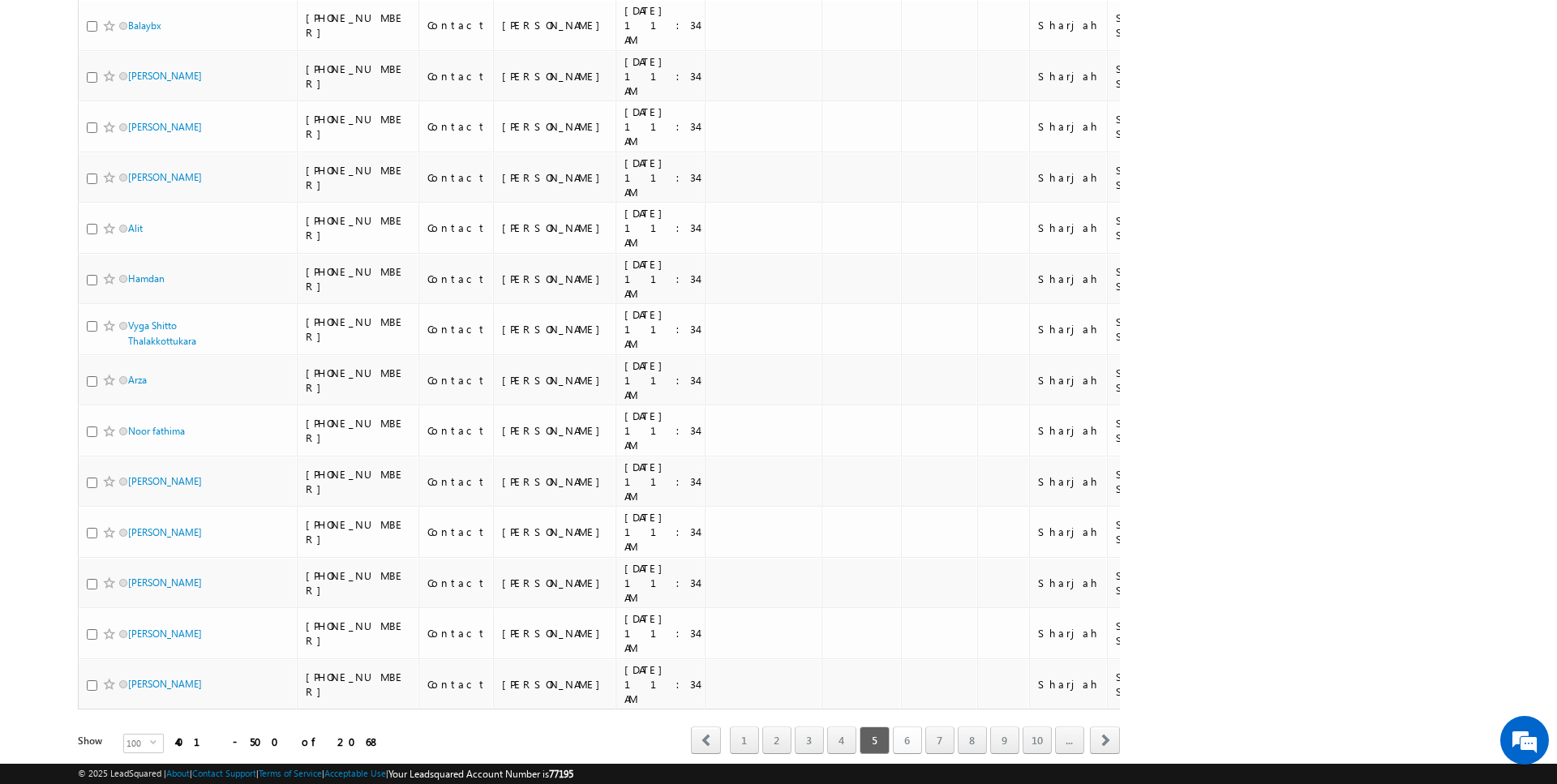
scroll to position [3394, 0]
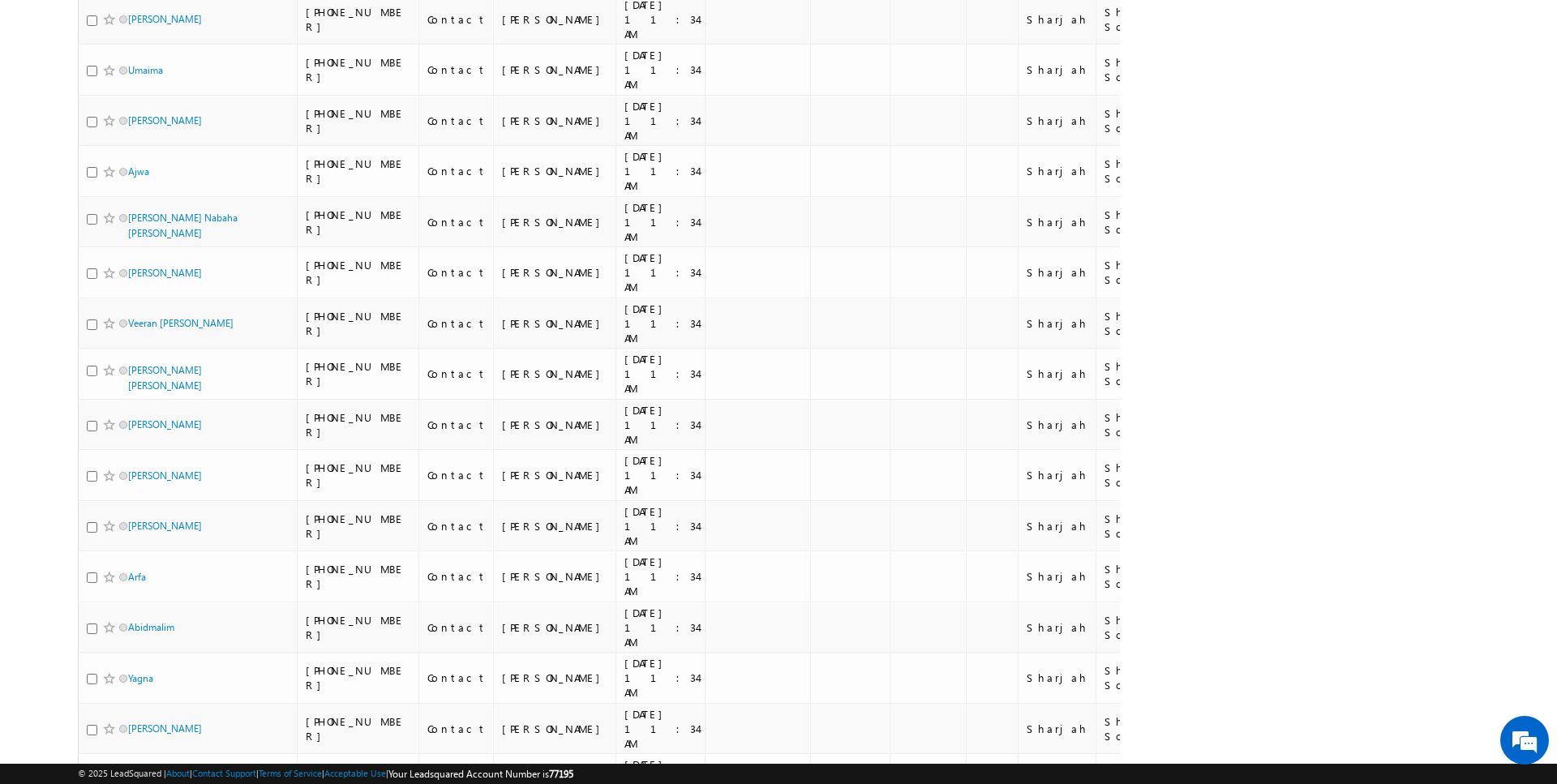
scroll to position [3208, 0]
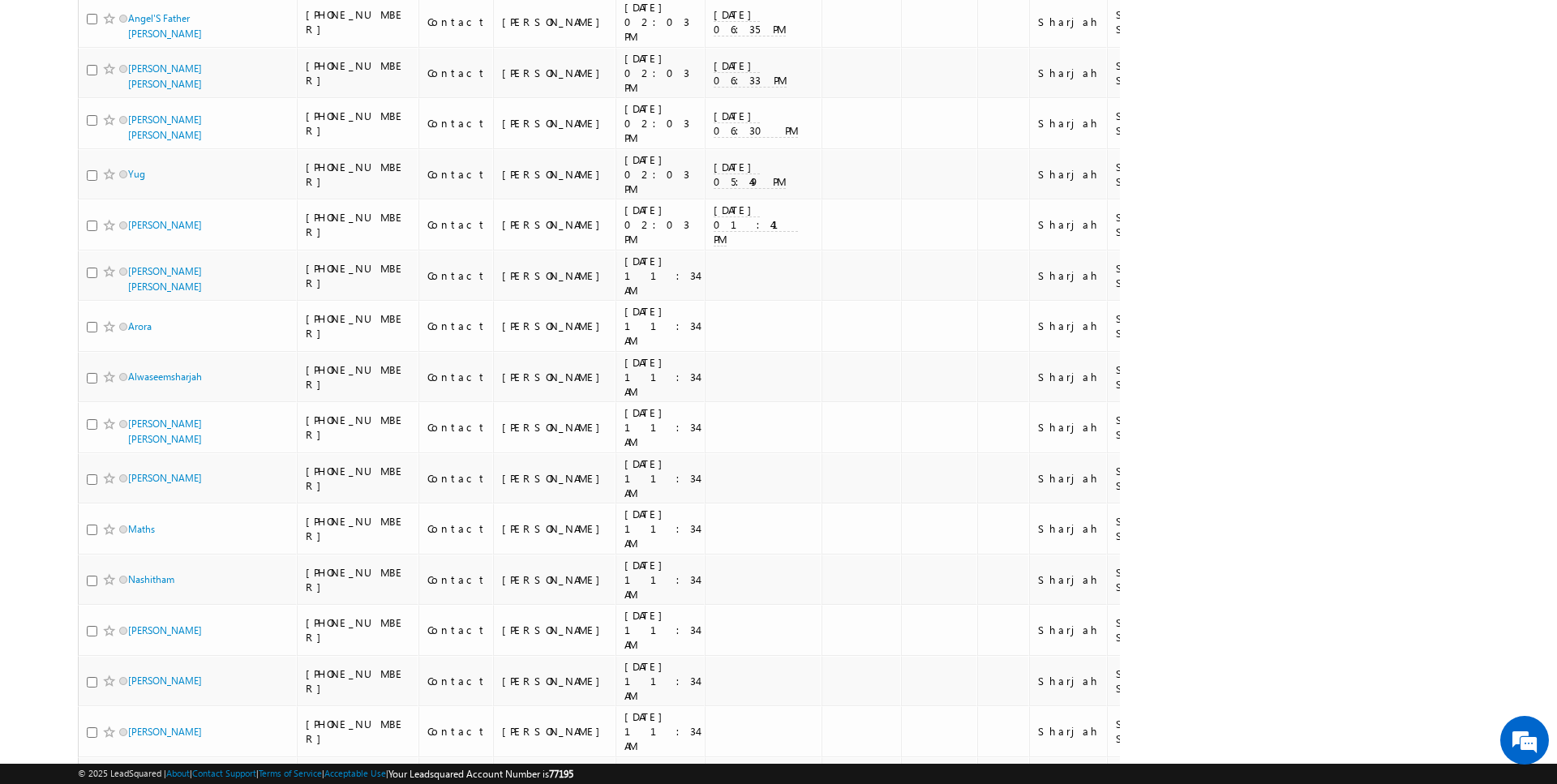
scroll to position [0, 0]
